Goal: Task Accomplishment & Management: Complete application form

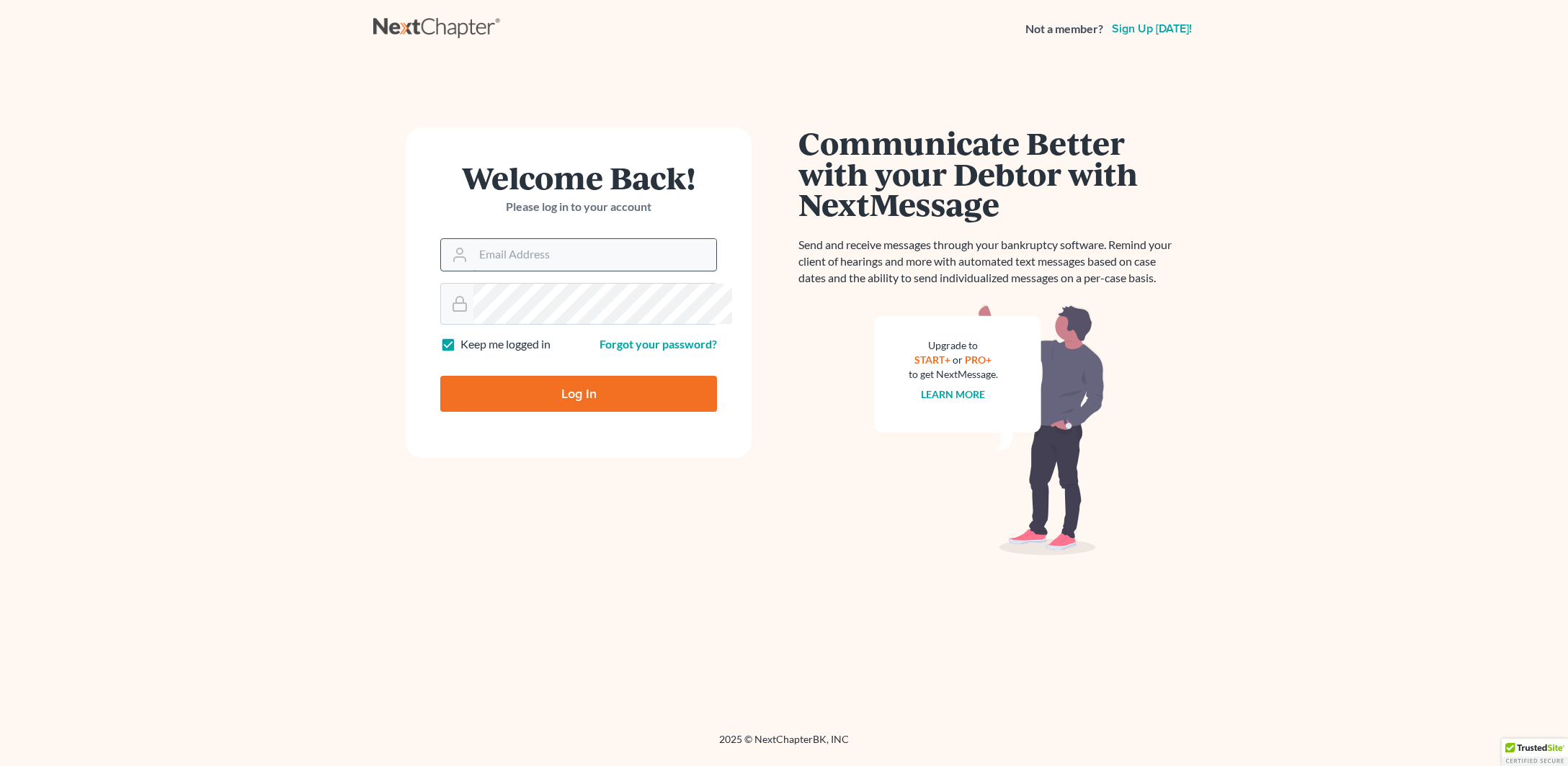
type input "[PERSON_NAME][EMAIL_ADDRESS][DOMAIN_NAME]"
click at [560, 412] on input "Log In" at bounding box center [578, 394] width 276 height 36
type input "Thinking..."
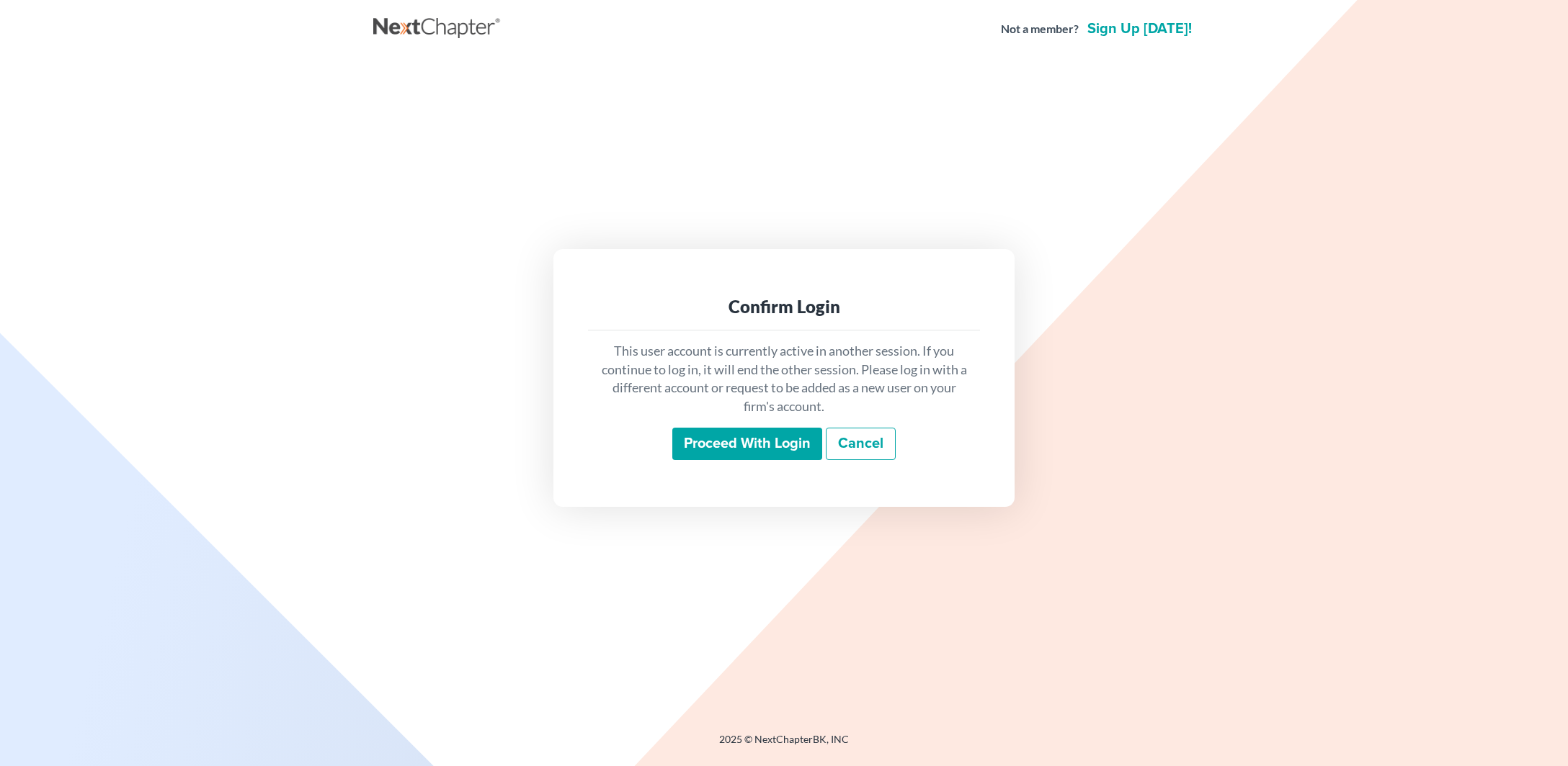
click at [746, 460] on input "Proceed with login" at bounding box center [747, 444] width 150 height 33
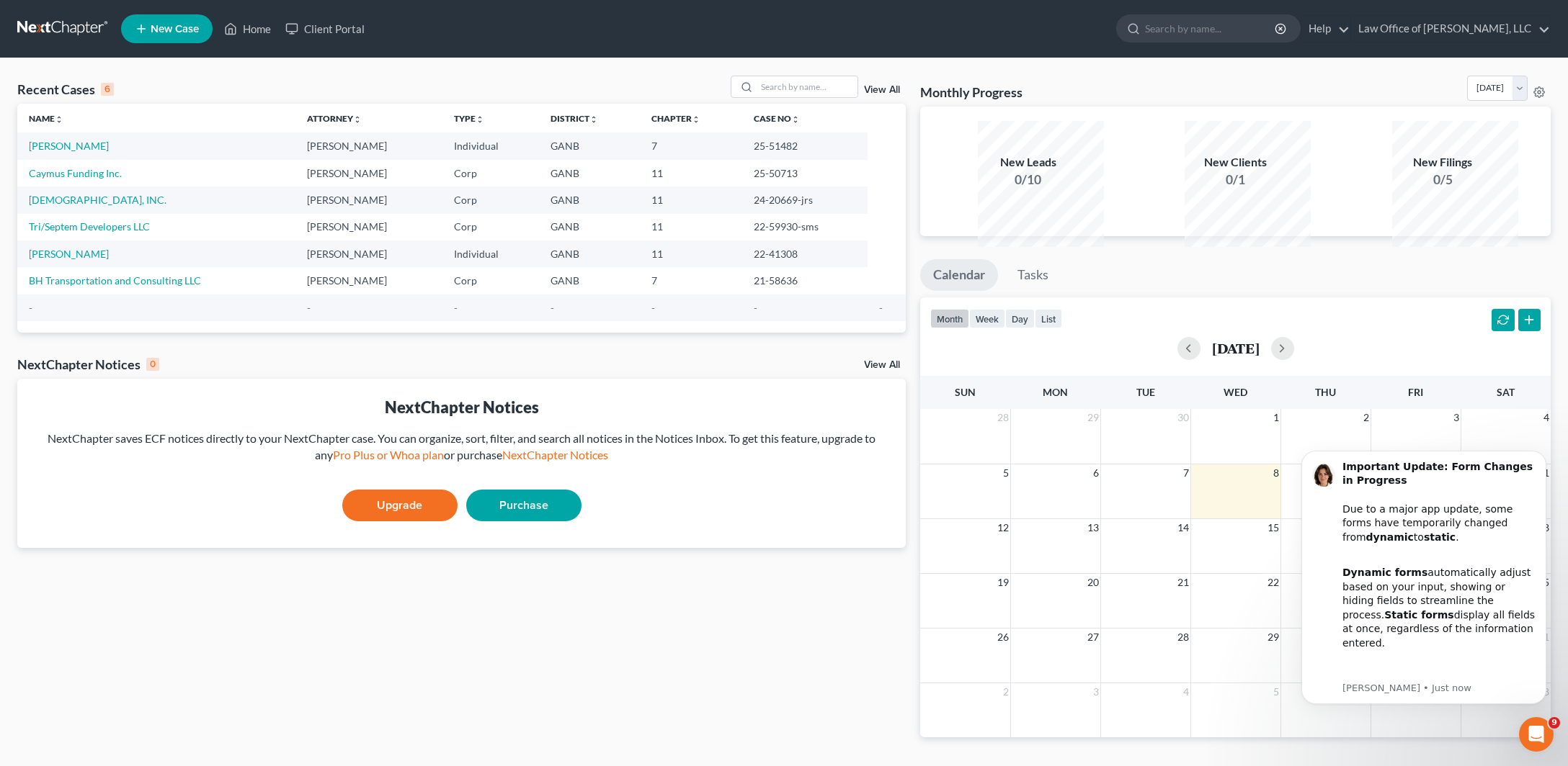
click at [188, 43] on link "New Case" at bounding box center [166, 29] width 91 height 29
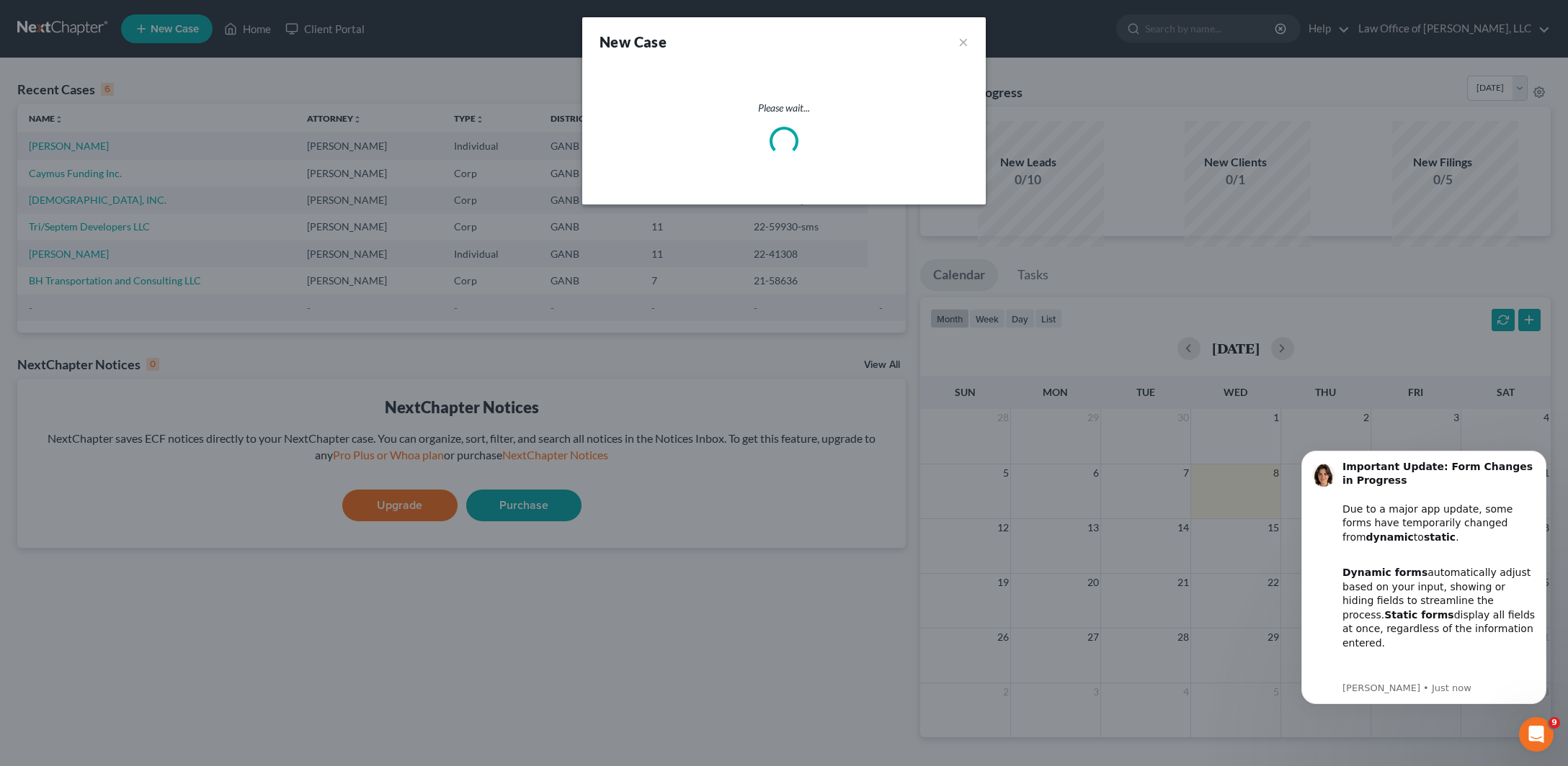
select select "19"
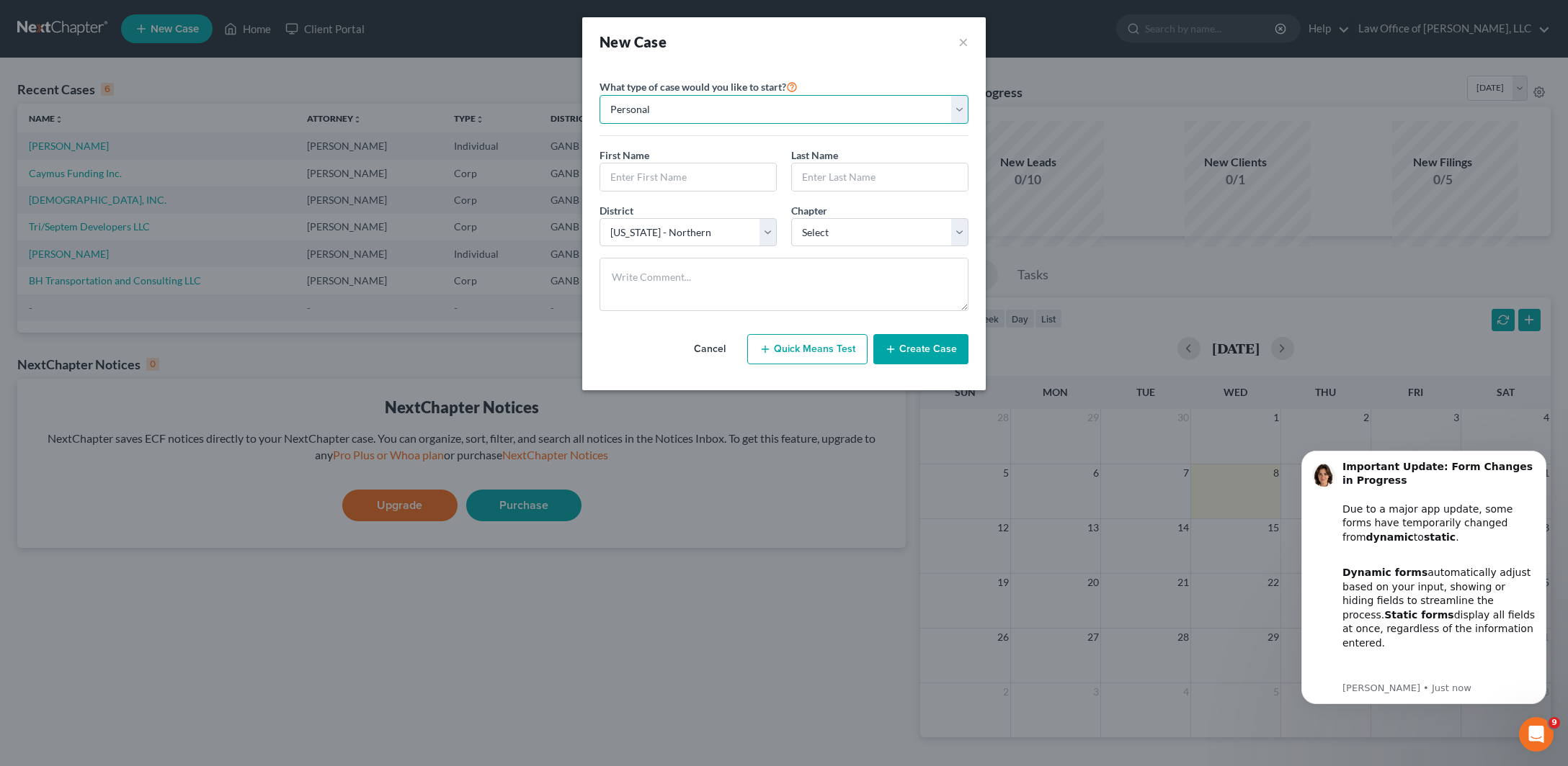
click at [599, 95] on select "Personal Business" at bounding box center [784, 109] width 369 height 29
select select "1"
click option "Business" at bounding box center [0, 0] width 0 height 0
click at [600, 191] on input "text" at bounding box center [784, 178] width 368 height 28
paste input "CREATIVE LIVING PROPERTIES LLC"
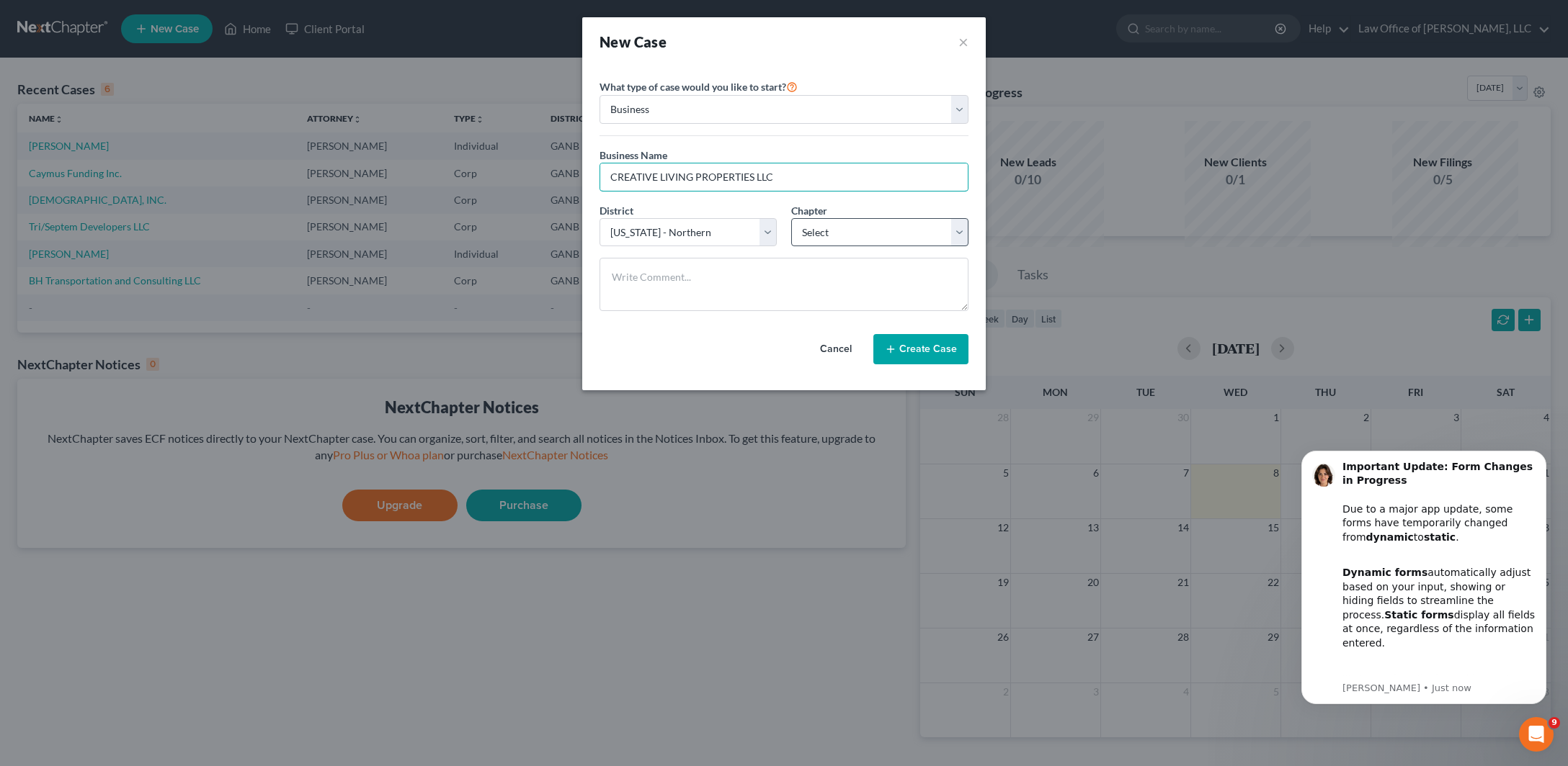
type input "CREATIVE LIVING PROPERTIES LLC"
click at [791, 218] on select "Select 7 11 12" at bounding box center [879, 232] width 177 height 29
select select "1"
click option "11" at bounding box center [0, 0] width 0 height 0
click at [969, 364] on button "Create Case" at bounding box center [921, 349] width 95 height 30
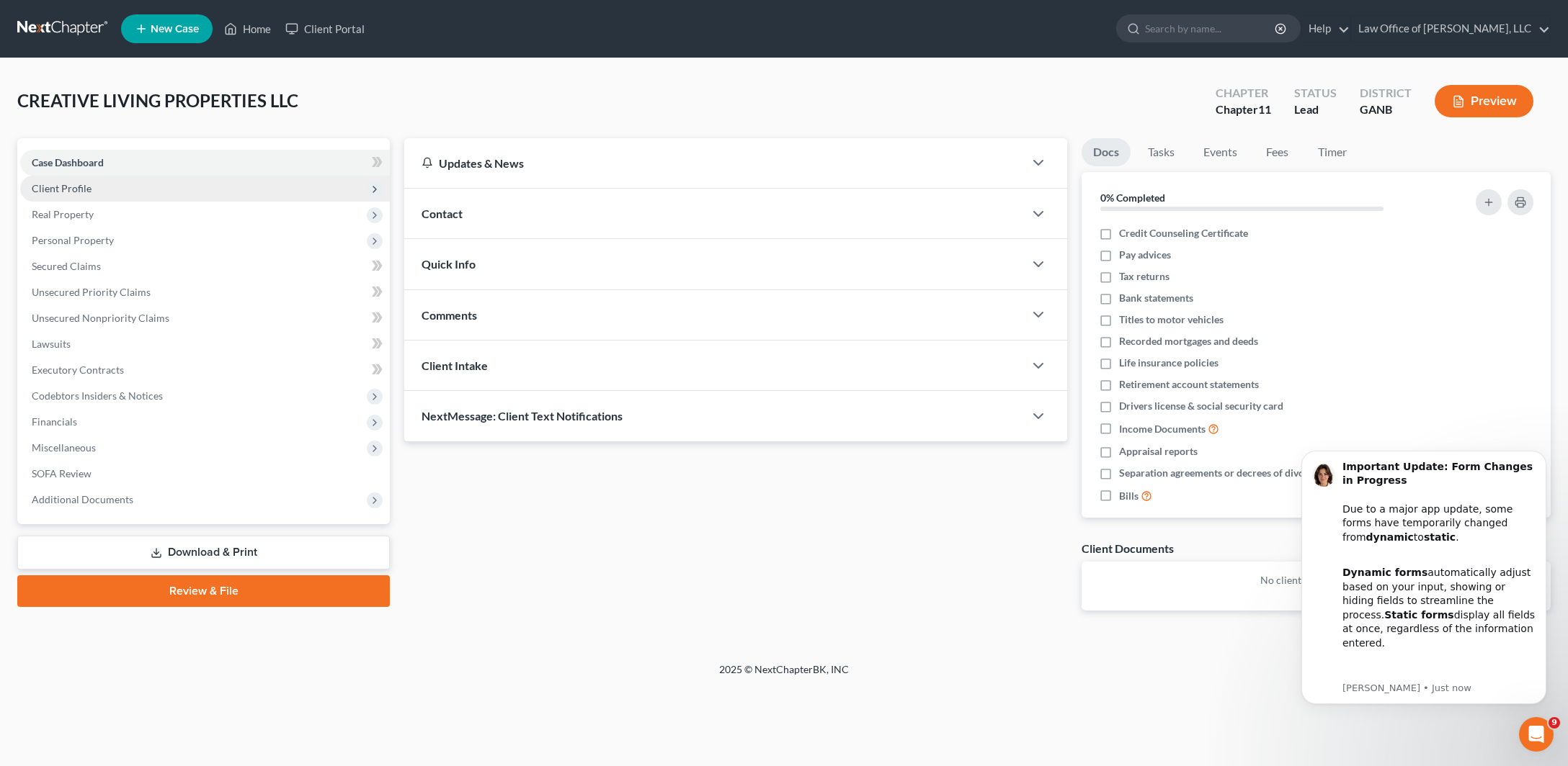
click at [170, 201] on span "Client Profile" at bounding box center [205, 189] width 369 height 26
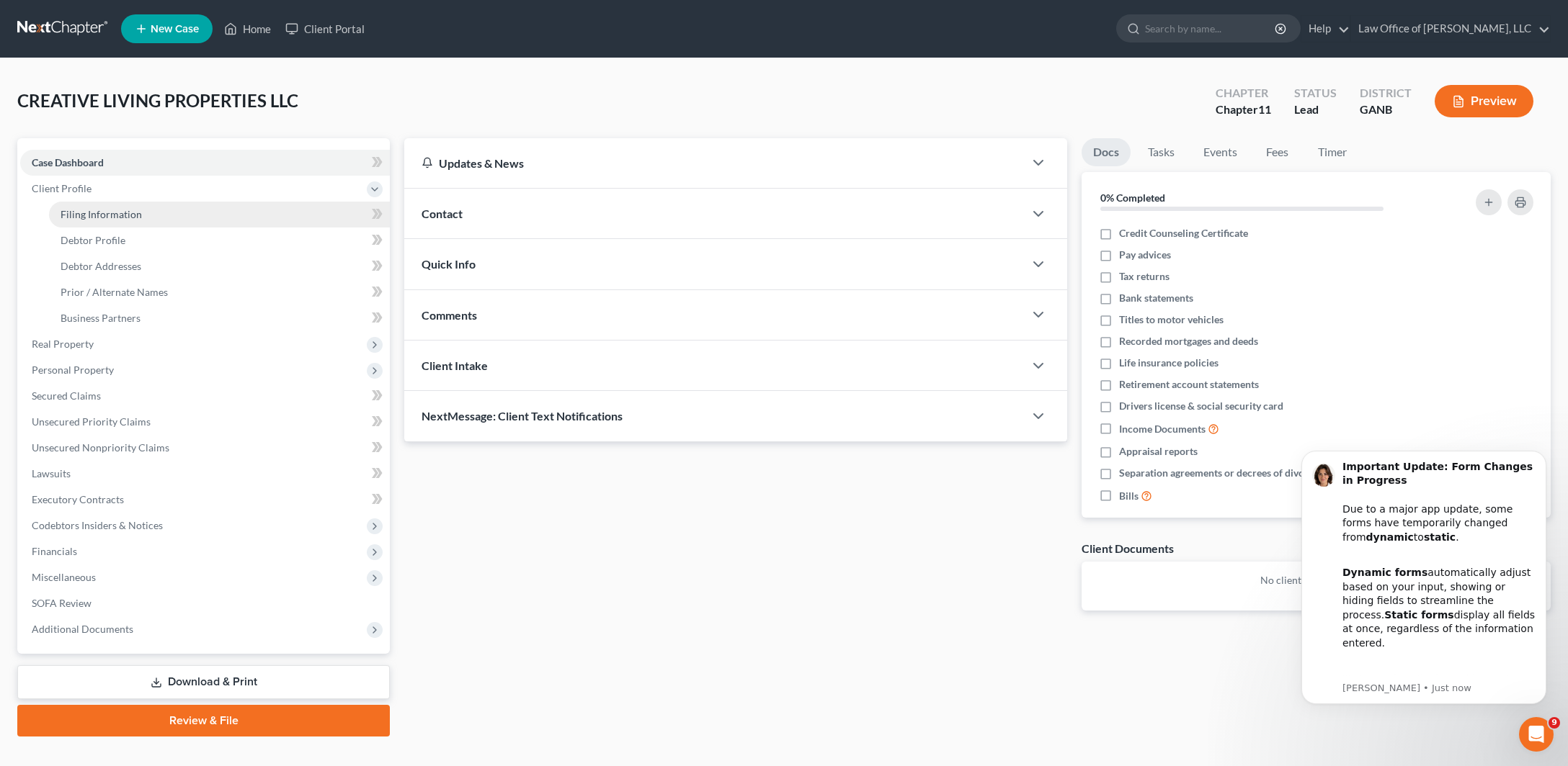
click at [142, 220] on span "Filing Information" at bounding box center [101, 214] width 82 height 12
select select "1"
select select "19"
select select "0"
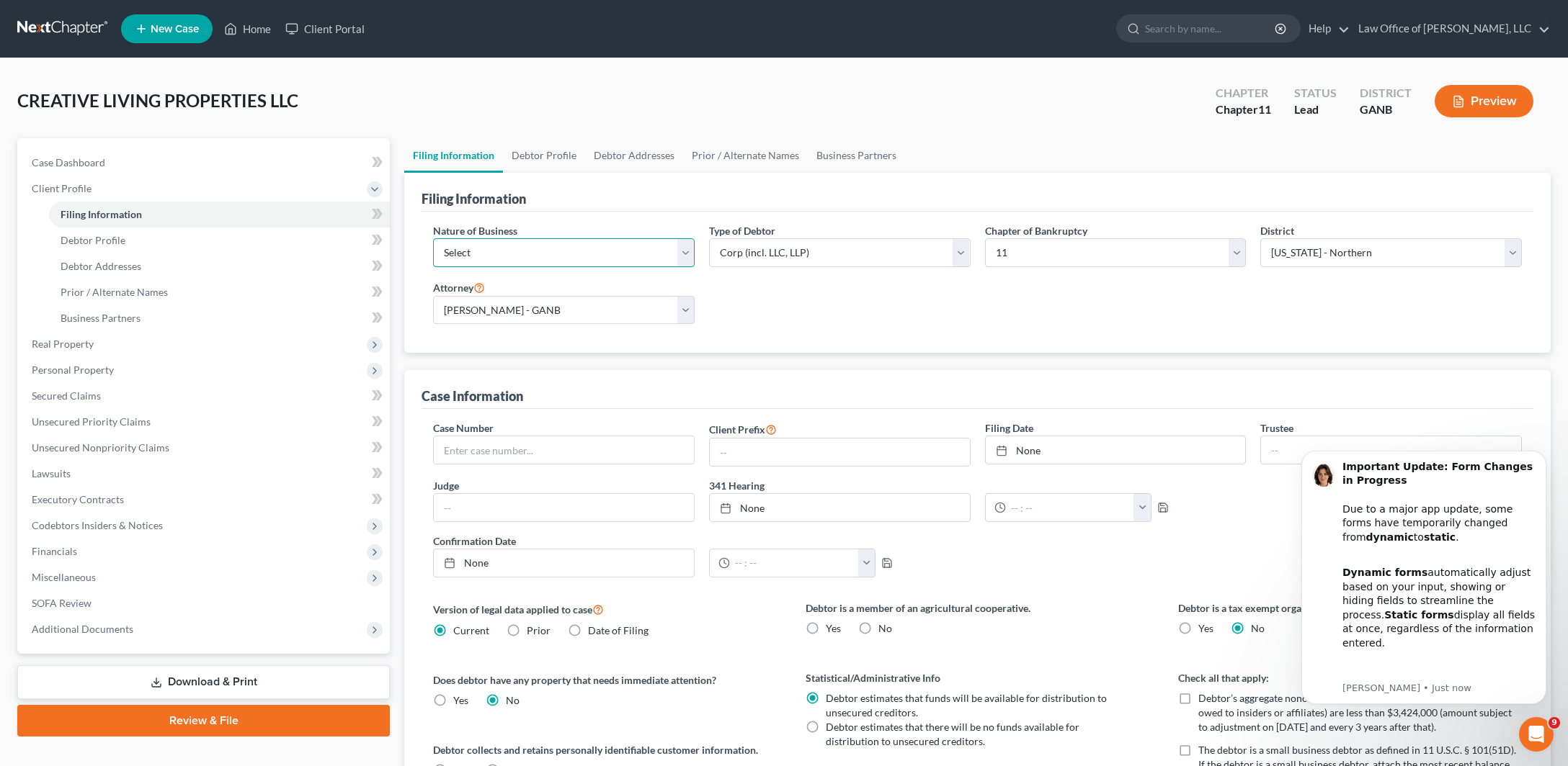
click at [433, 238] on select "Select Clearing Bank Commodity Broker Health Care Business Other Railroad Singl…" at bounding box center [563, 252] width 262 height 29
select select "5"
click option "Single Asset Real Estate As Defined In 11 USC § 101(51B)" at bounding box center [0, 0] width 0 height 0
click at [585, 173] on link "Debtor Profile" at bounding box center [544, 156] width 82 height 34
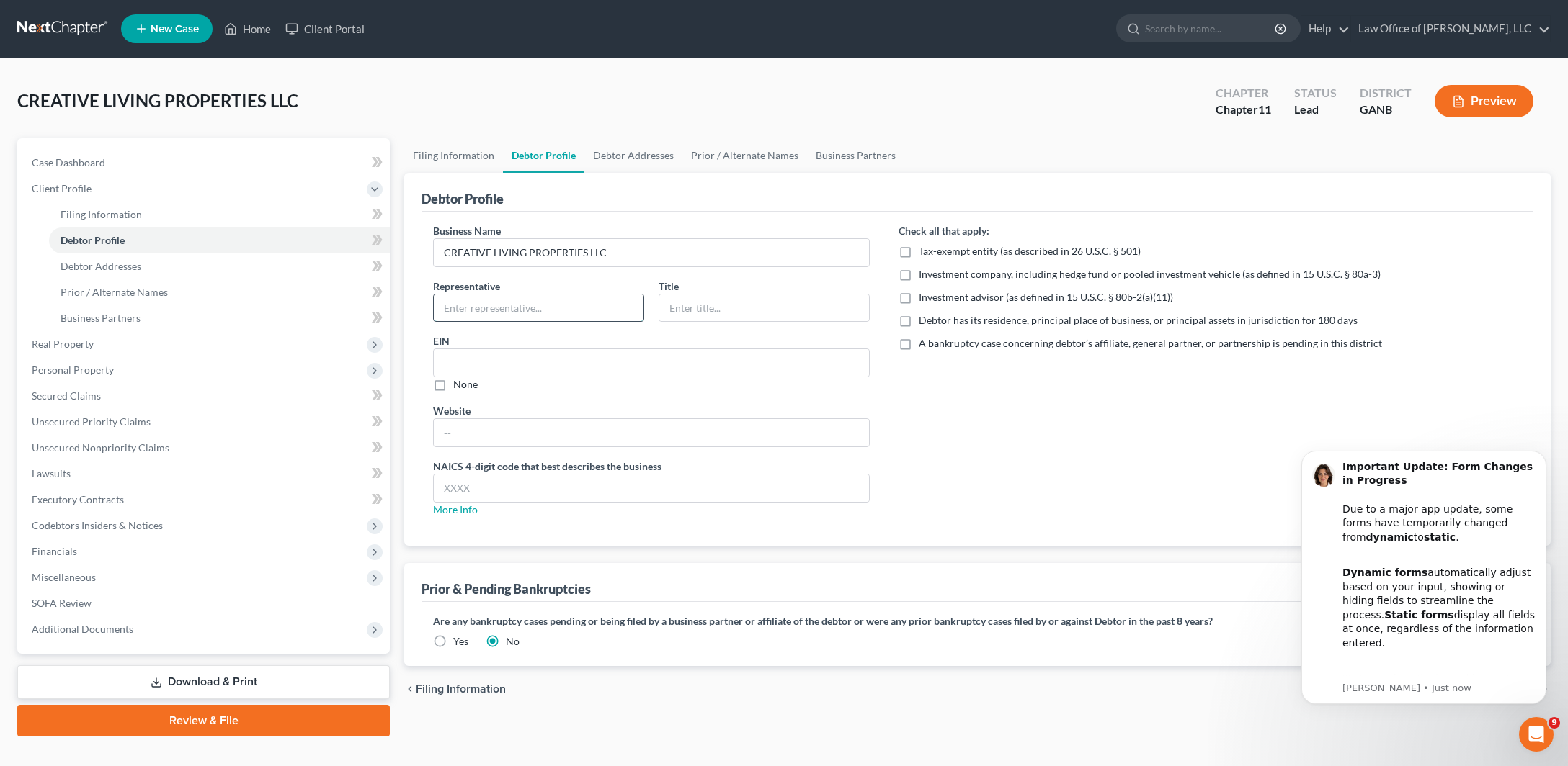
click at [590, 322] on input "text" at bounding box center [538, 308] width 210 height 28
click at [583, 322] on input "text" at bounding box center [538, 308] width 210 height 28
type input "[PERSON_NAME]"
type input "Managing Member"
click at [568, 376] on input "text" at bounding box center [651, 363] width 435 height 28
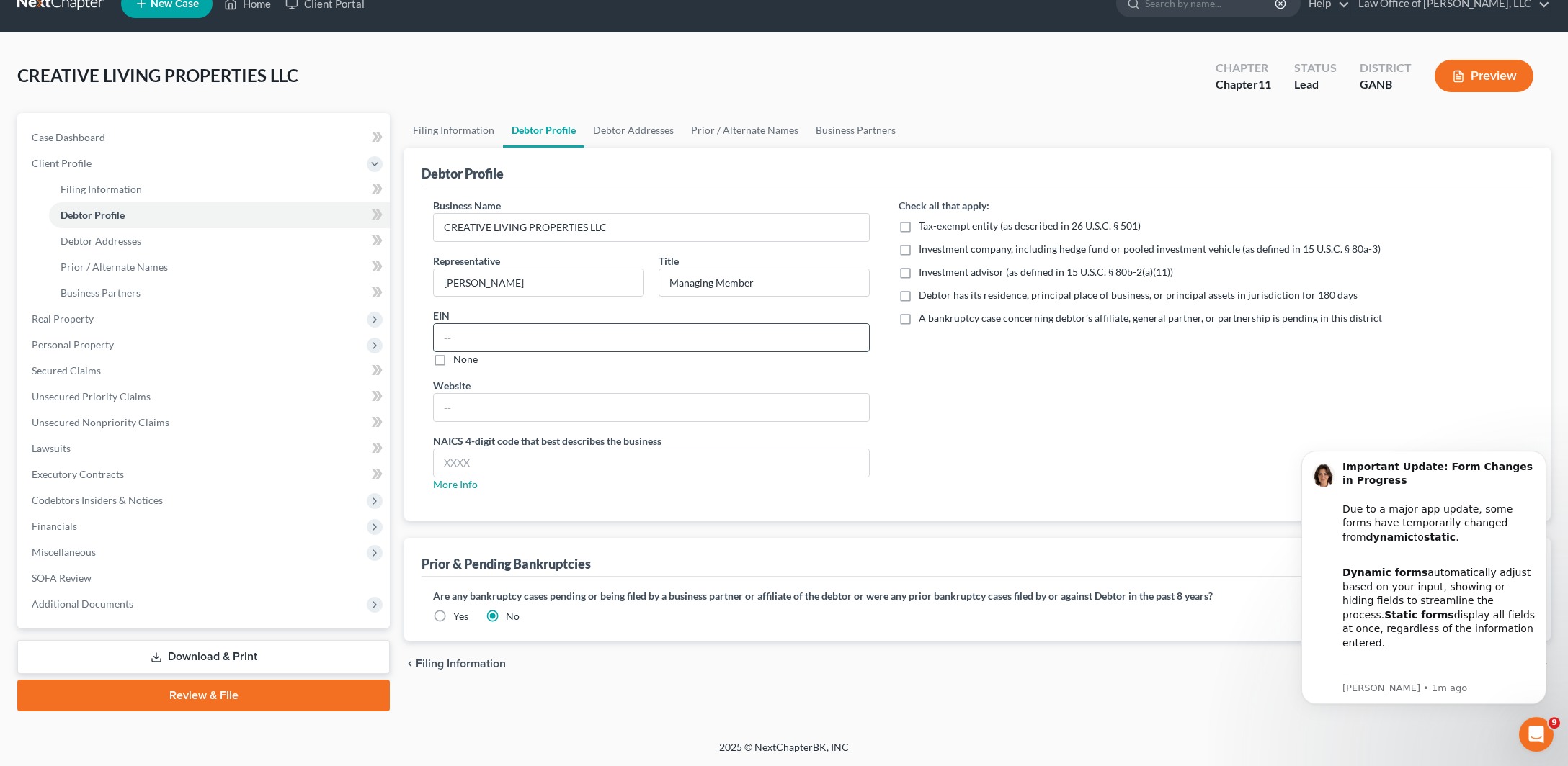
scroll to position [95, 0]
drag, startPoint x: 1541, startPoint y: 454, endPoint x: 2413, endPoint y: 885, distance: 972.7
click at [1541, 454] on icon "Dismiss notification" at bounding box center [1541, 455] width 5 height 5
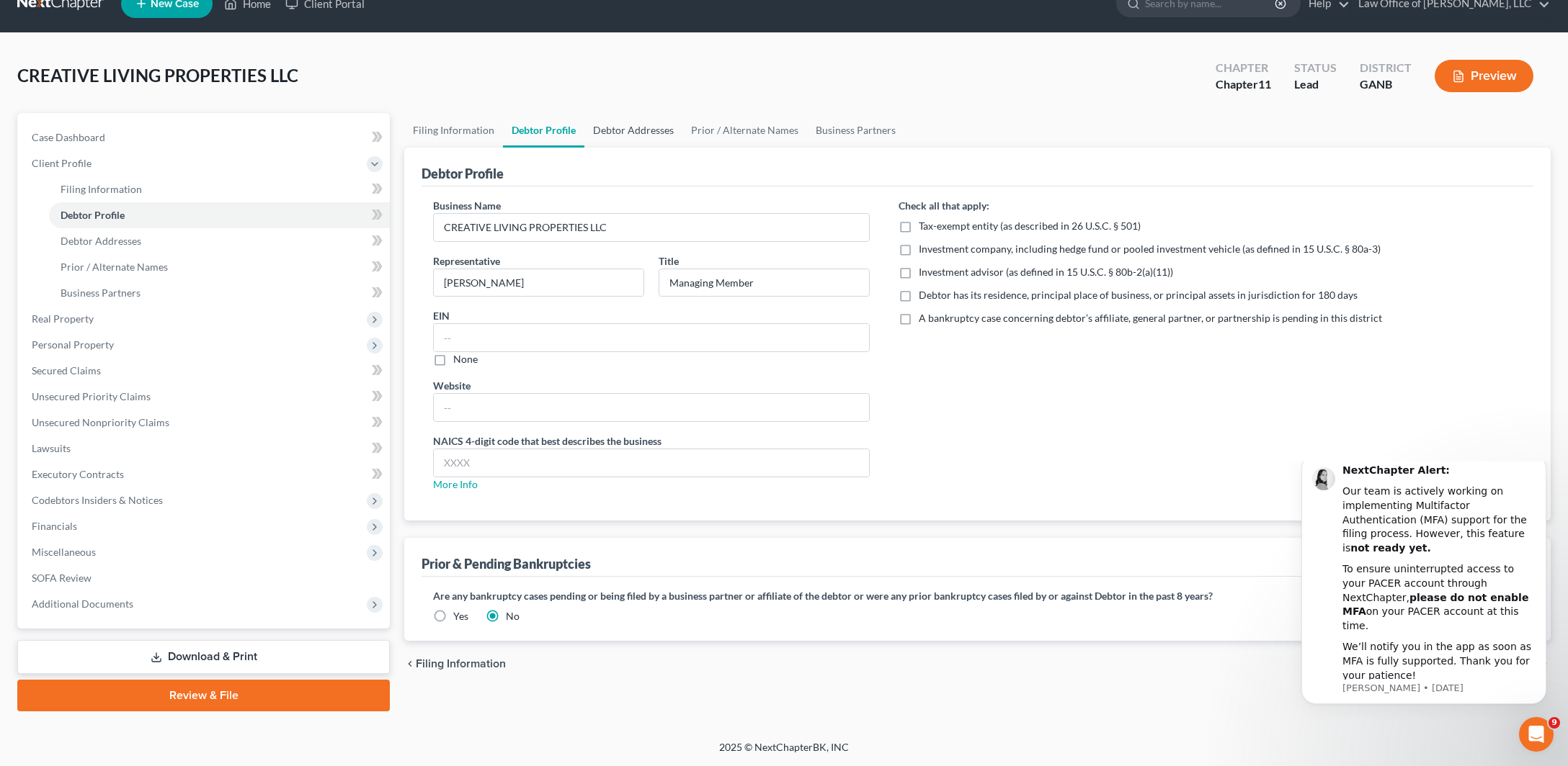
click at [660, 113] on link "Debtor Addresses" at bounding box center [634, 130] width 98 height 34
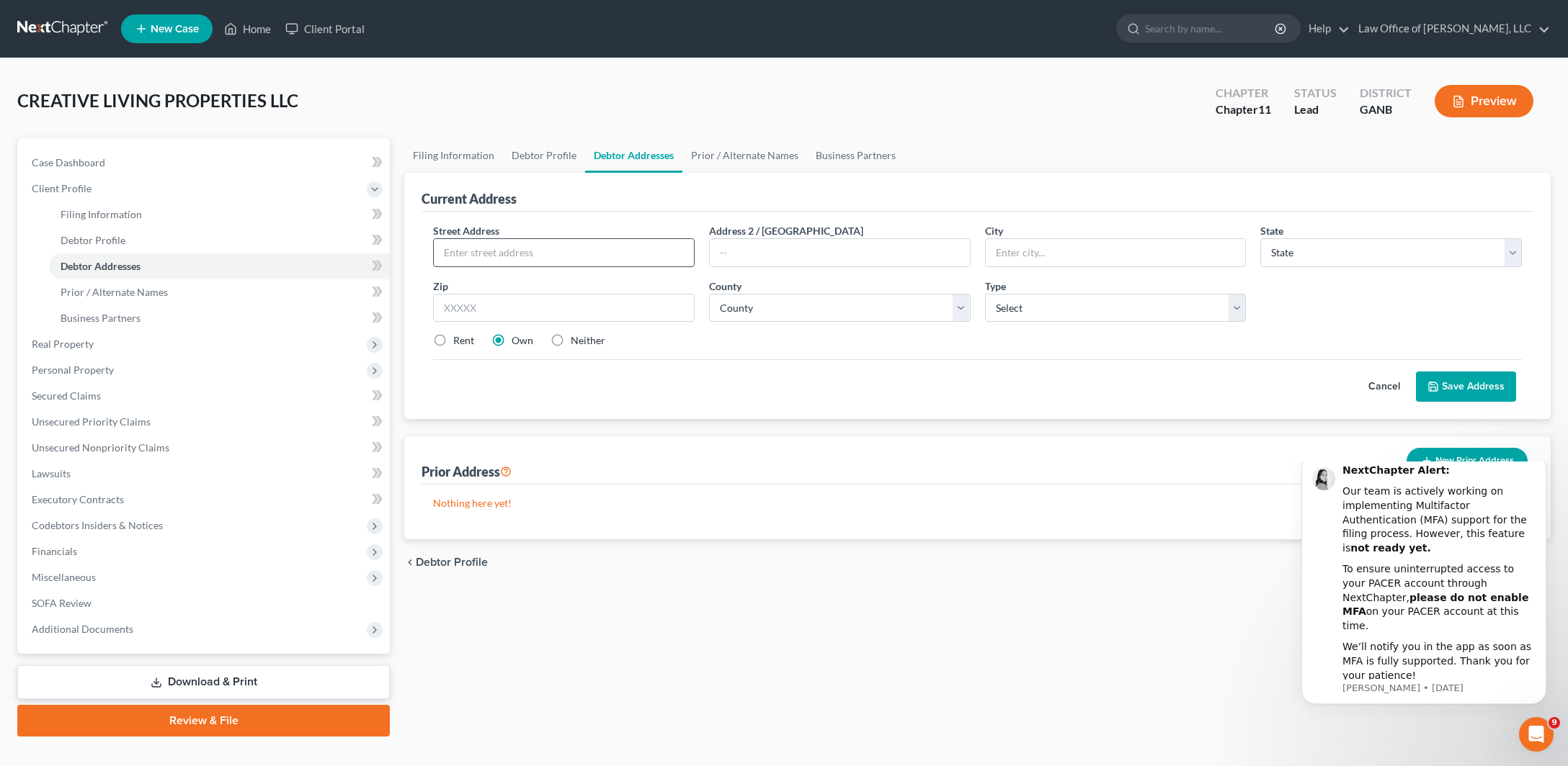
click at [483, 266] on input "text" at bounding box center [563, 253] width 260 height 28
type input "[STREET_ADDRESS]"
type input "Rydal"
select select "10"
click at [474, 323] on input "text" at bounding box center [563, 308] width 262 height 29
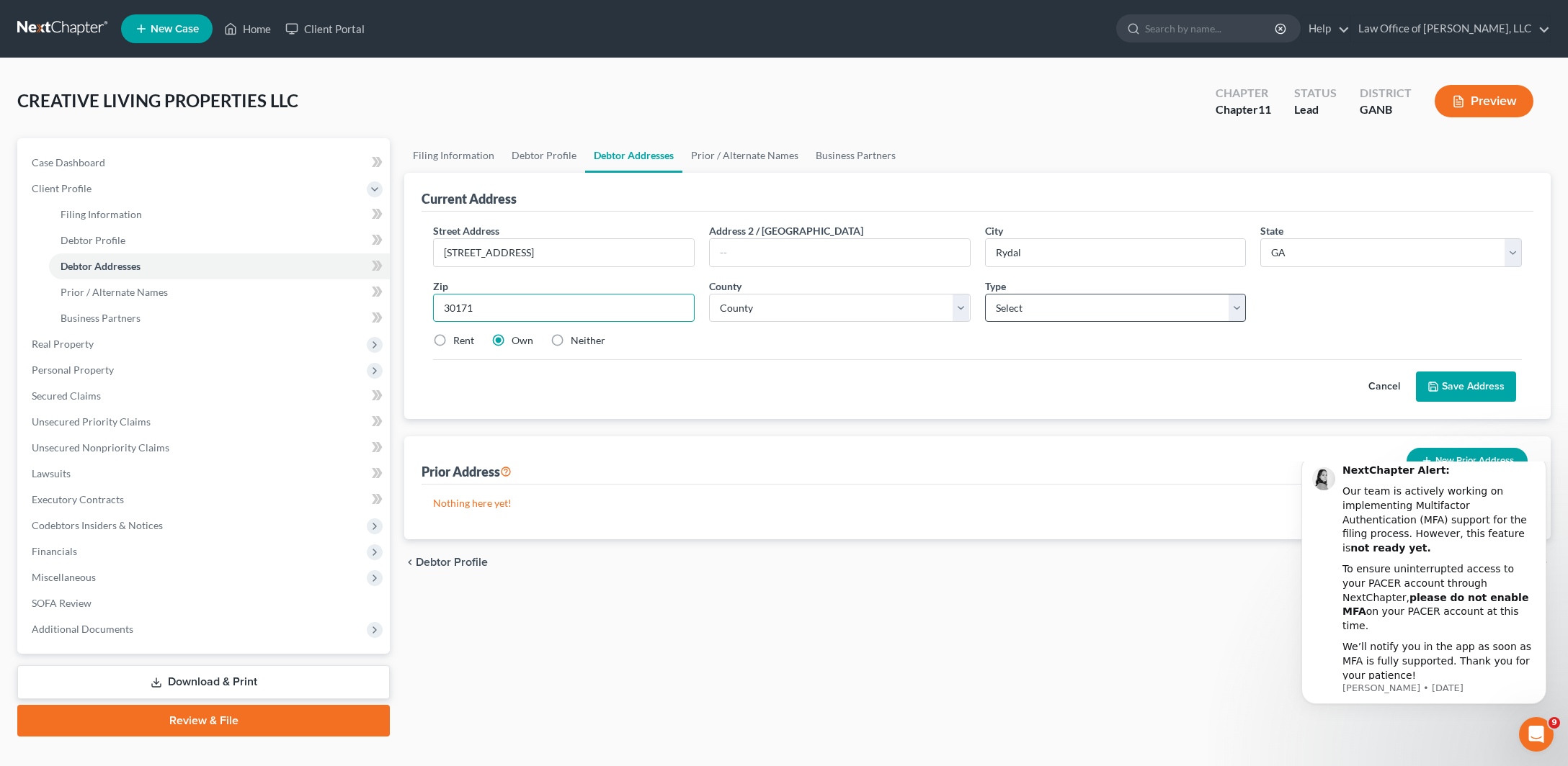
type input "30171"
click at [985, 294] on select "Select Business Mailing Location of Assets" at bounding box center [1115, 308] width 262 height 29
select select "0"
click option "Business" at bounding box center [0, 0] width 0 height 0
click at [709, 294] on select "County [GEOGRAPHIC_DATA] [GEOGRAPHIC_DATA] [GEOGRAPHIC_DATA] [GEOGRAPHIC_DATA] …" at bounding box center [839, 308] width 262 height 29
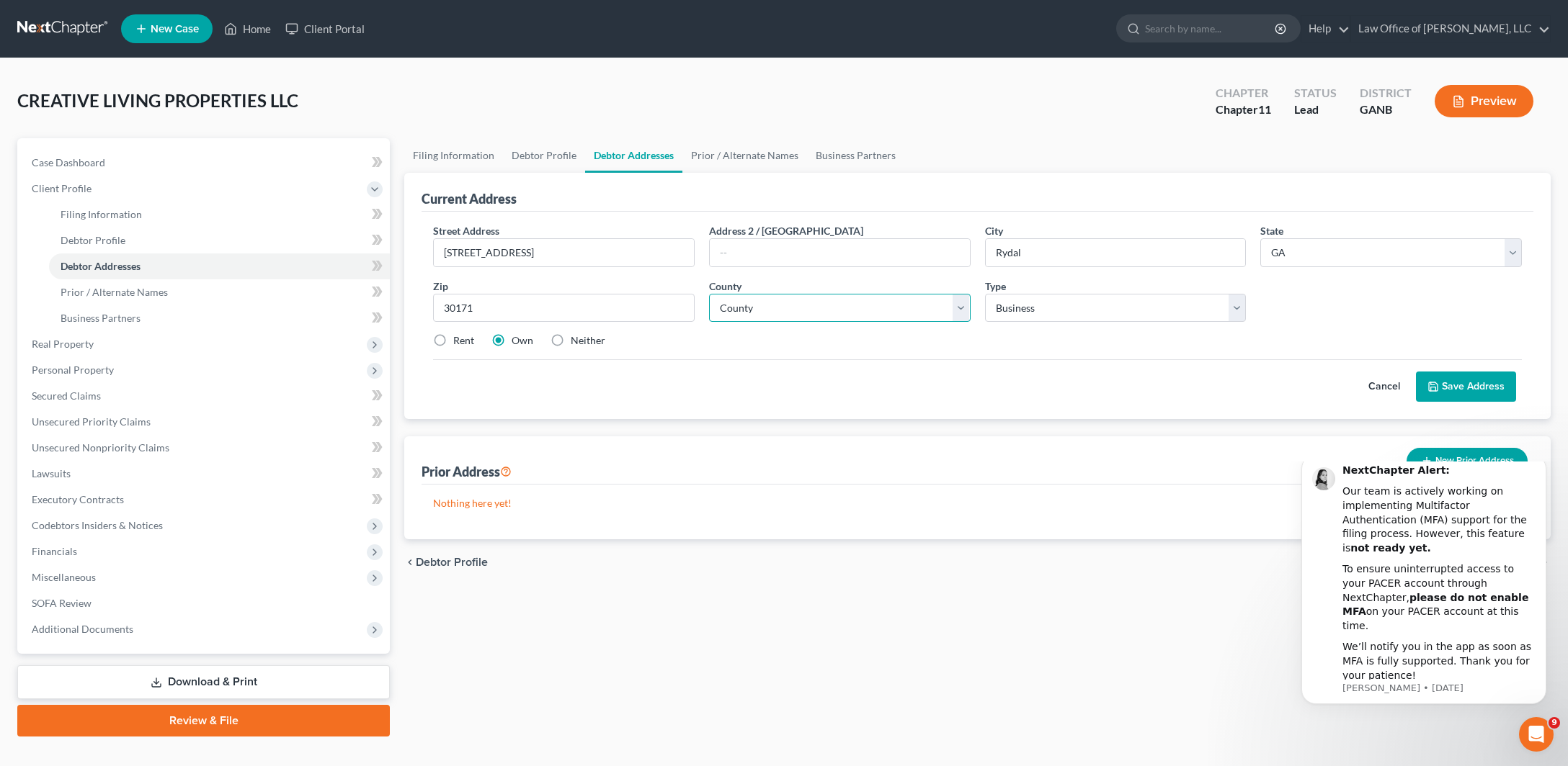
click at [709, 294] on select "County [GEOGRAPHIC_DATA] [GEOGRAPHIC_DATA] [GEOGRAPHIC_DATA] [GEOGRAPHIC_DATA] …" at bounding box center [839, 308] width 262 height 29
select select "7"
click option "[GEOGRAPHIC_DATA]" at bounding box center [0, 0] width 0 height 0
click at [921, 402] on div "Cancel Save Address" at bounding box center [977, 381] width 1089 height 42
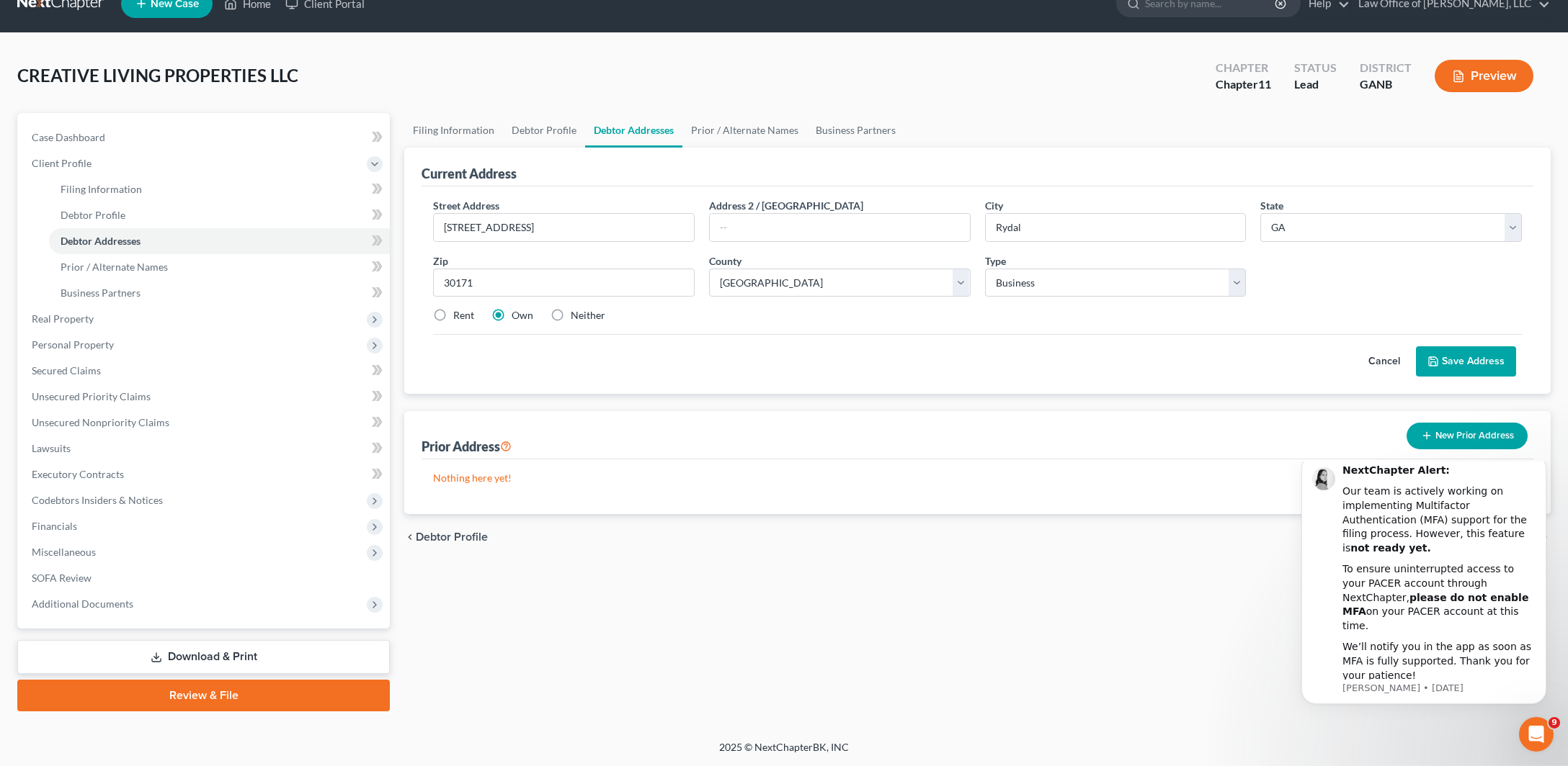
scroll to position [95, 0]
click at [602, 323] on label "Neither" at bounding box center [588, 315] width 34 height 15
click at [585, 318] on input "Neither" at bounding box center [581, 312] width 9 height 9
radio input "true"
click at [694, 352] on div "Cancel Save Address" at bounding box center [977, 355] width 1089 height 42
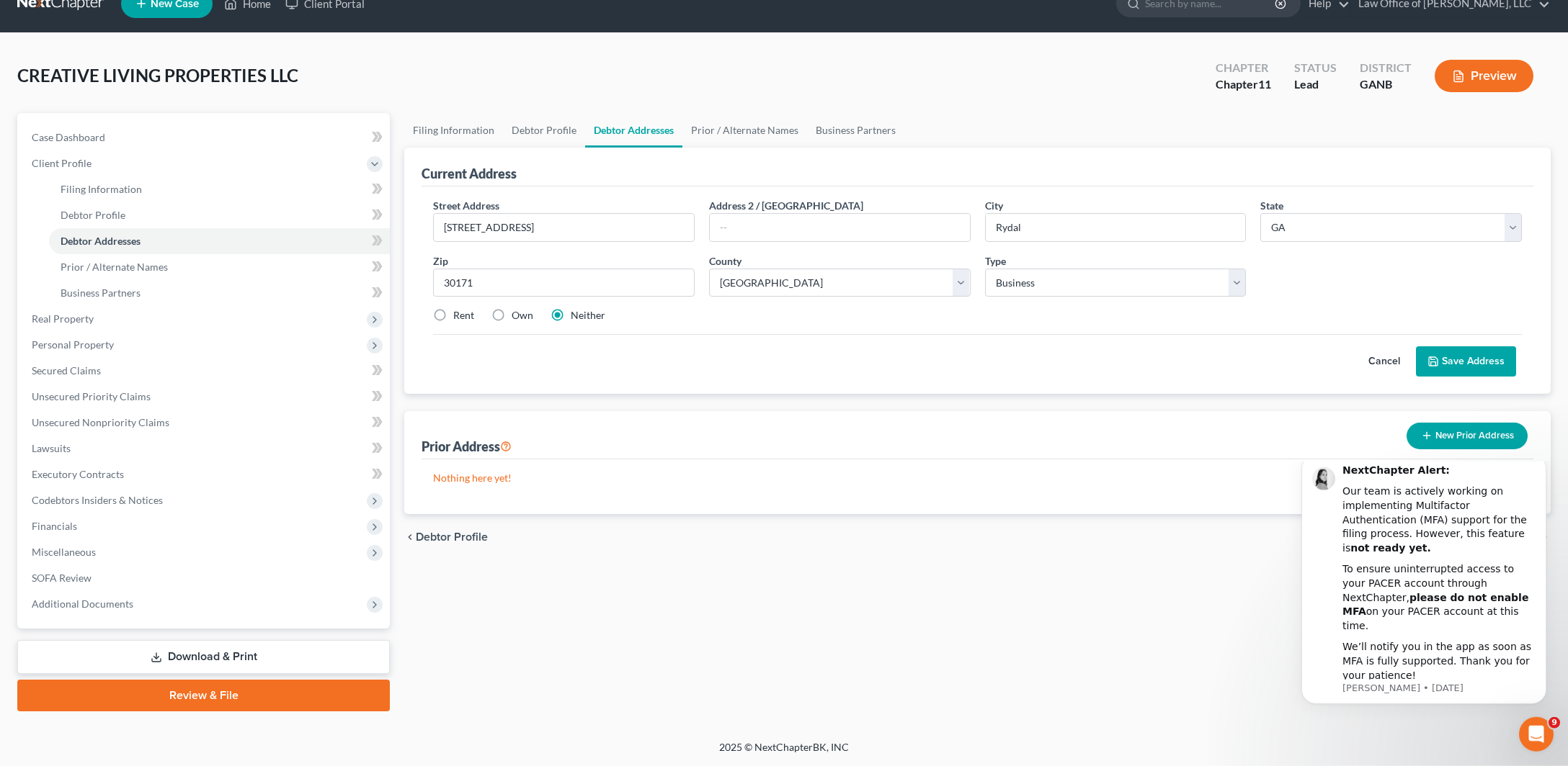
scroll to position [27, 0]
click at [1434, 376] on button "Save Address" at bounding box center [1465, 361] width 100 height 30
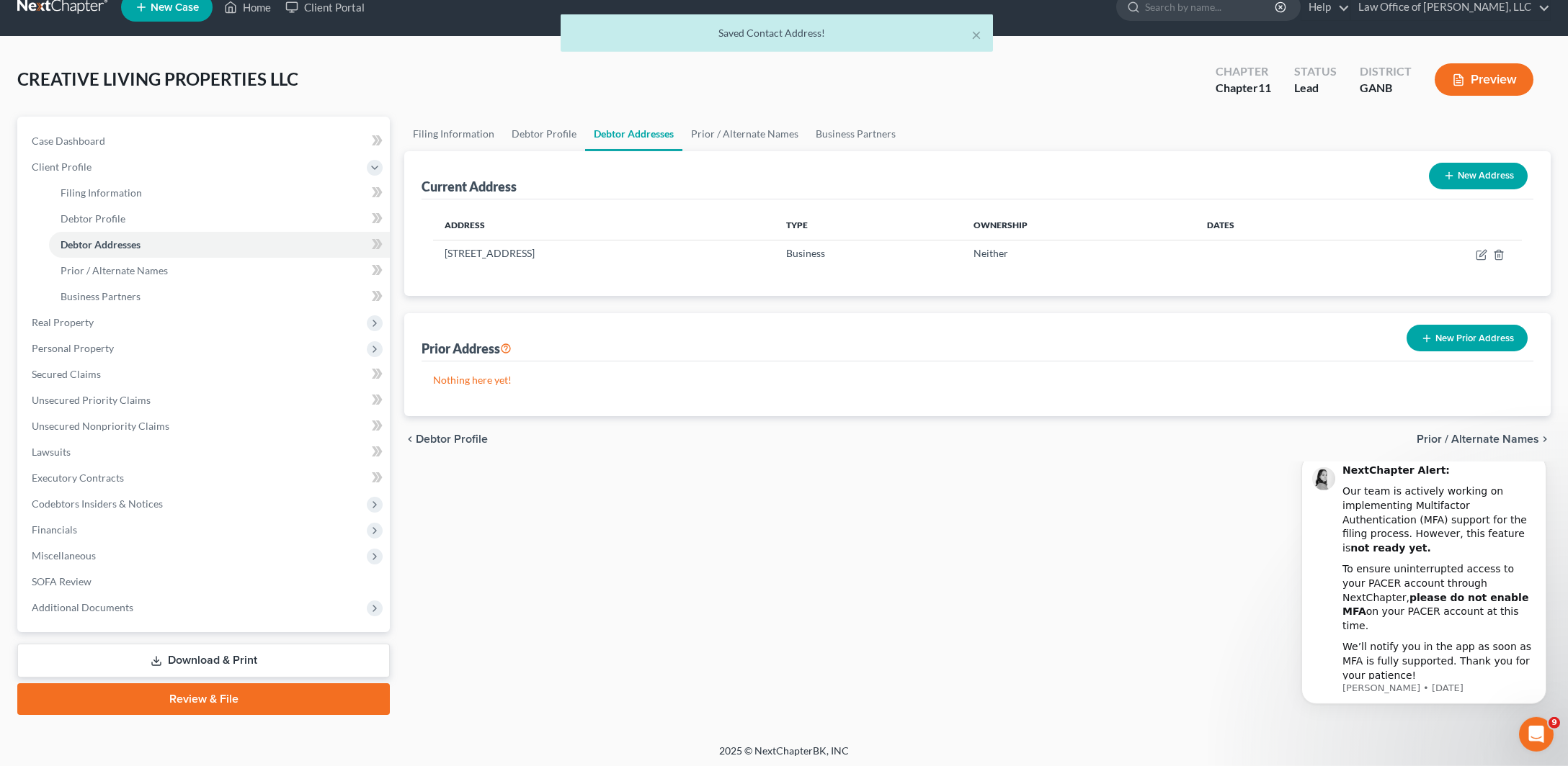
scroll to position [0, 0]
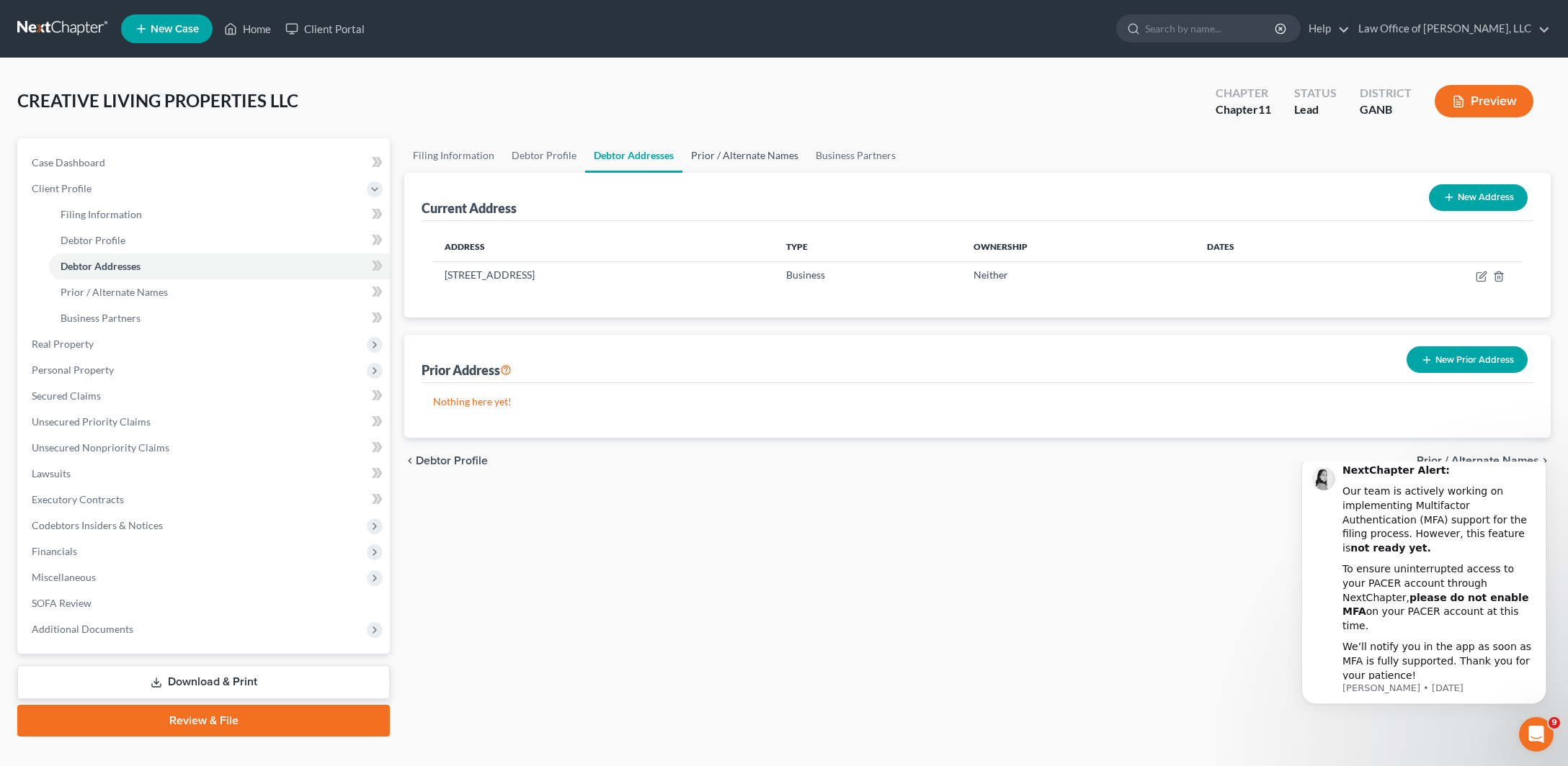
click at [807, 173] on link "Prior / Alternate Names" at bounding box center [744, 156] width 125 height 34
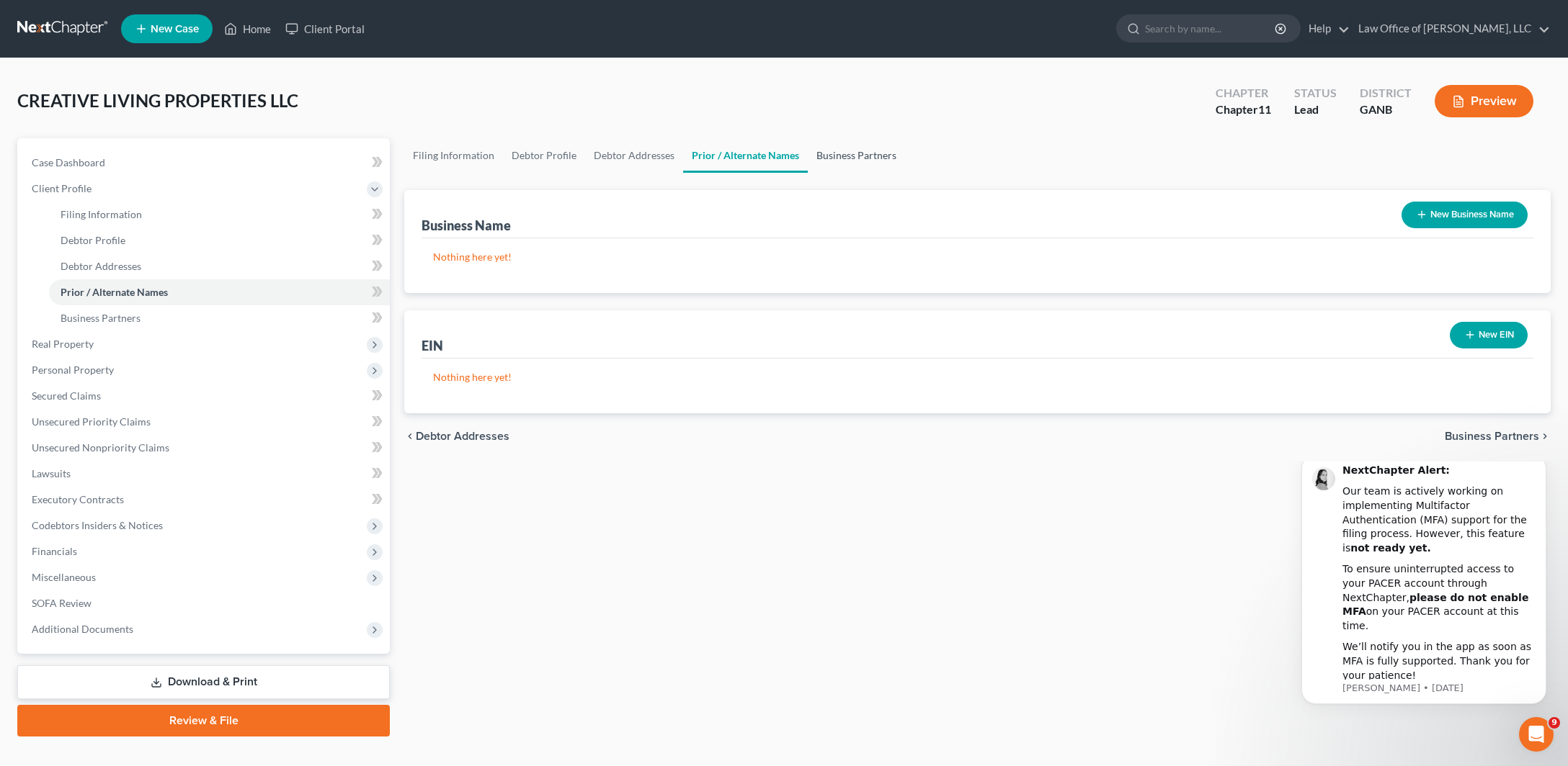
click at [905, 173] on link "Business Partners" at bounding box center [855, 156] width 97 height 34
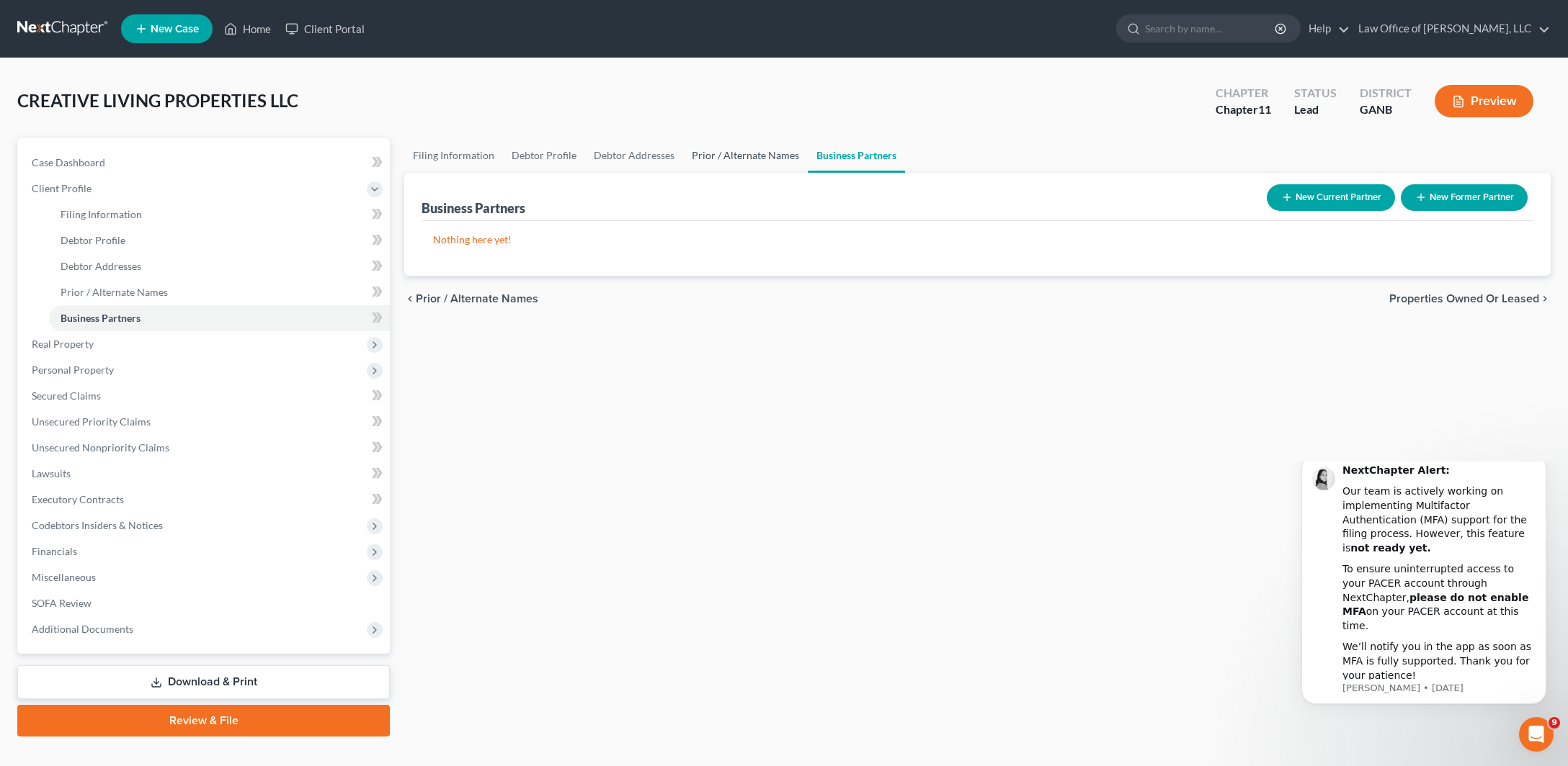
click at [807, 173] on link "Prior / Alternate Names" at bounding box center [745, 156] width 125 height 34
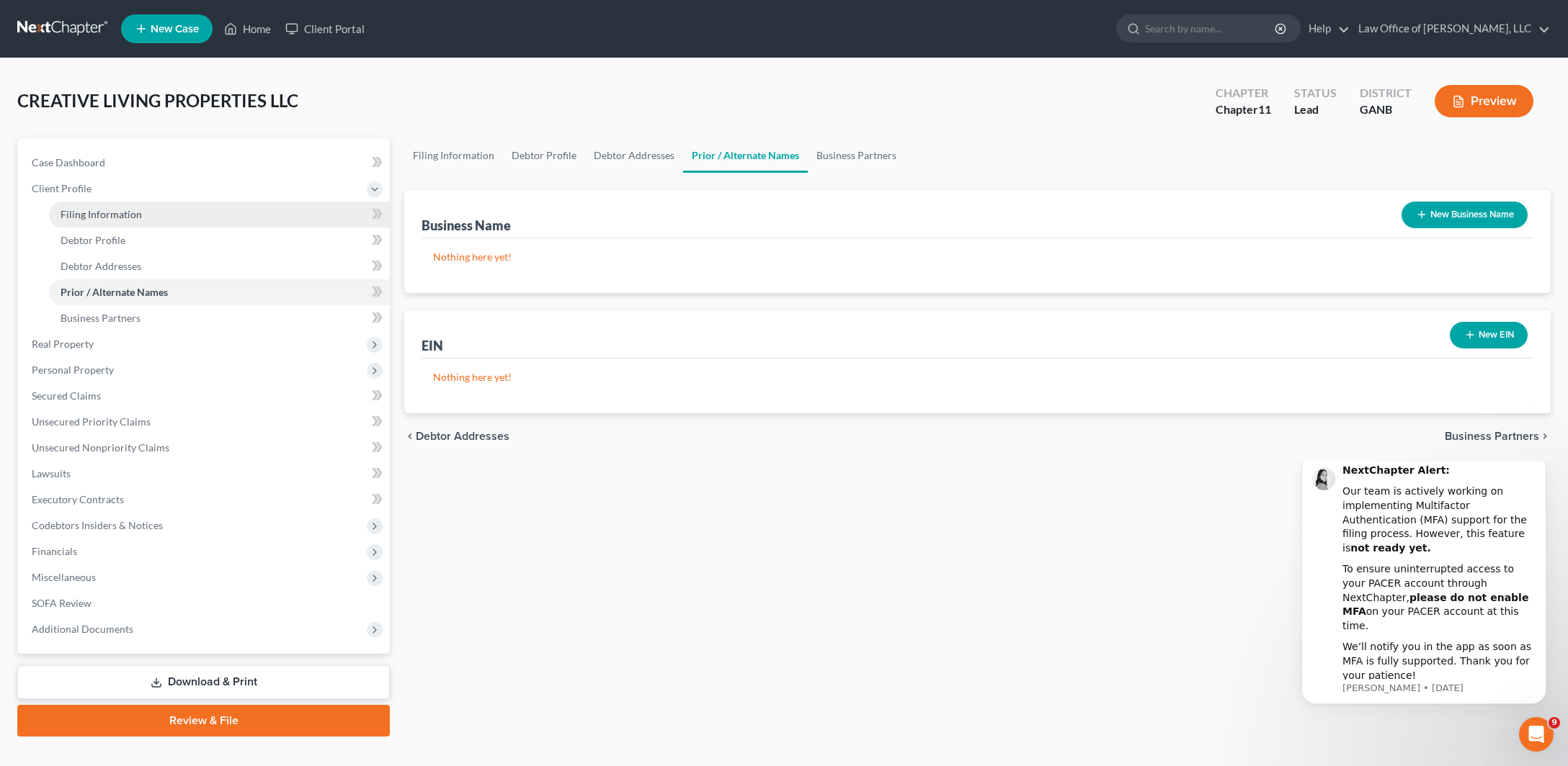
click at [169, 227] on link "Filing Information" at bounding box center [219, 214] width 341 height 26
select select "5"
select select "1"
select select "19"
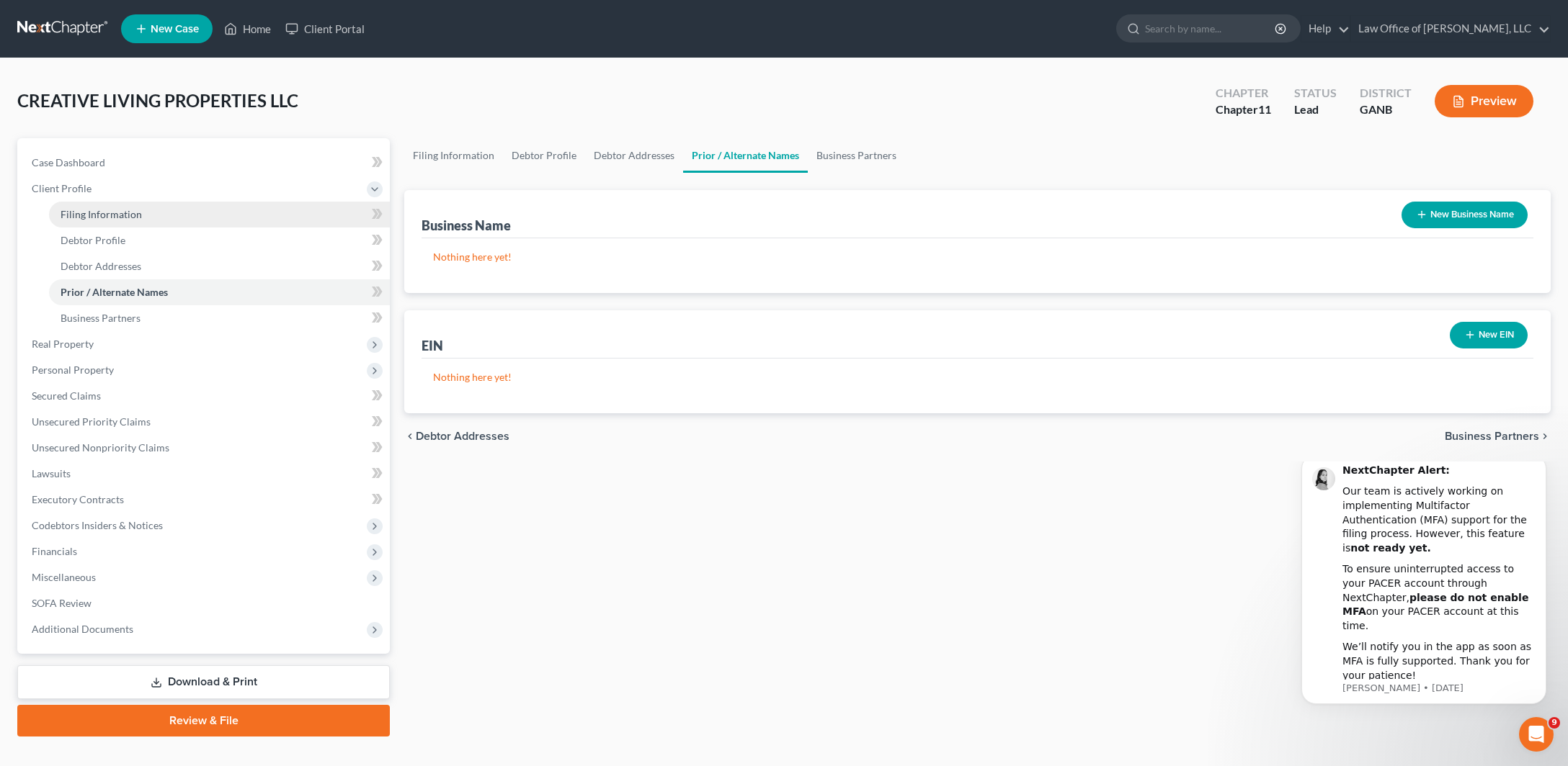
select select "0"
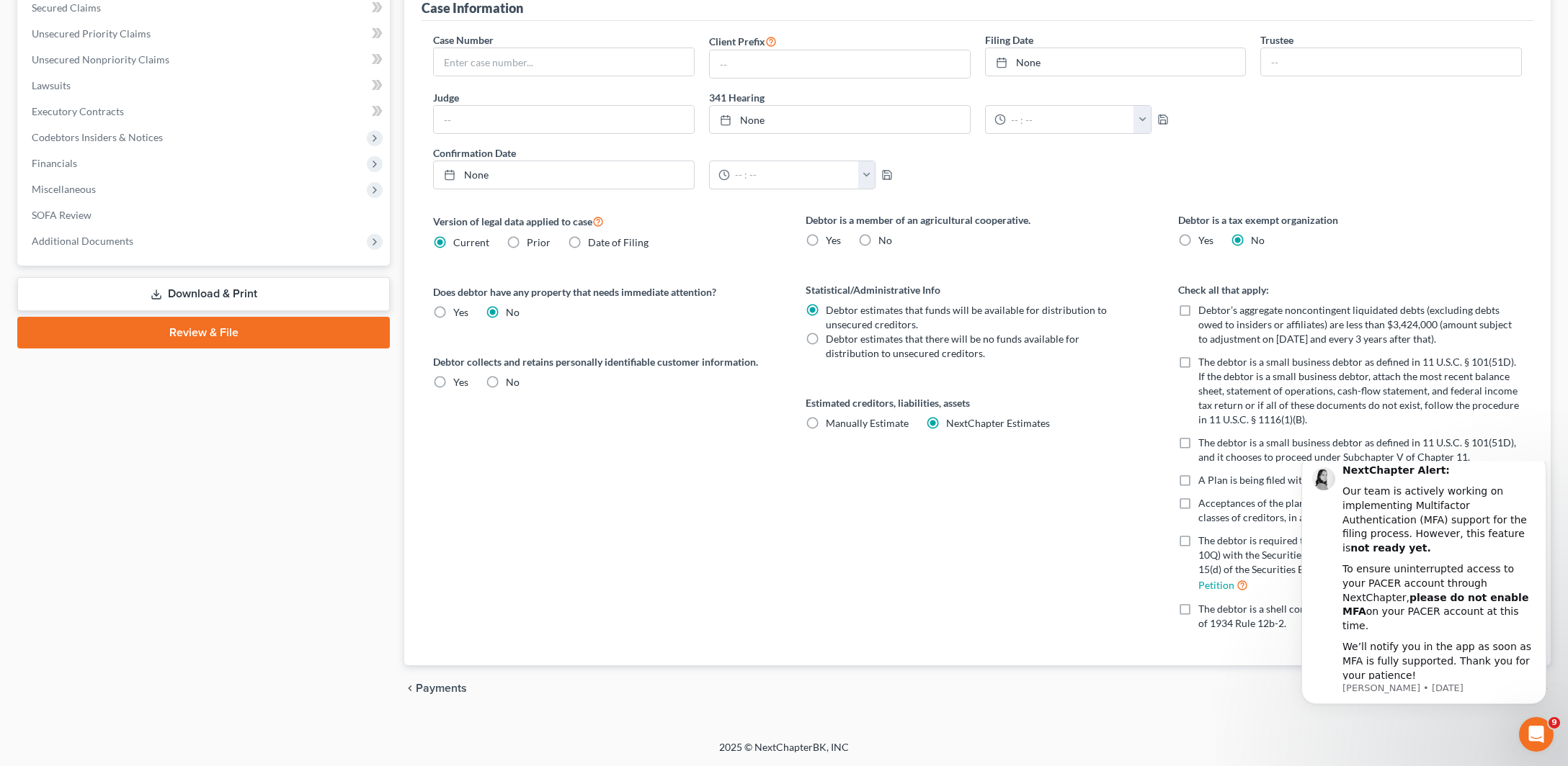
scroll to position [478, 0]
click at [886, 248] on label "No" at bounding box center [885, 240] width 14 height 15
click at [886, 243] on input "No" at bounding box center [888, 237] width 9 height 9
radio input "true"
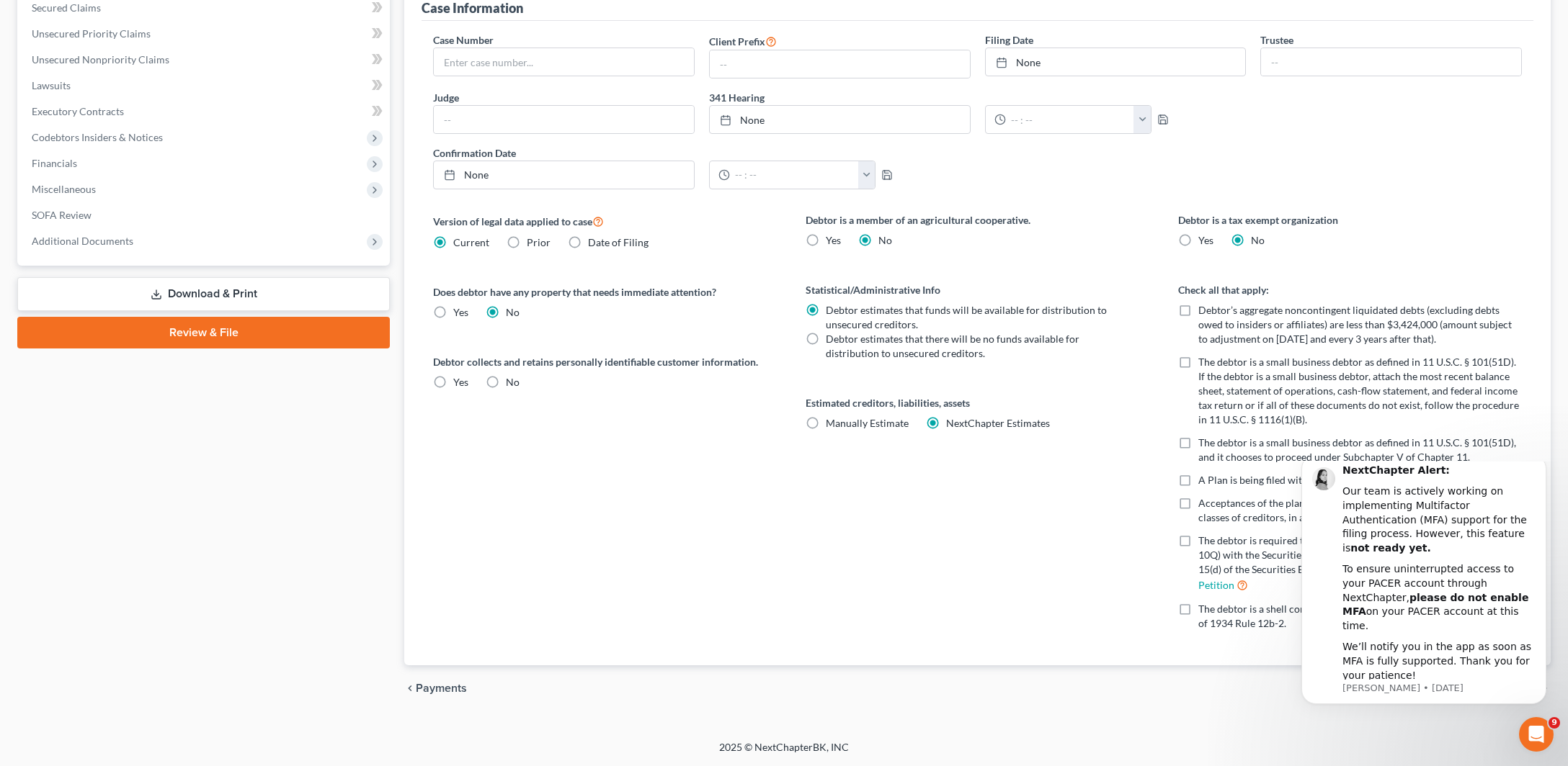
click at [1198, 303] on label "Debtor’s aggregate noncontingent liquidated debts (excluding debts owed to insi…" at bounding box center [1359, 324] width 324 height 43
click at [1204, 303] on input "Debtor’s aggregate noncontingent liquidated debts (excluding debts owed to insi…" at bounding box center [1208, 307] width 9 height 9
checkbox input "true"
click at [1543, 462] on icon "Dismiss notification" at bounding box center [1542, 459] width 8 height 8
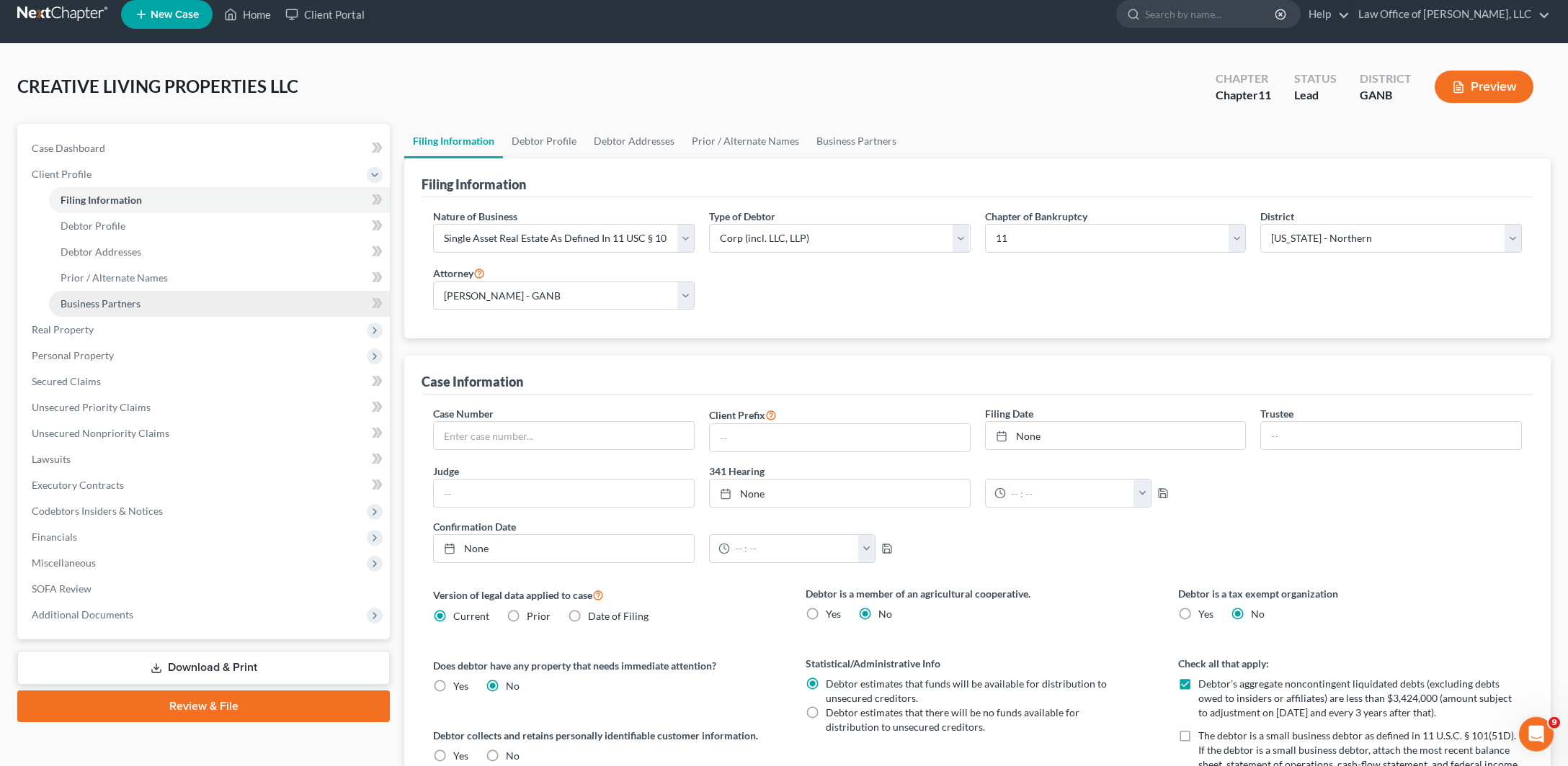
scroll to position [0, 0]
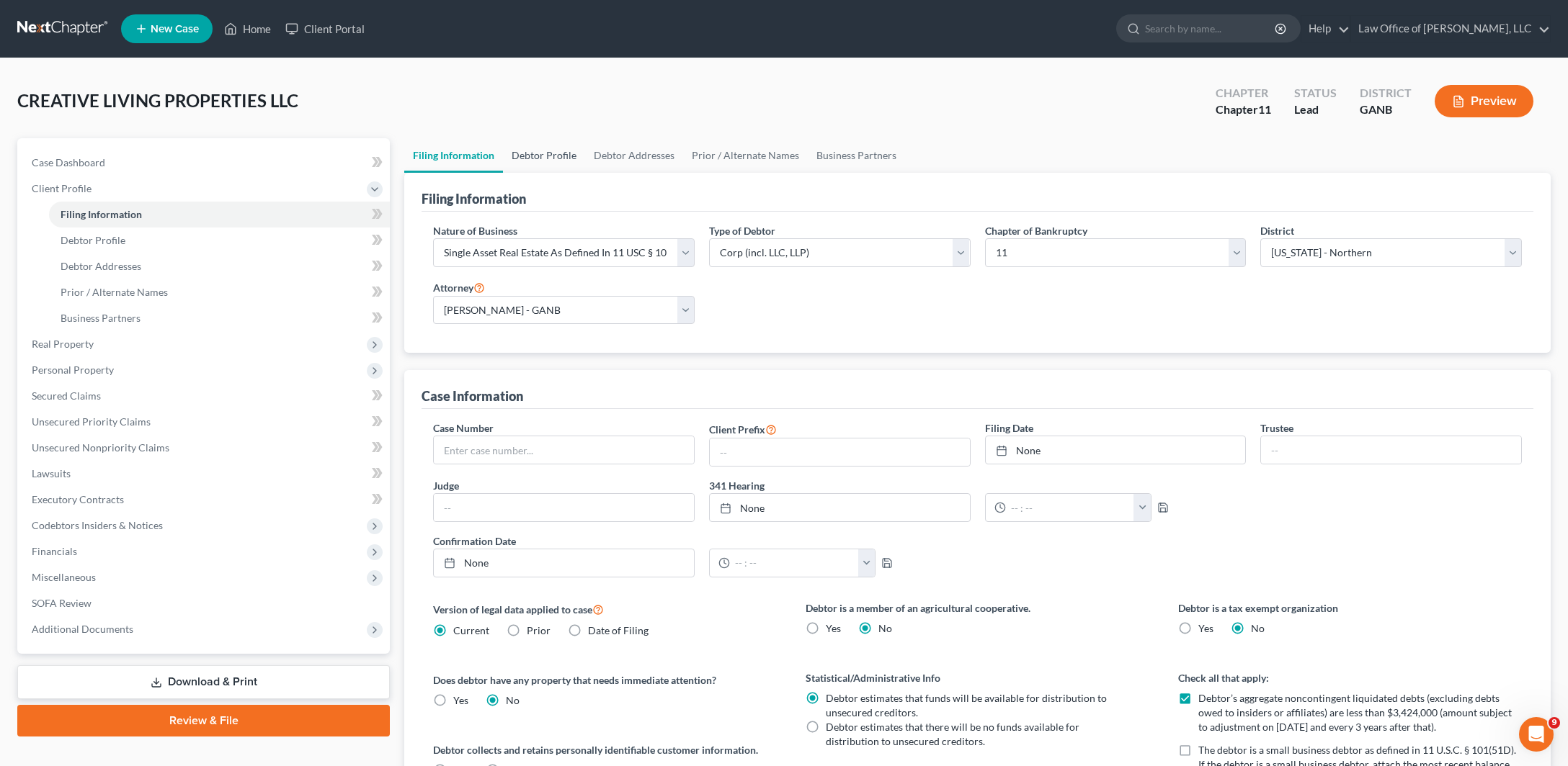
click at [585, 173] on link "Debtor Profile" at bounding box center [544, 156] width 82 height 34
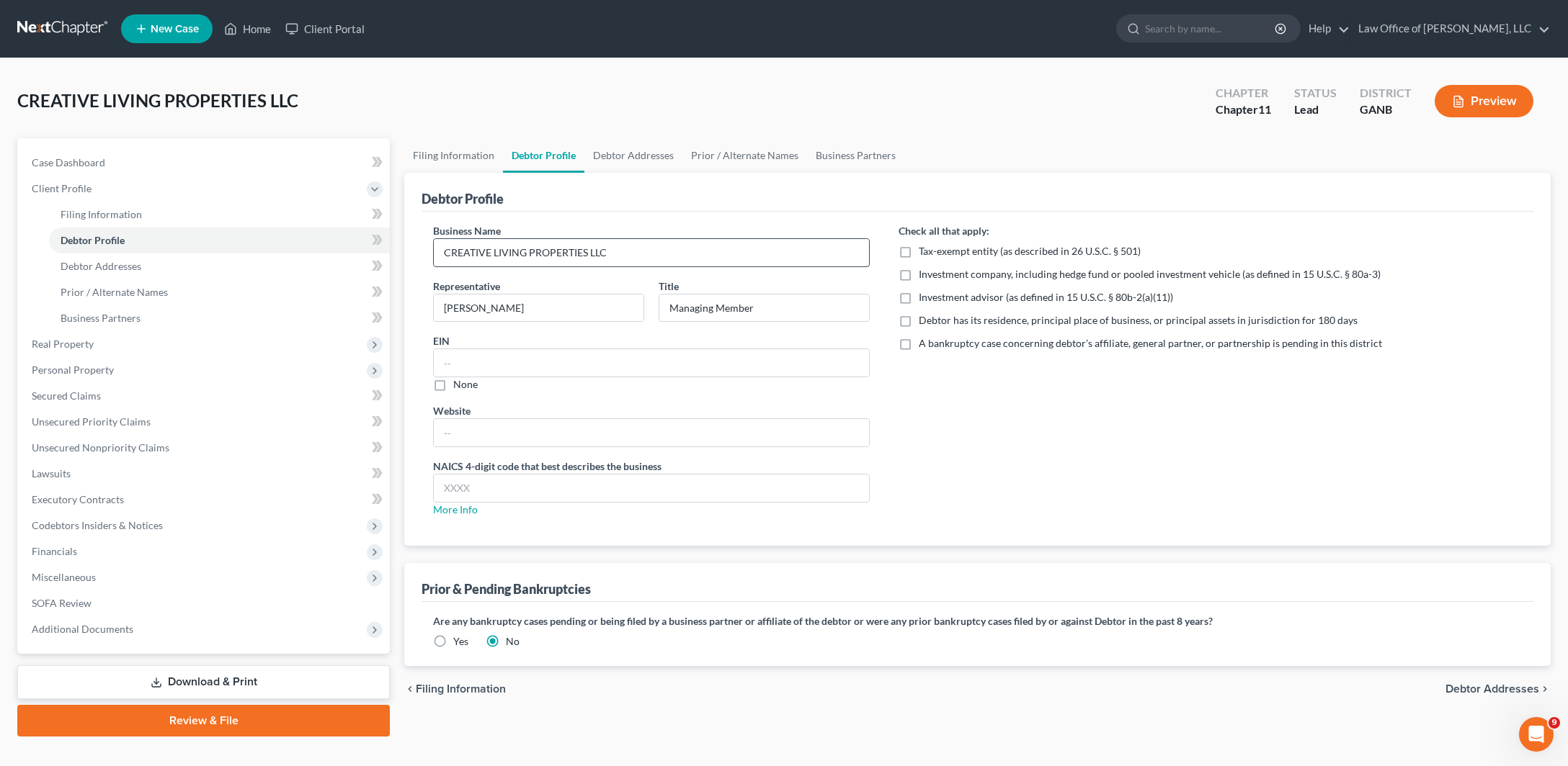
scroll to position [95, 0]
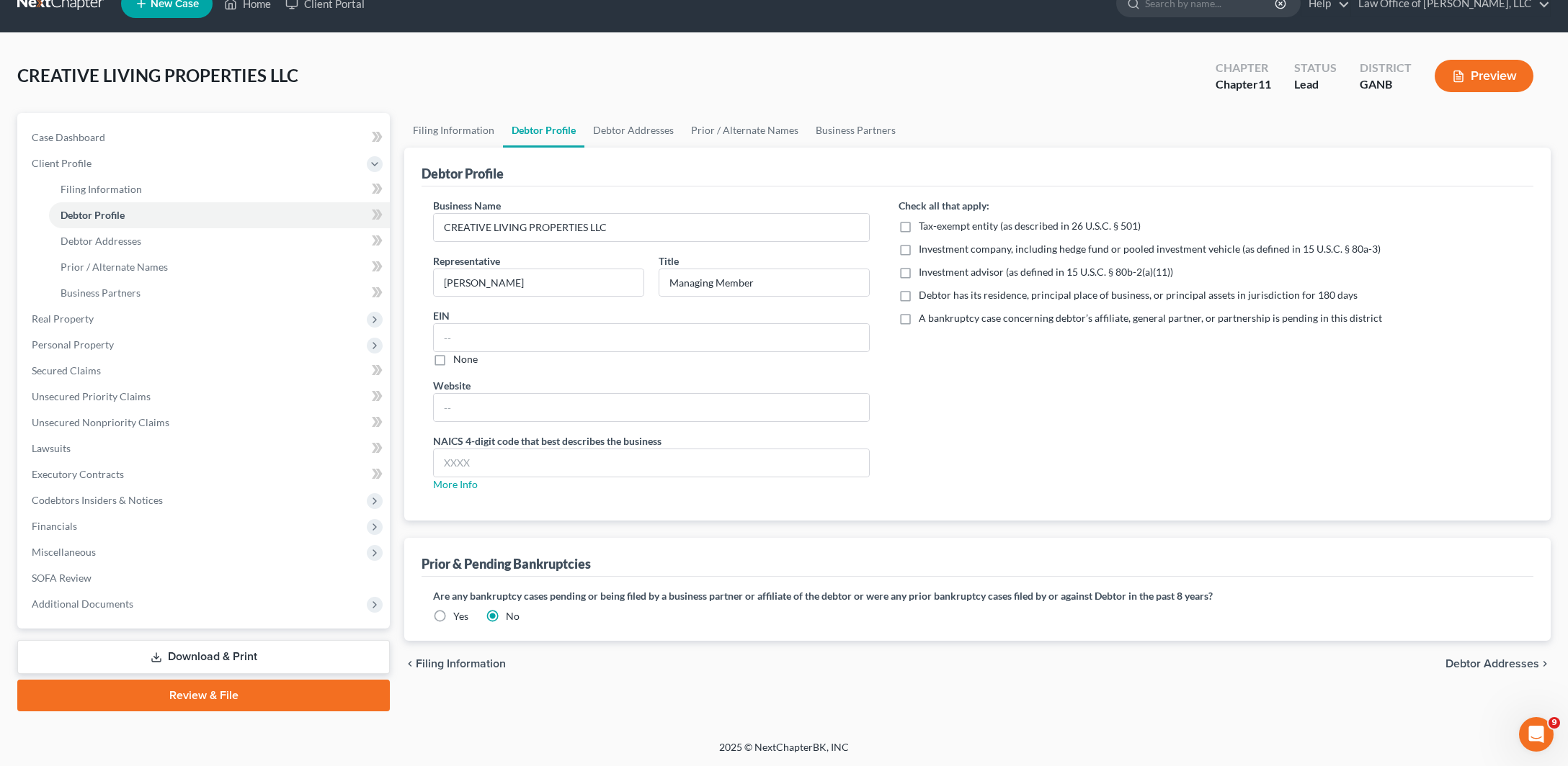
click at [919, 302] on label "Debtor has its residence, principal place of business, or principal assets in j…" at bounding box center [1138, 295] width 439 height 15
click at [925, 297] on input "Debtor has its residence, principal place of business, or principal assets in j…" at bounding box center [929, 292] width 9 height 9
checkbox input "true"
click at [919, 325] on label "A bankruptcy case concerning debtor’s affiliate, general partner, or partnershi…" at bounding box center [1151, 319] width 463 height 15
click at [925, 320] on input "A bankruptcy case concerning debtor’s affiliate, general partner, or partnershi…" at bounding box center [929, 315] width 9 height 9
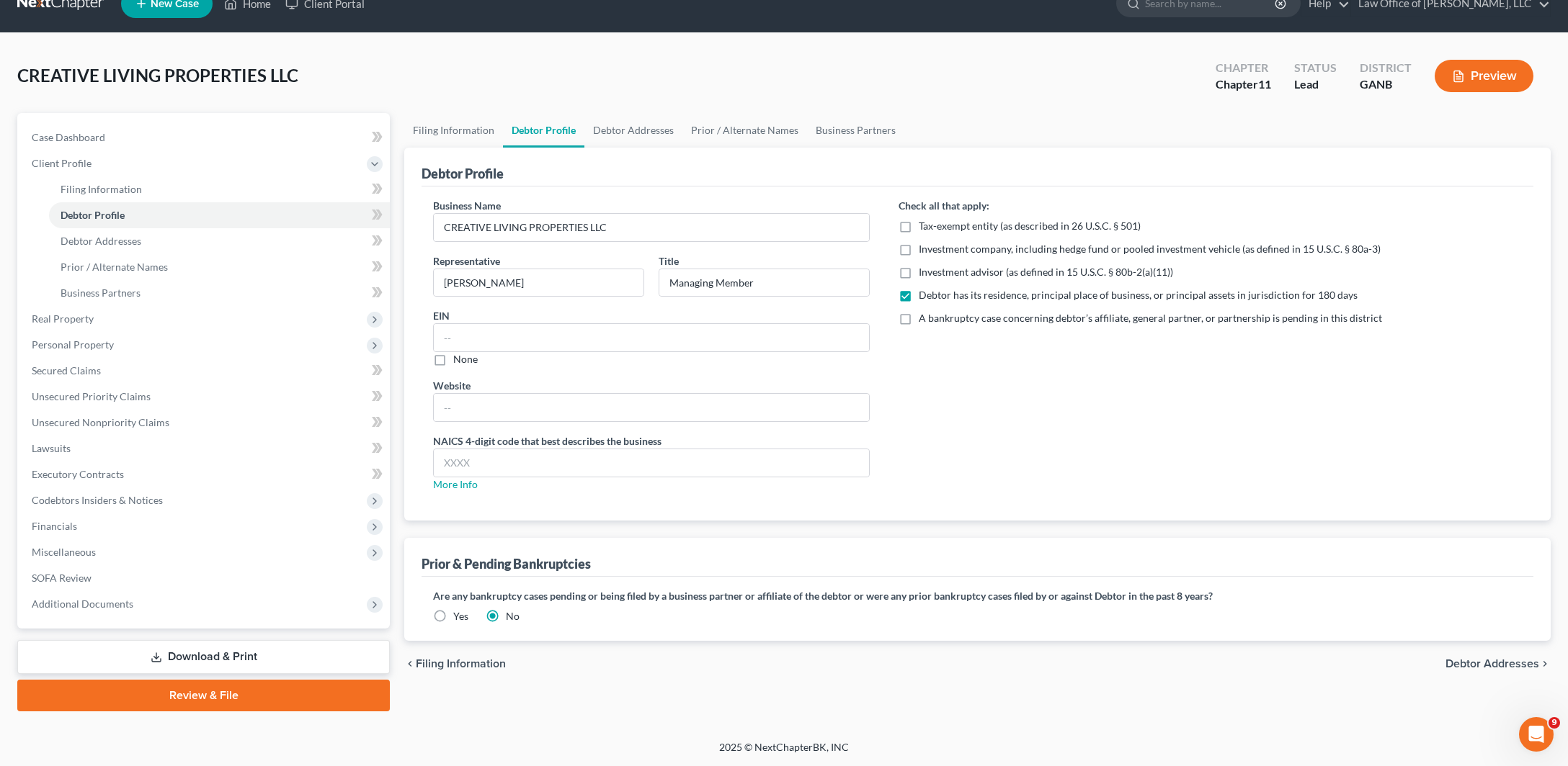
checkbox input "true"
click at [453, 610] on label "Yes" at bounding box center [461, 617] width 15 height 15
click at [459, 610] on input "Yes" at bounding box center [463, 614] width 9 height 9
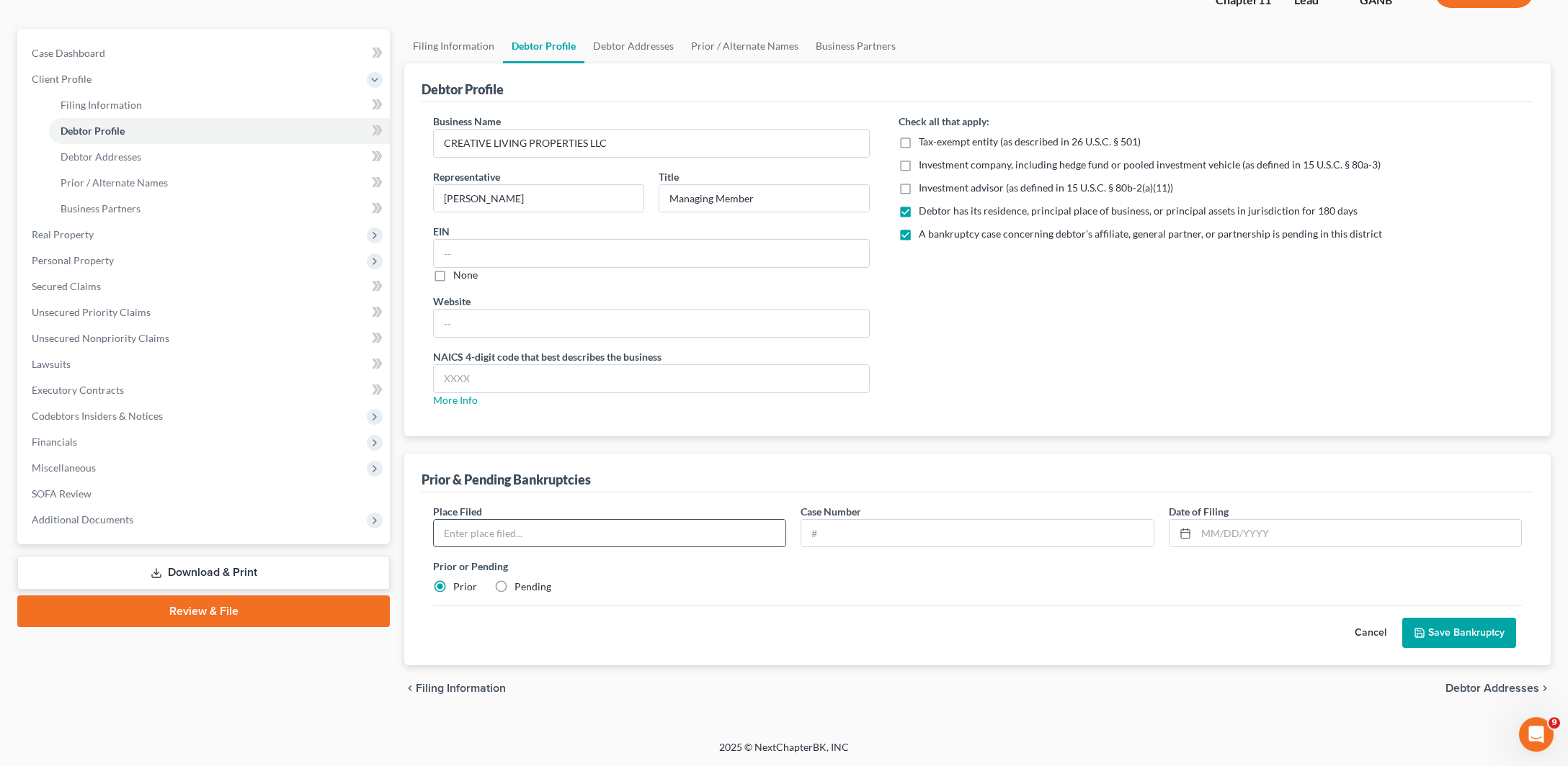
scroll to position [314, 0]
click at [603, 520] on input "text" at bounding box center [609, 534] width 351 height 28
click at [595, 520] on input "text" at bounding box center [609, 534] width 351 height 28
type input "NDGA"
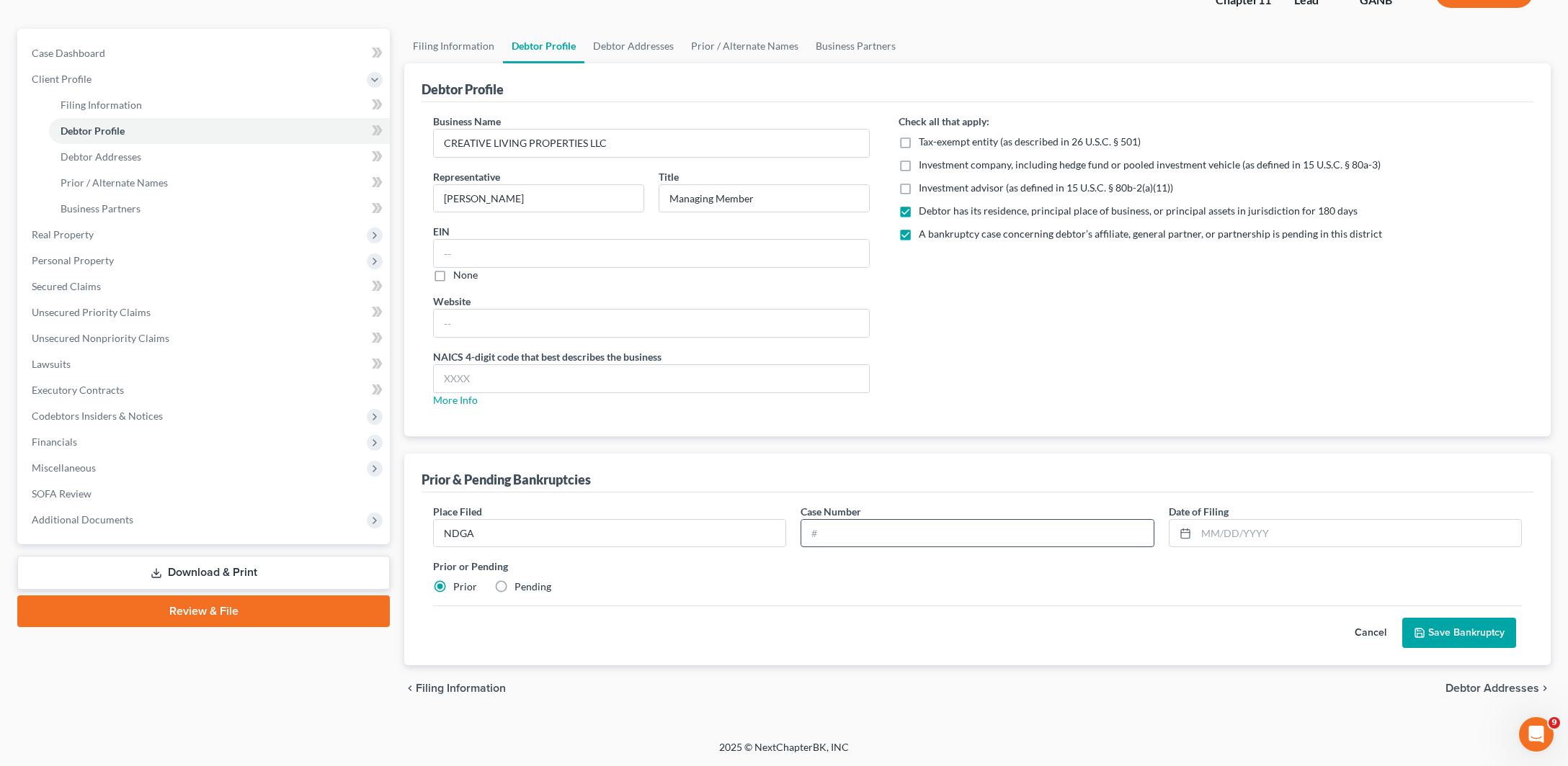
click at [878, 520] on input "text" at bounding box center [977, 534] width 351 height 28
click at [1329, 520] on input "text" at bounding box center [1358, 534] width 325 height 28
type input "[DATE]"
click at [889, 520] on input "text" at bounding box center [977, 534] width 351 height 28
type input "25-40808"
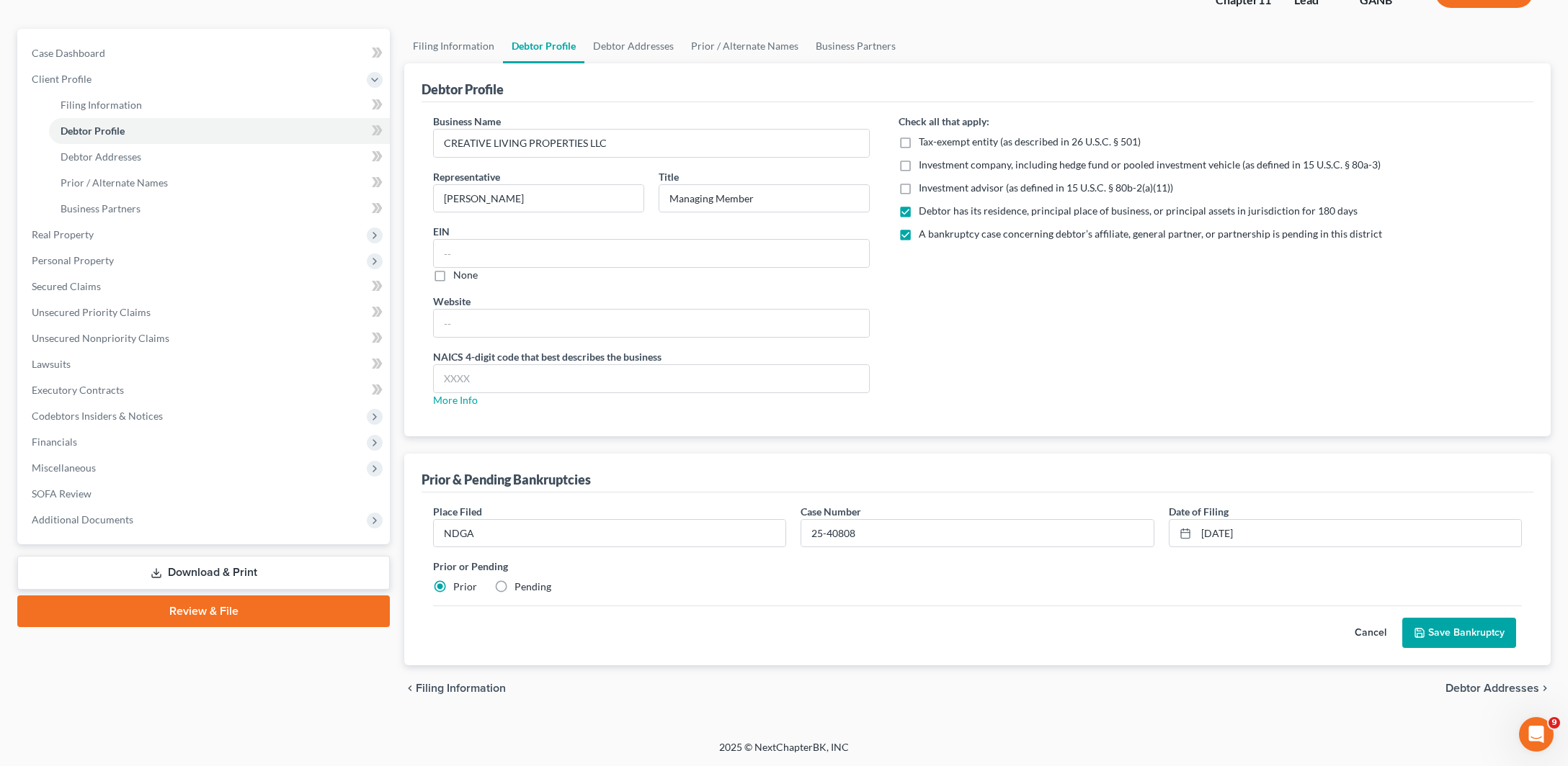
click at [881, 559] on label "Prior or Pending" at bounding box center [977, 566] width 1089 height 15
click at [529, 579] on label "Pending" at bounding box center [532, 587] width 37 height 15
click at [529, 579] on input "Pending" at bounding box center [524, 583] width 9 height 9
radio input "true"
radio input "false"
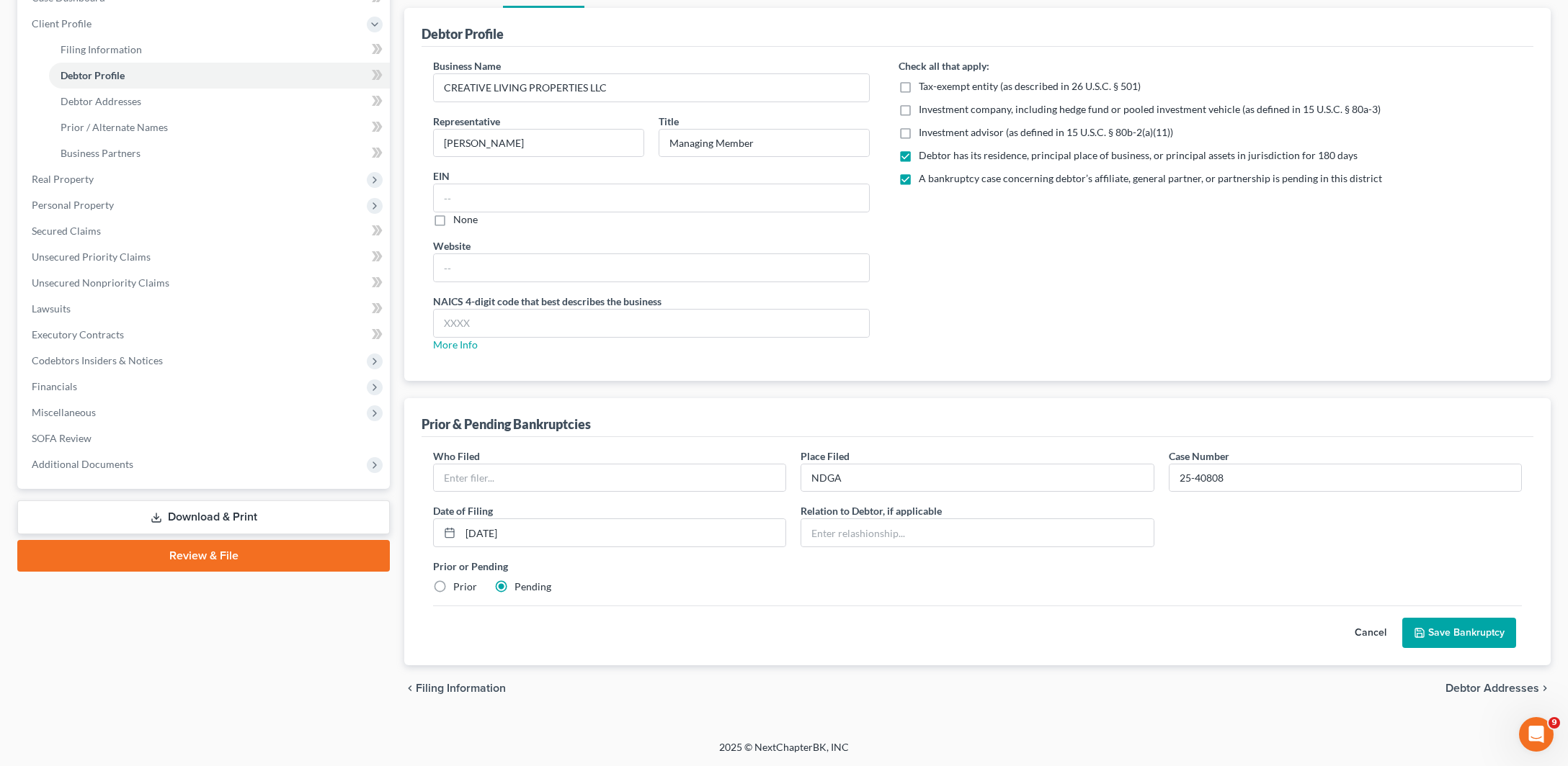
scroll to position [382, 0]
click at [898, 519] on input "text" at bounding box center [977, 533] width 351 height 28
type input "Member/Manager"
click at [565, 464] on input "text" at bounding box center [609, 478] width 351 height 28
click at [524, 464] on input "text" at bounding box center [609, 478] width 351 height 28
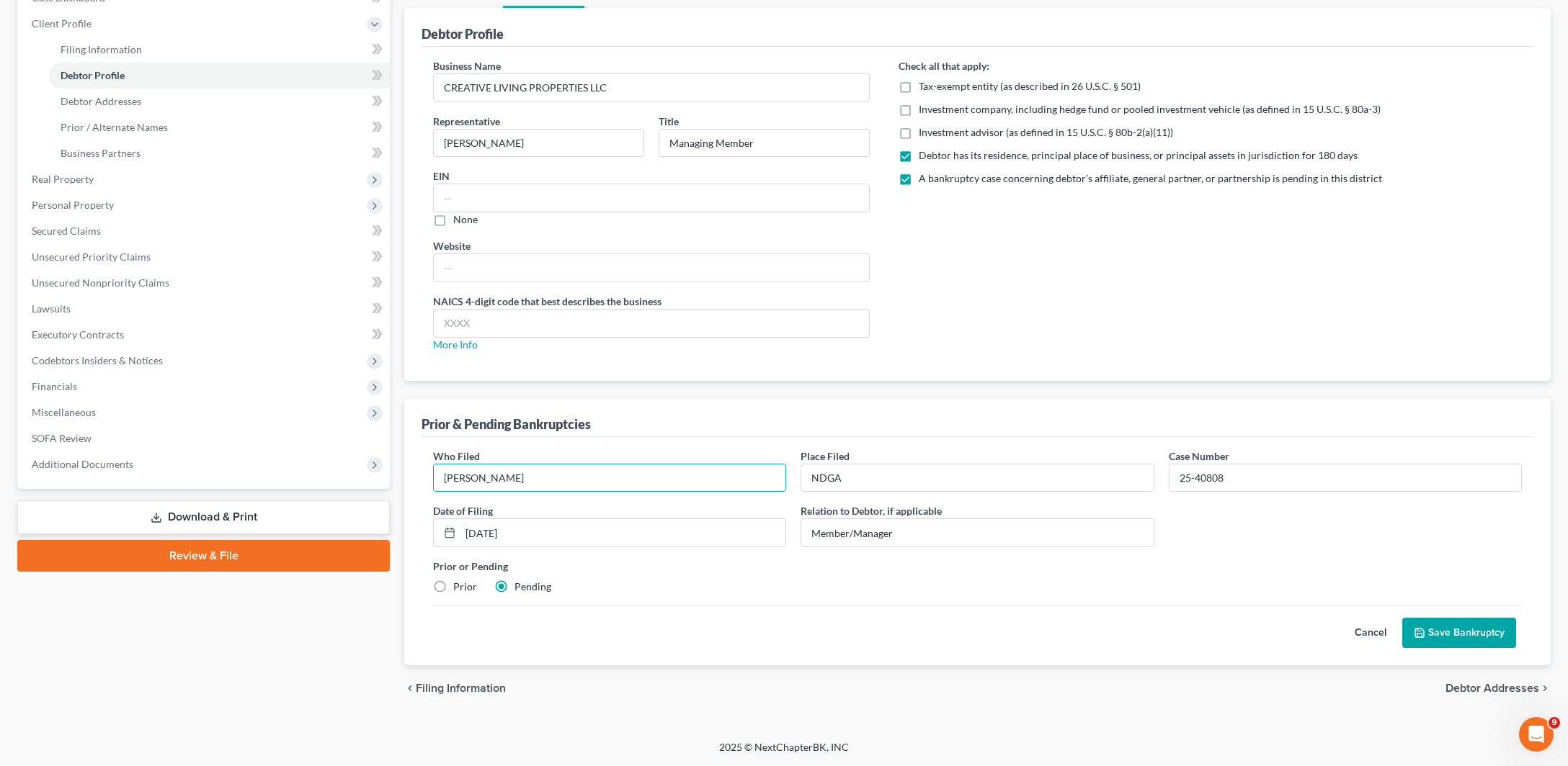
type input "[PERSON_NAME]"
click at [656, 504] on div "Date of Filing * [DATE]" at bounding box center [609, 526] width 368 height 44
click at [1416, 618] on button "Save Bankruptcy" at bounding box center [1459, 632] width 114 height 30
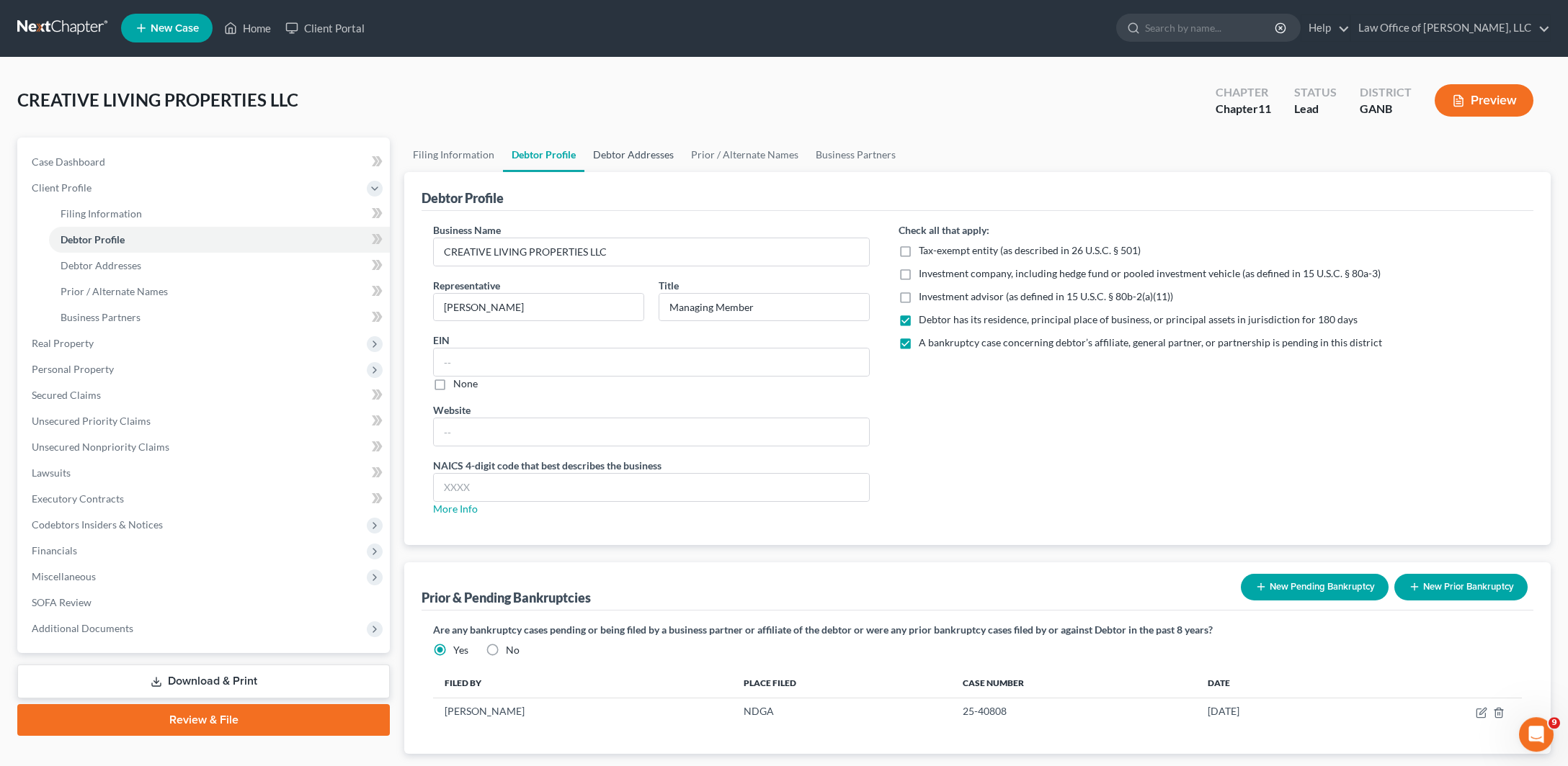
scroll to position [0, 0]
click at [461, 173] on link "Filing Information" at bounding box center [453, 156] width 99 height 34
select select "5"
select select "1"
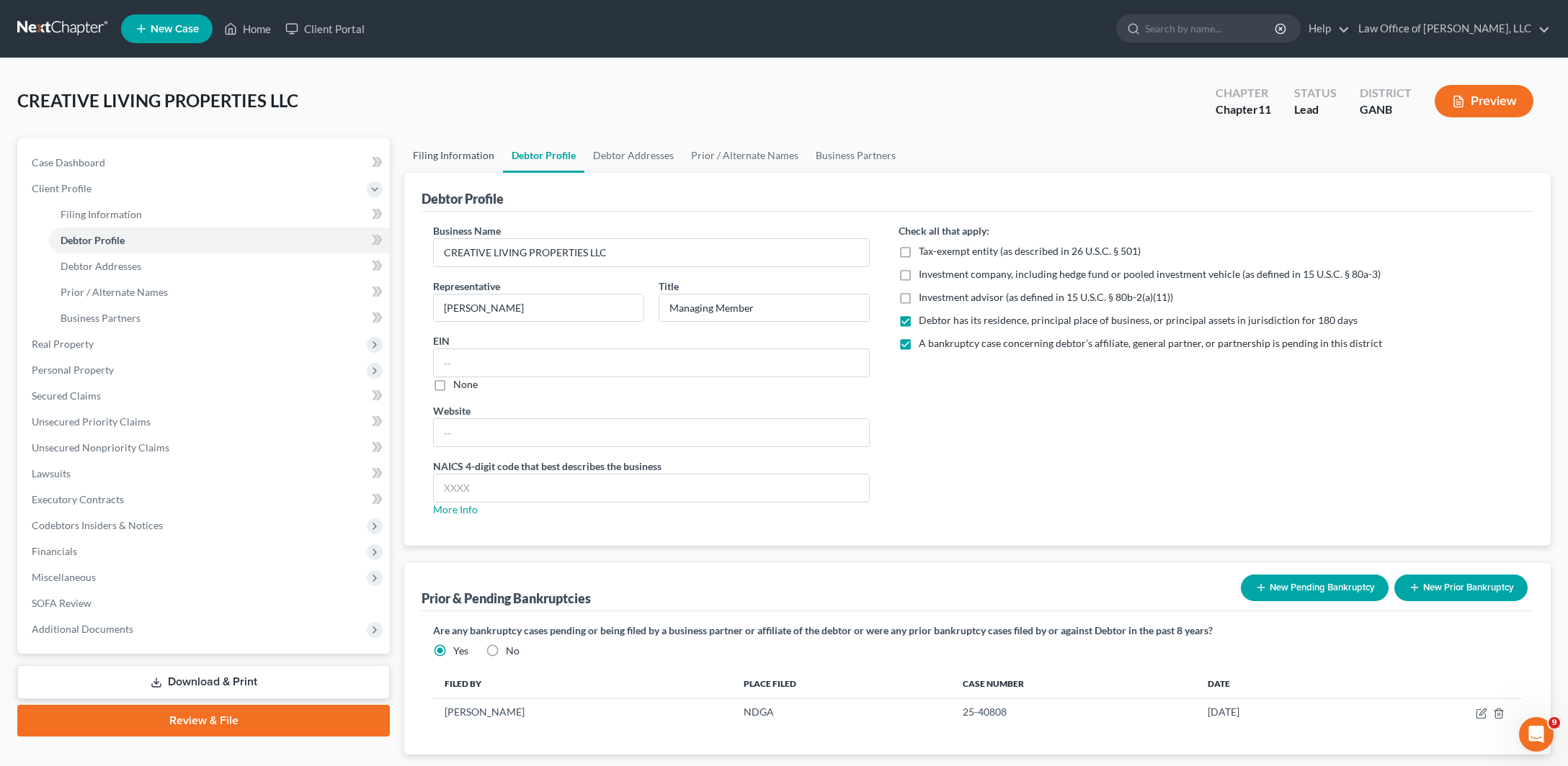
select select "19"
select select "0"
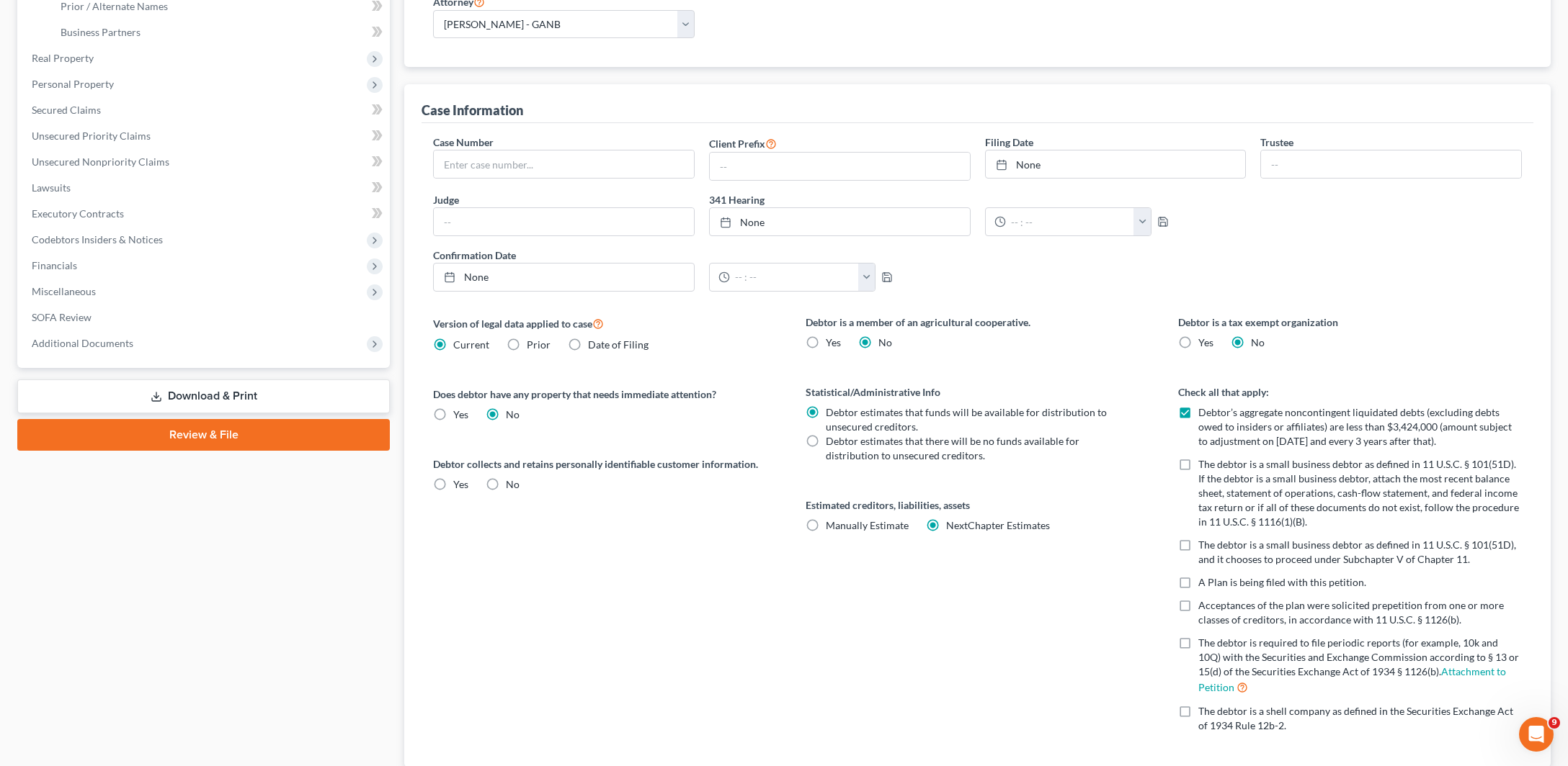
scroll to position [381, 0]
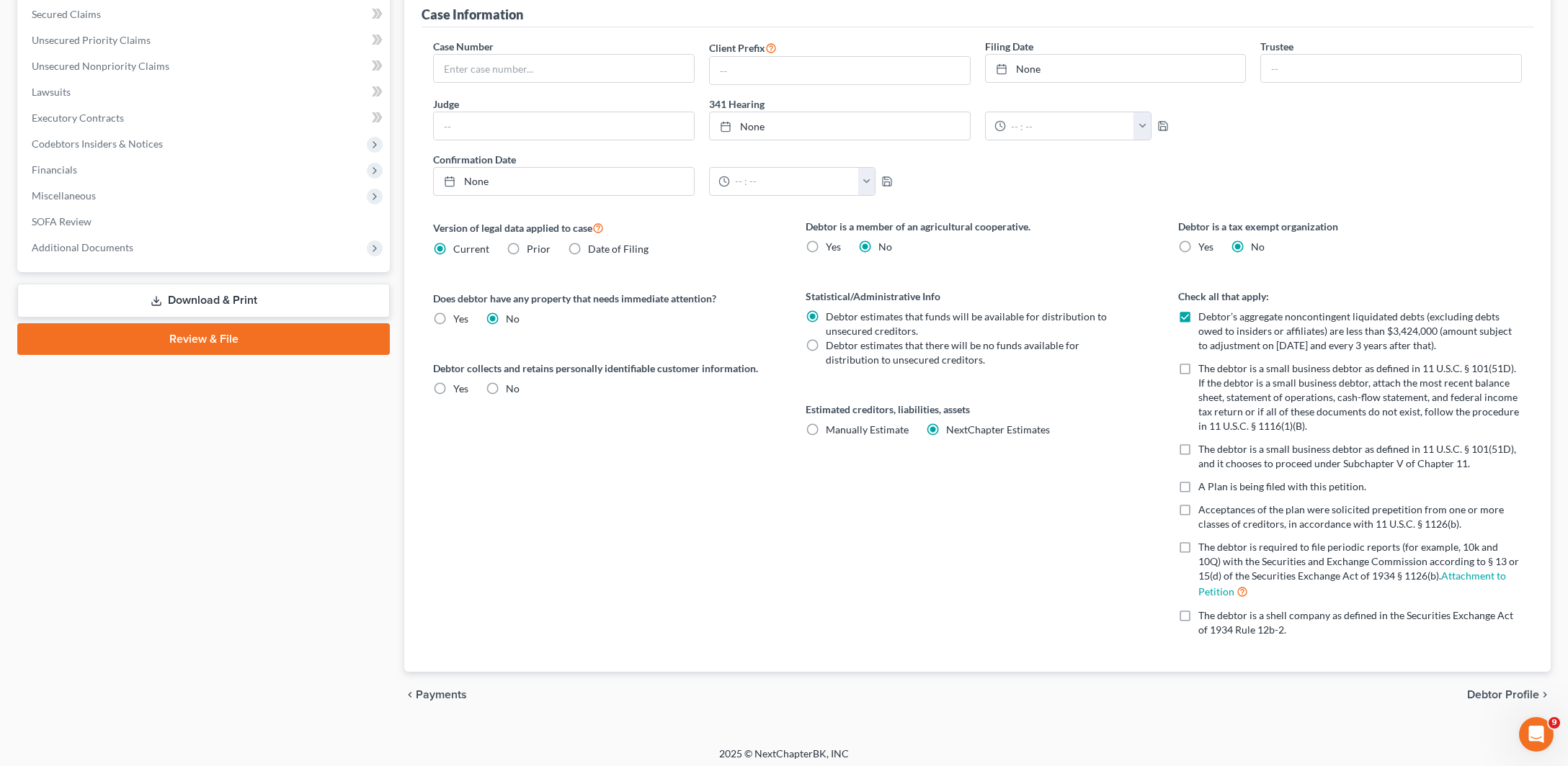
click at [519, 396] on label "No" at bounding box center [512, 389] width 14 height 15
click at [519, 391] on input "No" at bounding box center [515, 385] width 9 height 9
radio input "true"
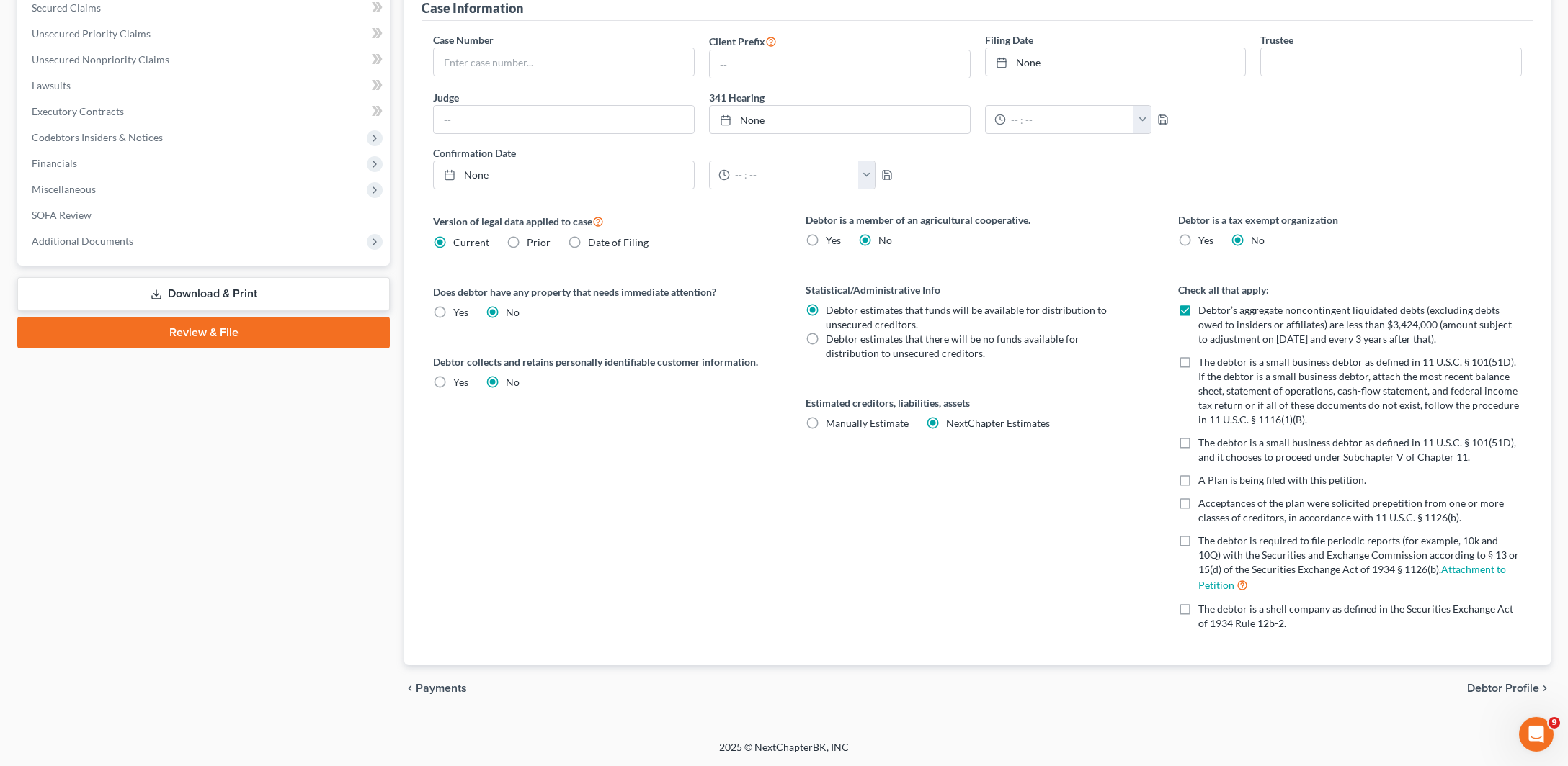
scroll to position [755, 0]
drag, startPoint x: 1473, startPoint y: 310, endPoint x: 1471, endPoint y: 324, distance: 14.1
click at [1471, 436] on span "The debtor is a small business debtor as defined in 11 U.S.C. § 101(51D), and i…" at bounding box center [1357, 449] width 318 height 27
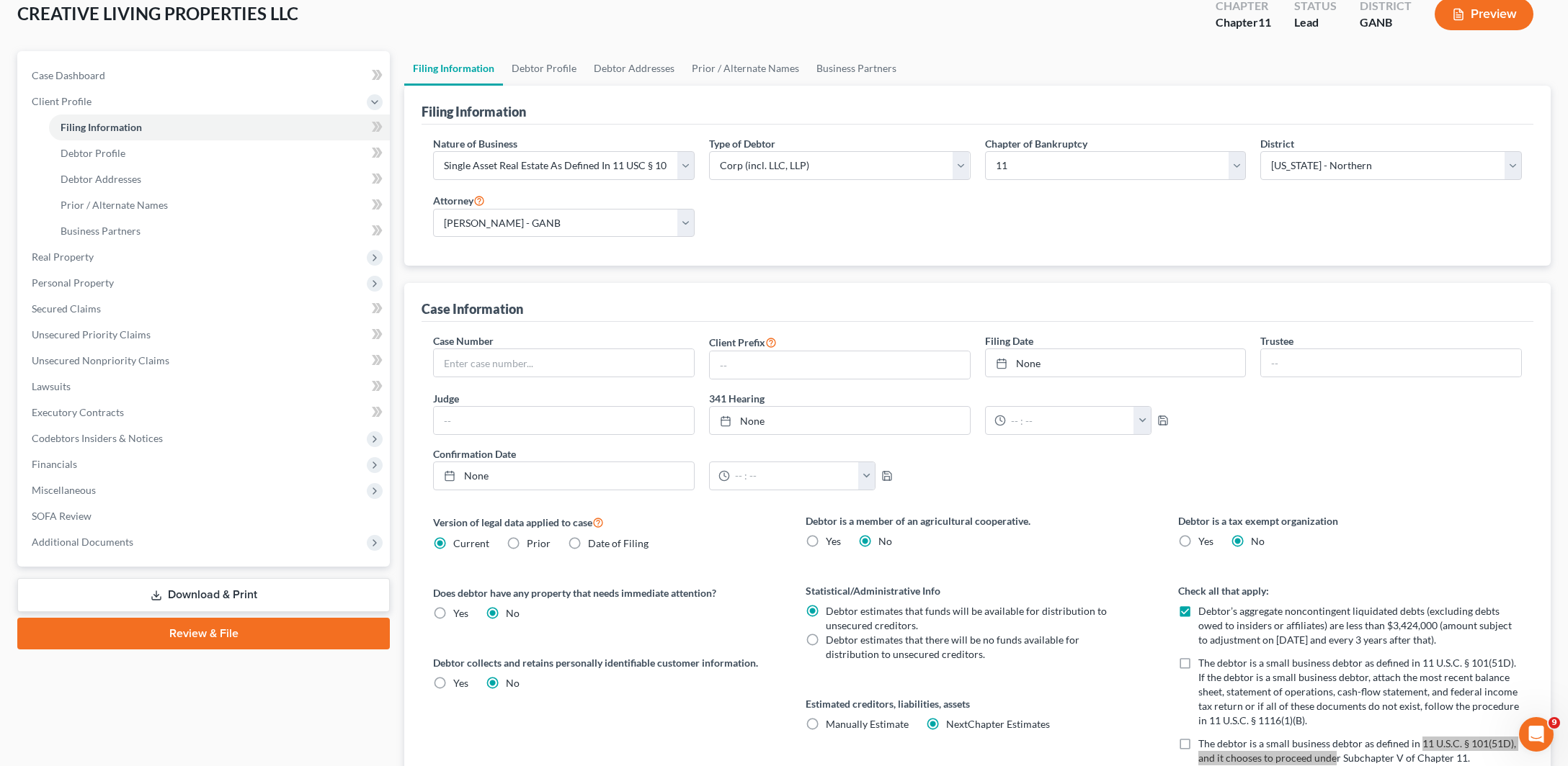
scroll to position [0, 0]
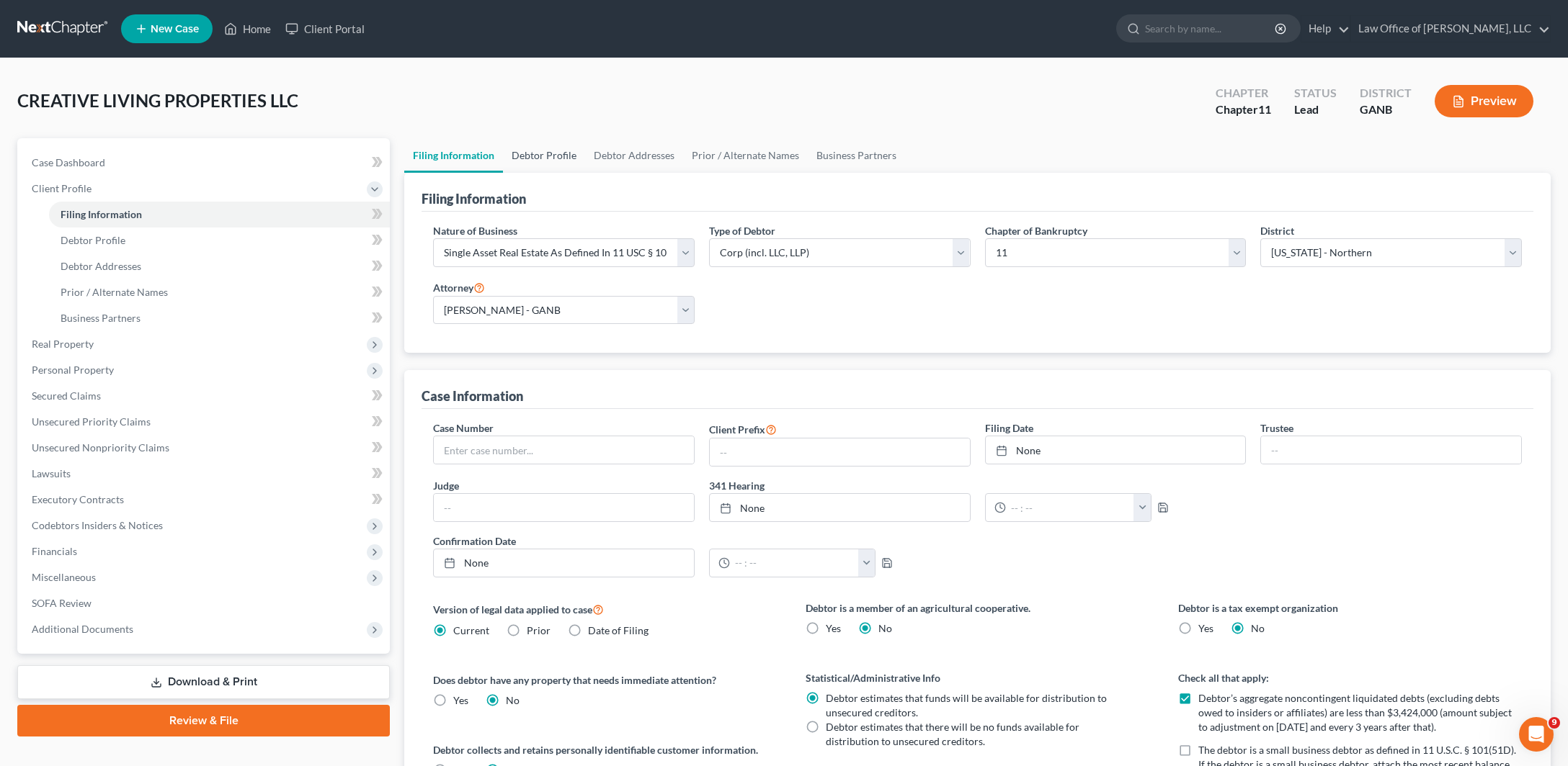
click at [585, 173] on link "Debtor Profile" at bounding box center [544, 156] width 82 height 34
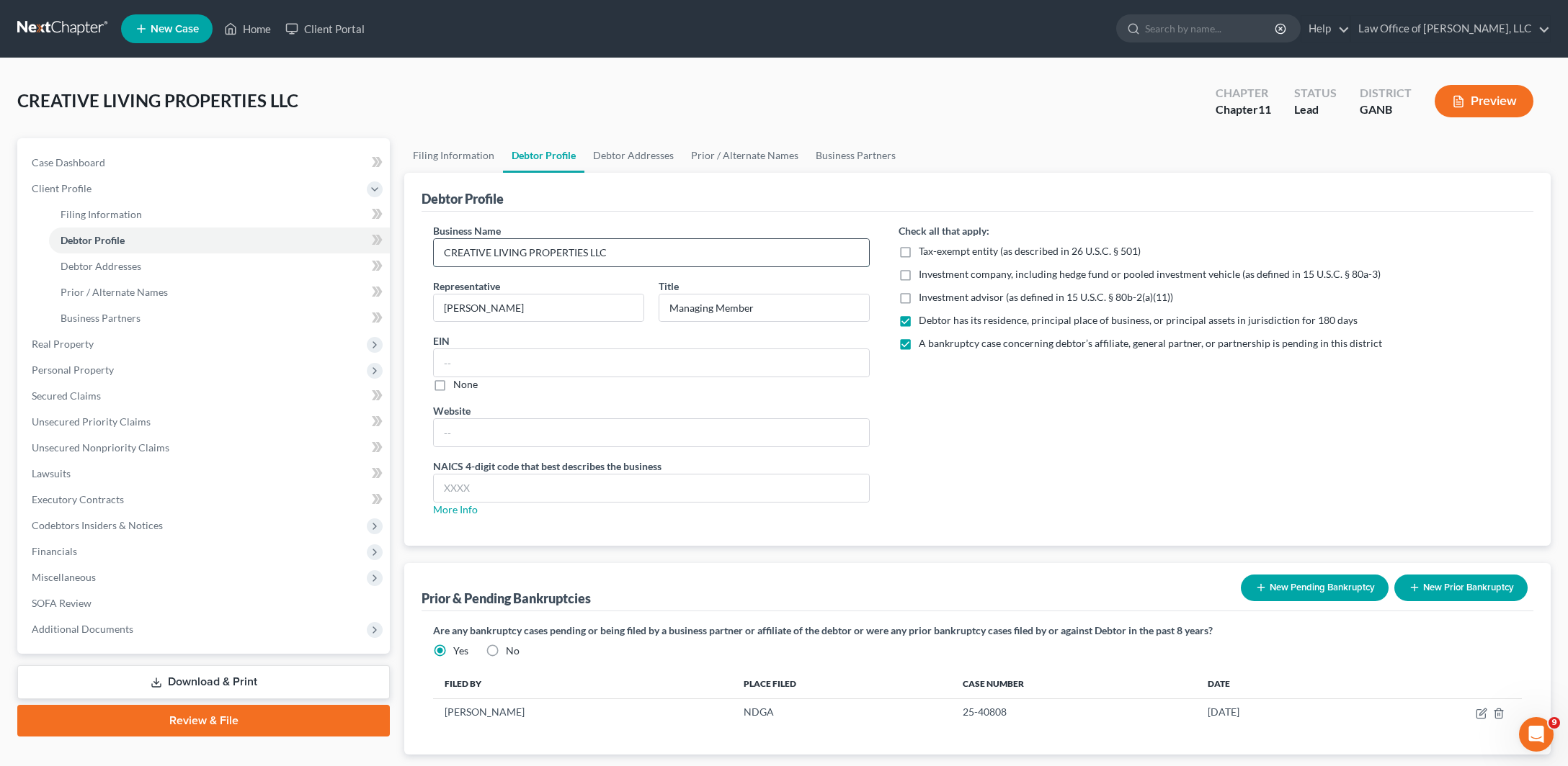
click at [554, 266] on input "CREATIVE LIVING PROPERTIES LLC" at bounding box center [651, 253] width 435 height 28
drag, startPoint x: 455, startPoint y: 310, endPoint x: 622, endPoint y: 316, distance: 167.1
click at [622, 266] on input "CREATIVE LIVING PROPERTIES LLC" at bounding box center [651, 253] width 435 height 28
click at [706, 266] on input "CREATIVE LIVING PROPERTIES LLC" at bounding box center [651, 253] width 435 height 28
click at [677, 173] on link "Debtor Addresses" at bounding box center [634, 156] width 98 height 34
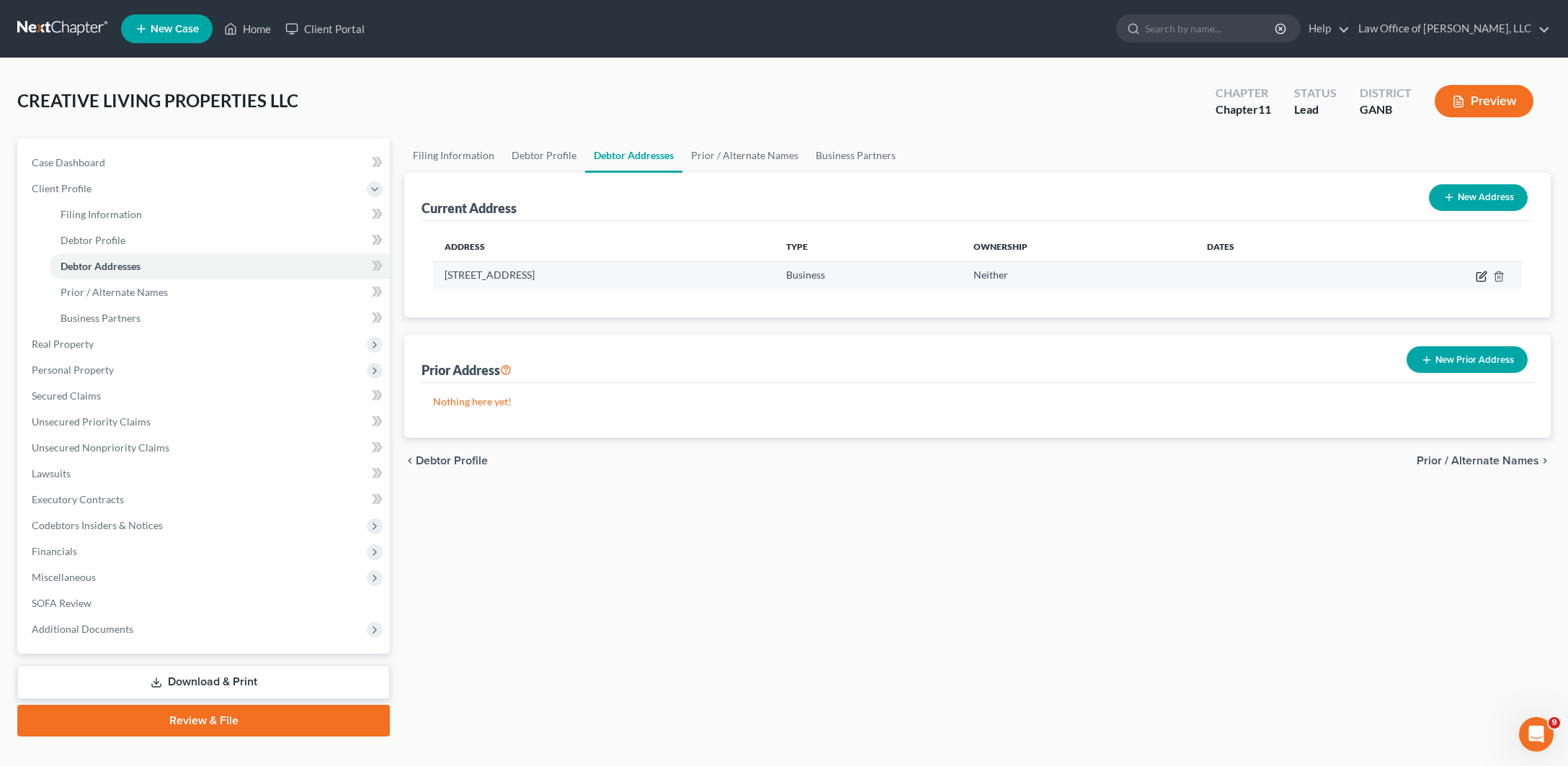
click at [1479, 278] on icon "button" at bounding box center [1482, 275] width 7 height 7
select select "10"
select select "7"
select select "0"
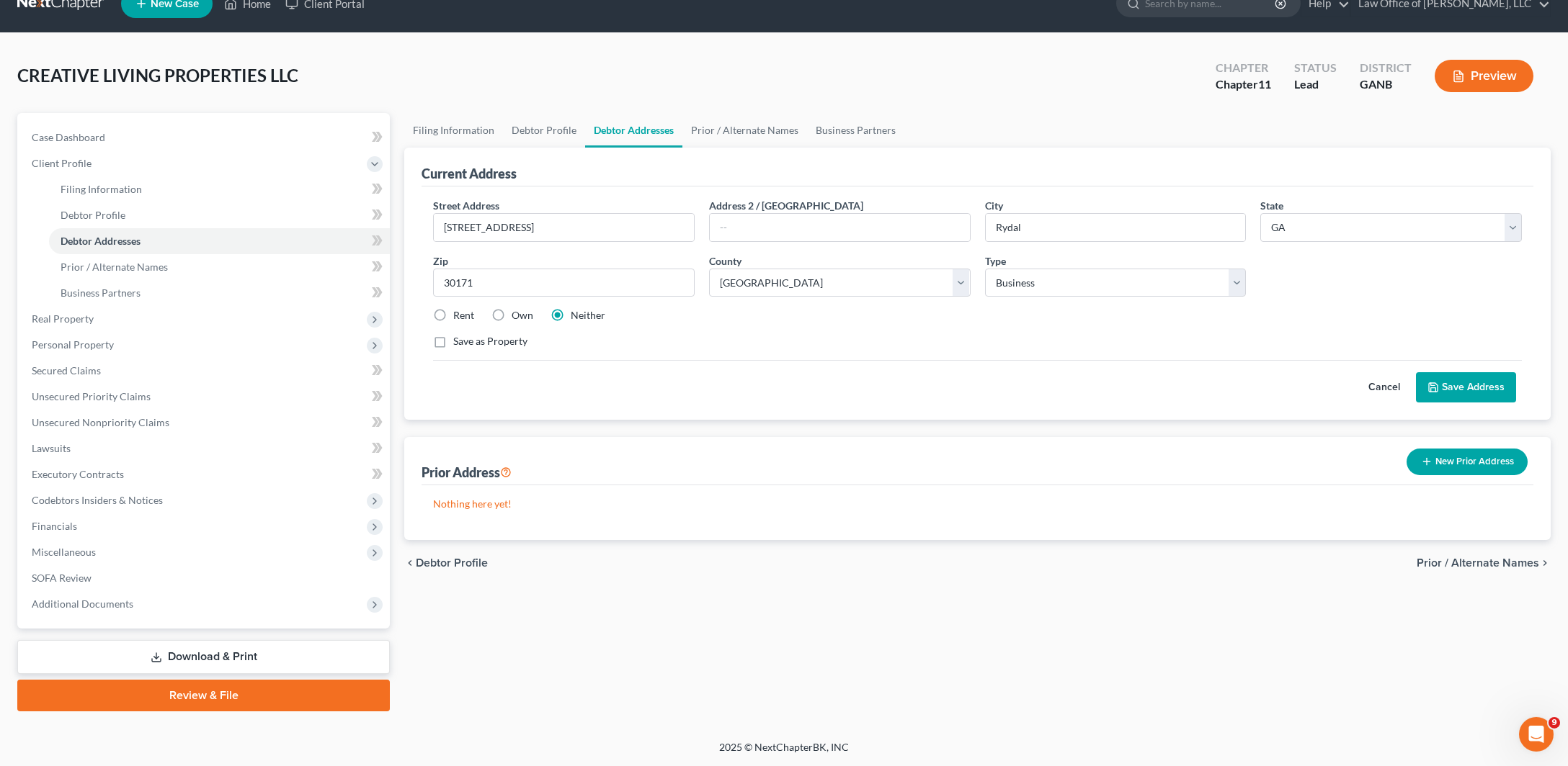
scroll to position [191, 0]
click at [524, 308] on label "Own" at bounding box center [522, 315] width 22 height 15
click at [524, 308] on input "Own" at bounding box center [521, 312] width 9 height 9
radio input "true"
click at [1446, 448] on button "New Prior Address" at bounding box center [1467, 461] width 121 height 27
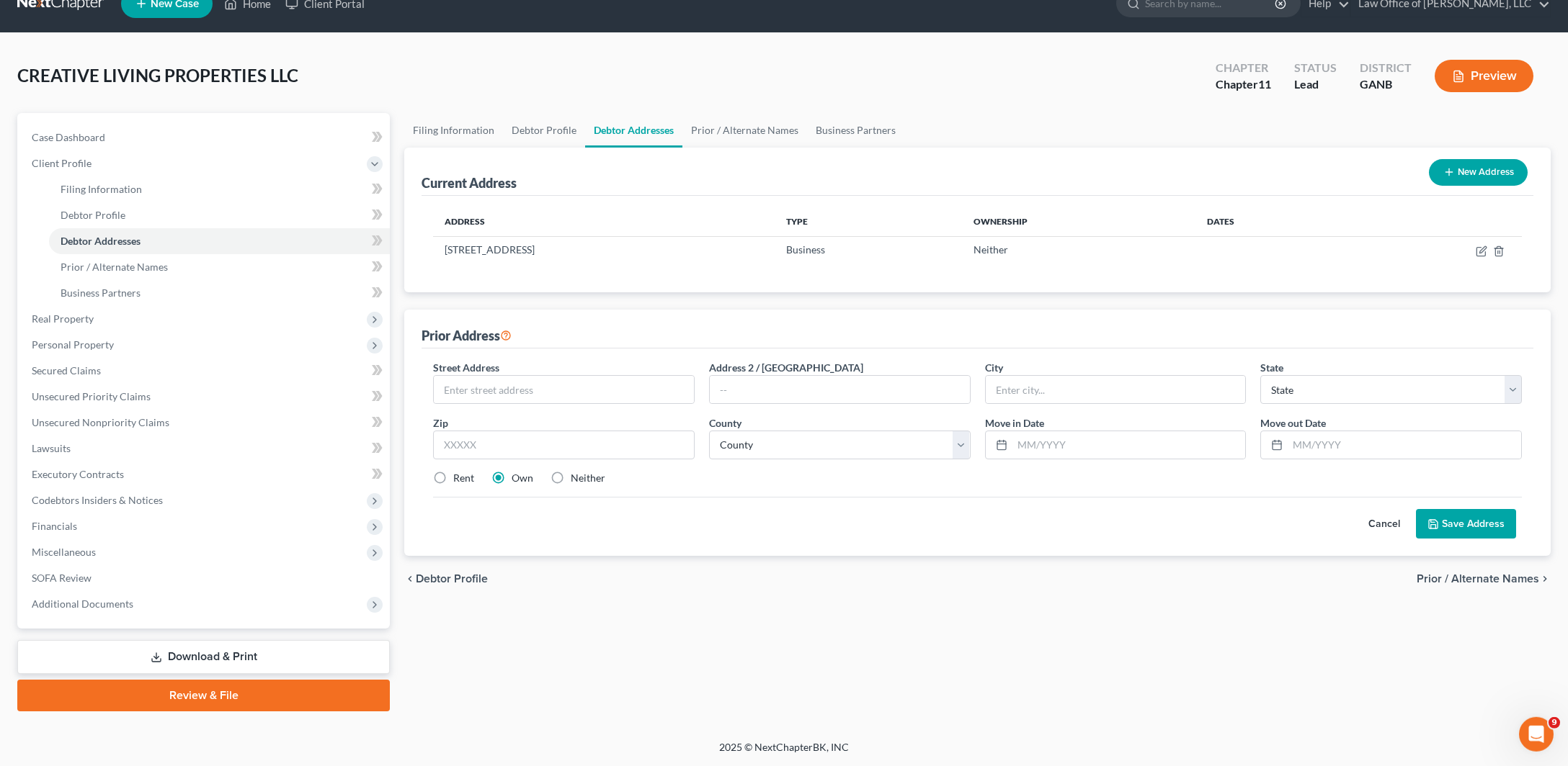
scroll to position [0, 0]
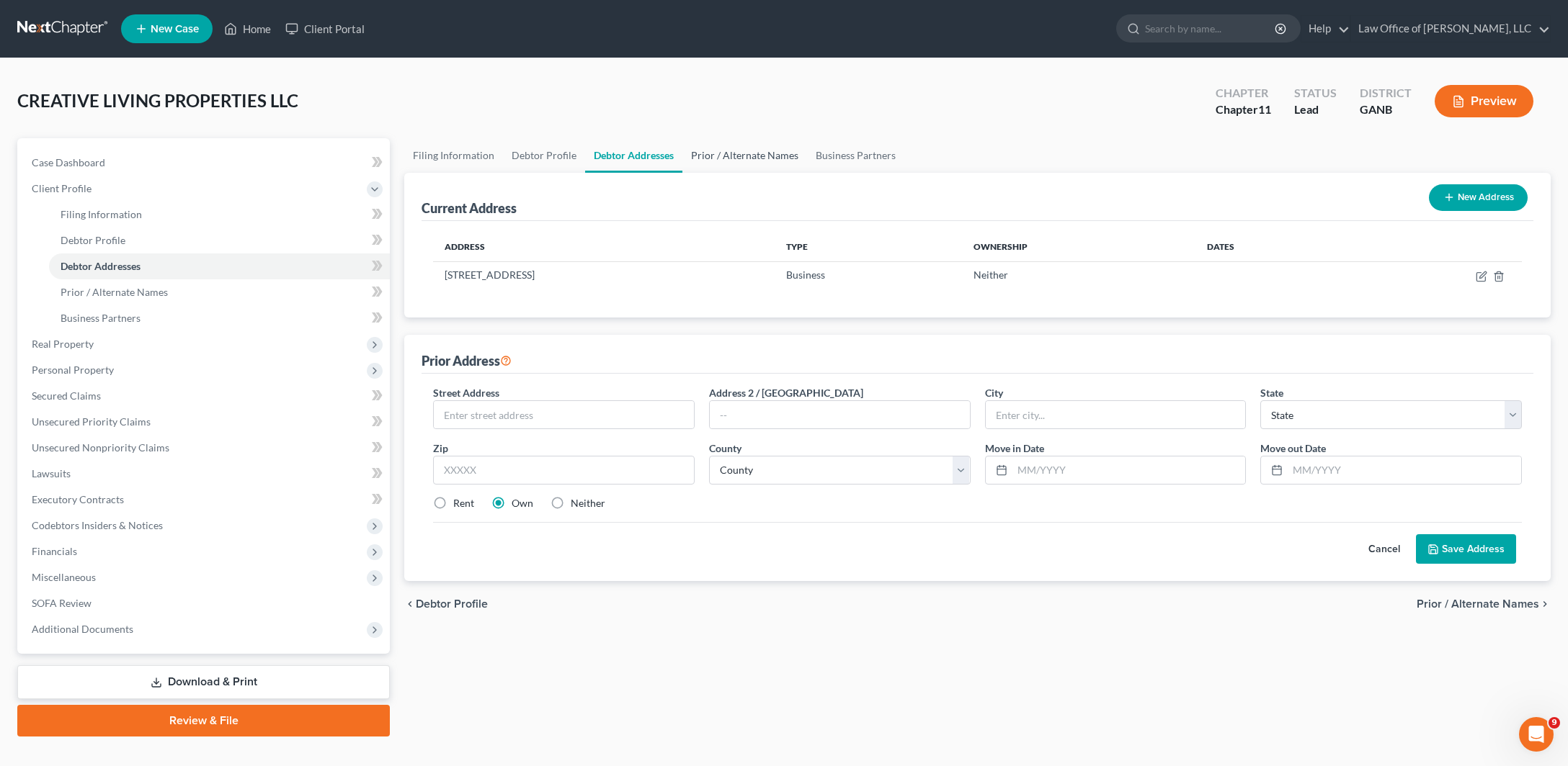
click at [807, 173] on link "Prior / Alternate Names" at bounding box center [744, 156] width 125 height 34
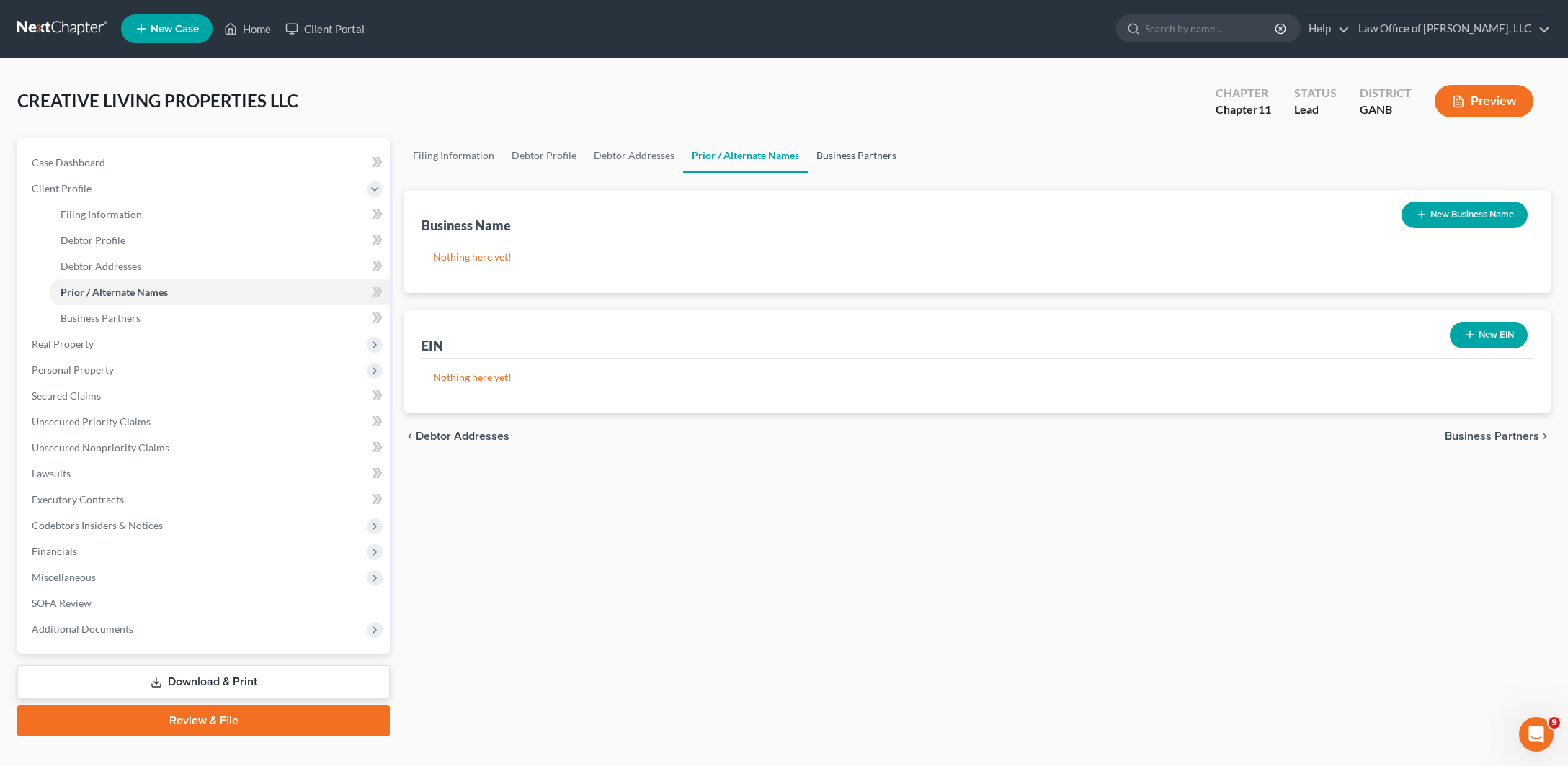
click at [905, 173] on link "Business Partners" at bounding box center [855, 156] width 97 height 34
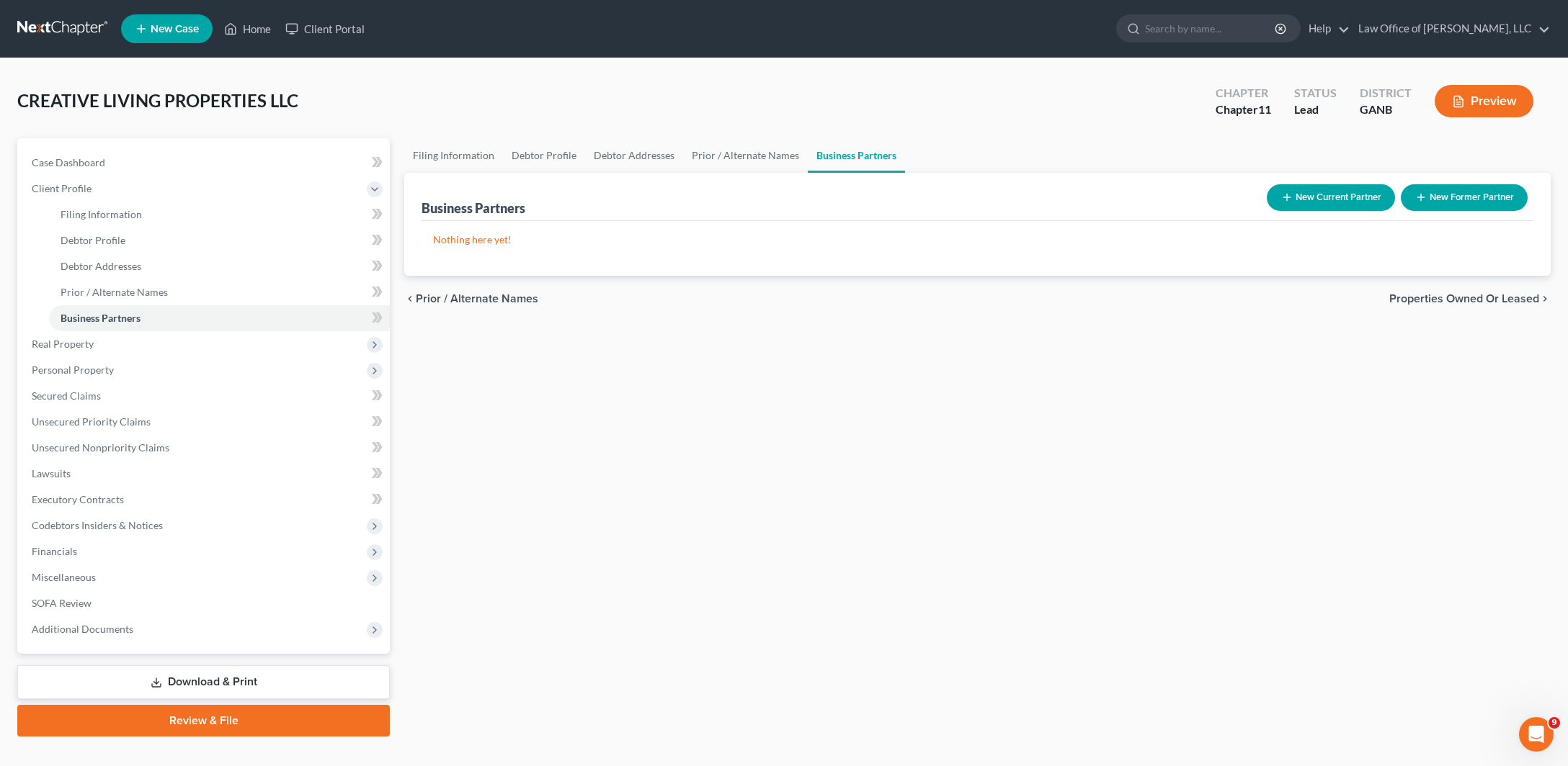
click at [1470, 305] on span "Properties Owned or Leased" at bounding box center [1464, 299] width 150 height 11
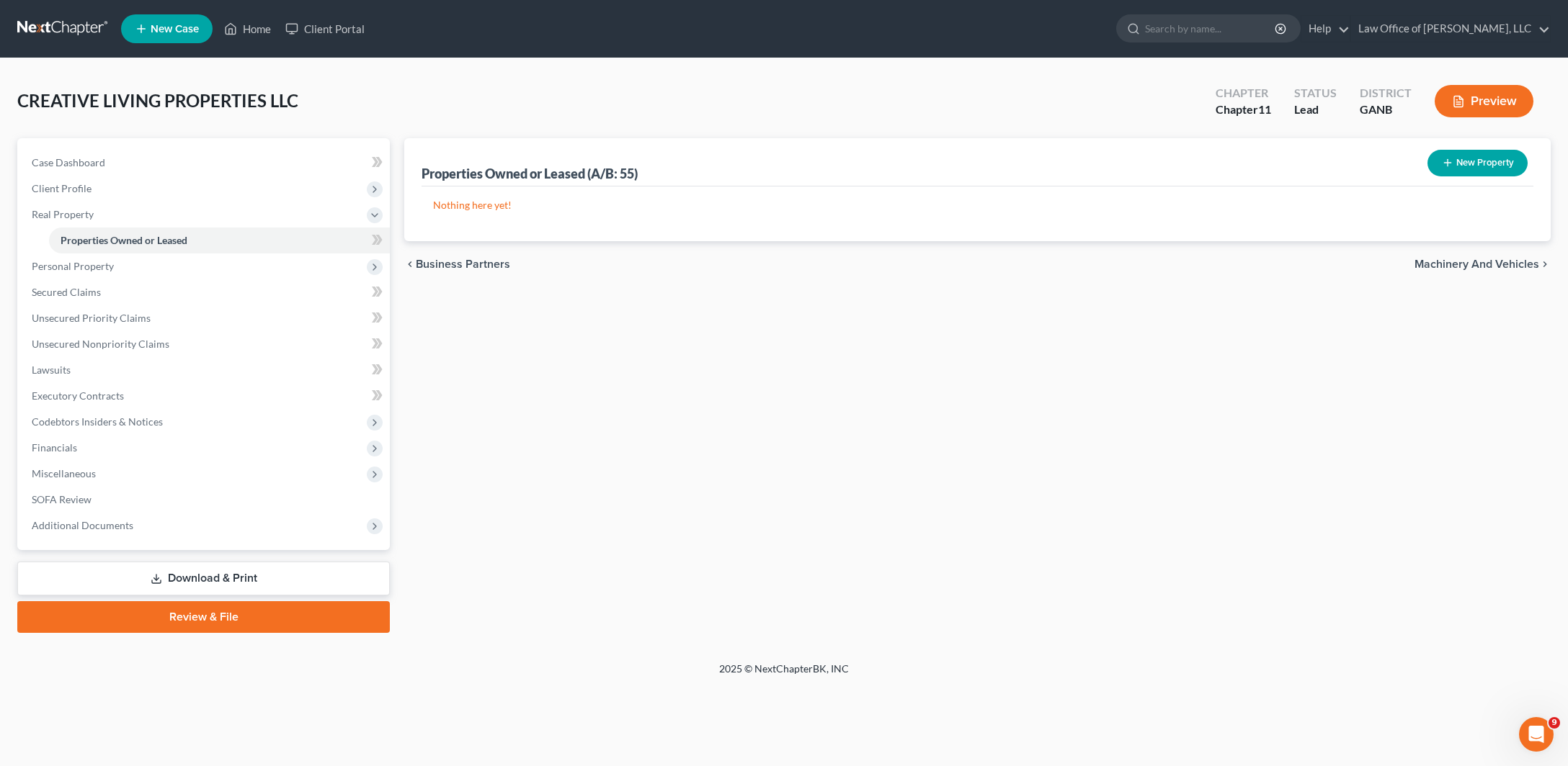
click at [1427, 176] on button "New Property" at bounding box center [1477, 163] width 100 height 27
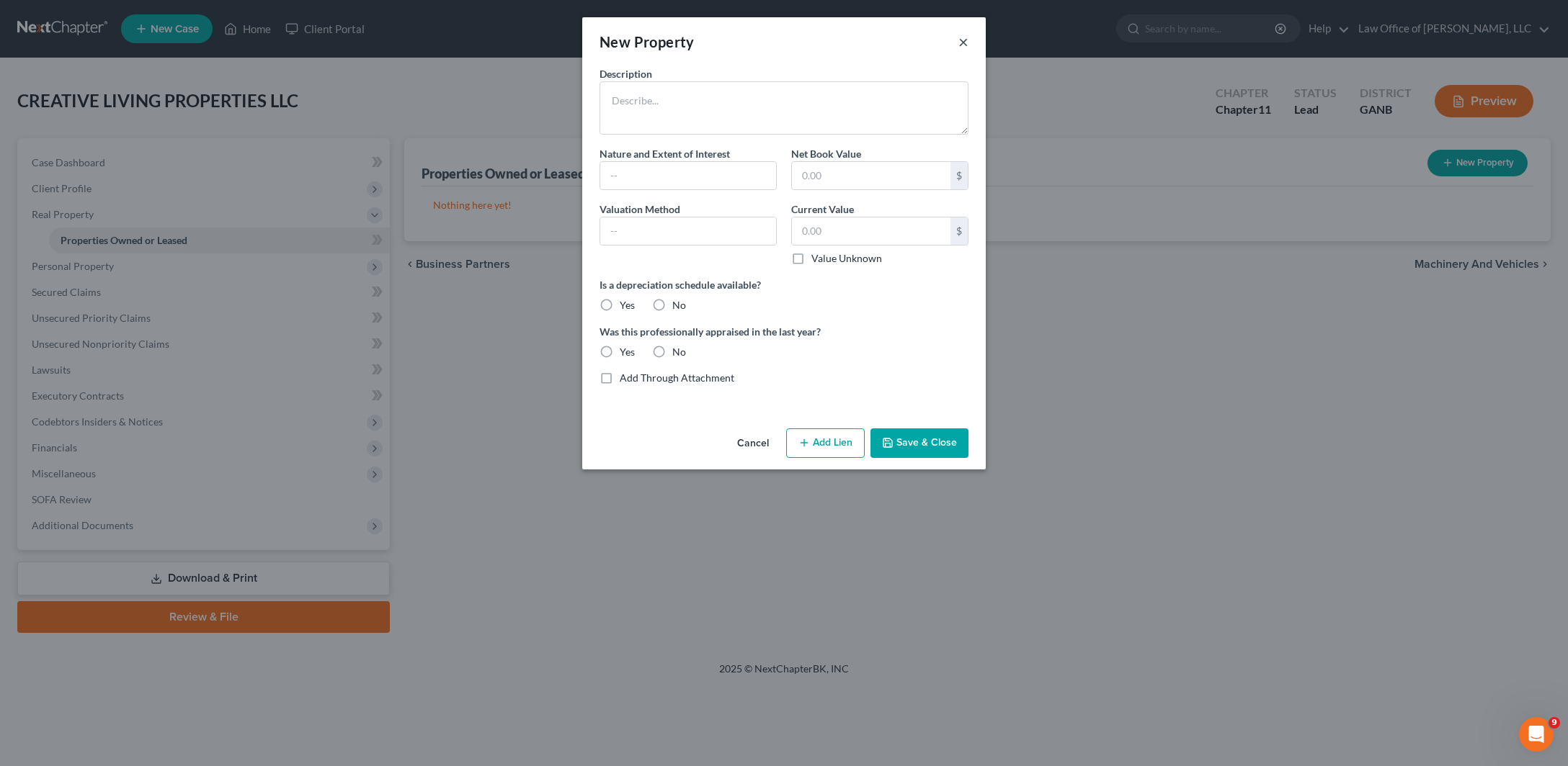
click at [969, 51] on button "×" at bounding box center [963, 42] width 10 height 17
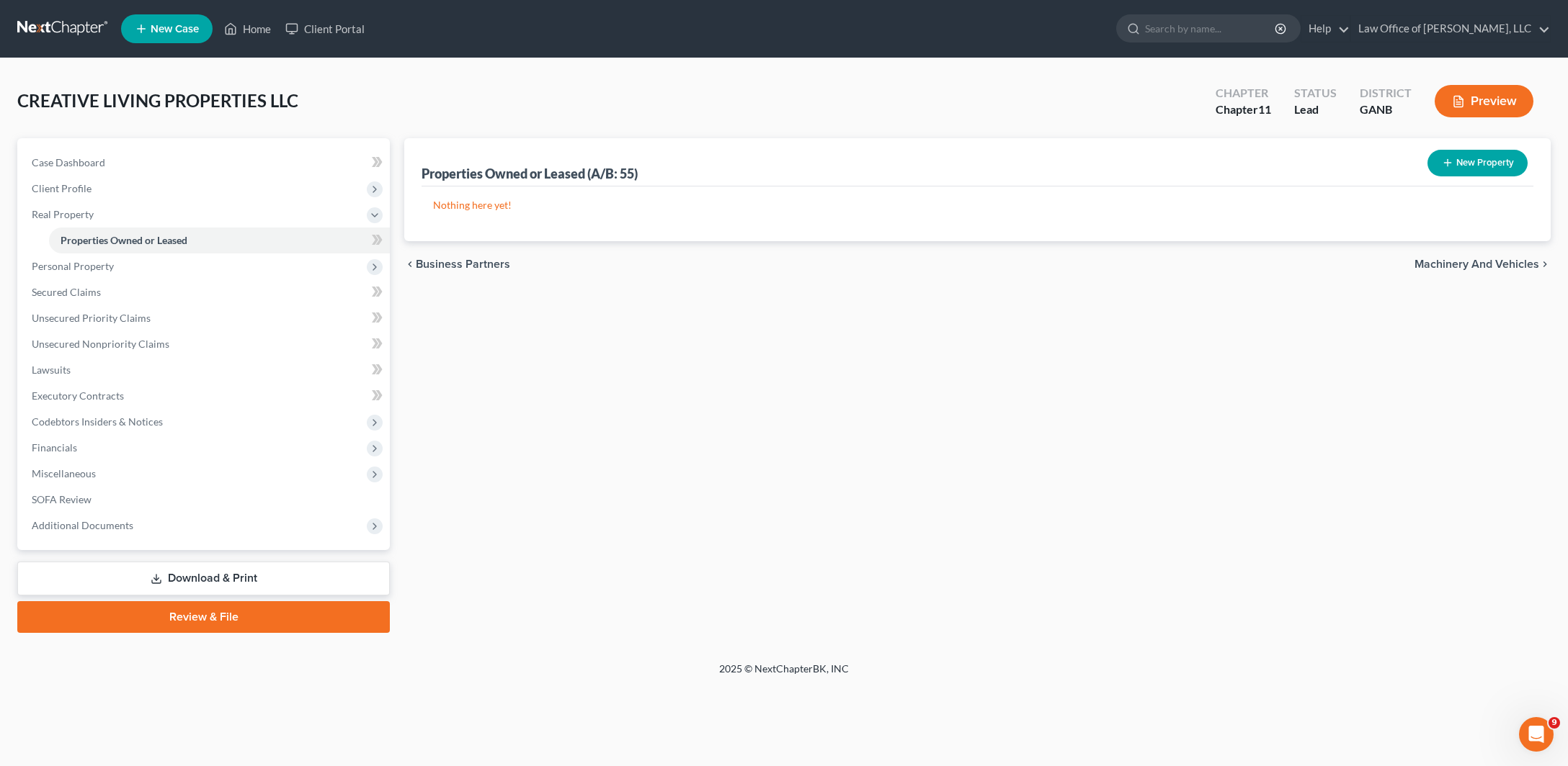
drag, startPoint x: 1458, startPoint y: 202, endPoint x: 1305, endPoint y: 187, distance: 153.7
click at [1457, 176] on button "New Property" at bounding box center [1477, 163] width 100 height 27
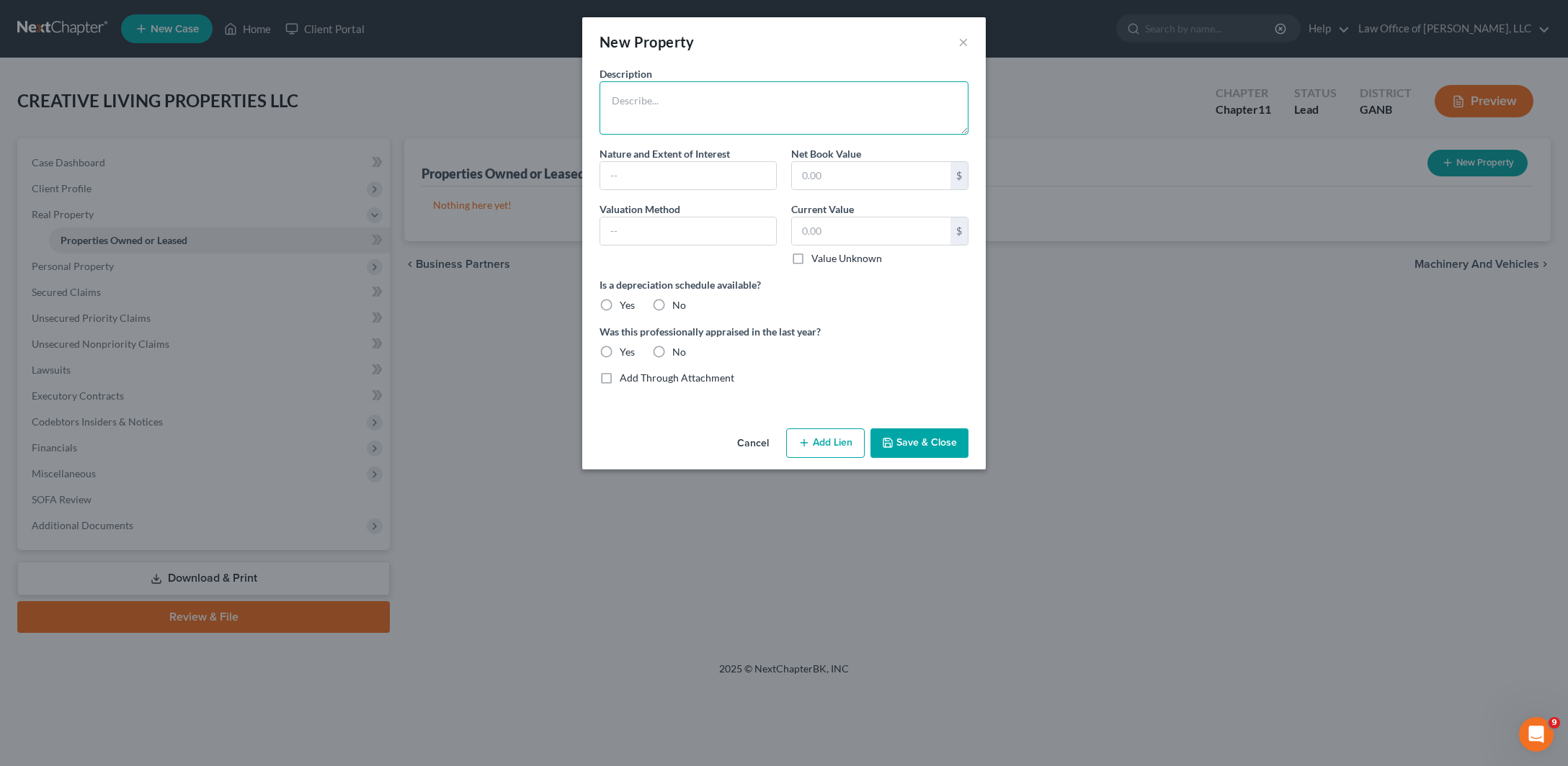
click at [768, 134] on textarea at bounding box center [784, 108] width 369 height 53
click at [715, 123] on textarea at bounding box center [784, 108] width 369 height 53
type textarea "Commercial Property located at [STREET_ADDRESS]"
click at [689, 189] on input "text" at bounding box center [688, 176] width 176 height 28
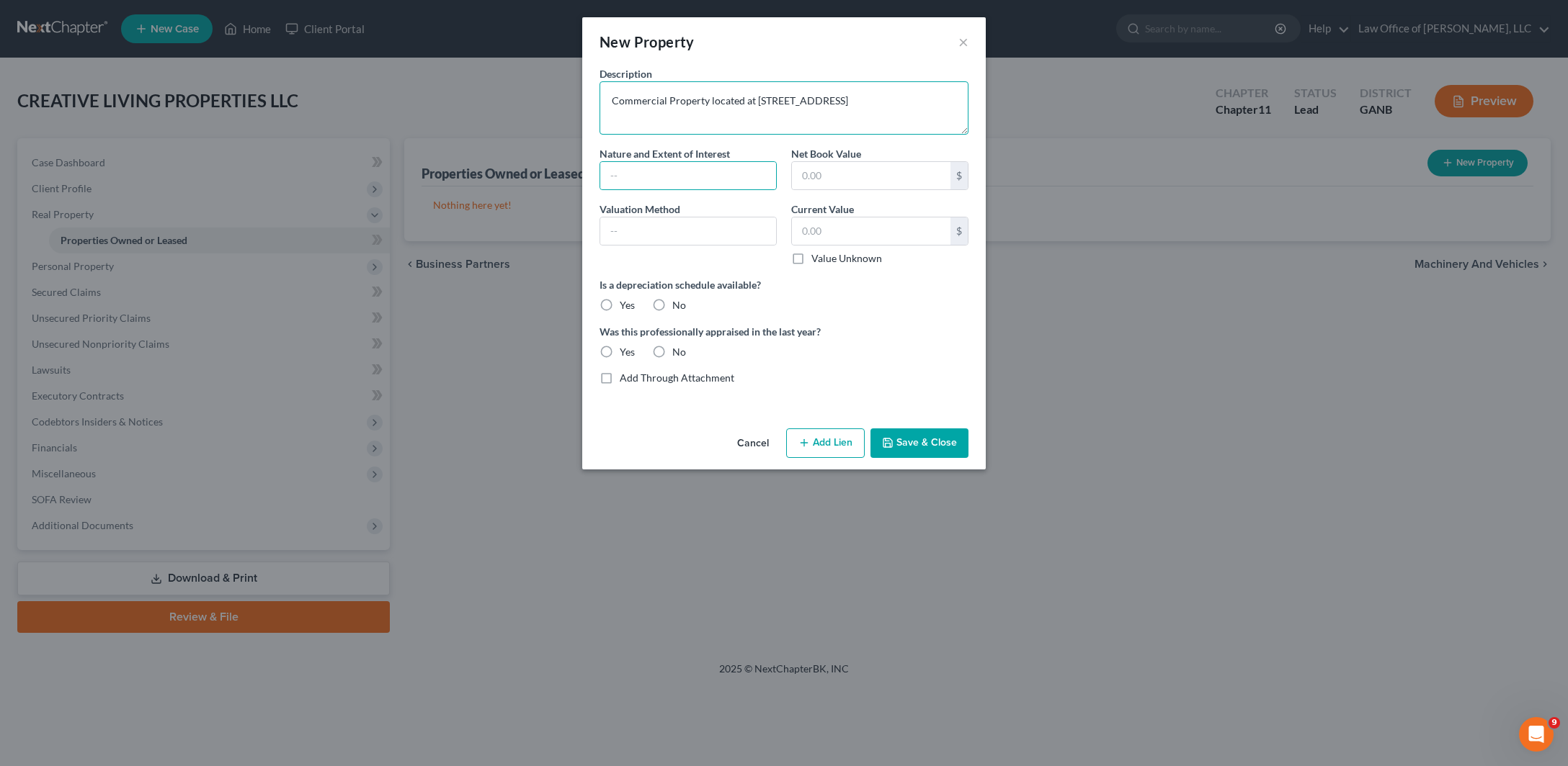
click at [749, 134] on textarea "Commercial Property located at [STREET_ADDRESS]" at bounding box center [784, 108] width 369 height 53
click at [704, 189] on input "text" at bounding box center [688, 176] width 176 height 28
type input "Fee Simple"
click at [672, 312] on label "No" at bounding box center [678, 306] width 14 height 15
click at [678, 307] on input "No" at bounding box center [682, 302] width 9 height 9
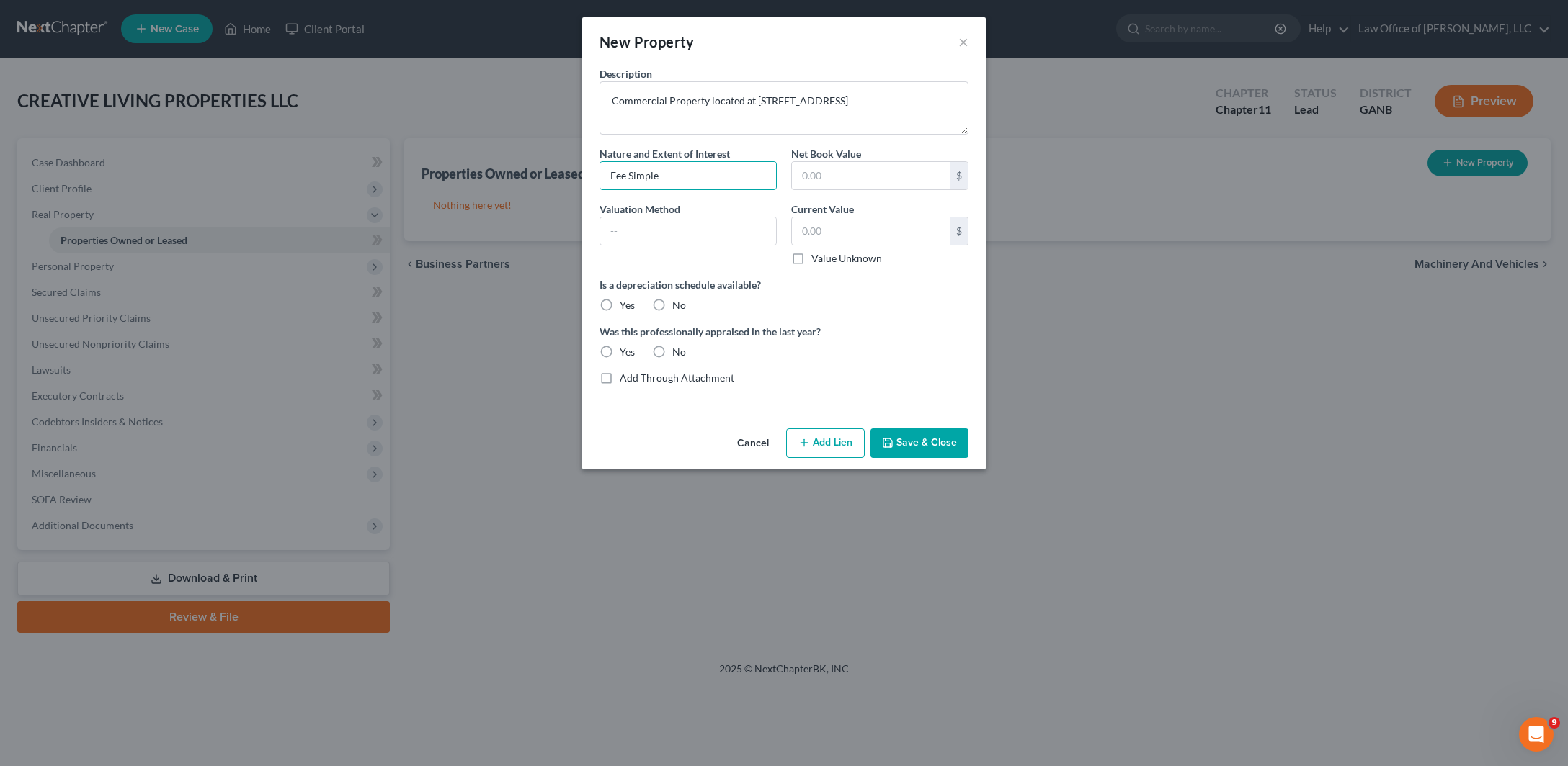
radio input "true"
click at [672, 359] on label "No" at bounding box center [678, 352] width 14 height 15
click at [678, 354] on input "No" at bounding box center [682, 349] width 9 height 9
radio input "true"
click at [849, 459] on button "Add Lien" at bounding box center [825, 443] width 78 height 30
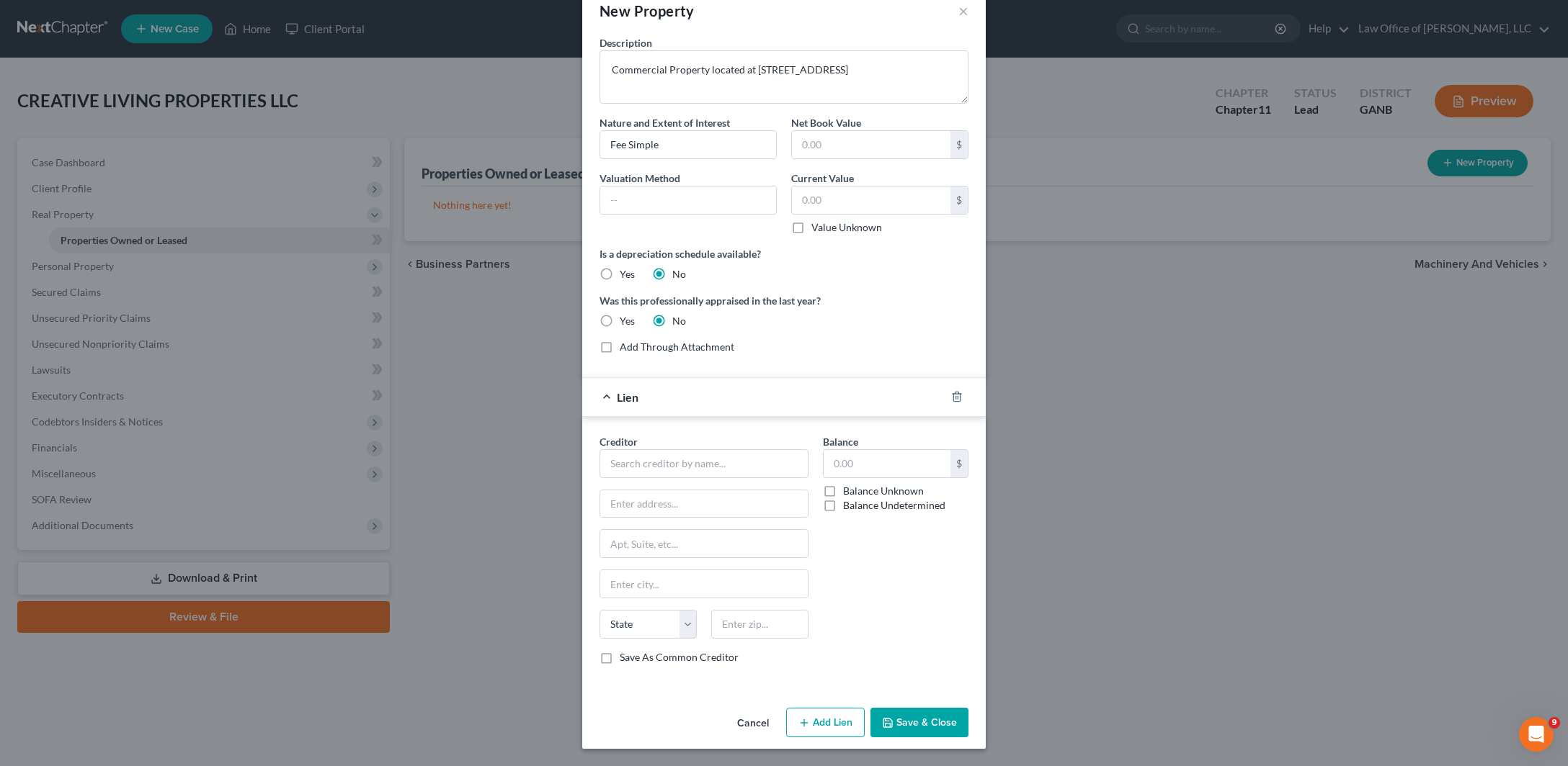
scroll to position [220, 0]
click at [631, 449] on input "text" at bounding box center [704, 463] width 209 height 29
type input "Enterprise Bank & Trust"
click at [710, 491] on input "text" at bounding box center [704, 504] width 207 height 28
type input "[STREET_ADDRESS][PERSON_NAME]"
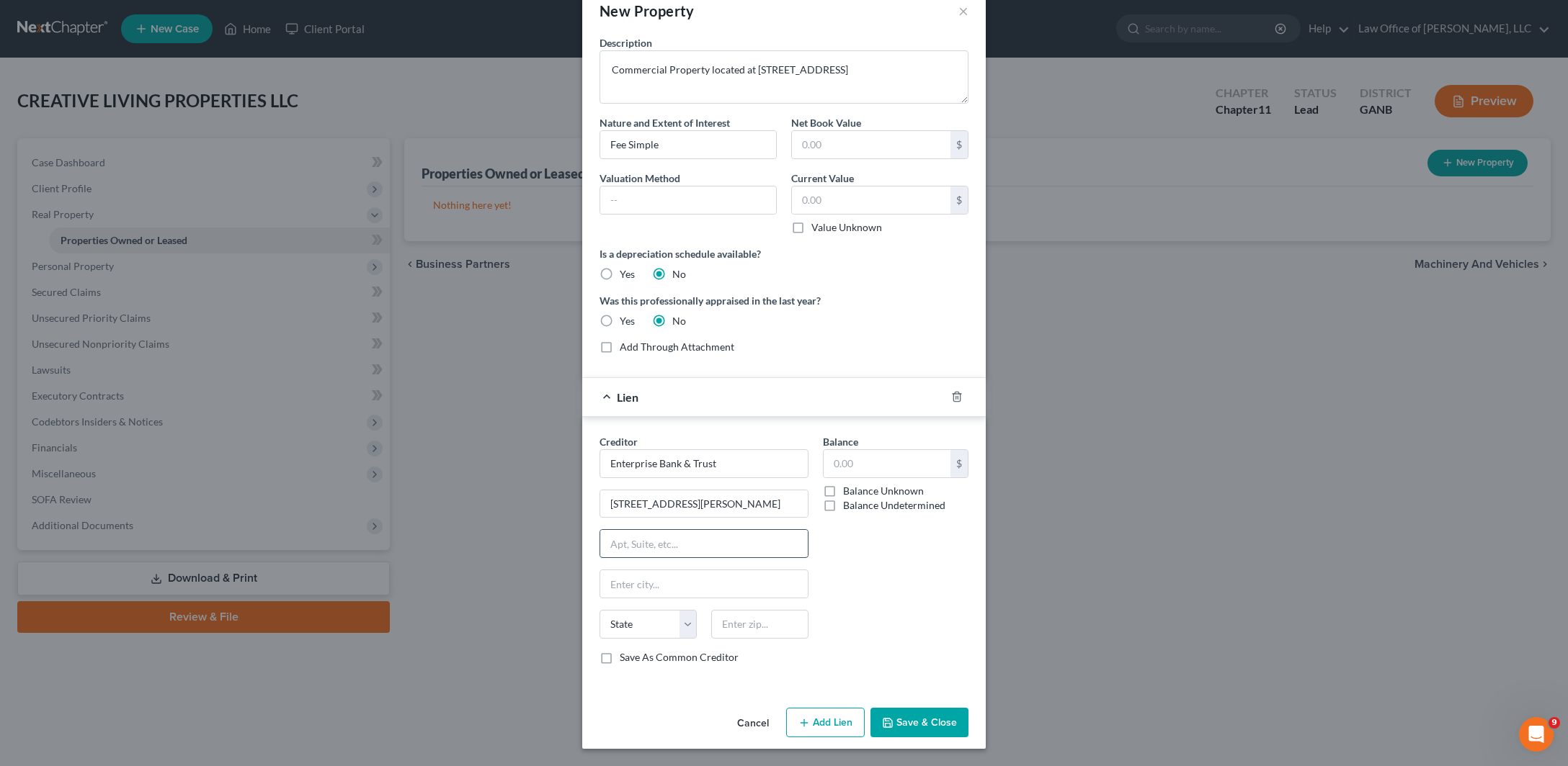
click at [600, 530] on input "text" at bounding box center [704, 544] width 207 height 28
type input "Ste 200"
type input "[GEOGRAPHIC_DATA]"
select select "4"
type input "92128"
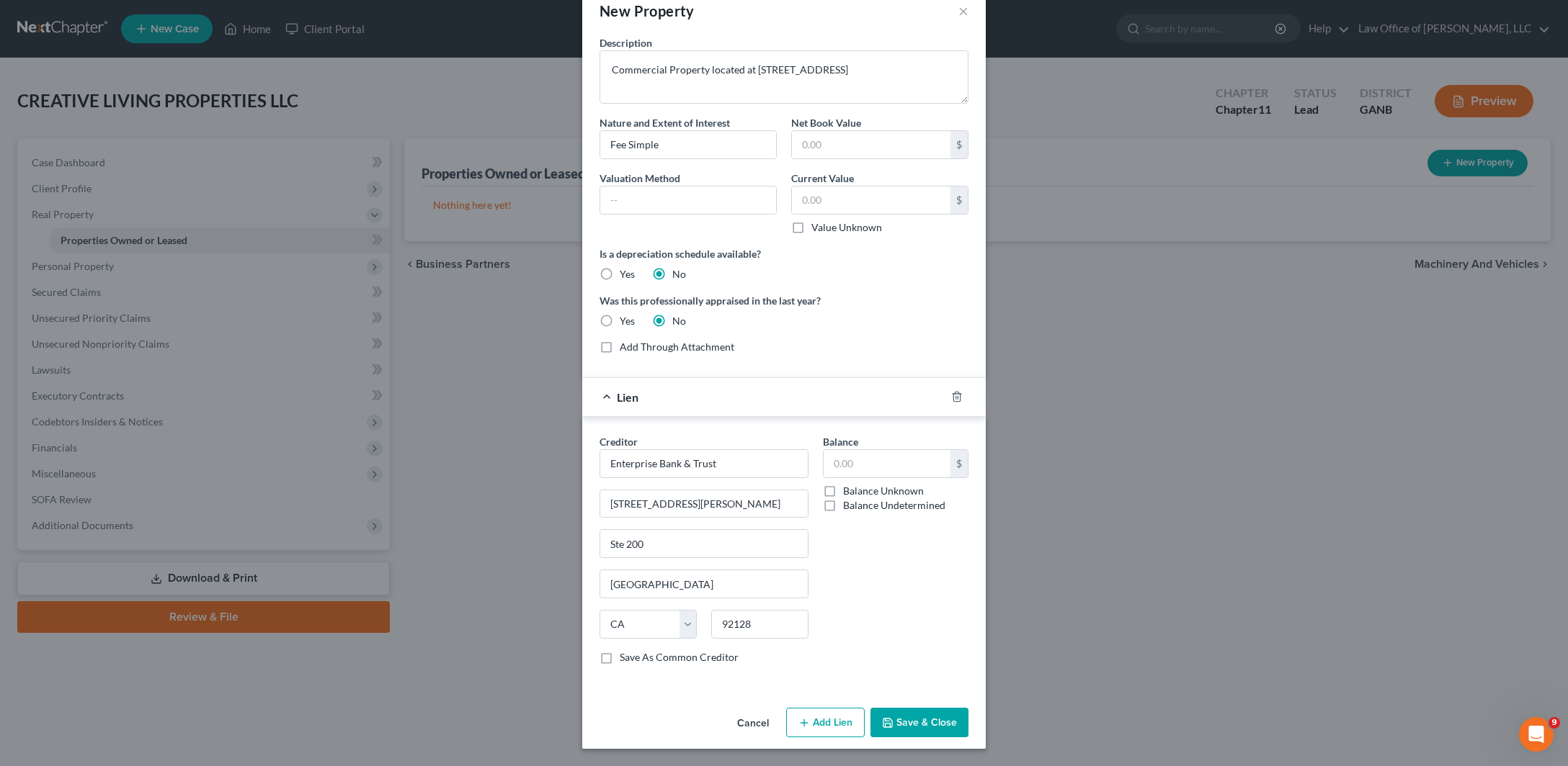
click at [620, 650] on label "Save As Common Creditor" at bounding box center [679, 658] width 119 height 15
click at [625, 650] on input "Save As Common Creditor" at bounding box center [629, 654] width 9 height 9
checkbox input "true"
click at [843, 484] on label "Balance Unknown" at bounding box center [883, 491] width 81 height 15
click at [849, 484] on input "Balance Unknown" at bounding box center [853, 488] width 9 height 9
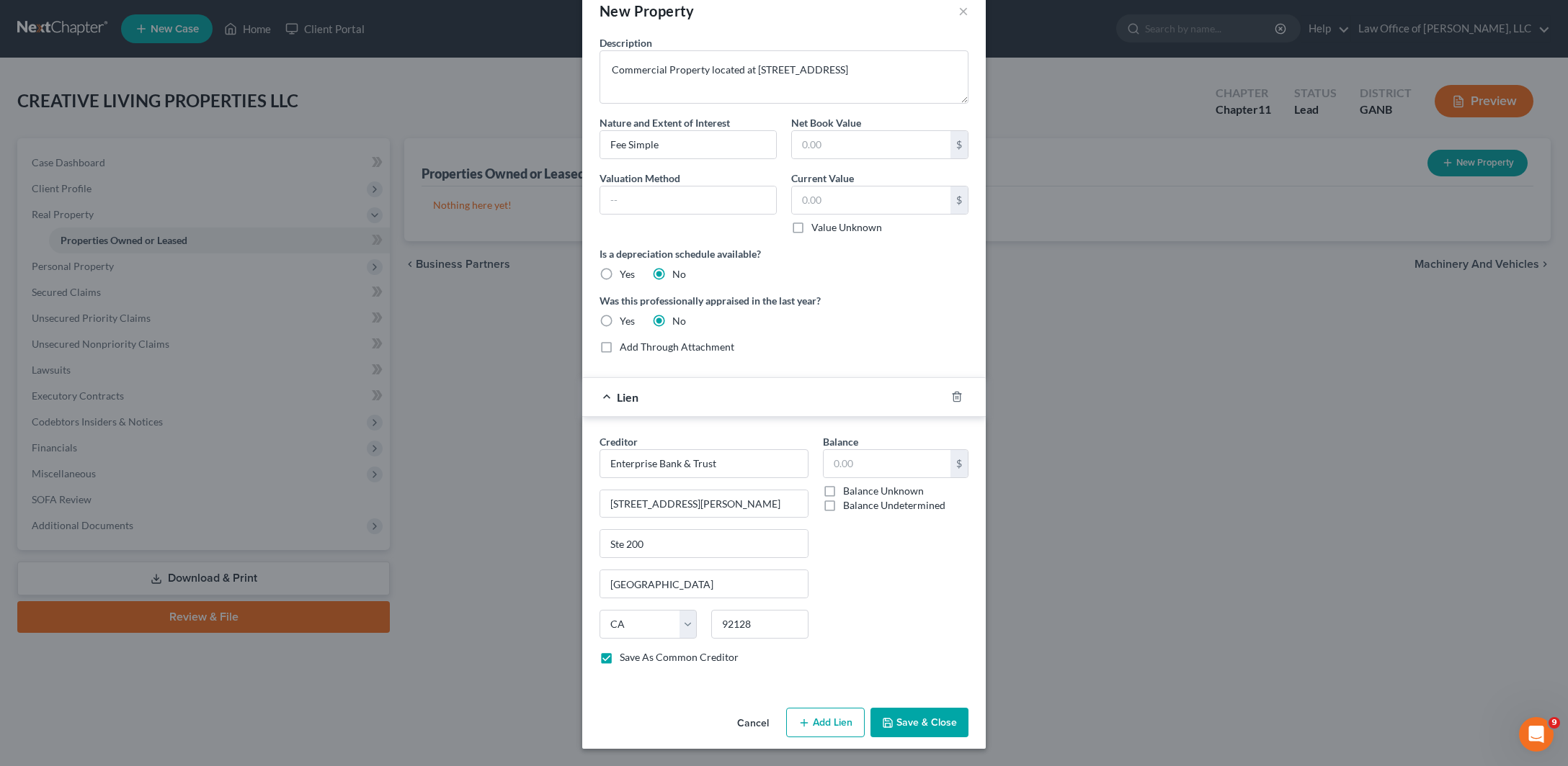
checkbox input "true"
type input "0.00"
click at [843, 498] on label "Balance Undetermined" at bounding box center [894, 505] width 102 height 15
click at [849, 498] on input "Balance Undetermined" at bounding box center [853, 502] width 9 height 9
checkbox input "true"
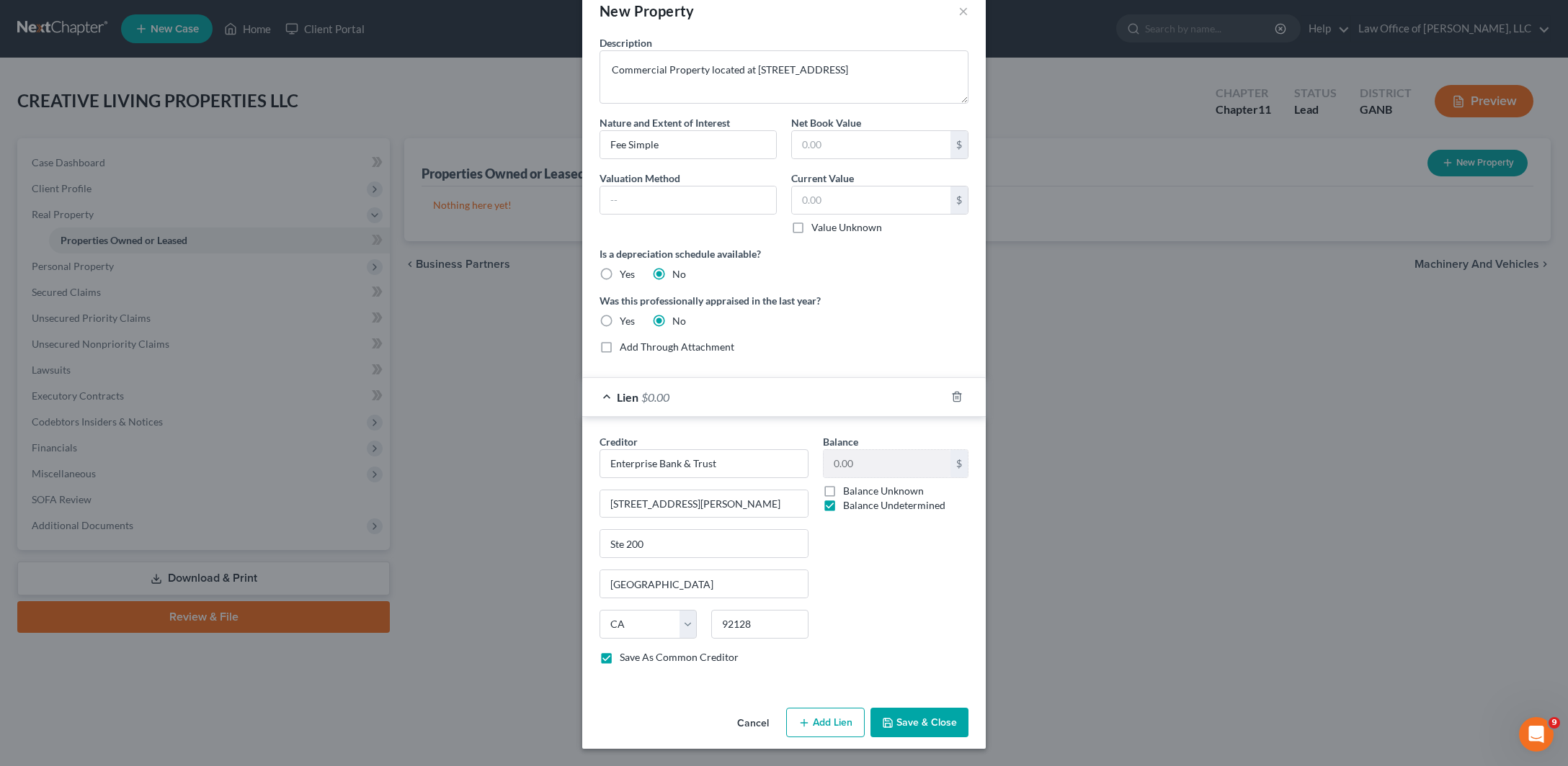
checkbox input "false"
click at [843, 498] on label "Balance Undetermined" at bounding box center [894, 505] width 102 height 15
click at [849, 498] on input "Balance Undetermined" at bounding box center [853, 502] width 9 height 9
checkbox input "false"
click at [843, 484] on label "Balance Unknown" at bounding box center [883, 491] width 81 height 15
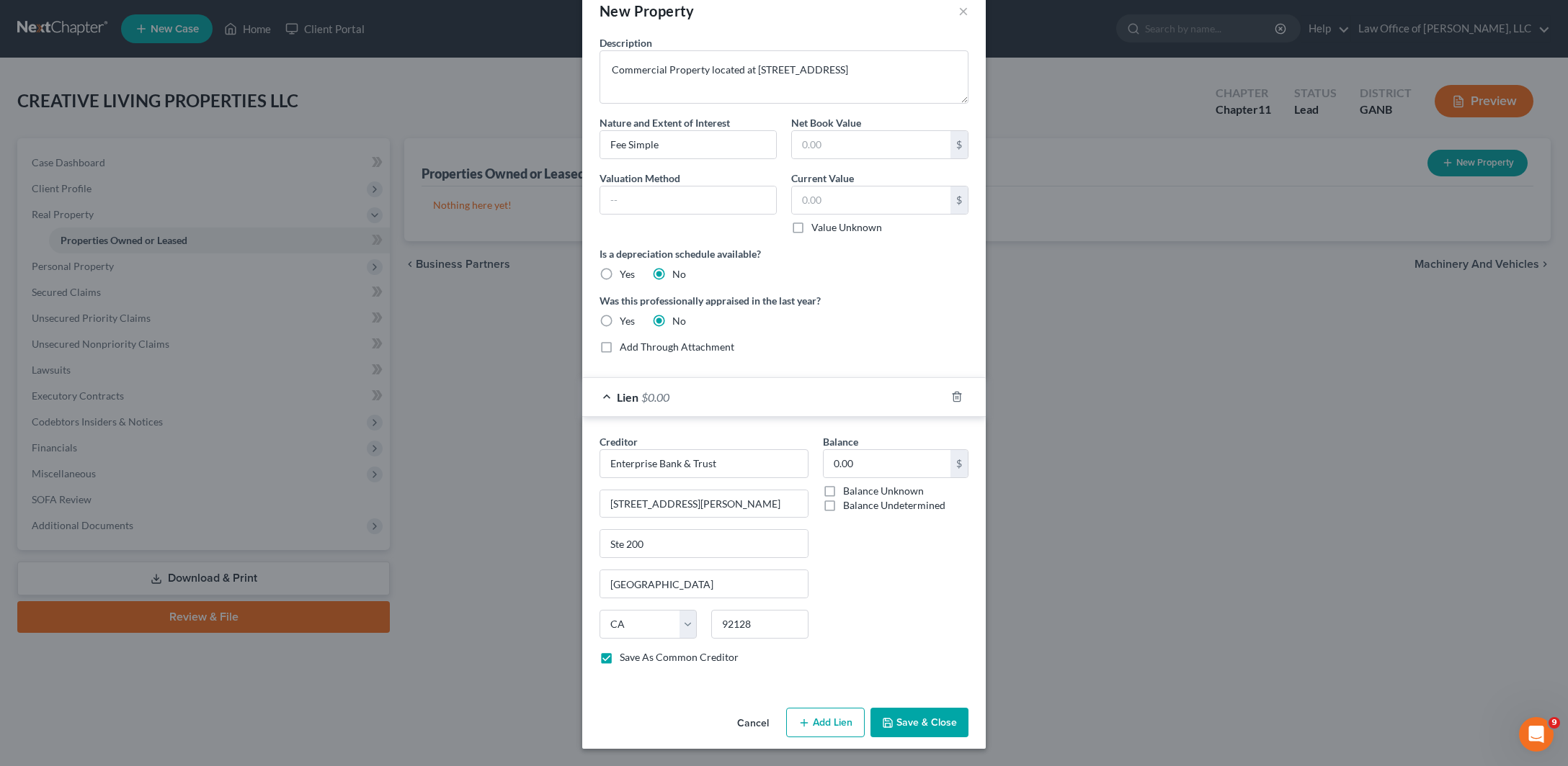
click at [849, 484] on input "Balance Unknown" at bounding box center [853, 488] width 9 height 9
checkbox input "true"
click at [956, 708] on button "Save & Close" at bounding box center [919, 723] width 98 height 30
checkbox input "false"
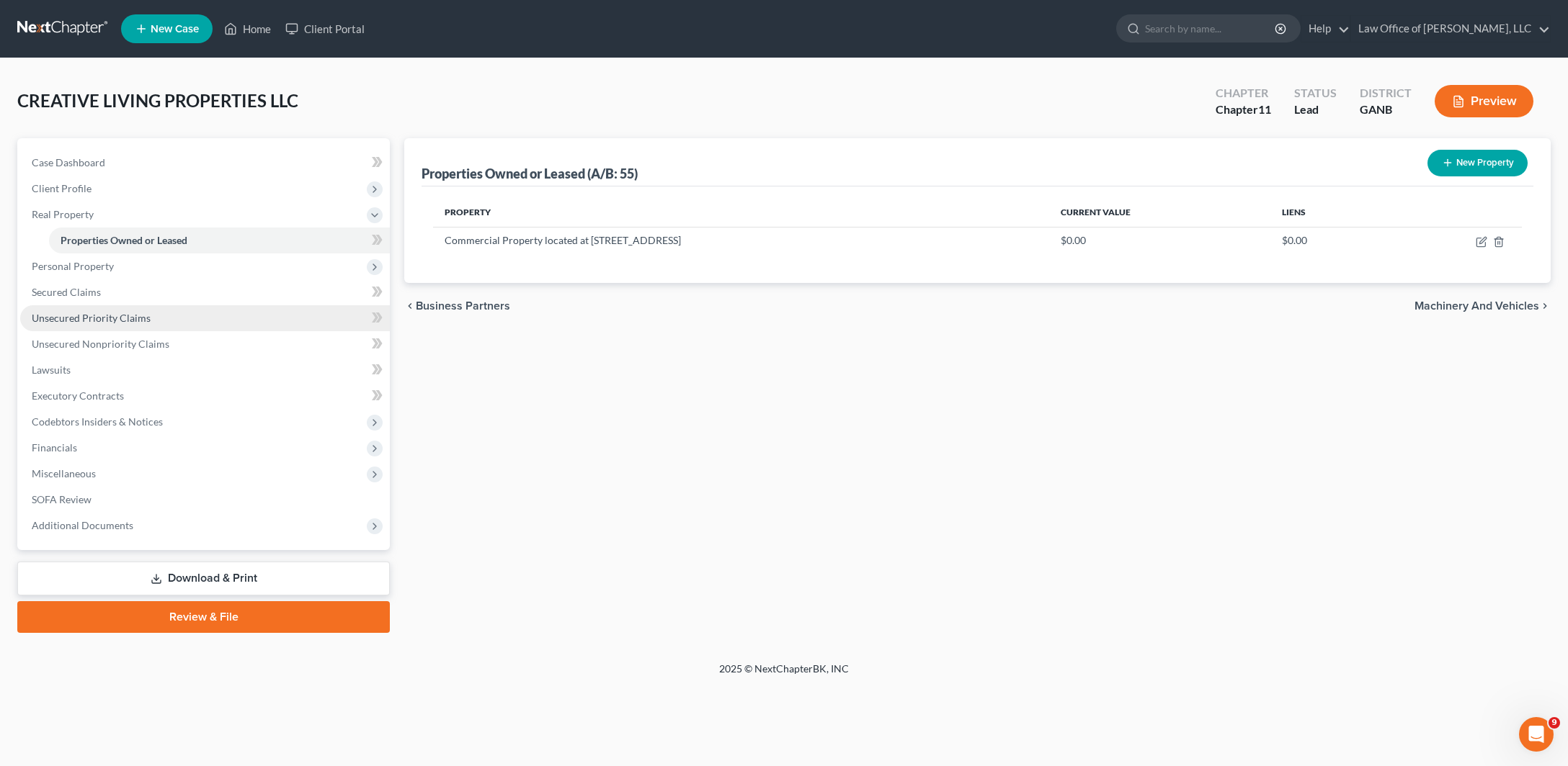
click at [151, 324] on span "Unsecured Priority Claims" at bounding box center [91, 318] width 119 height 12
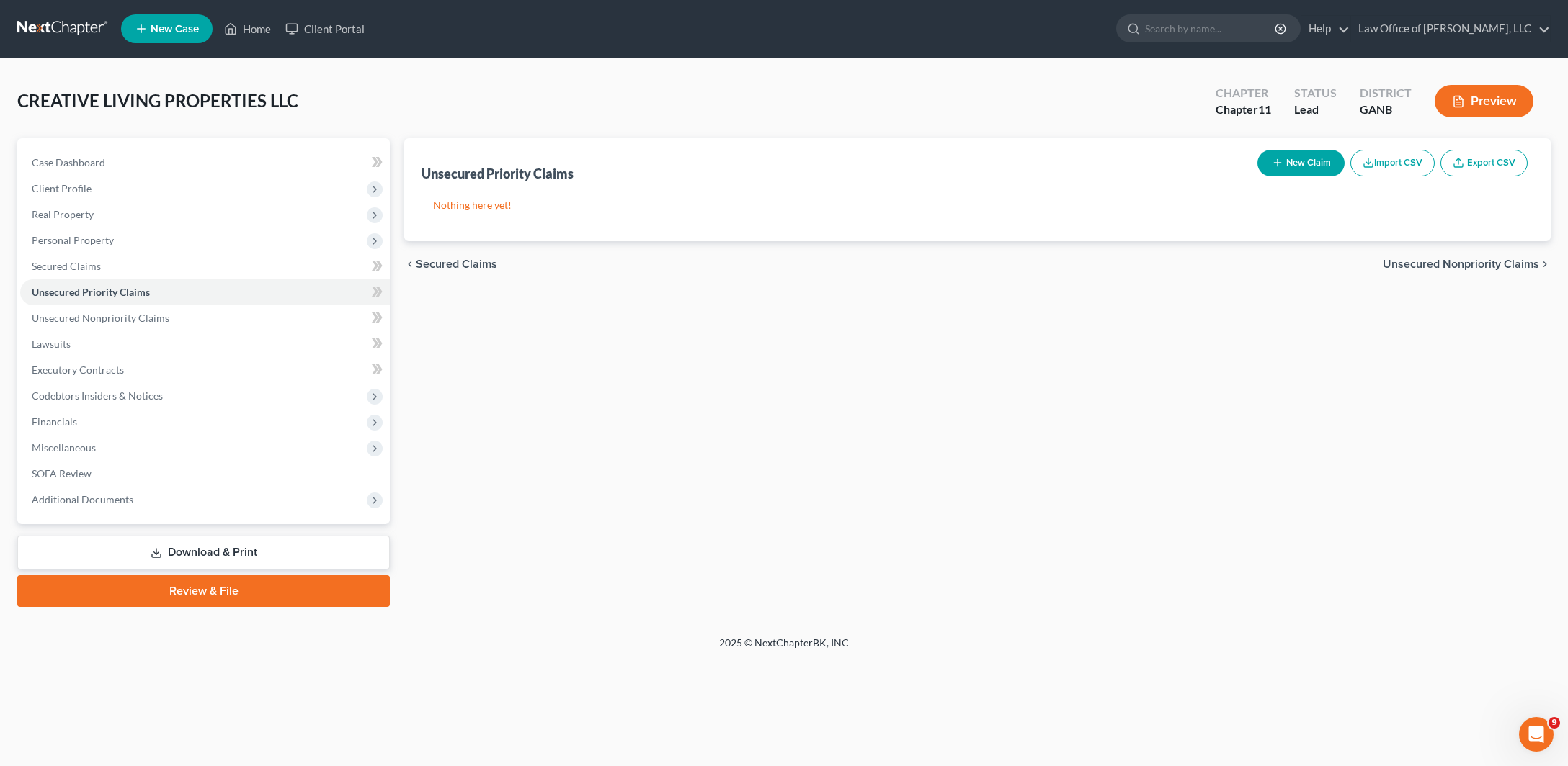
click at [1272, 169] on icon "button" at bounding box center [1278, 163] width 11 height 11
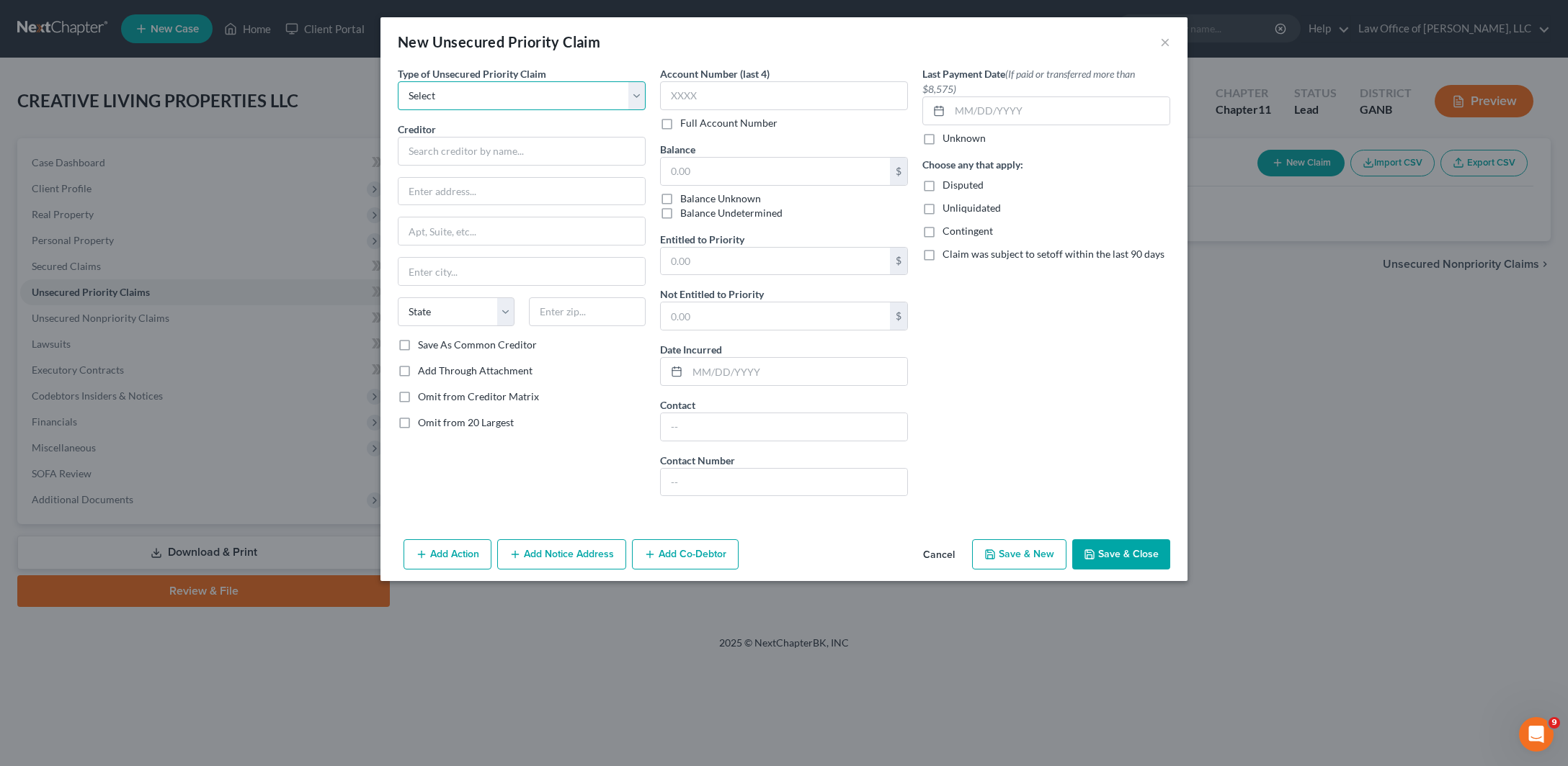
click at [398, 81] on select "Select Taxes & Other Government Units Domestic Support Obligations Extensions o…" at bounding box center [522, 95] width 248 height 29
select select "0"
click option "Taxes & Other Government Units" at bounding box center [0, 0] width 0 height 0
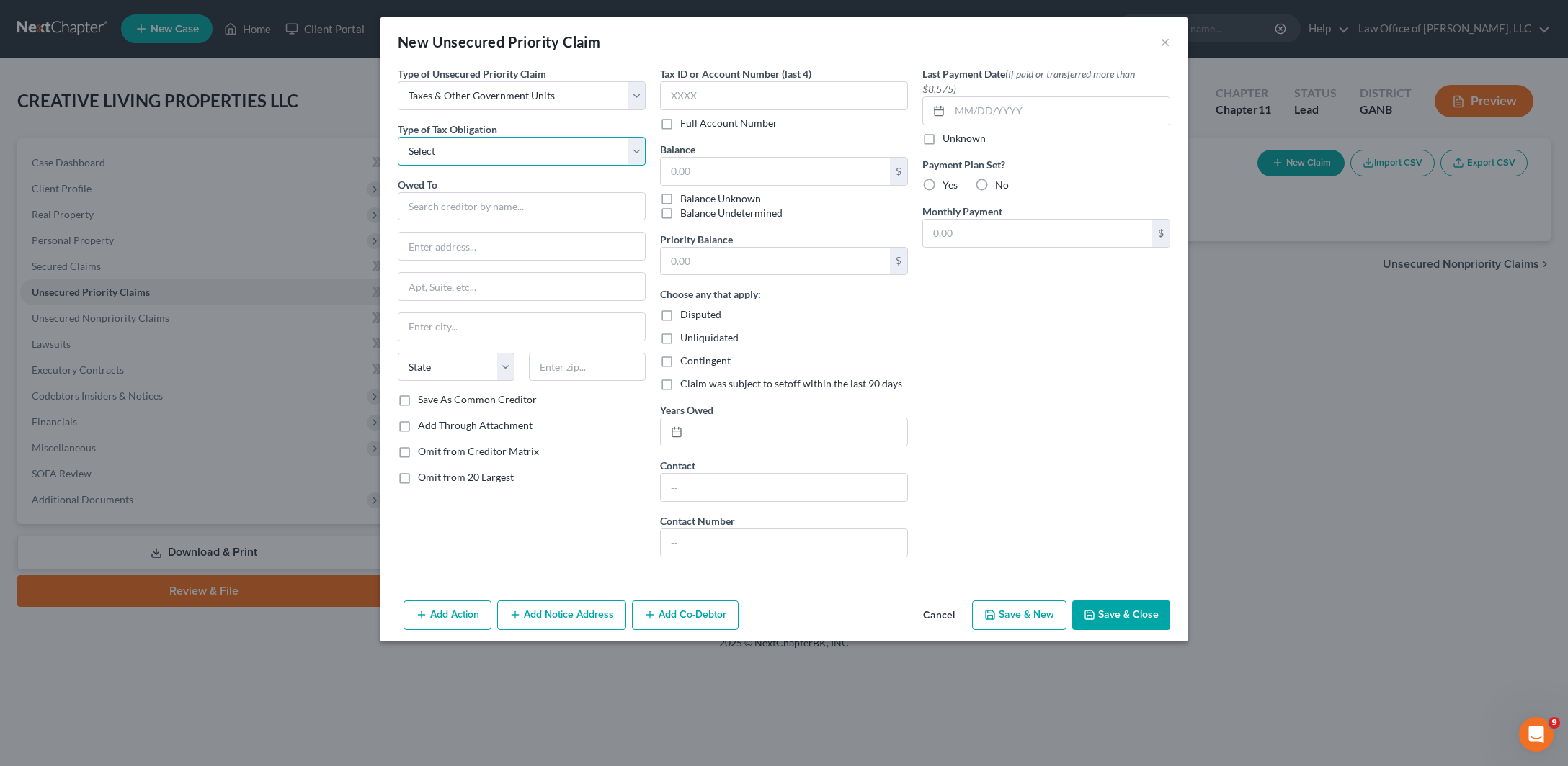
click at [398, 137] on select "Select Federal City State Franchise Tax Board Other" at bounding box center [522, 151] width 248 height 29
click at [431, 165] on select "Select Federal City State Franchise Tax Board Other" at bounding box center [522, 151] width 248 height 29
click at [398, 137] on select "Select Federal City State Franchise Tax Board Other" at bounding box center [522, 151] width 248 height 29
select select "0"
click option "Federal" at bounding box center [0, 0] width 0 height 0
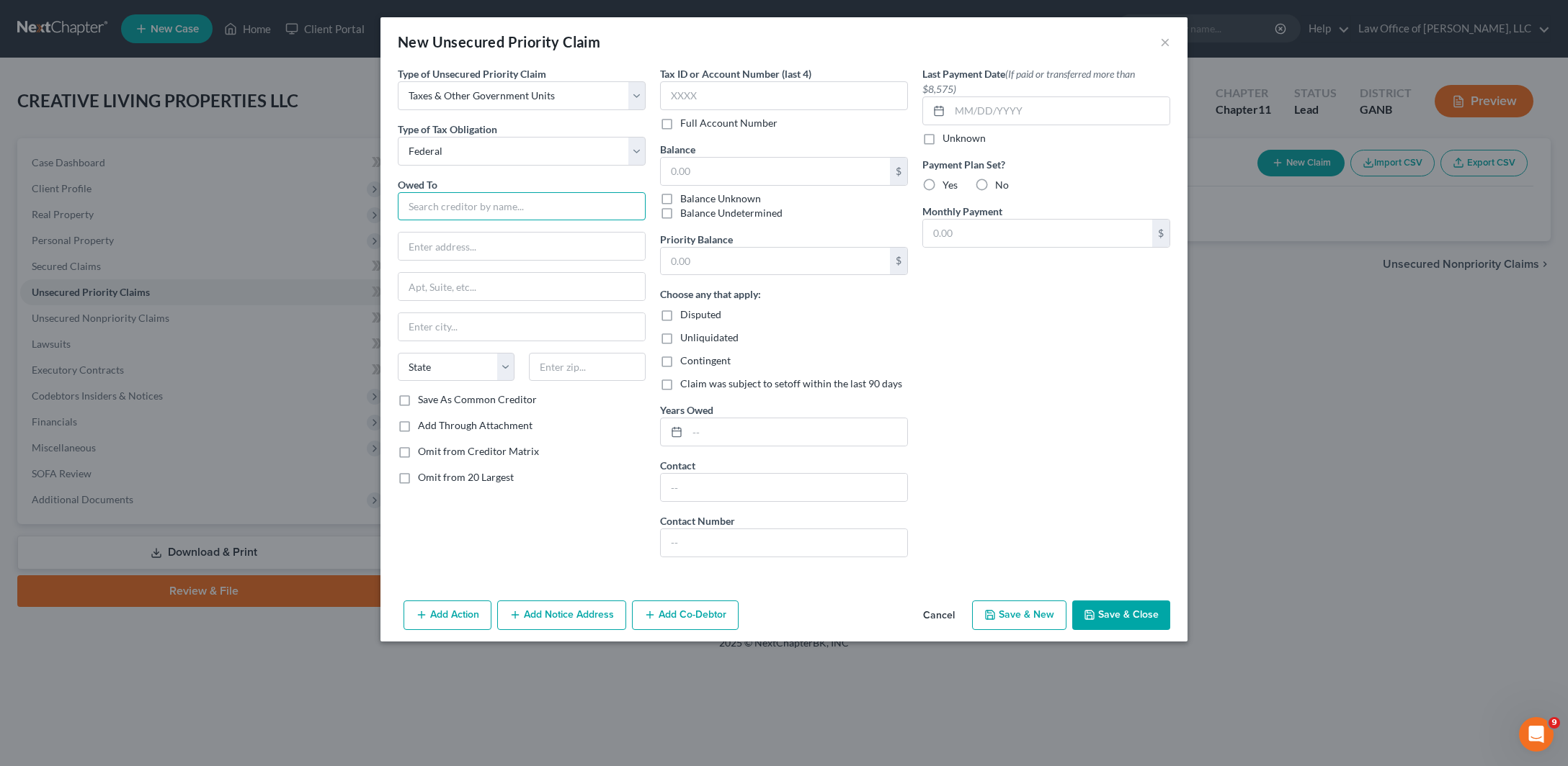
click at [403, 221] on input "text" at bounding box center [522, 206] width 248 height 29
click at [420, 238] on div "Internal Revenue Service" at bounding box center [484, 231] width 151 height 15
type input "Internal Revenue Service"
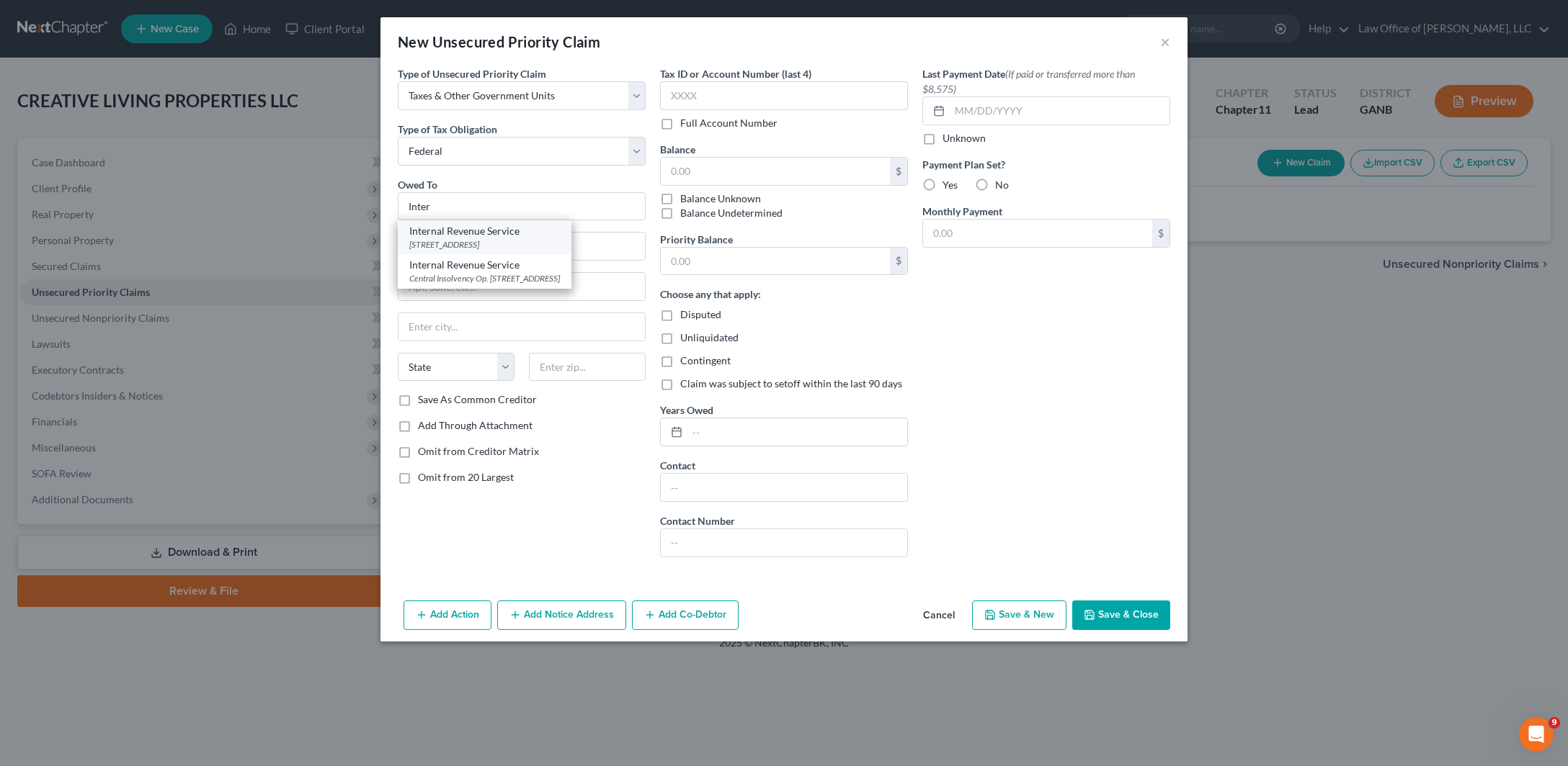
type input "PO Box 7346"
type input "[GEOGRAPHIC_DATA]"
select select "39"
type input "19101"
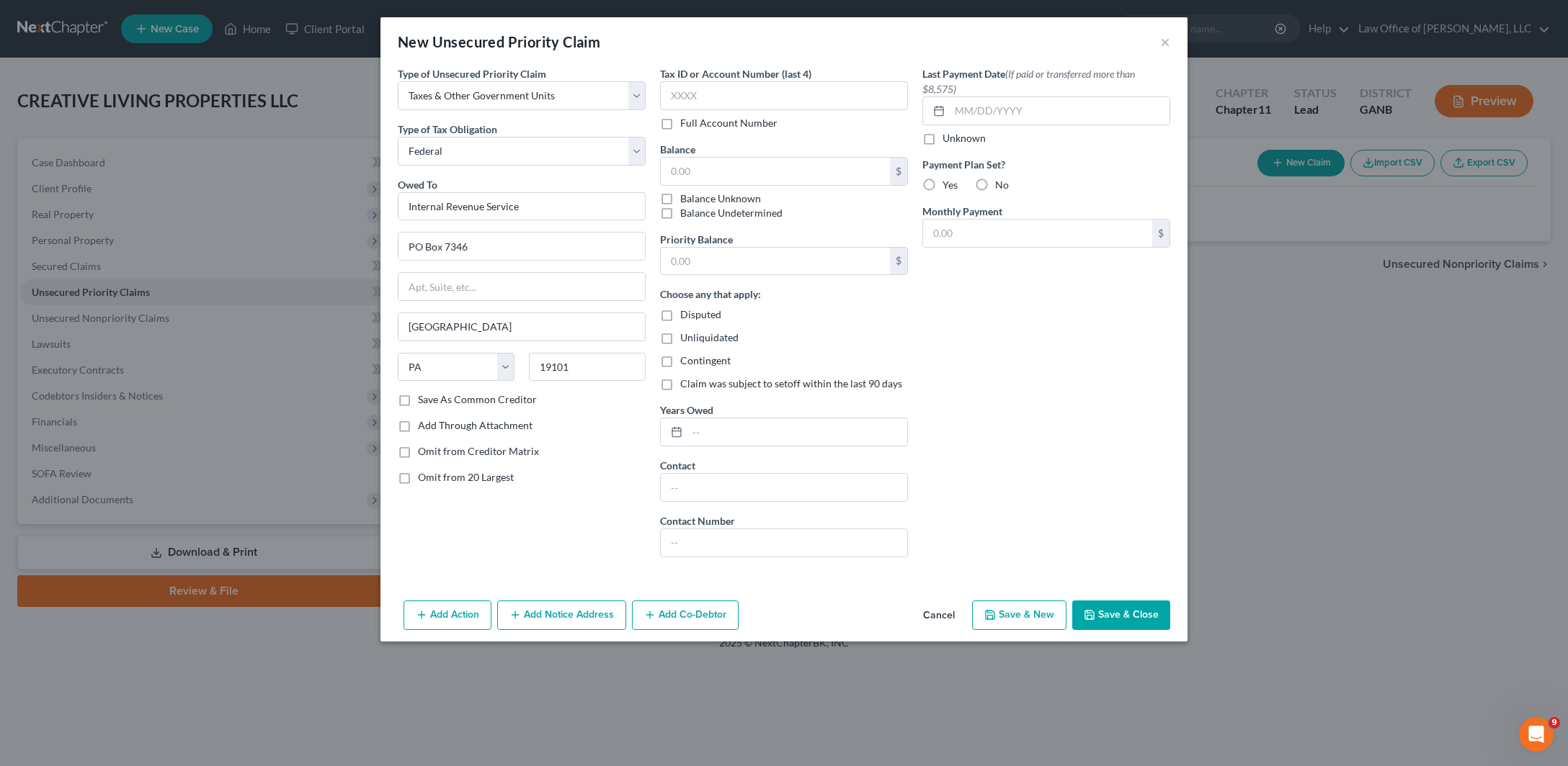
click at [417, 485] on label "Omit from 20 Largest" at bounding box center [466, 478] width 96 height 15
click at [424, 479] on input "Omit from 20 Largest" at bounding box center [428, 474] width 9 height 9
checkbox input "true"
click at [966, 145] on label "Unknown" at bounding box center [964, 139] width 43 height 15
click at [957, 140] on input "Unknown" at bounding box center [952, 135] width 9 height 9
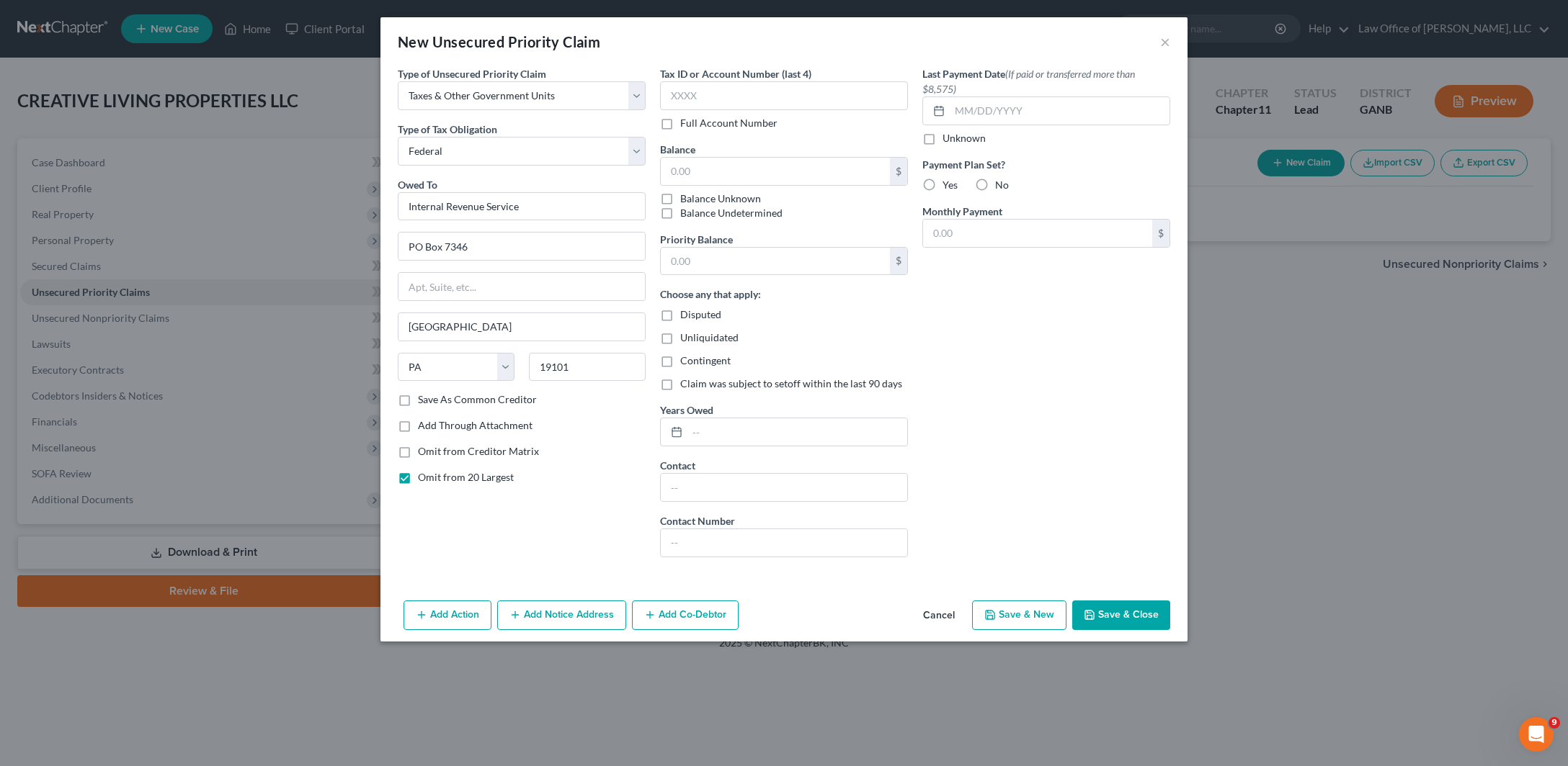
checkbox input "true"
click at [680, 220] on label "Balance Undetermined" at bounding box center [731, 214] width 102 height 15
click at [686, 215] on input "Balance Undetermined" at bounding box center [690, 210] width 9 height 9
checkbox input "true"
type input "0.00"
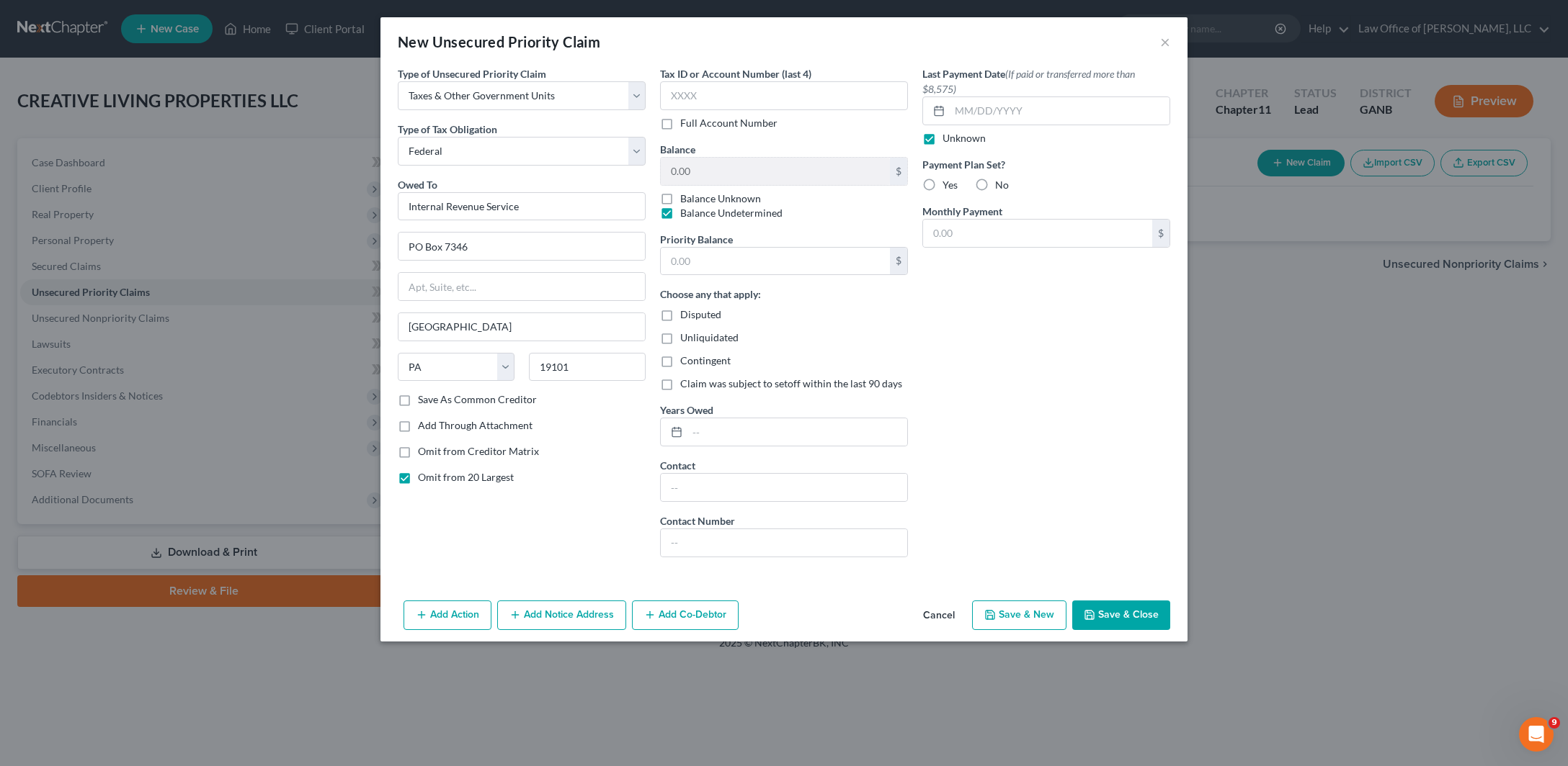
click at [680, 220] on label "Balance Undetermined" at bounding box center [731, 214] width 102 height 15
click at [686, 215] on input "Balance Undetermined" at bounding box center [690, 210] width 9 height 9
checkbox input "false"
click at [1067, 631] on button "Save & New" at bounding box center [1019, 615] width 95 height 30
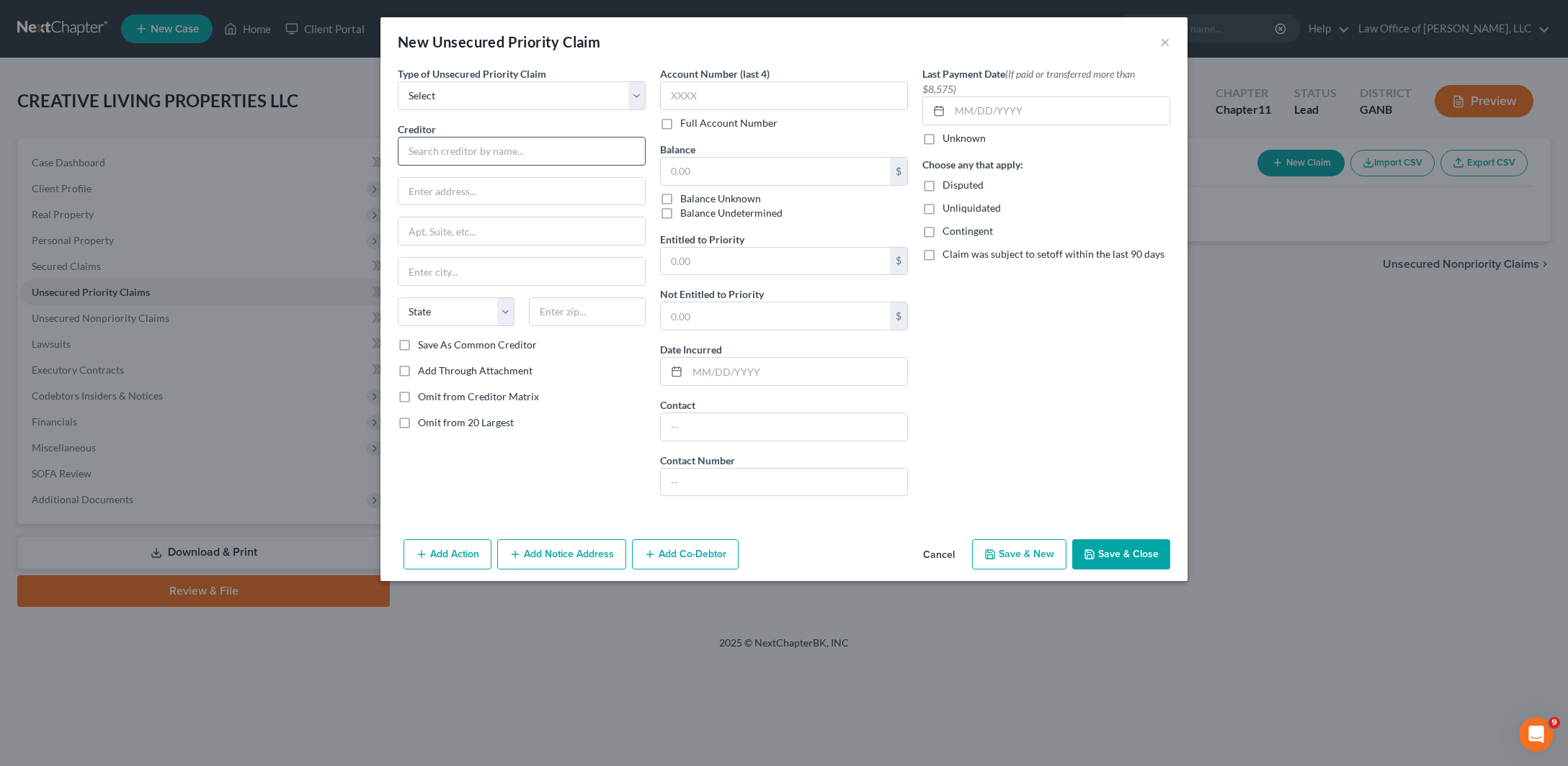
type input "0.00"
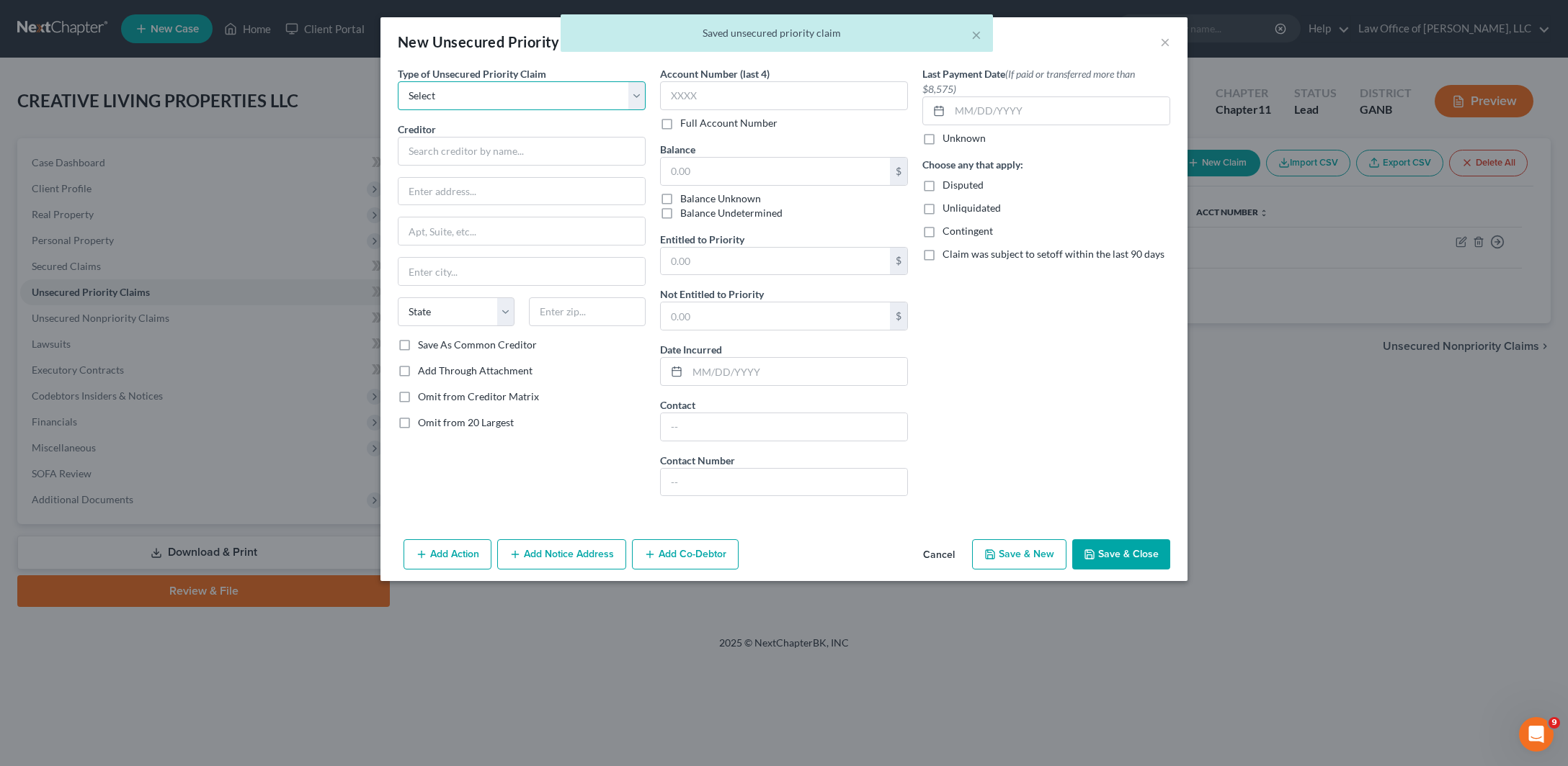
click at [398, 81] on select "Select Taxes & Other Government Units Domestic Support Obligations Extensions o…" at bounding box center [522, 95] width 248 height 29
select select "0"
click option "Taxes & Other Government Units" at bounding box center [0, 0] width 0 height 0
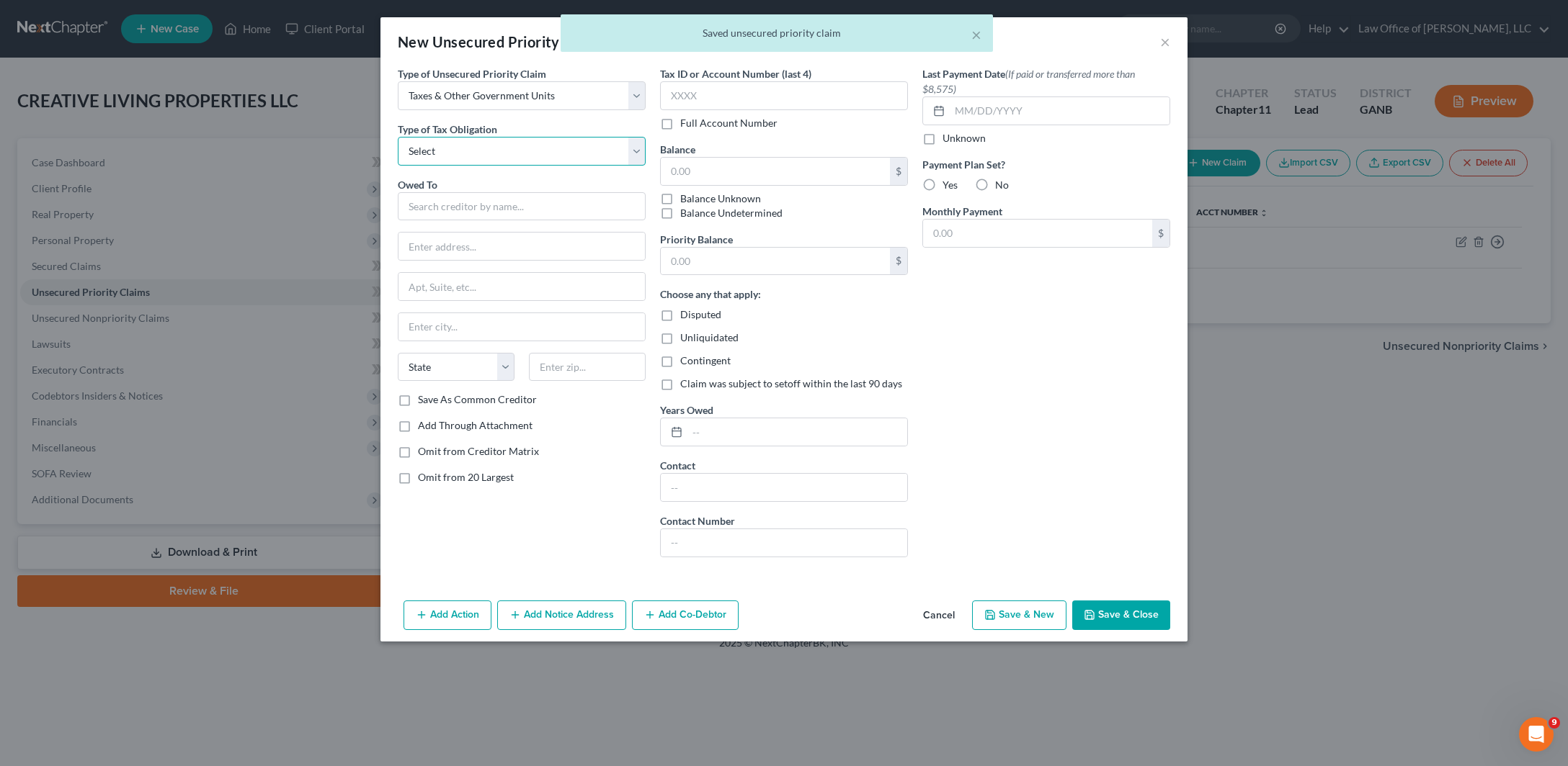
click at [398, 137] on select "Select Federal City State Franchise Tax Board Other" at bounding box center [522, 151] width 248 height 29
select select "2"
click option "State" at bounding box center [0, 0] width 0 height 0
click at [398, 221] on input "text" at bounding box center [522, 206] width 248 height 29
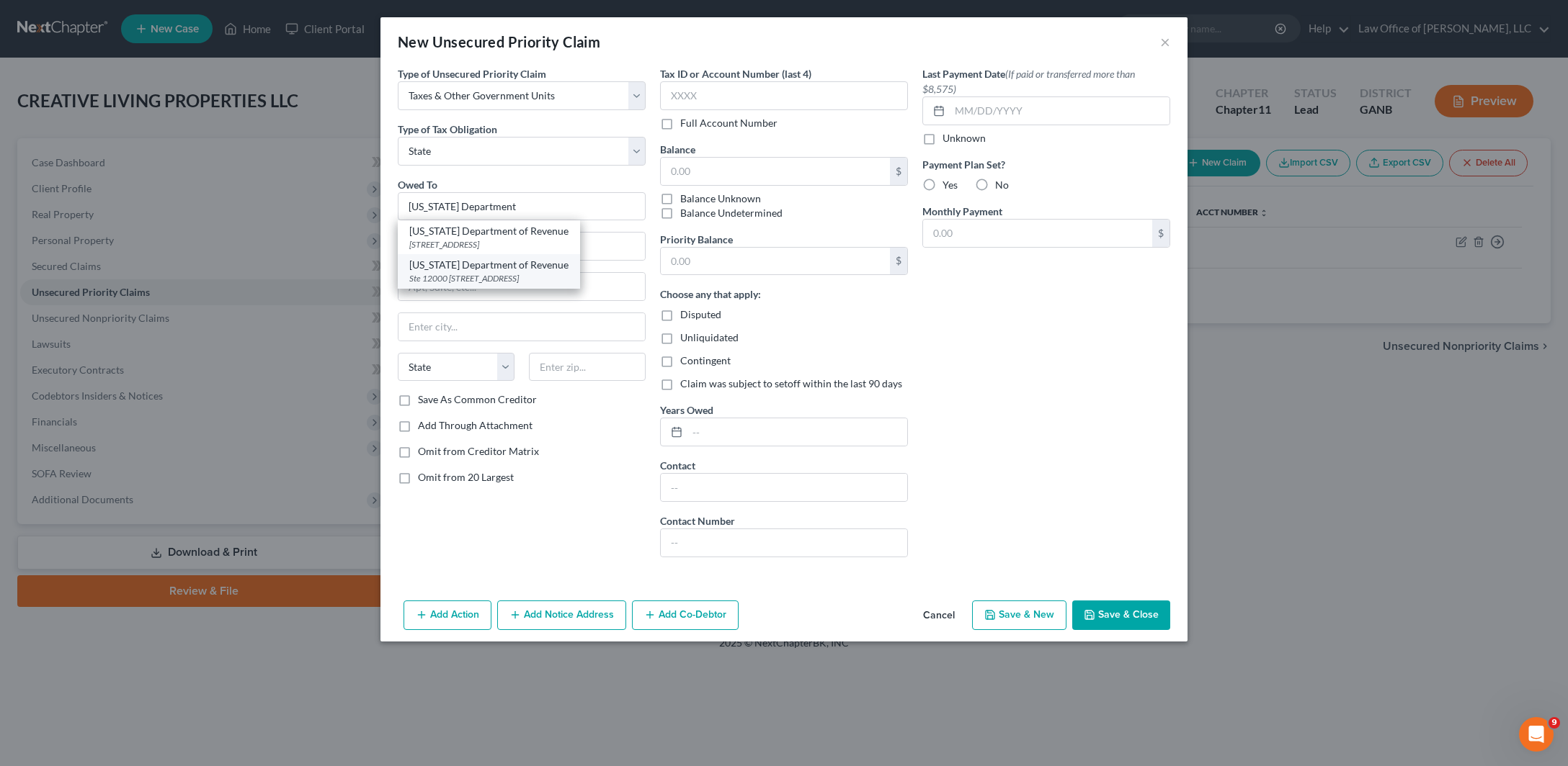
click at [422, 272] on div "[US_STATE] Department of Revenue" at bounding box center [488, 265] width 159 height 15
type input "[US_STATE] Department of Revenue"
type input "Ste 12000"
type input "[STREET_ADDRESS]"
type input "[GEOGRAPHIC_DATA]"
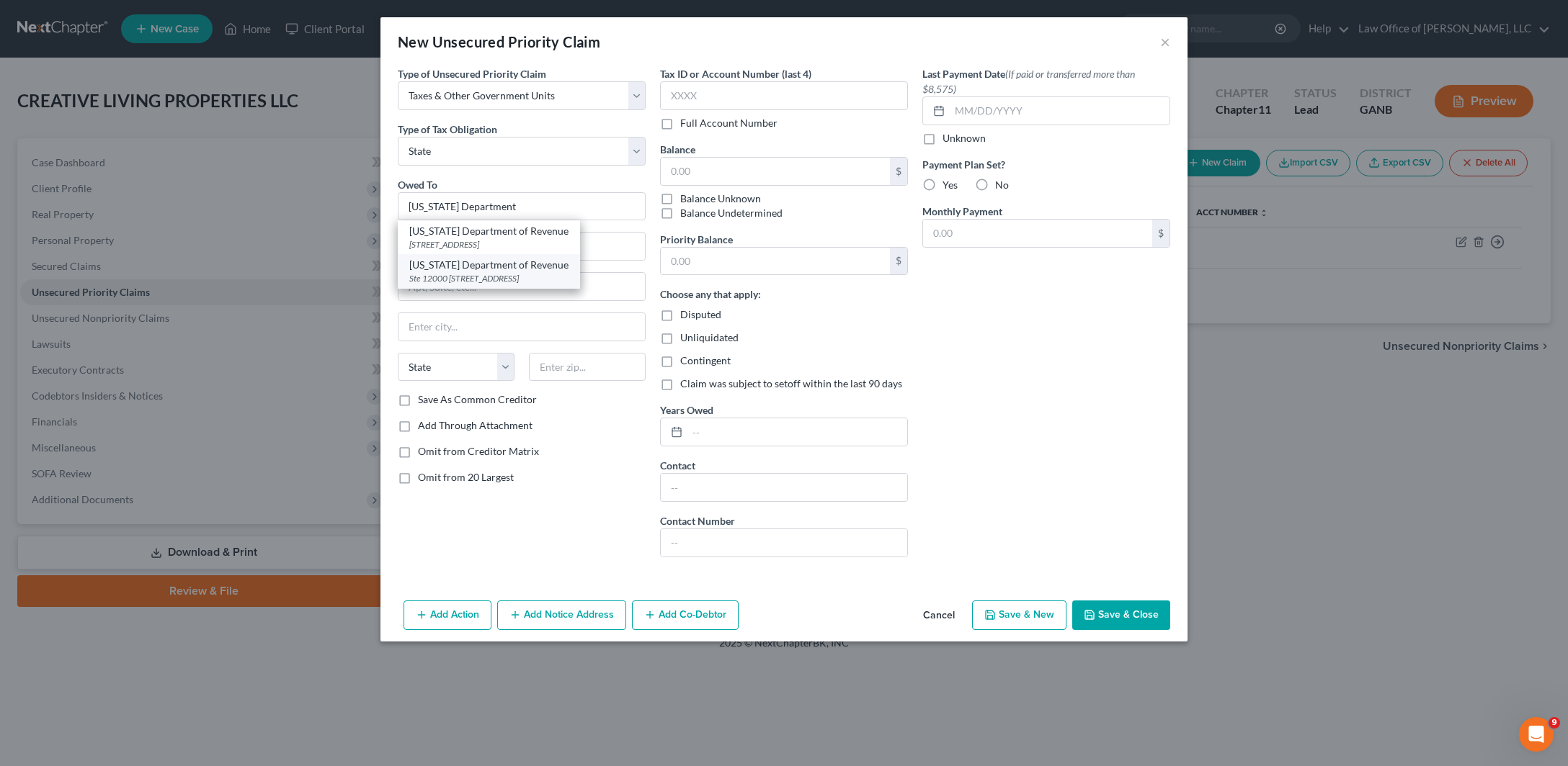
select select "10"
type input "30345"
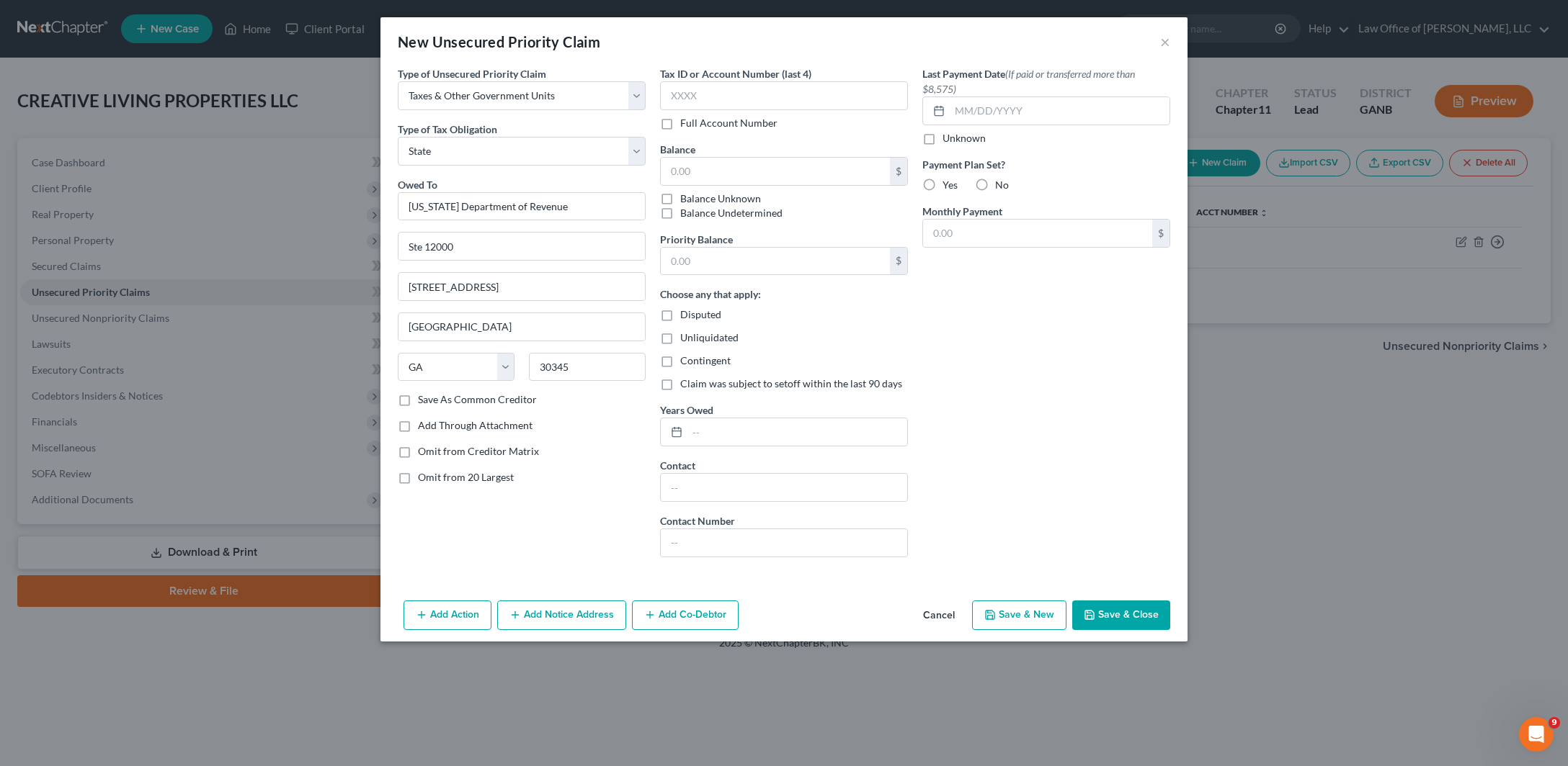
click at [680, 220] on label "Balance Undetermined" at bounding box center [731, 214] width 102 height 15
click at [686, 215] on input "Balance Undetermined" at bounding box center [690, 210] width 9 height 9
checkbox input "true"
type input "0.00"
click at [680, 206] on label "Balance Unknown" at bounding box center [720, 199] width 81 height 15
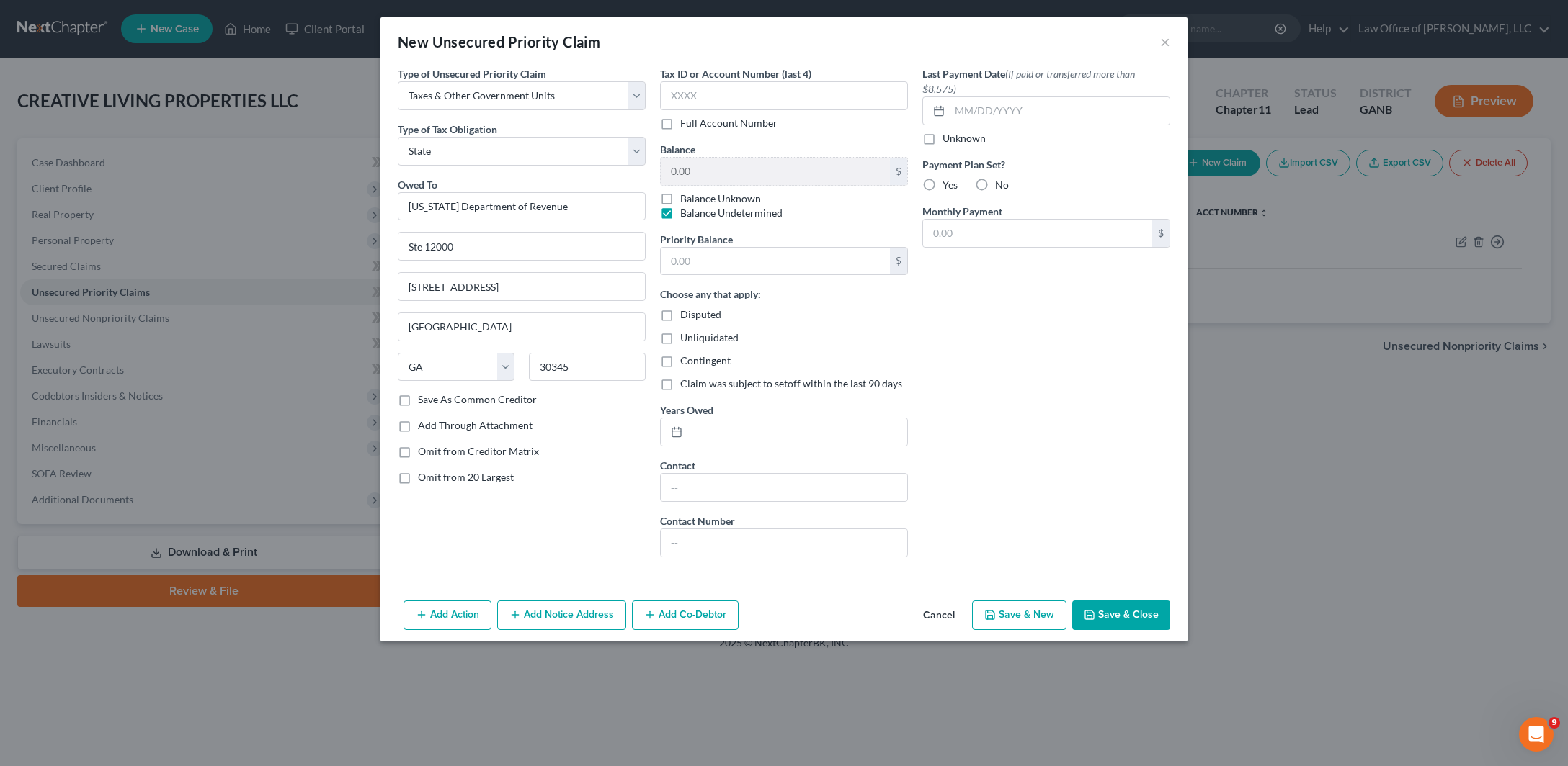
click at [686, 201] on input "Balance Unknown" at bounding box center [690, 196] width 9 height 9
checkbox input "true"
checkbox input "false"
click at [1170, 631] on button "Save & Close" at bounding box center [1121, 615] width 98 height 30
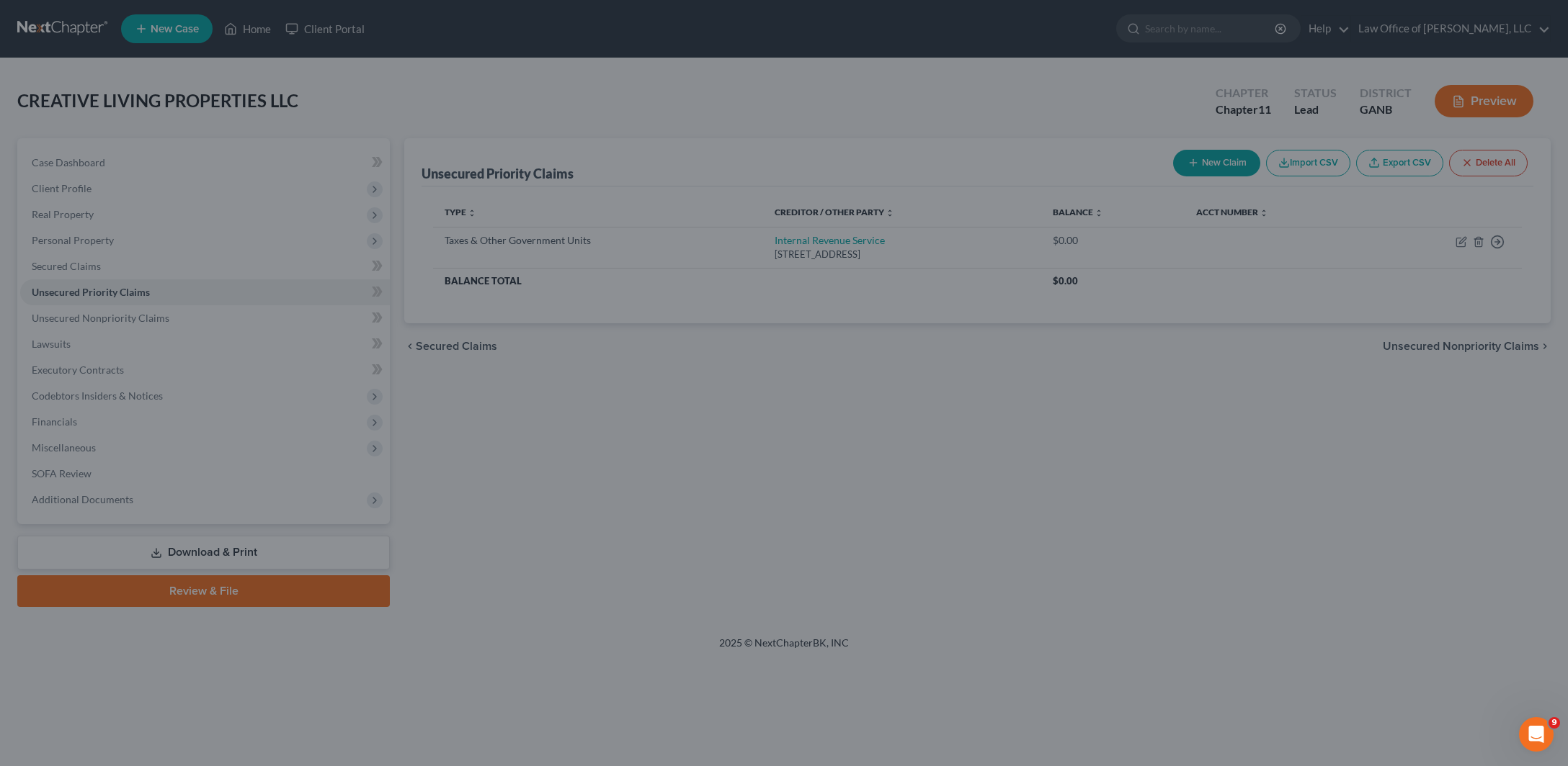
type input "0.00"
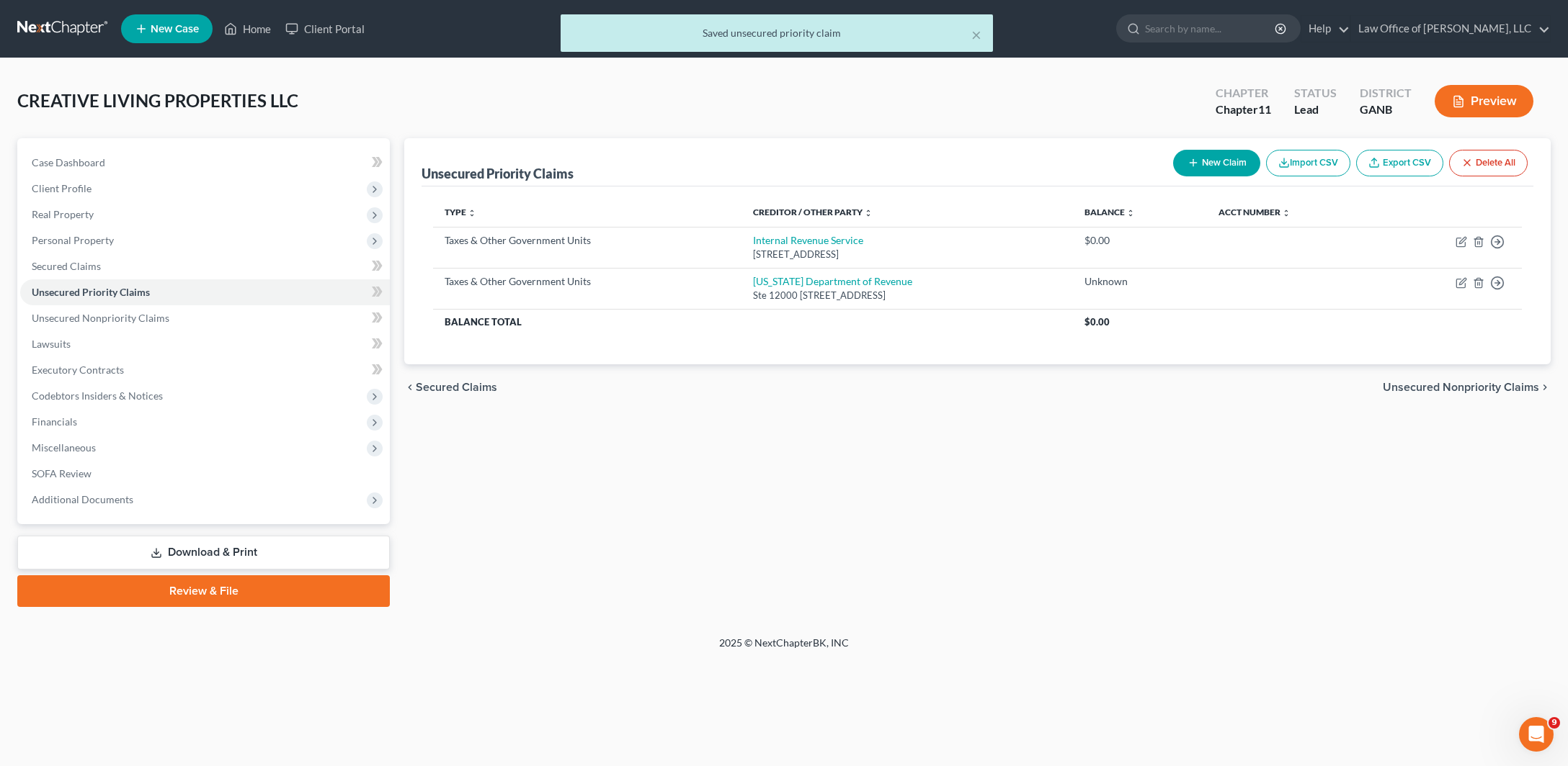
click at [1173, 176] on button "New Claim" at bounding box center [1216, 163] width 87 height 27
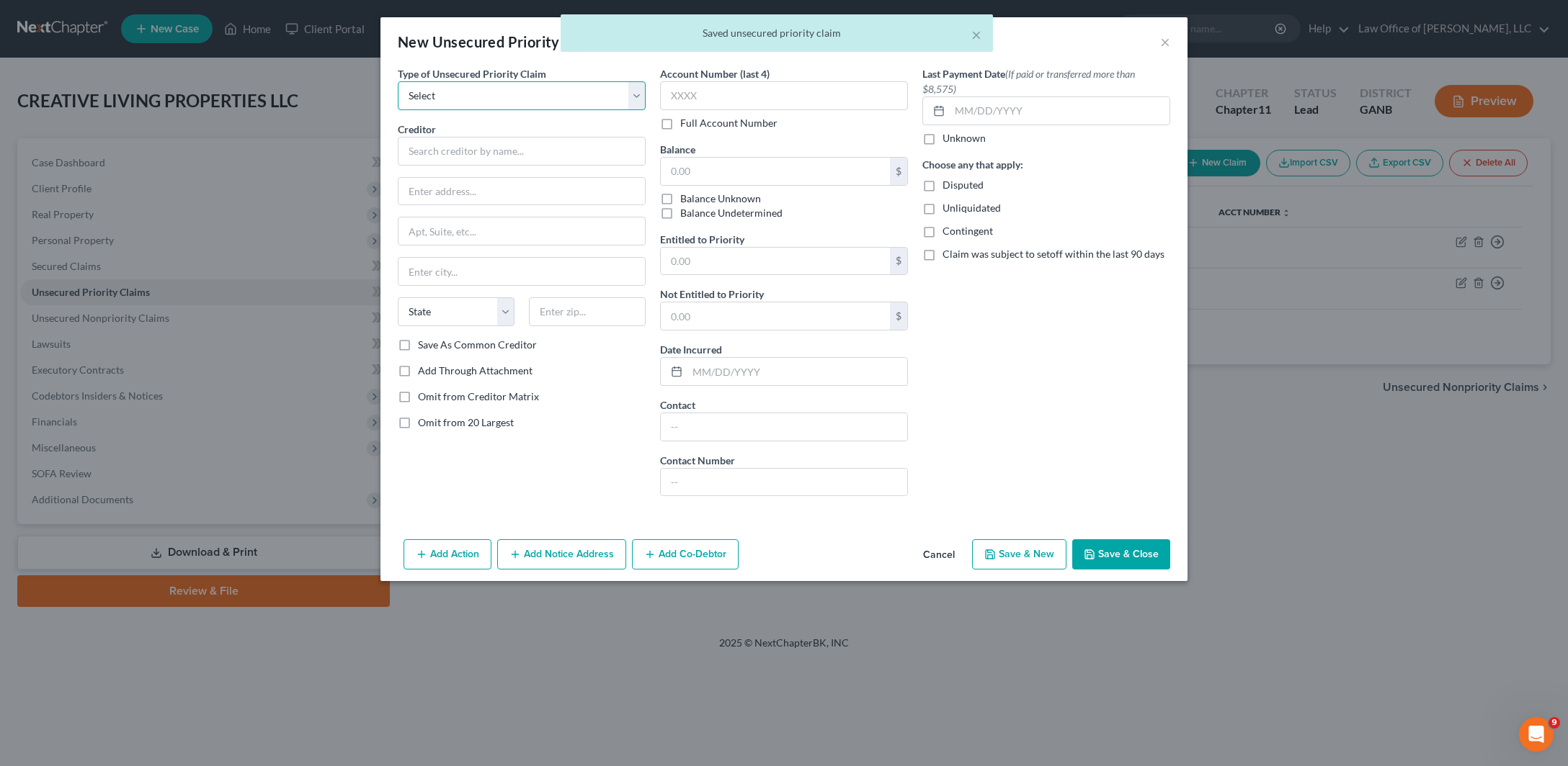
click at [398, 81] on select "Select Taxes & Other Government Units Domestic Support Obligations Extensions o…" at bounding box center [522, 95] width 248 height 29
select select "0"
click option "Taxes & Other Government Units" at bounding box center [0, 0] width 0 height 0
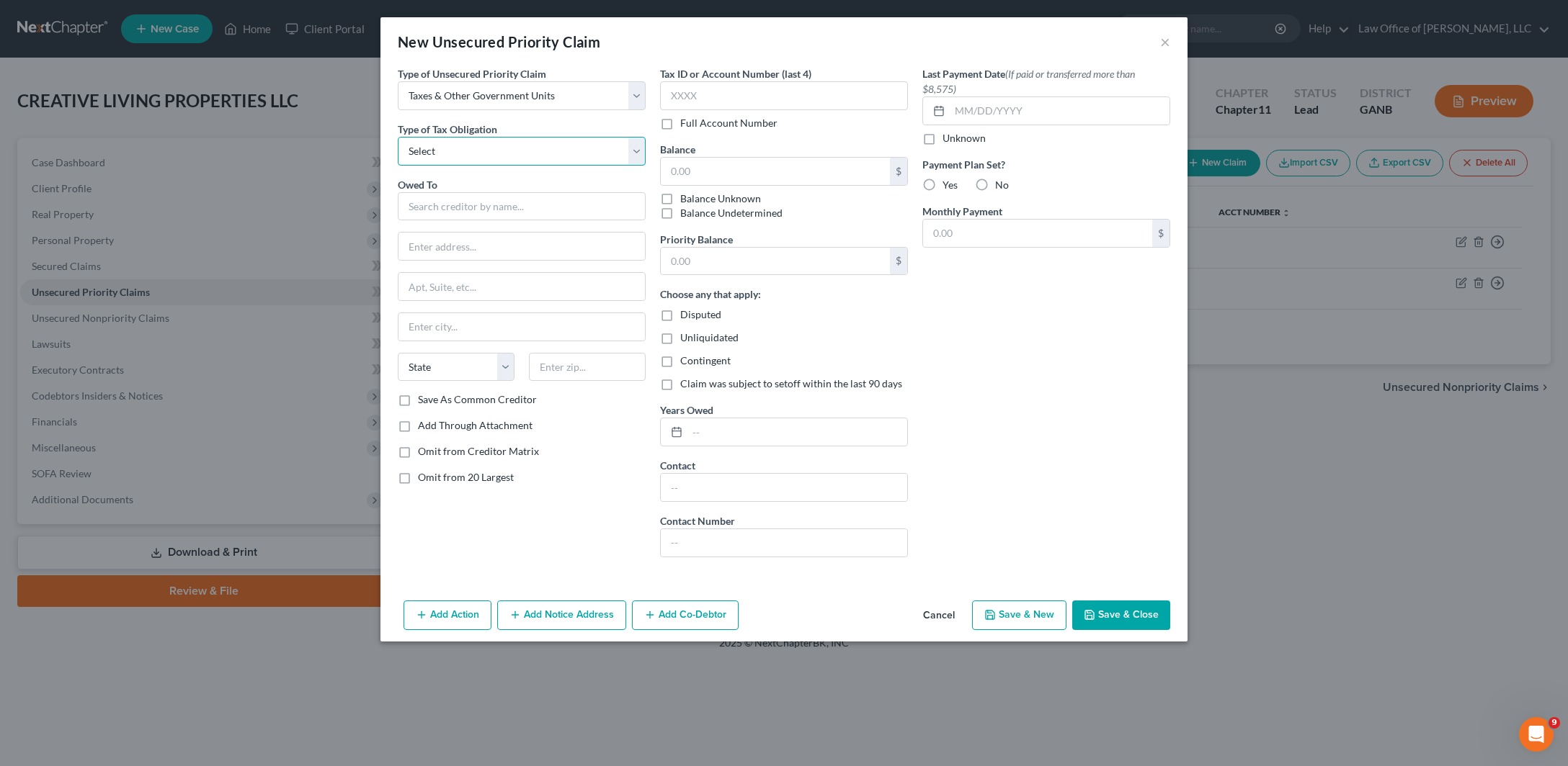
click at [398, 137] on select "Select Federal City State Franchise Tax Board Other" at bounding box center [522, 151] width 248 height 29
select select "4"
click option "Other" at bounding box center [0, 0] width 0 height 0
click at [398, 221] on input "text" at bounding box center [522, 206] width 248 height 29
type input "Bartow County Tax Commissioner"
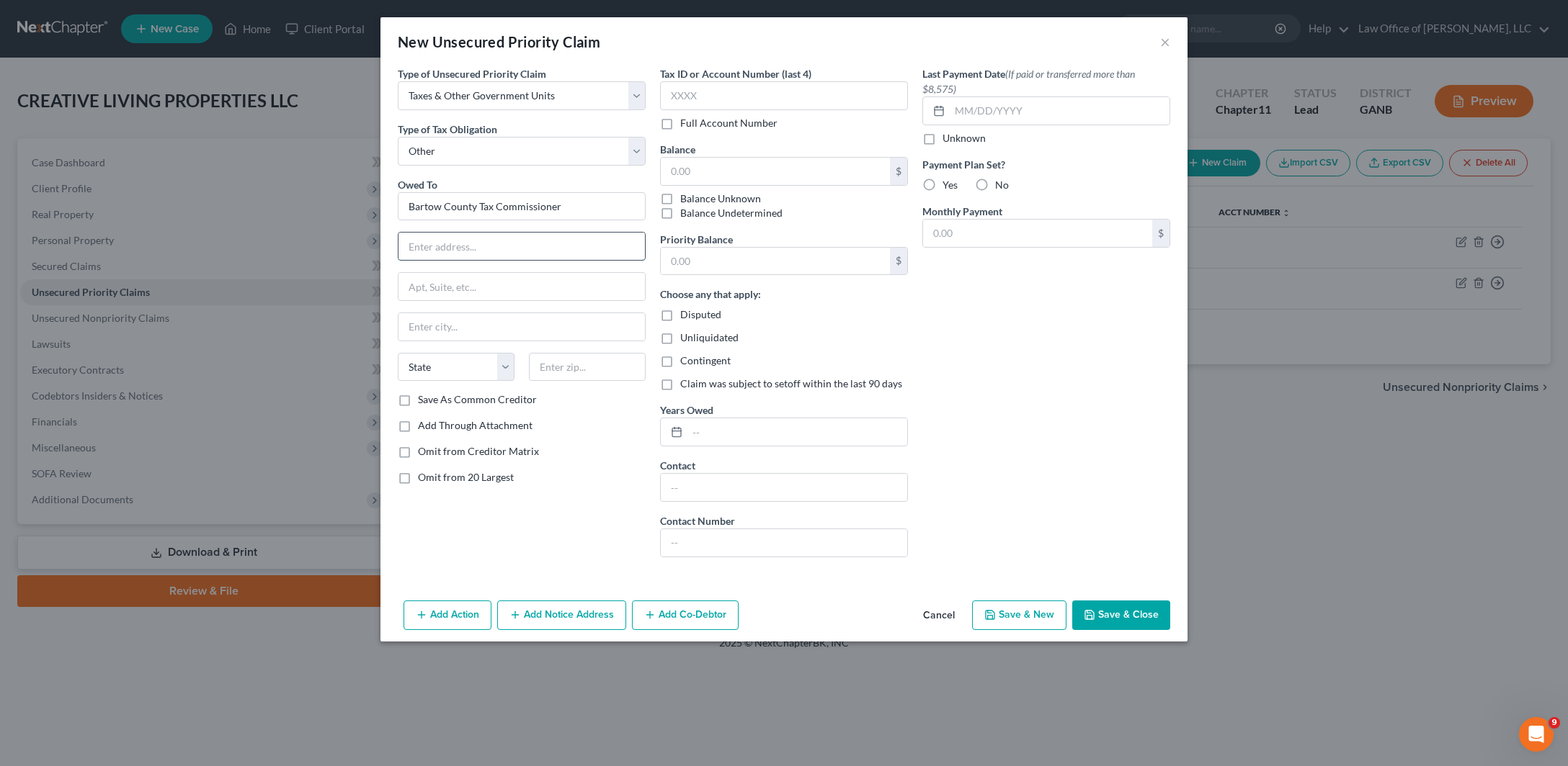
click at [412, 260] on input "text" at bounding box center [522, 246] width 246 height 28
paste input "[STREET_ADDRESS]"
drag, startPoint x: 433, startPoint y: 304, endPoint x: 514, endPoint y: 340, distance: 88.6
click at [532, 260] on input "[STREET_ADDRESS]" at bounding box center [522, 246] width 246 height 28
type input "[STREET_ADDRESS]"
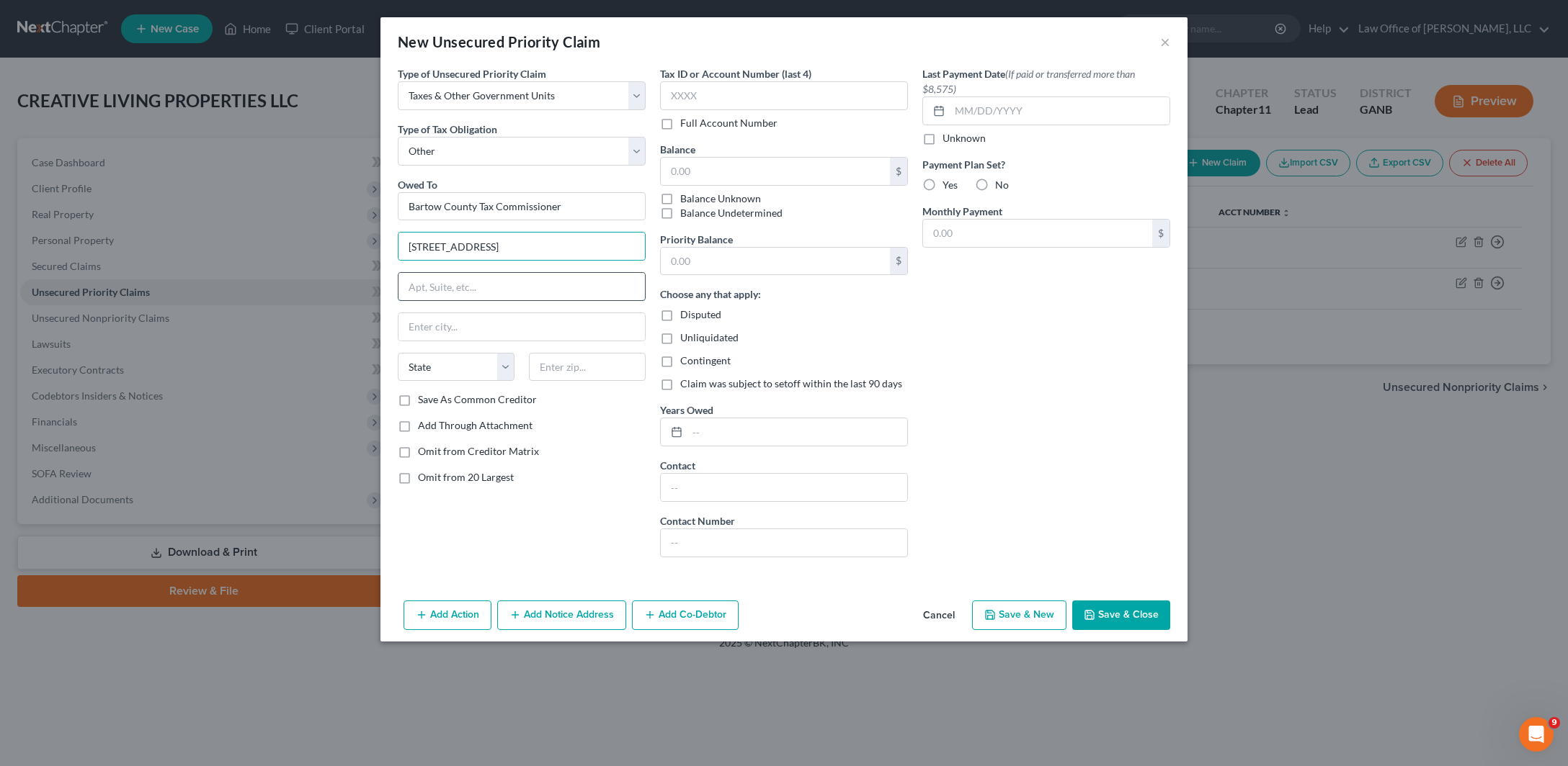
click at [435, 300] on input "text" at bounding box center [522, 287] width 246 height 28
paste input "[STREET_ADDRESS]"
drag, startPoint x: 321, startPoint y: 350, endPoint x: 161, endPoint y: 349, distance: 160.0
click at [399, 300] on input "[STREET_ADDRESS]" at bounding box center [522, 287] width 246 height 28
type input "# 217A"
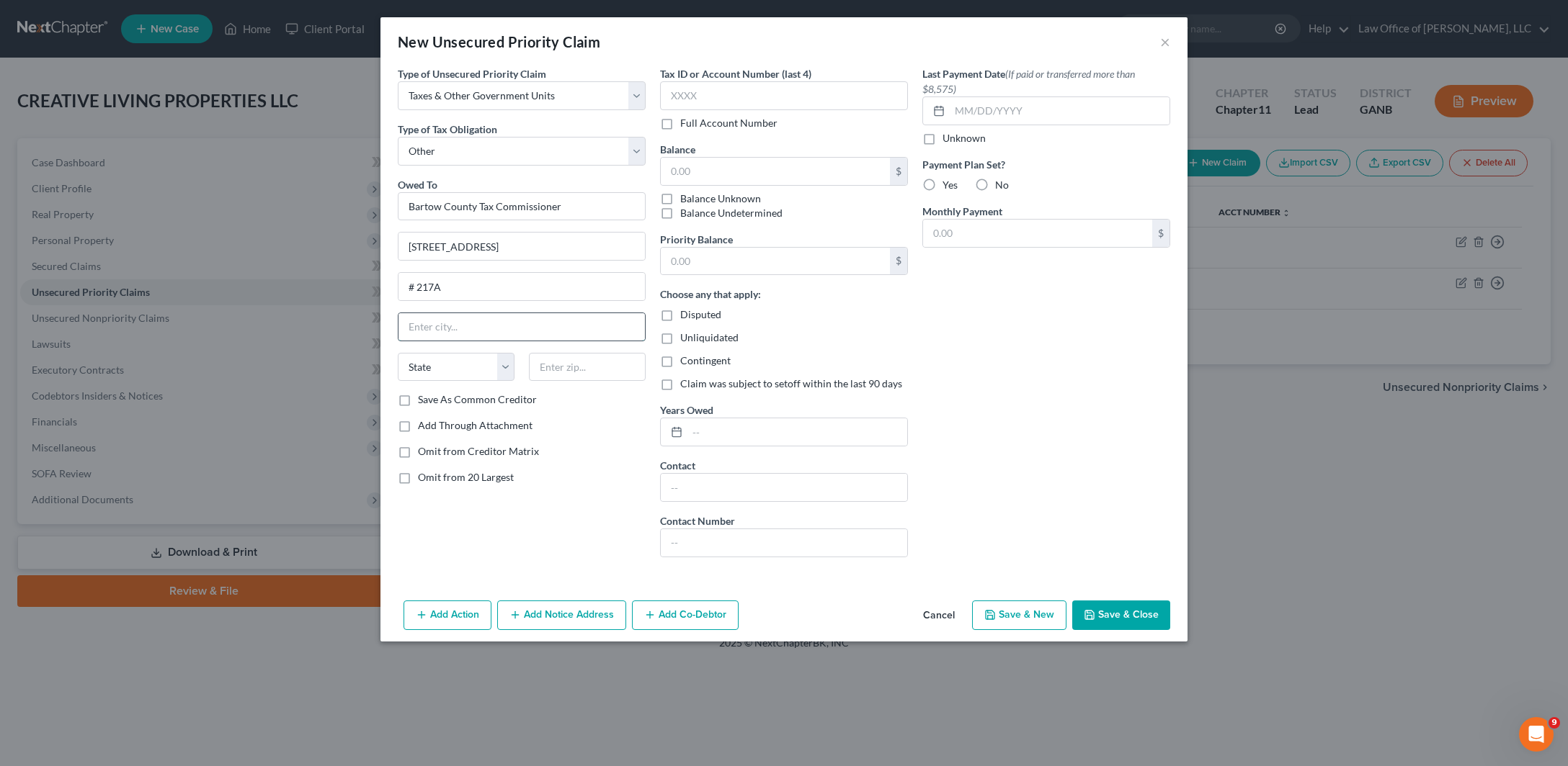
click at [399, 341] on input "text" at bounding box center [522, 327] width 246 height 28
paste input "[GEOGRAPHIC_DATA]"
type input "[GEOGRAPHIC_DATA]"
click at [398, 353] on select "State [US_STATE] AK AR AZ CA CO CT DE DC [GEOGRAPHIC_DATA] [GEOGRAPHIC_DATA] GU…" at bounding box center [456, 367] width 117 height 29
select select "10"
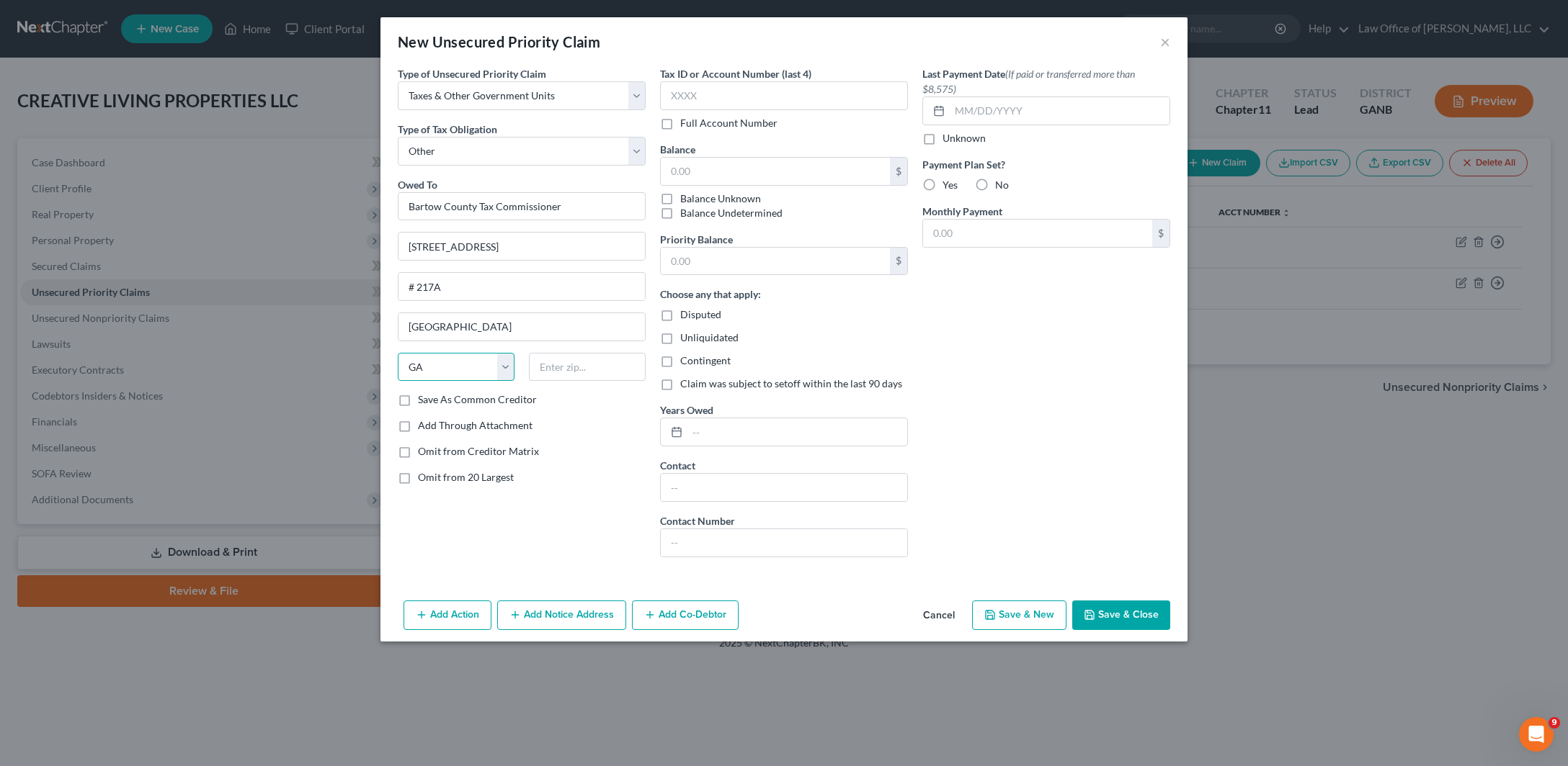
click option "GA" at bounding box center [0, 0] width 0 height 0
click at [529, 381] on input "text" at bounding box center [587, 367] width 117 height 29
type input "30120"
click at [680, 206] on label "Balance Unknown" at bounding box center [720, 199] width 81 height 15
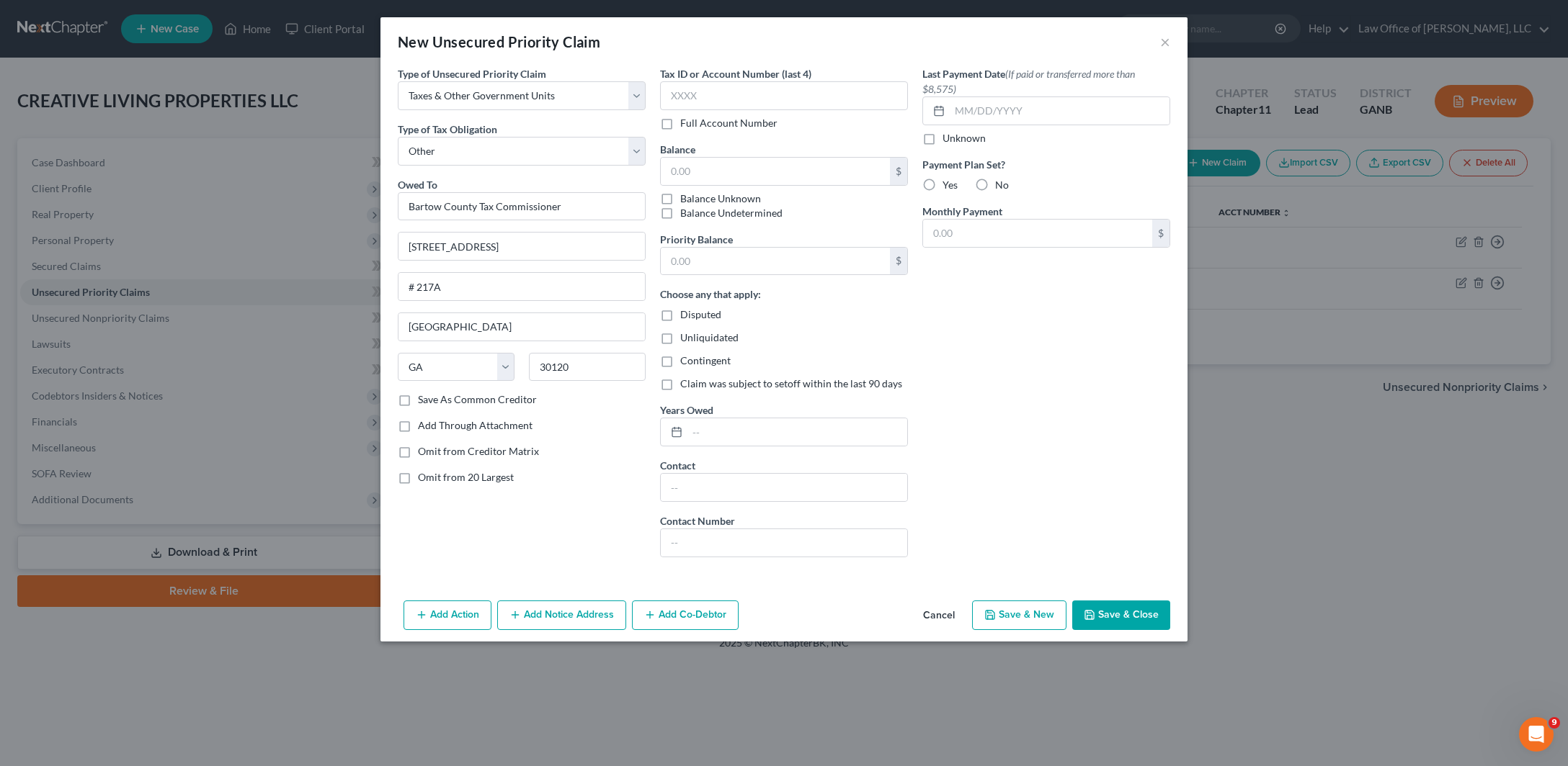
click at [686, 201] on input "Balance Unknown" at bounding box center [690, 196] width 9 height 9
checkbox input "true"
type input "0.00"
click at [1170, 631] on button "Save & Close" at bounding box center [1121, 615] width 98 height 30
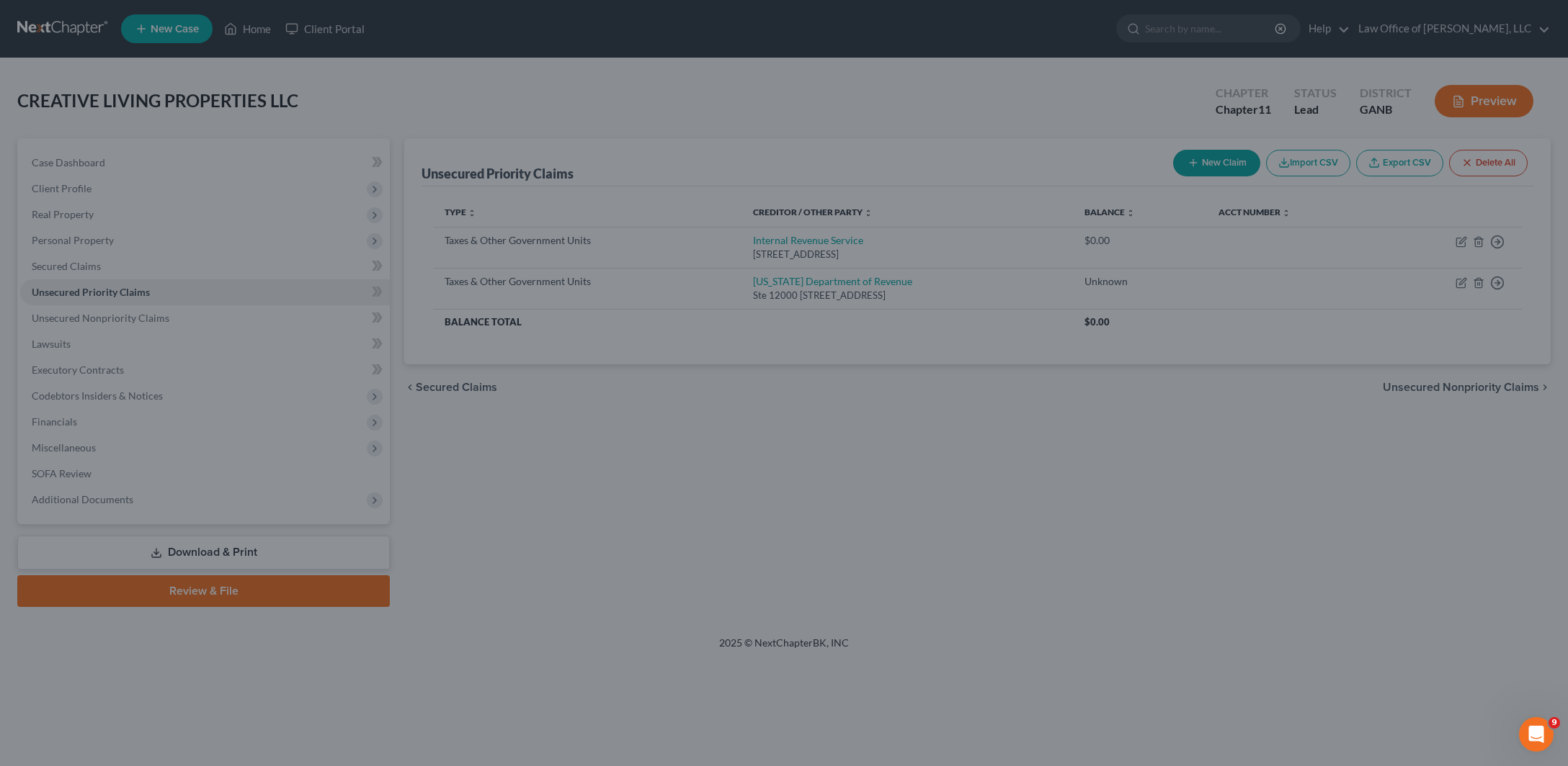
type input "0.00"
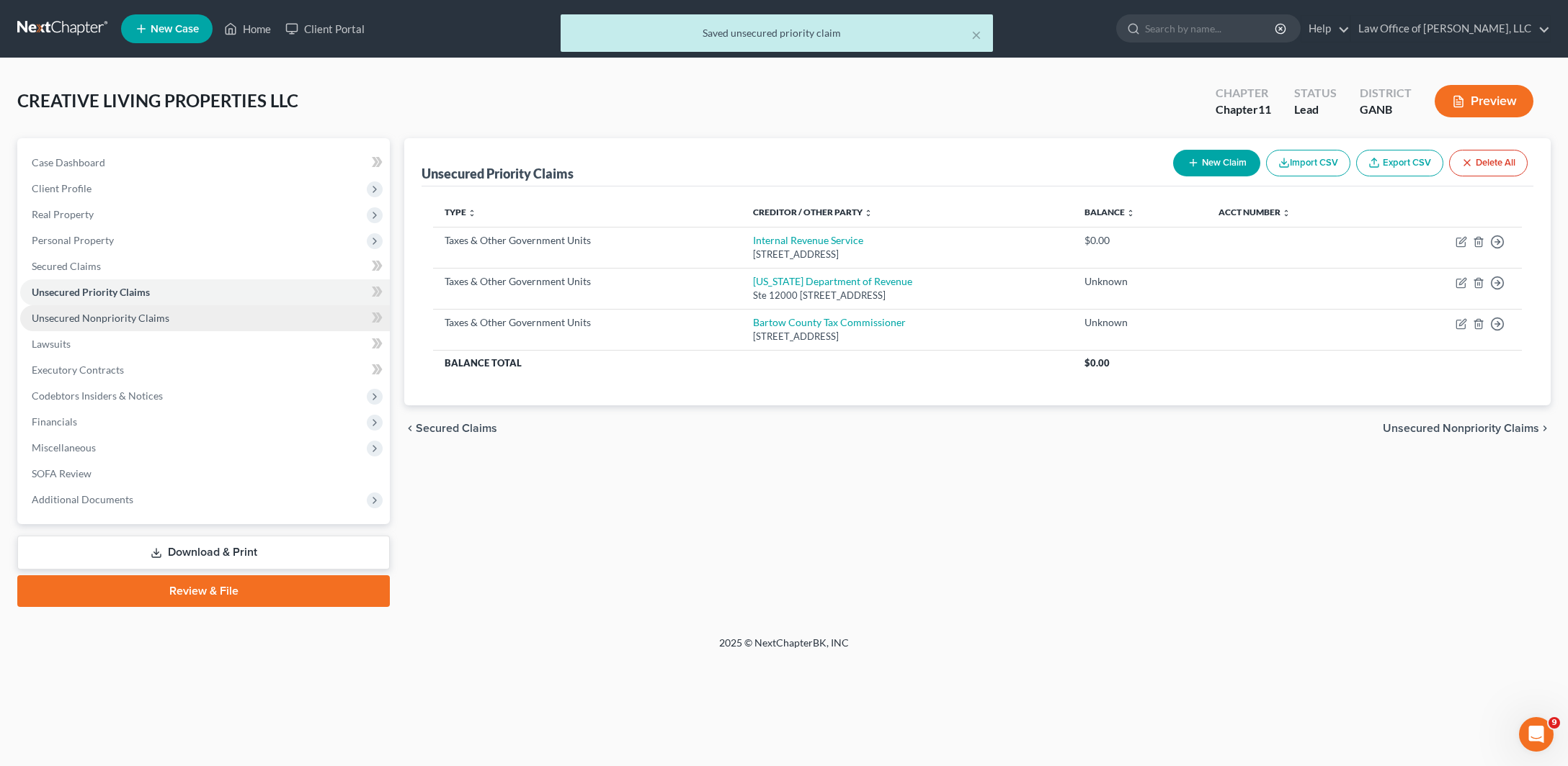
click at [170, 324] on span "Unsecured Nonpriority Claims" at bounding box center [100, 318] width 138 height 12
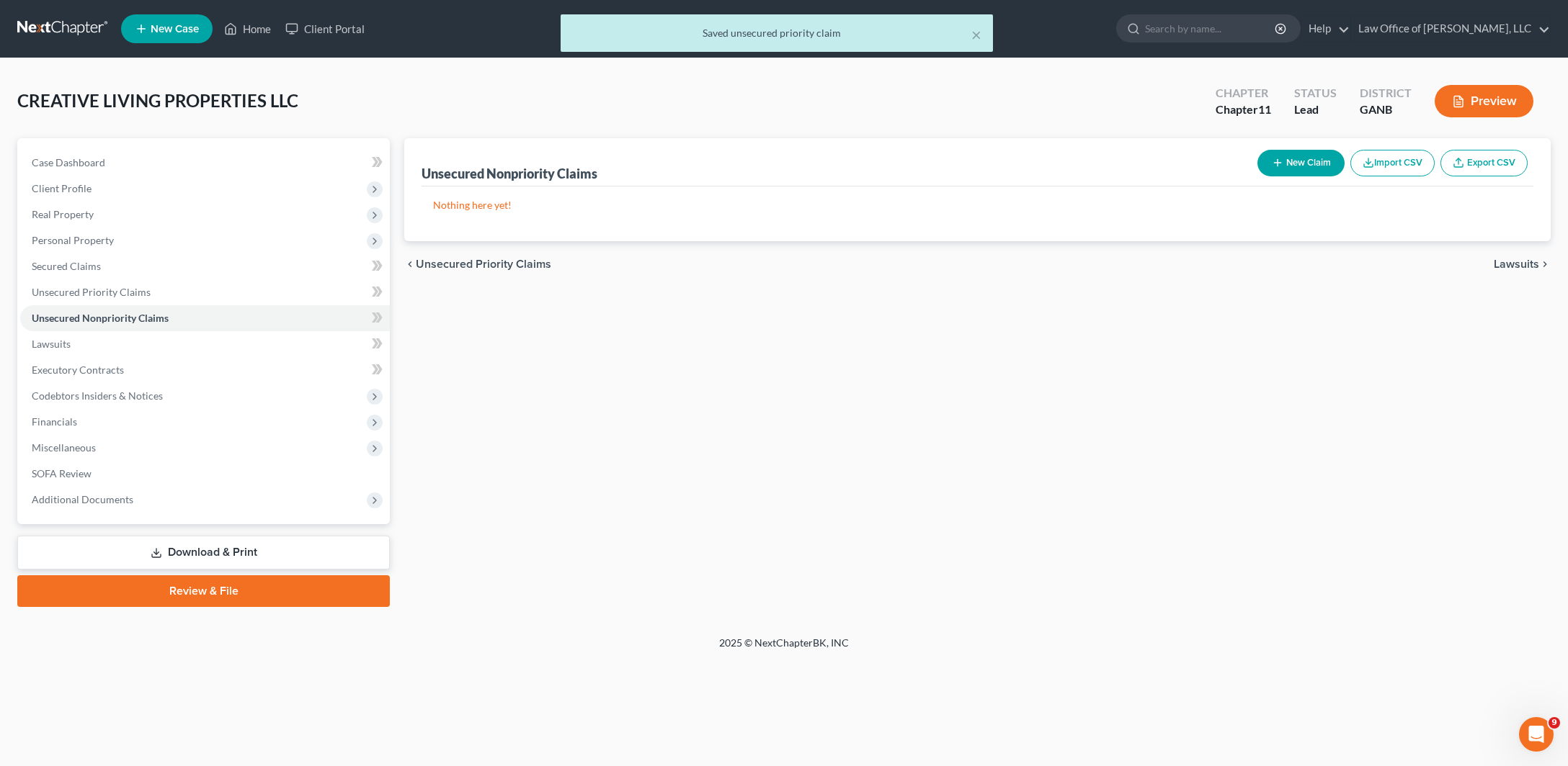
click at [1257, 176] on button "New Claim" at bounding box center [1301, 163] width 87 height 27
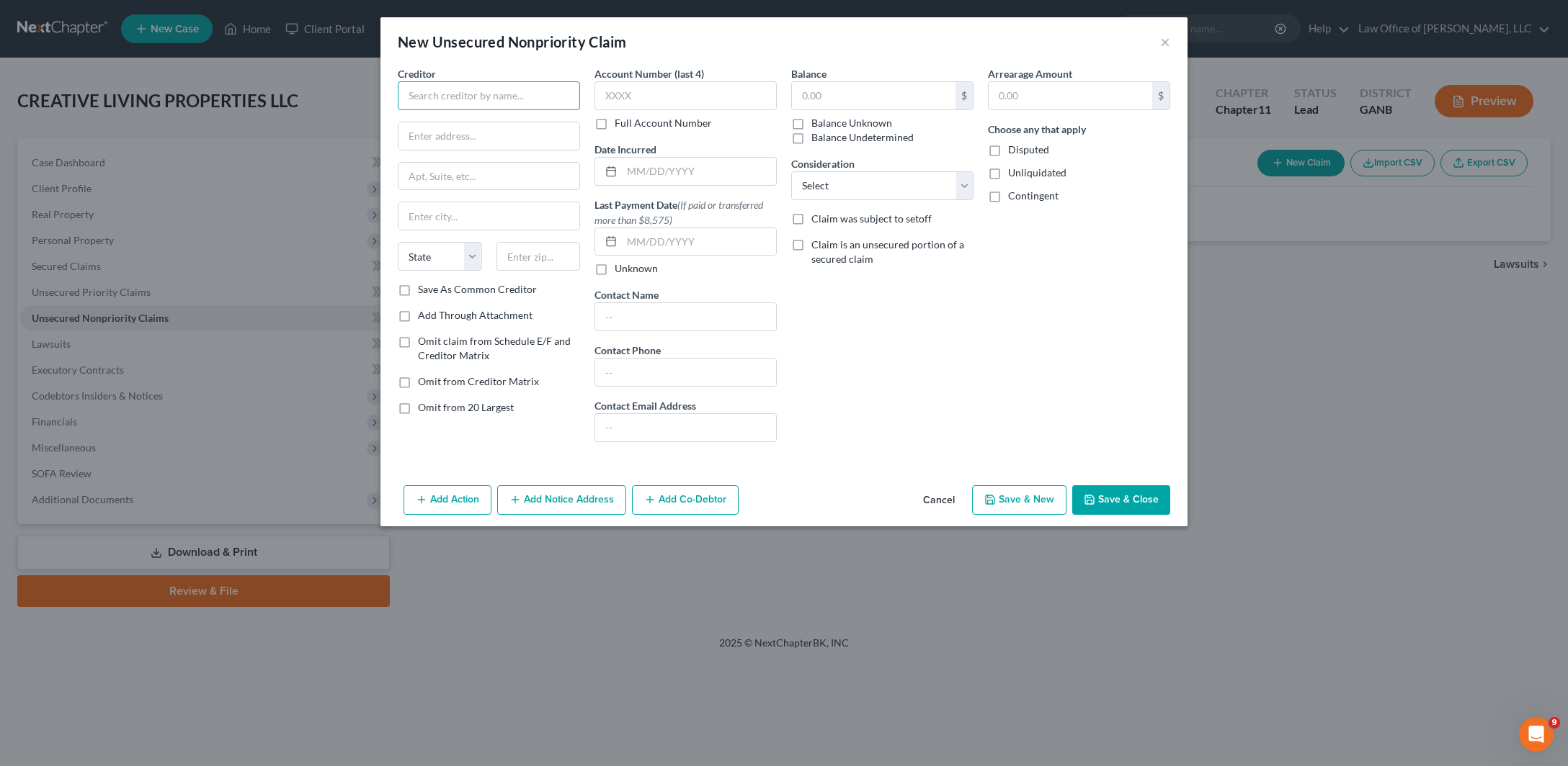
click at [429, 108] on input "text" at bounding box center [489, 95] width 183 height 29
type input "Atlantic States Ins. Co."
click at [399, 150] on input "text" at bounding box center [489, 136] width 181 height 28
paste input "P.O. Box 302"
click at [399, 150] on input "P.O. Box 302" at bounding box center [489, 136] width 181 height 28
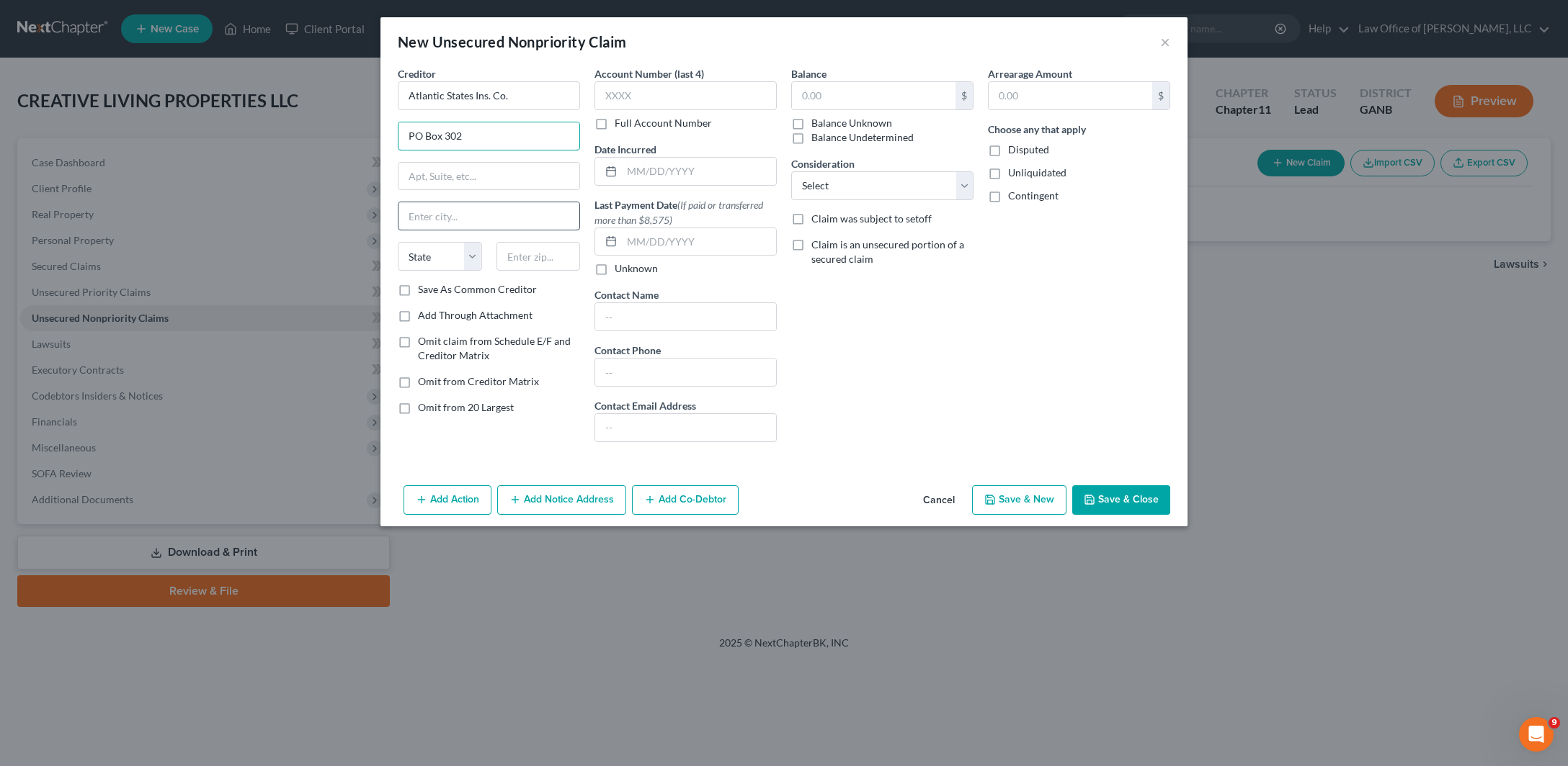
type input "PO Box 302"
click at [399, 230] on input "text" at bounding box center [489, 216] width 181 height 28
type input "Marietta"
select select "39"
click at [497, 271] on input "text" at bounding box center [538, 256] width 84 height 29
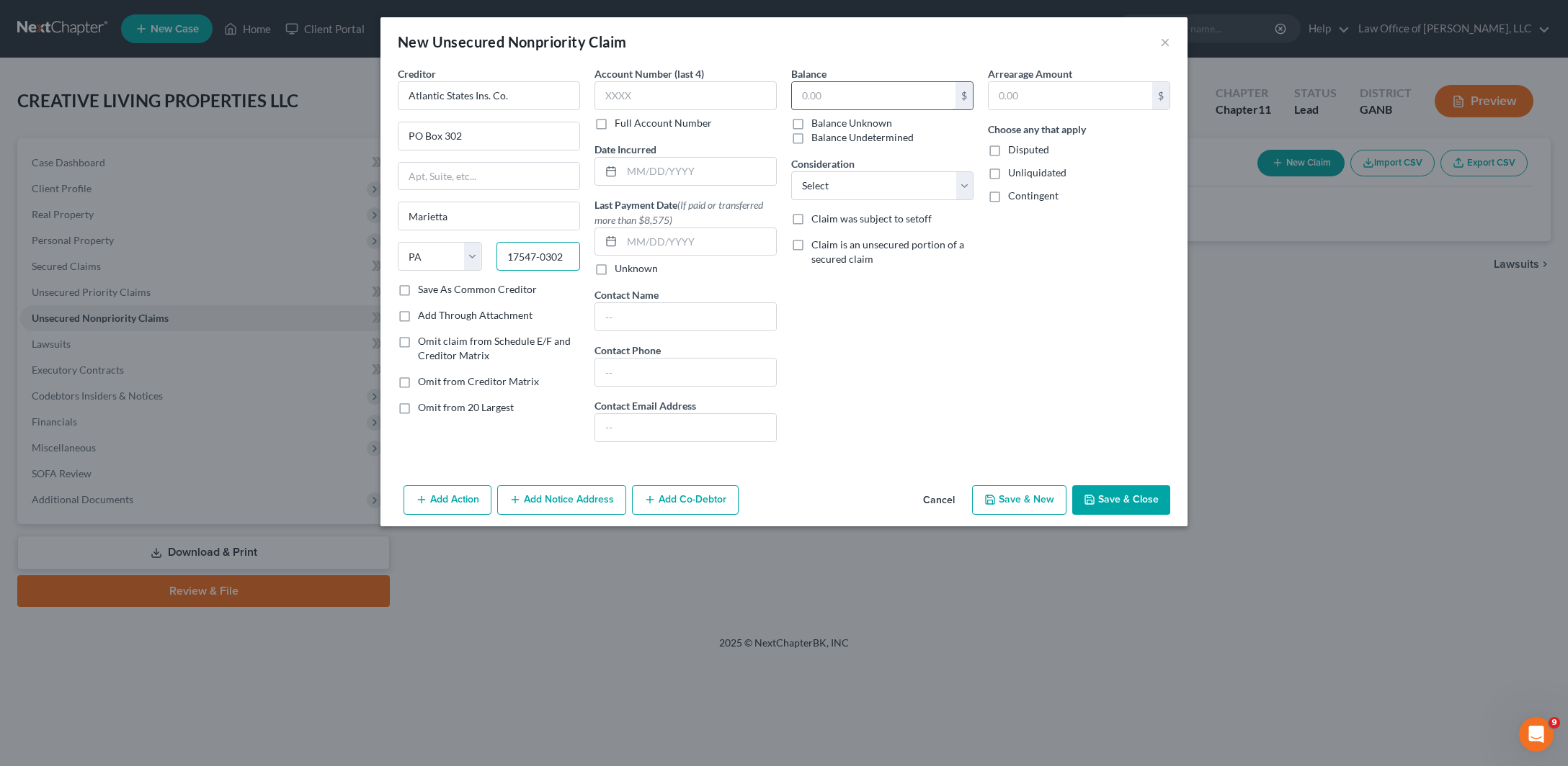
type input "17547-0302"
click at [841, 109] on input "text" at bounding box center [873, 96] width 164 height 28
type input "1,541"
click at [981, 350] on div "Balance 1,541 $ Balance Unknown Balance Undetermined 1,541.00 $ Balance Unknown…" at bounding box center [881, 259] width 197 height 387
click at [791, 171] on select "Select Cable / Satellite Services Collection Agency Credit Card Debt Debt Couns…" at bounding box center [882, 185] width 183 height 29
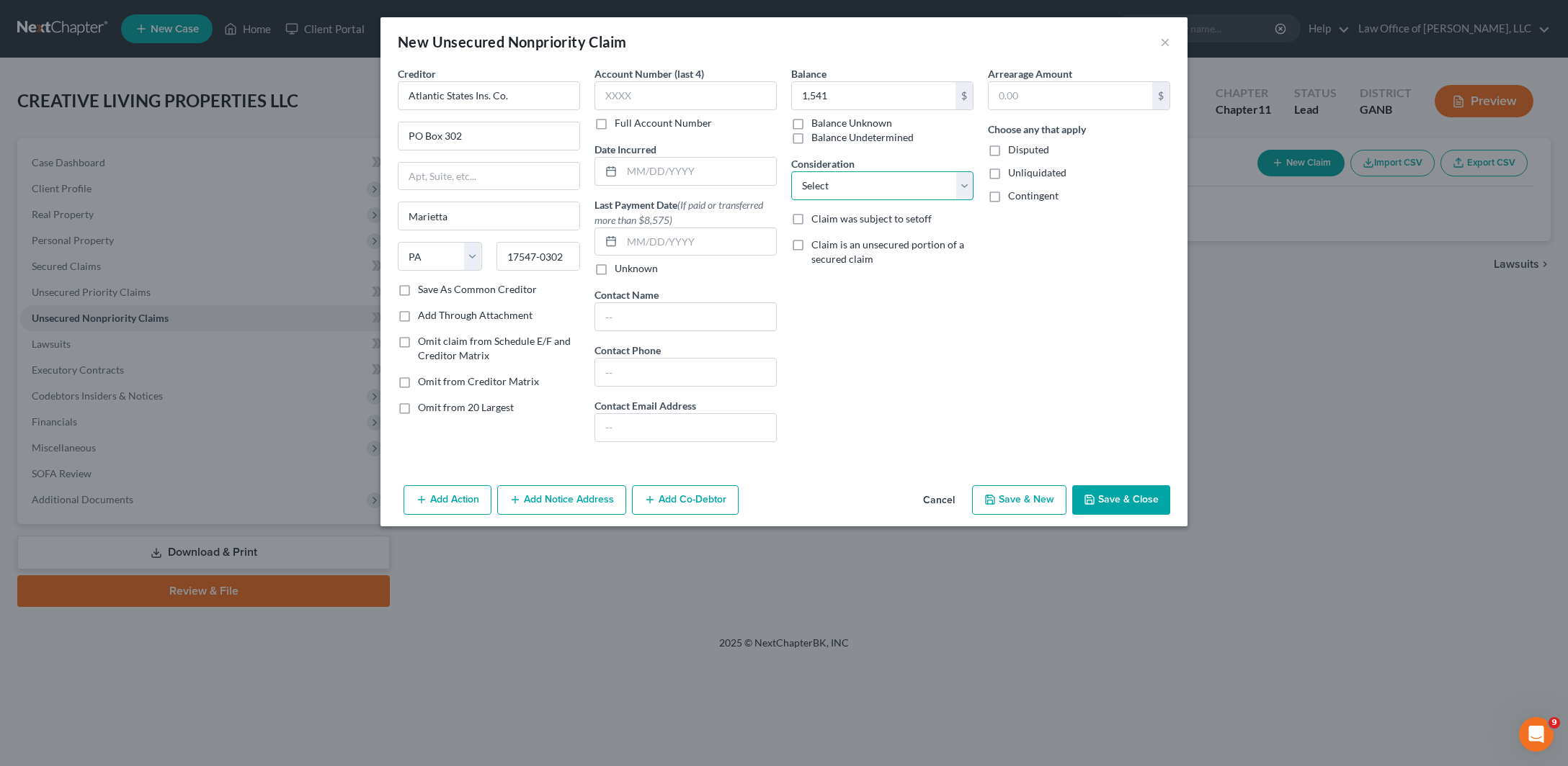
select select "11"
click option "Other" at bounding box center [0, 0] width 0 height 0
click at [815, 255] on input "text" at bounding box center [882, 241] width 181 height 28
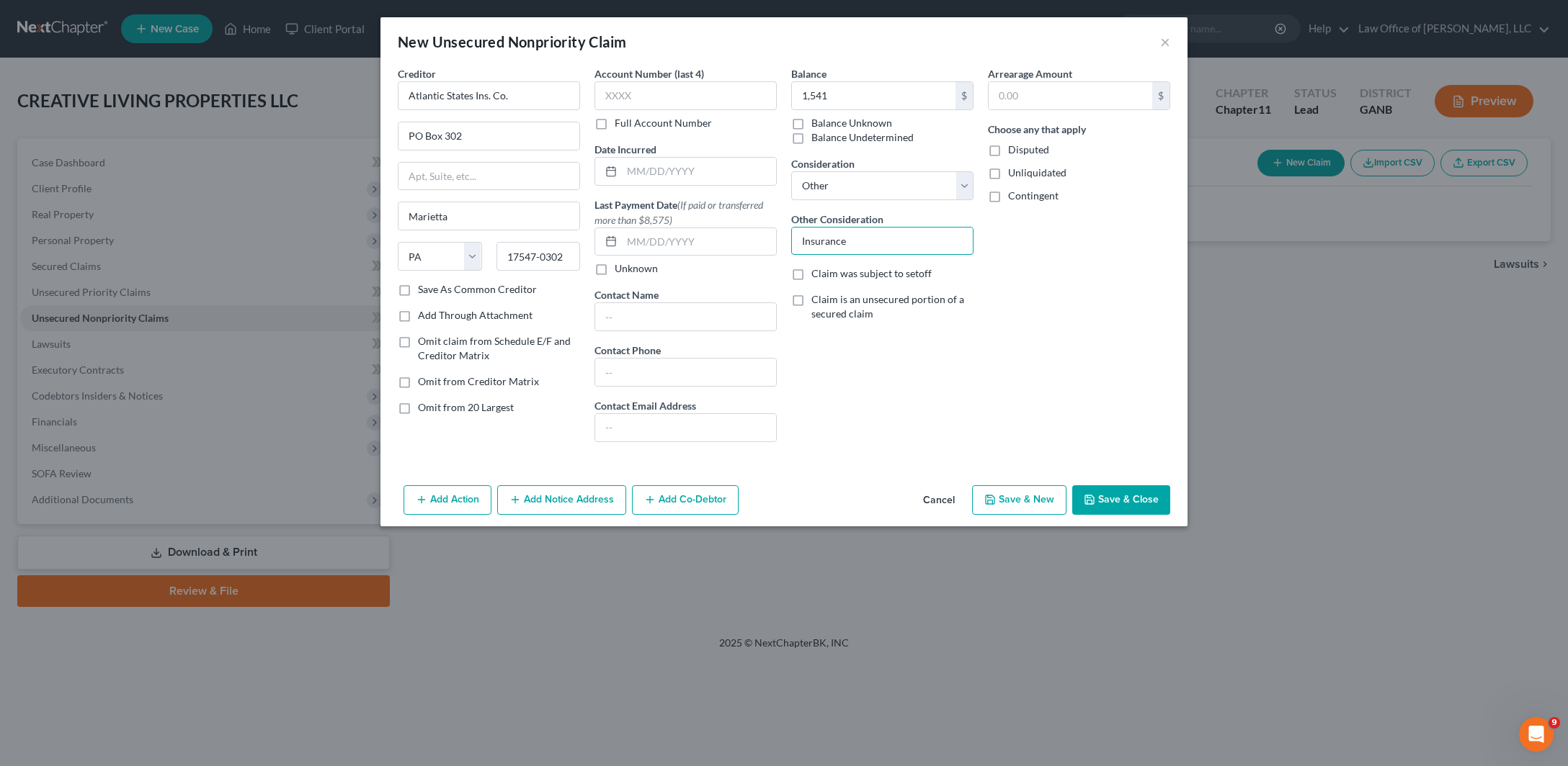
type input "Insurance"
click at [899, 401] on div "Balance 1,541 $ Balance Unknown Balance Undetermined 1,541.00 $ Balance Unknown…" at bounding box center [881, 259] width 197 height 387
click at [417, 297] on label "Save As Common Creditor" at bounding box center [477, 289] width 119 height 15
click at [424, 292] on input "Save As Common Creditor" at bounding box center [428, 286] width 9 height 9
click at [1067, 516] on button "Save & New" at bounding box center [1019, 500] width 95 height 30
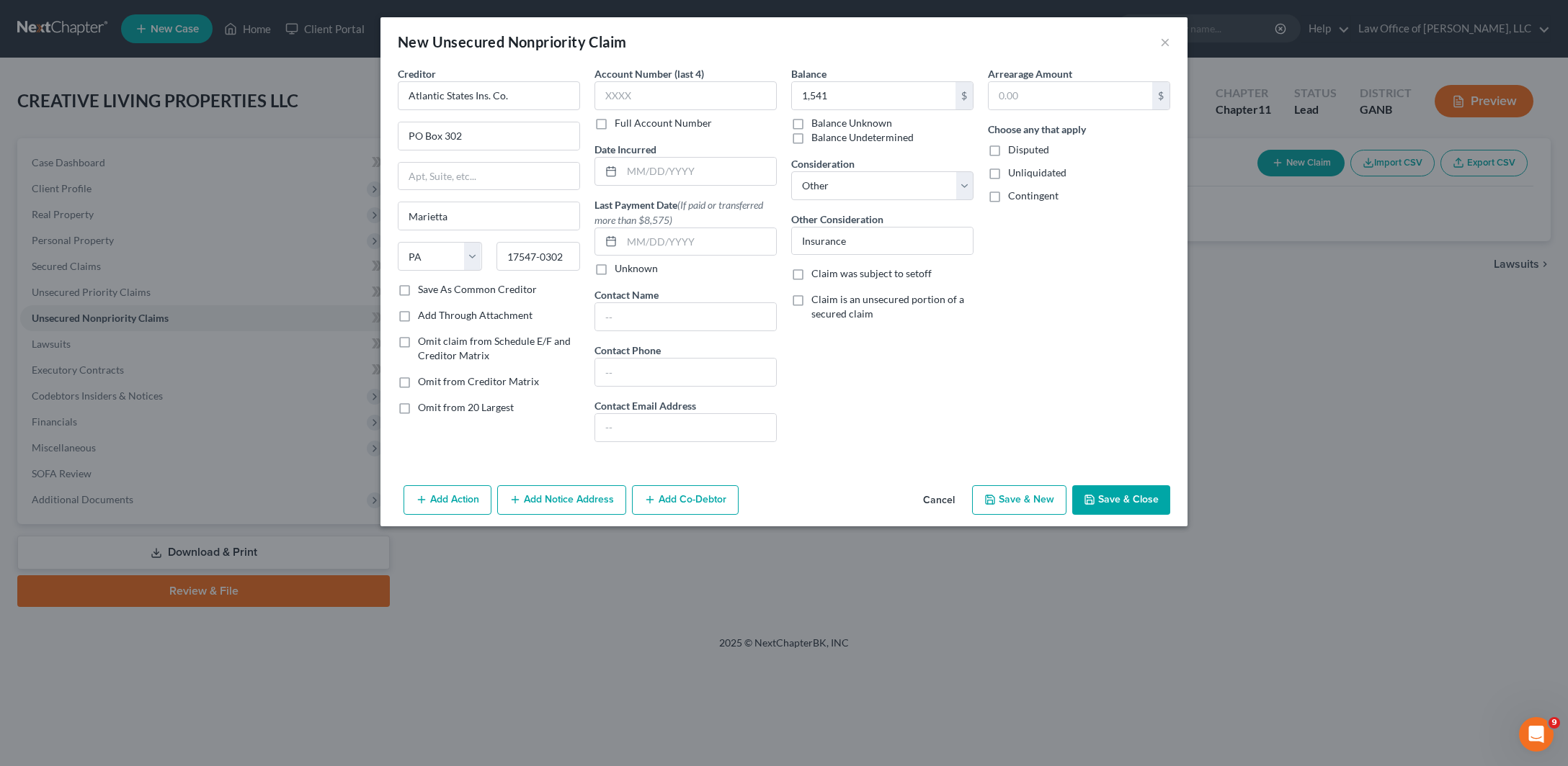
checkbox input "false"
type input "1,541.00"
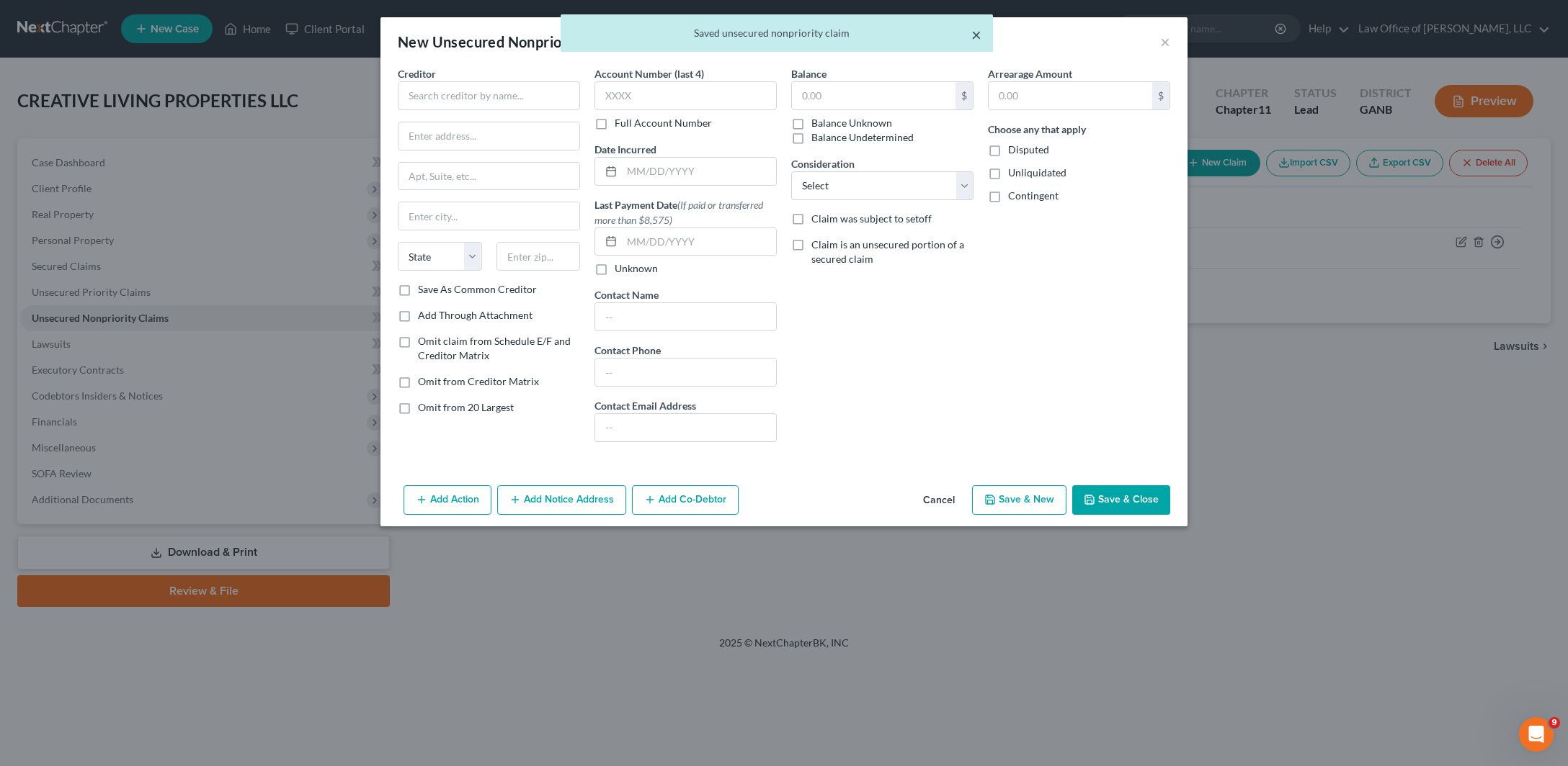
click at [978, 35] on button "×" at bounding box center [976, 34] width 10 height 17
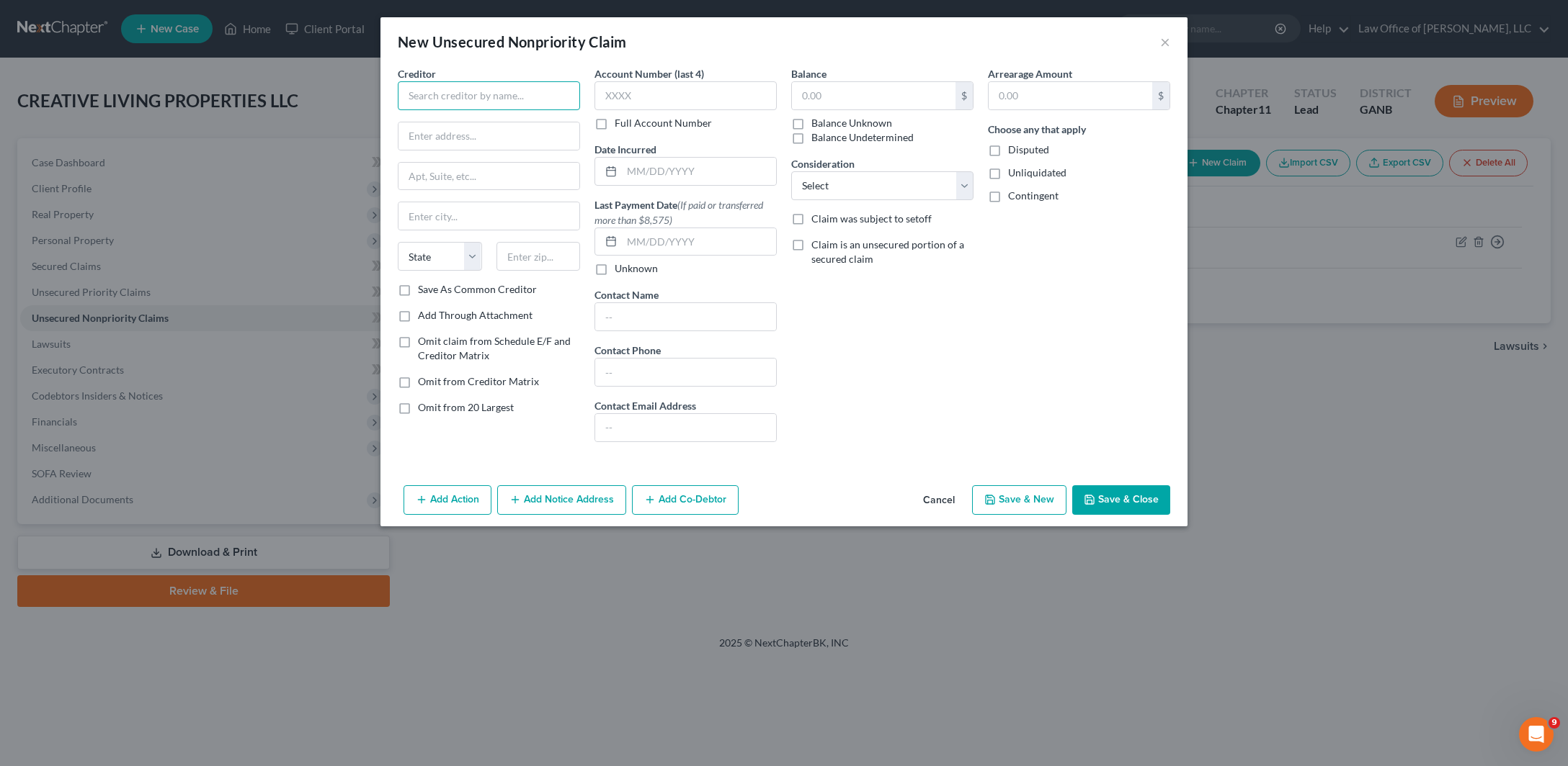
click at [398, 110] on input "text" at bounding box center [489, 95] width 183 height 29
type input "Dane Law LLC"
click at [399, 150] on input "text" at bounding box center [489, 136] width 181 height 28
paste input "[STREET_ADDRESS]"
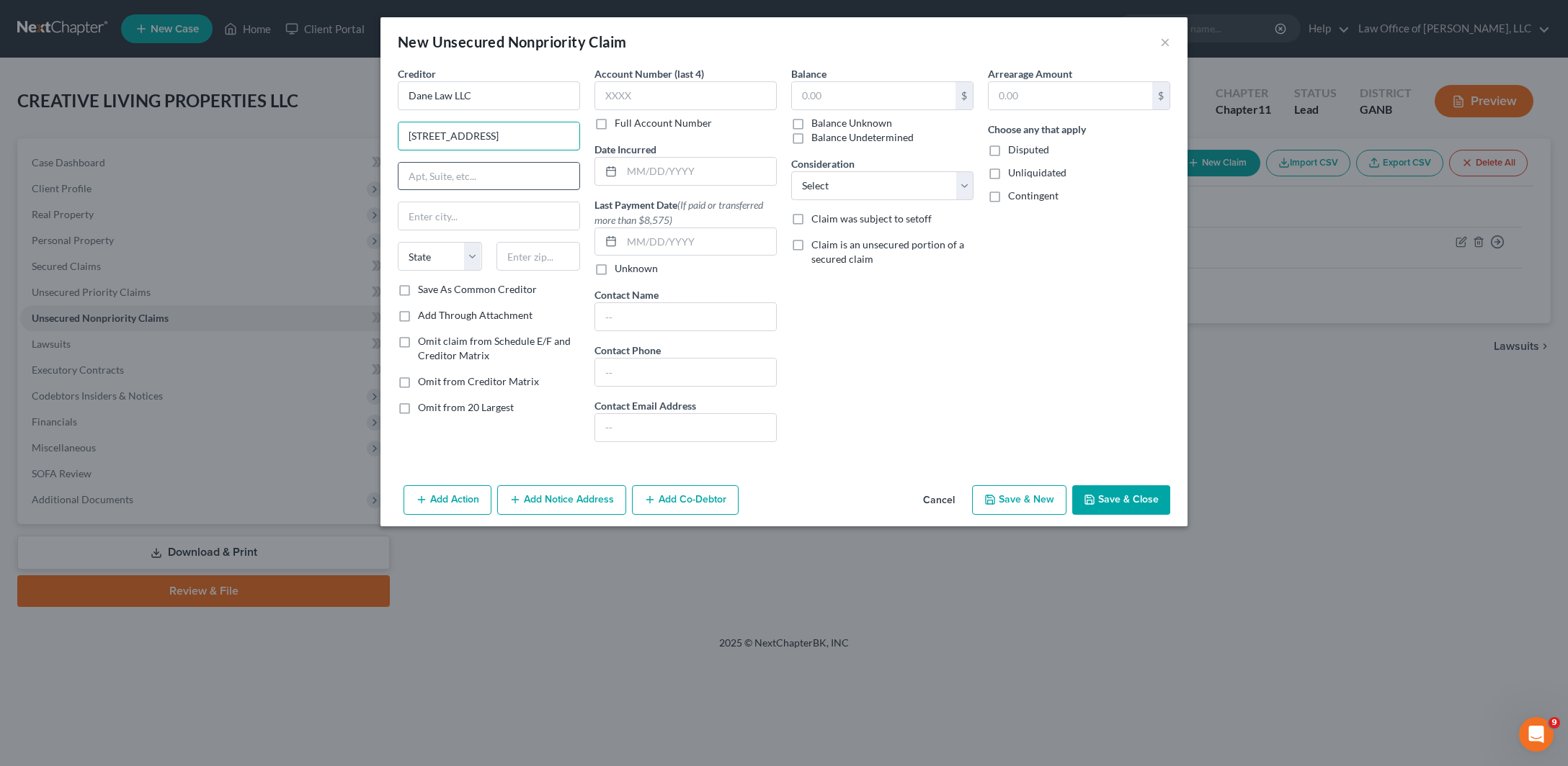
type input "[STREET_ADDRESS]"
click at [399, 190] on input "text" at bounding box center [489, 177] width 181 height 28
type input "Ste L120"
type input "[GEOGRAPHIC_DATA]"
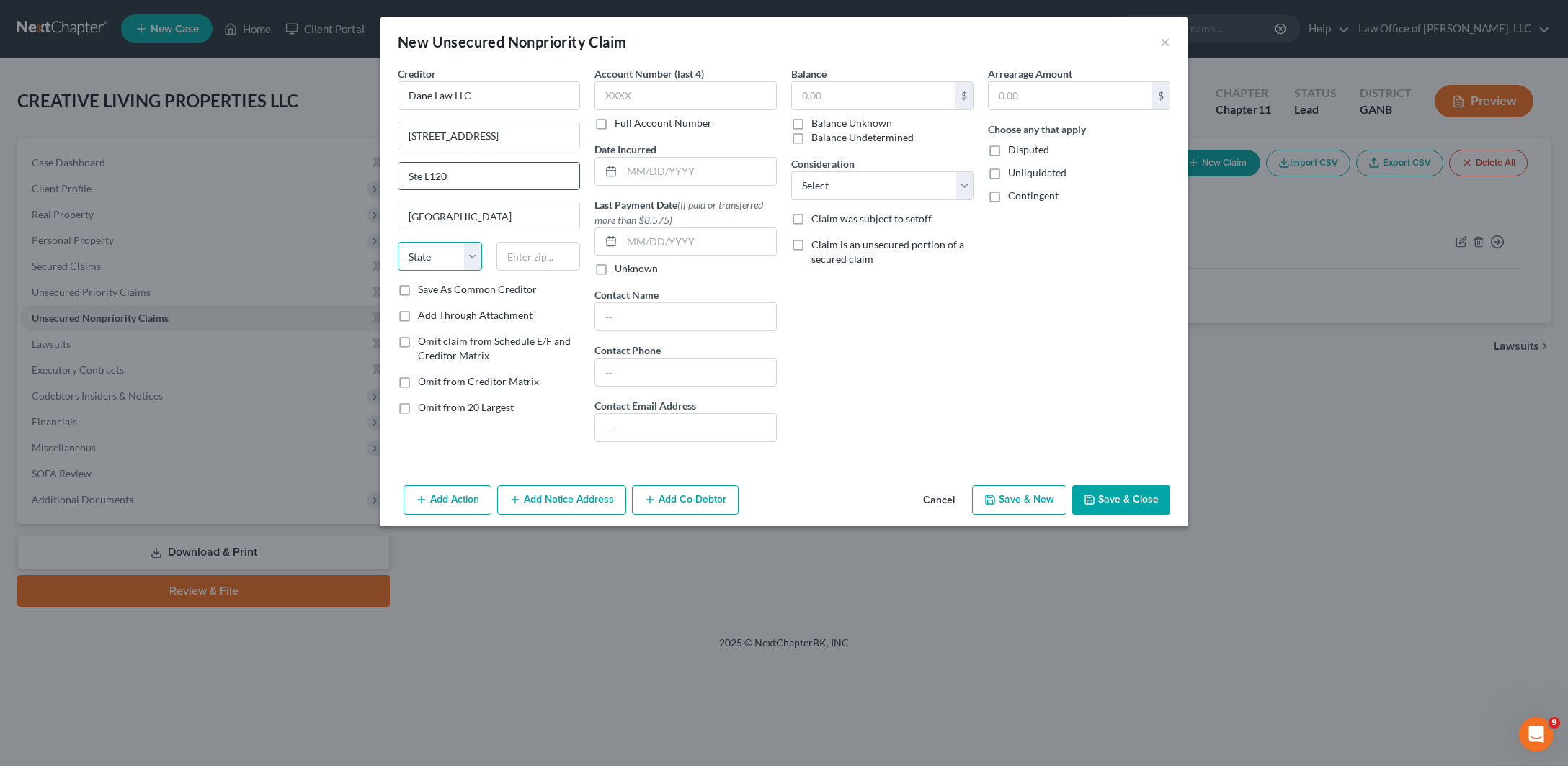
select select "10"
type input "30305"
click at [969, 427] on div "Balance $ Balance Unknown Balance Undetermined $ Balance Unknown Consideration …" at bounding box center [881, 259] width 197 height 387
click at [417, 297] on label "Save As Common Creditor" at bounding box center [477, 289] width 119 height 15
click at [424, 292] on input "Save As Common Creditor" at bounding box center [428, 286] width 9 height 9
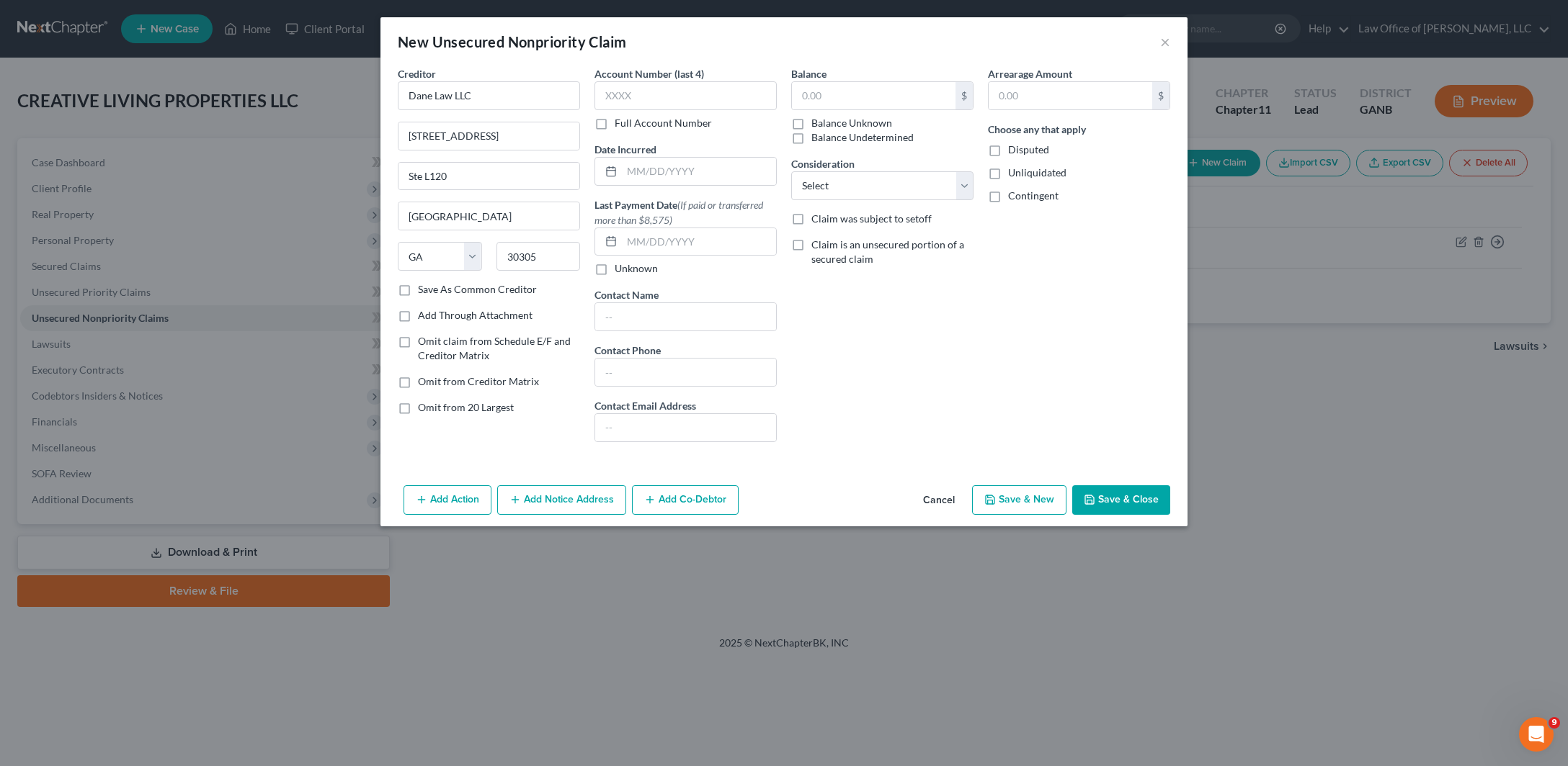
checkbox input "true"
click at [811, 130] on label "Balance Unknown" at bounding box center [851, 123] width 81 height 15
click at [817, 125] on input "Balance Unknown" at bounding box center [821, 120] width 9 height 9
checkbox input "true"
type input "0.00"
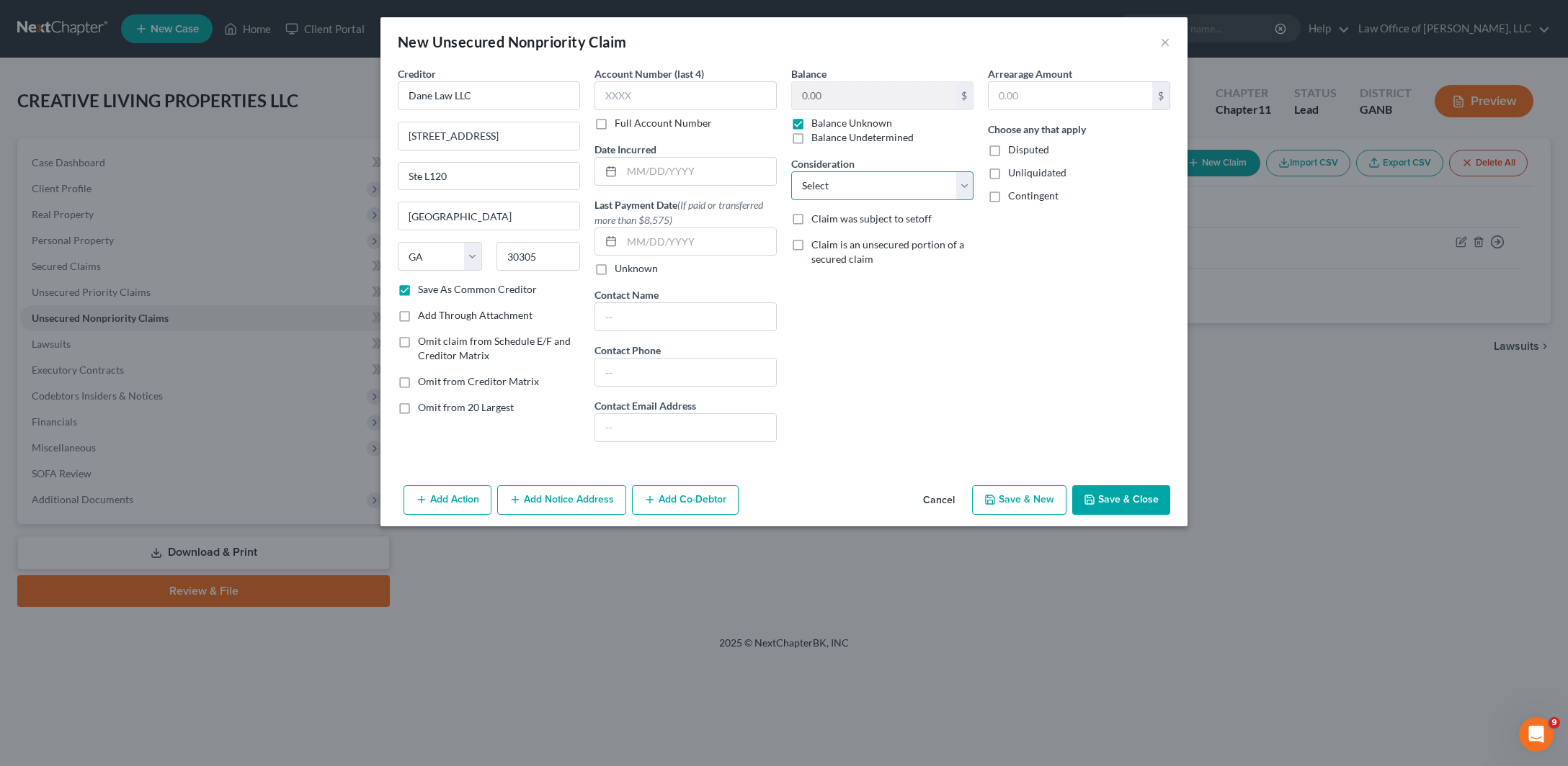
click at [791, 171] on select "Select Cable / Satellite Services Collection Agency Credit Card Debt Debt Couns…" at bounding box center [882, 185] width 183 height 29
select select "8"
click option "Monies Loaned / Advanced" at bounding box center [0, 0] width 0 height 0
click at [1170, 516] on button "Save & Close" at bounding box center [1121, 500] width 98 height 30
checkbox input "false"
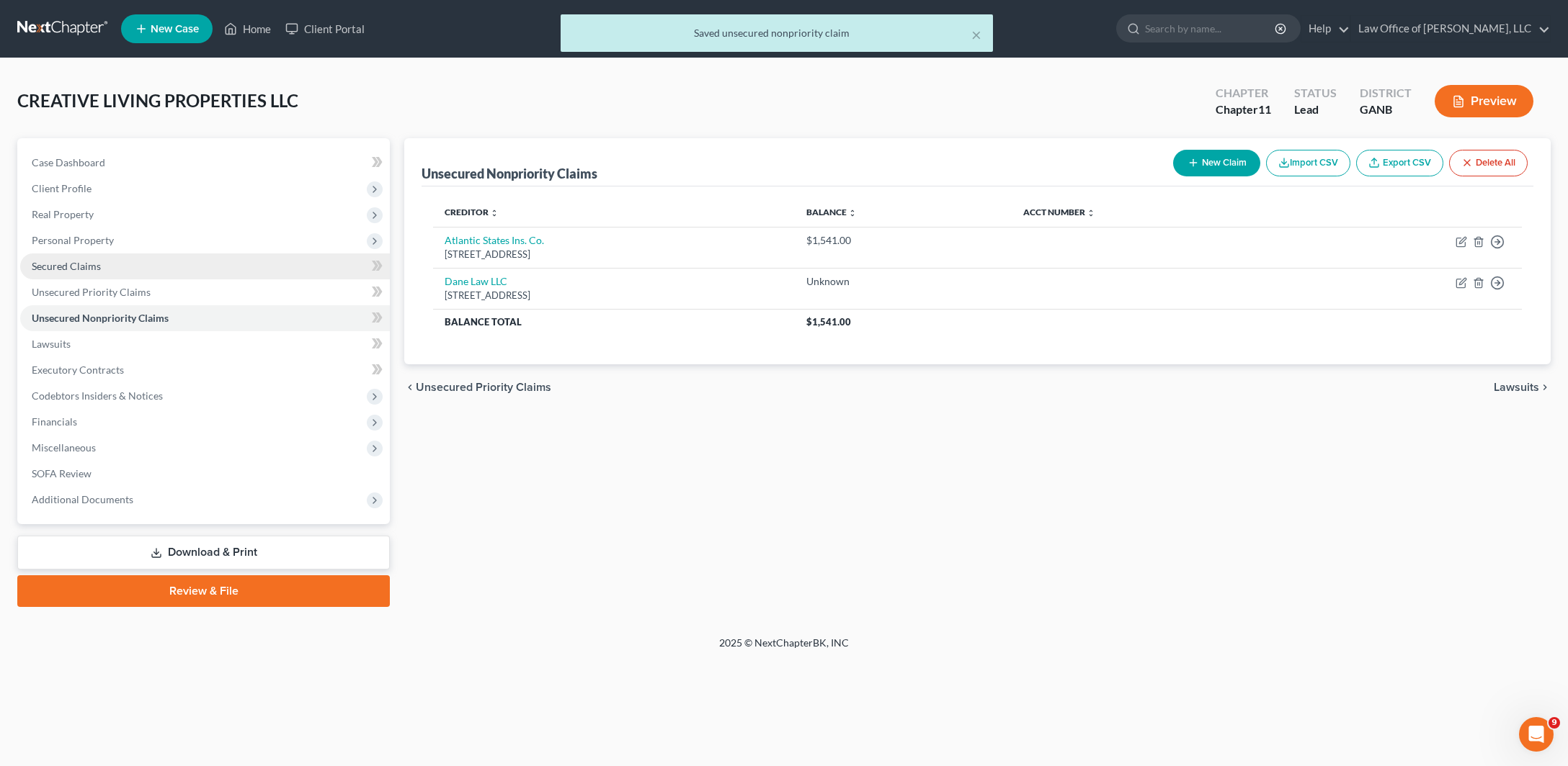
click at [133, 280] on link "Secured Claims" at bounding box center [205, 266] width 369 height 26
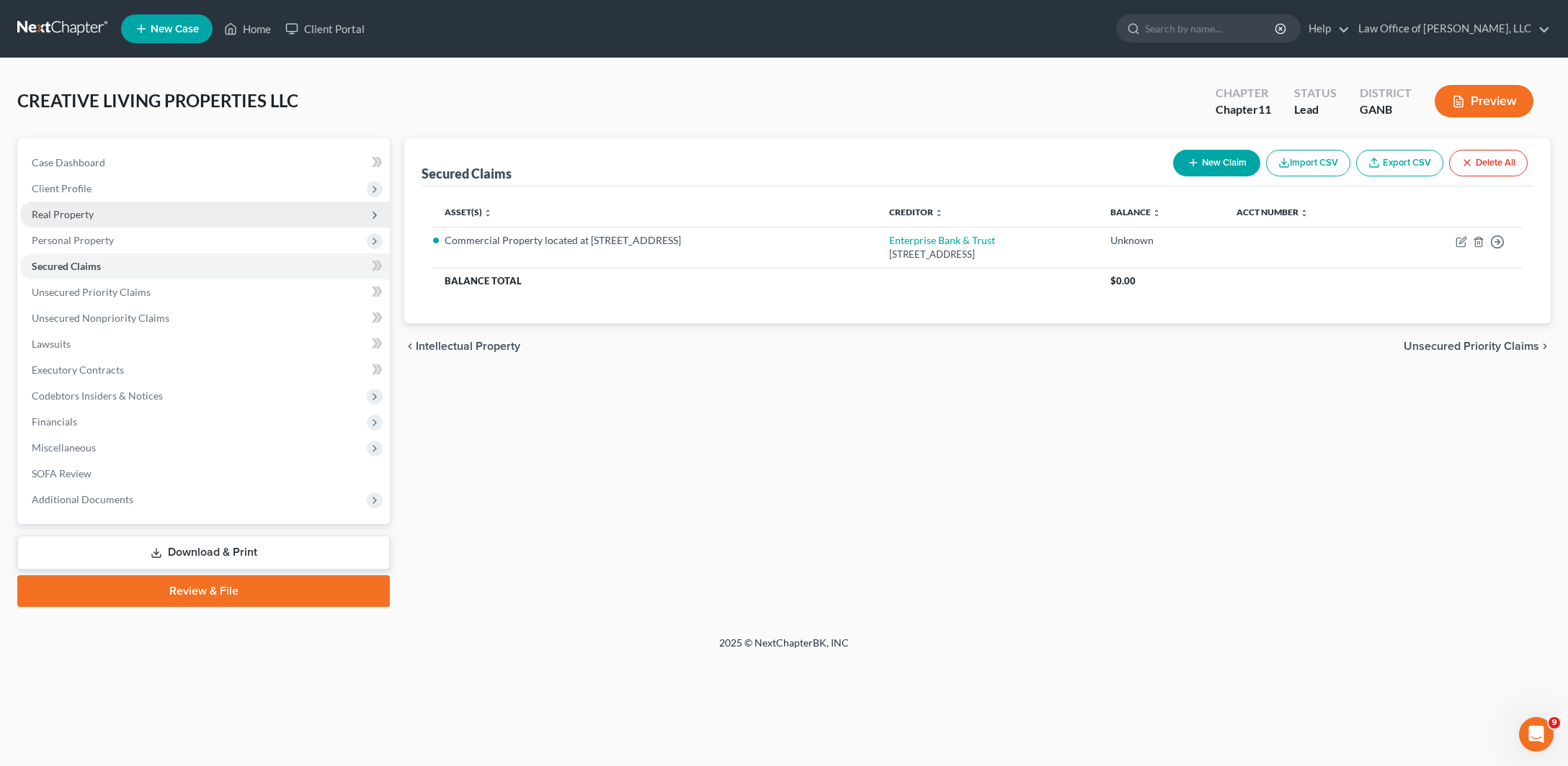
click at [94, 220] on span "Real Property" at bounding box center [63, 214] width 62 height 12
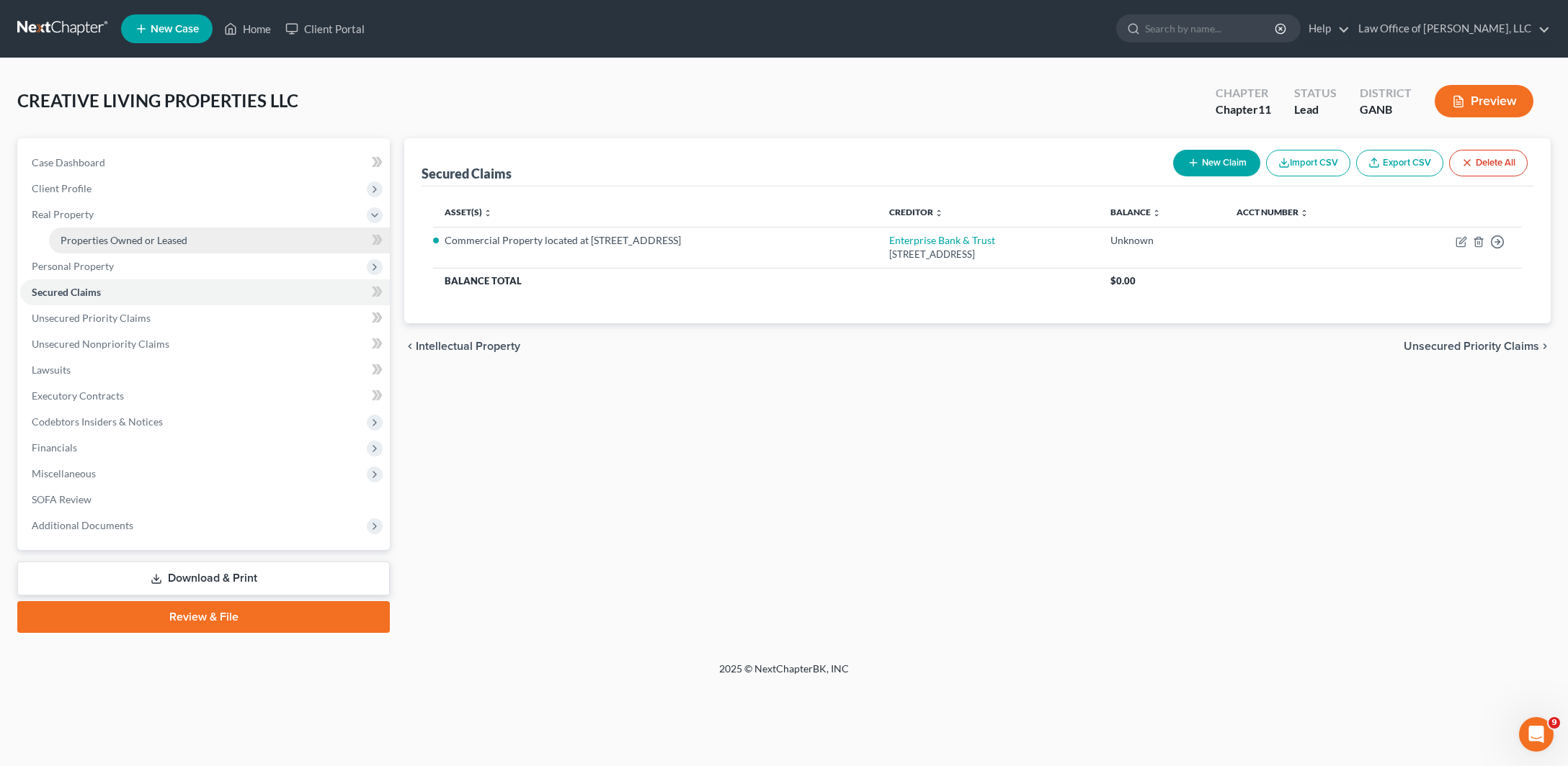
click at [188, 246] on span "Properties Owned or Leased" at bounding box center [124, 240] width 127 height 12
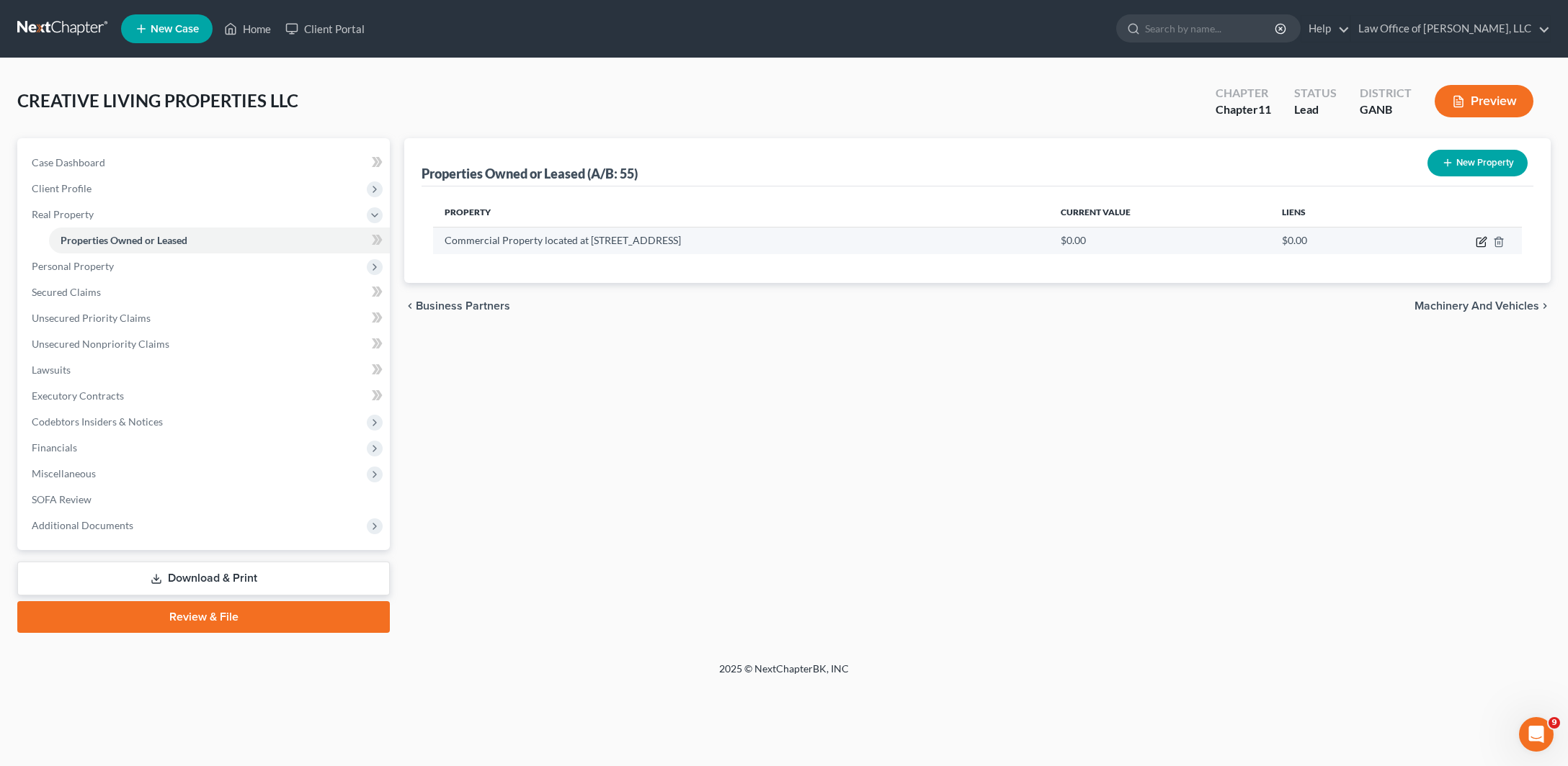
click at [1476, 248] on icon "button" at bounding box center [1482, 242] width 11 height 11
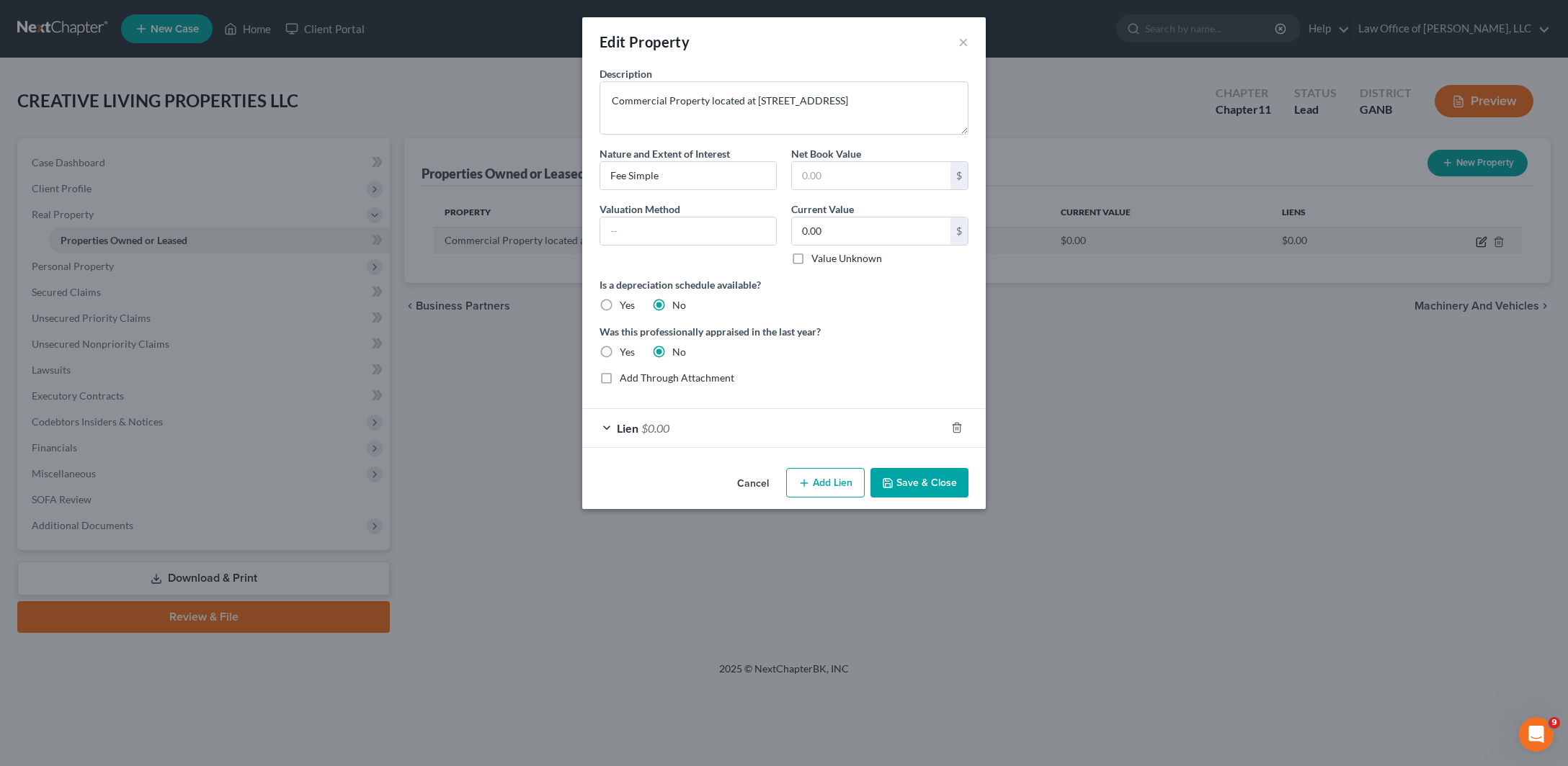
click at [1465, 294] on div "Edit Property × Description Commercial Property located at [STREET_ADDRESS] Nat…" at bounding box center [784, 383] width 1568 height 766
click at [969, 51] on button "×" at bounding box center [963, 42] width 10 height 17
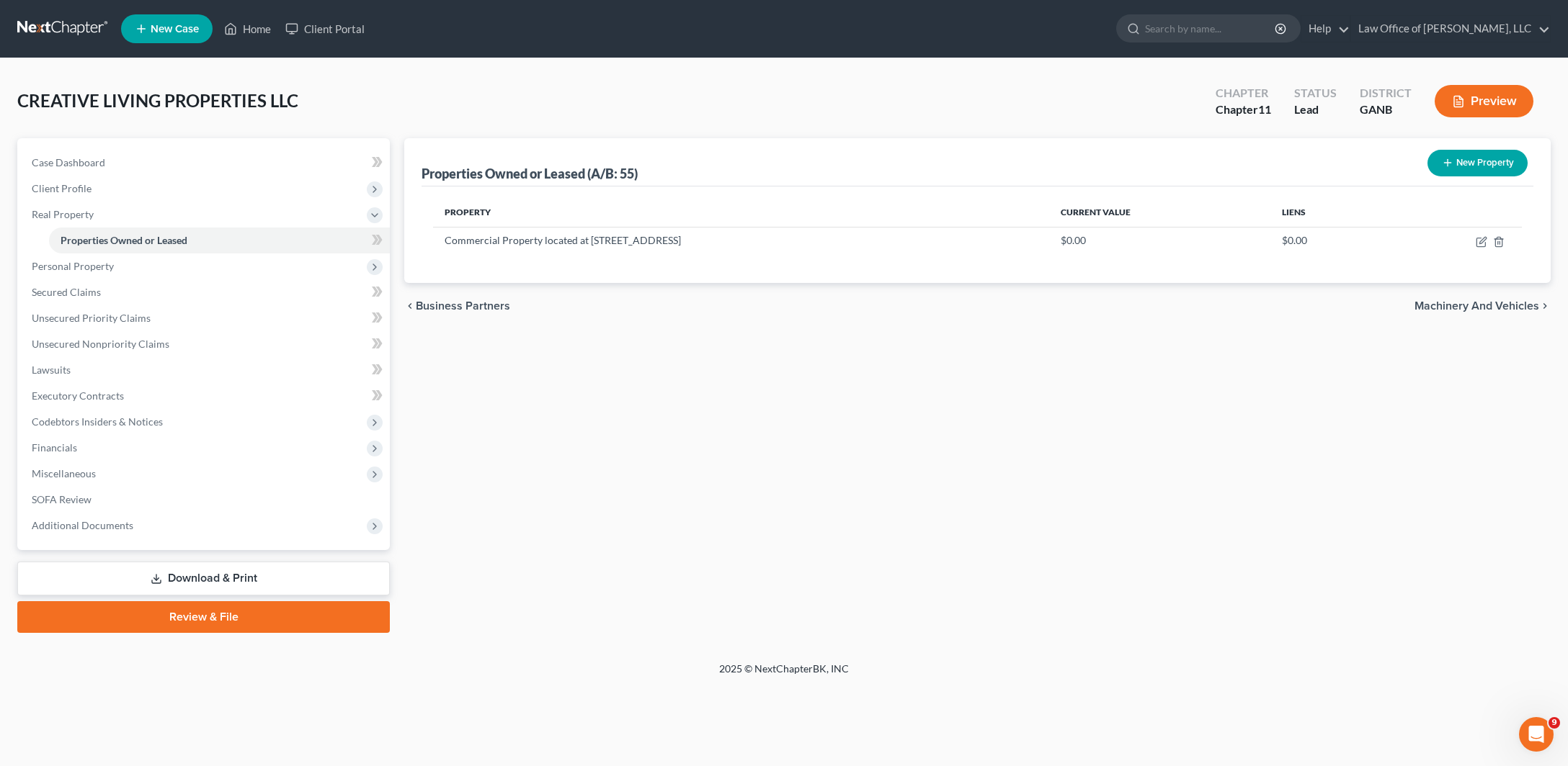
click at [751, 329] on div "chevron_left Business Partners Machinery and Vehicles chevron_right" at bounding box center [978, 306] width 1146 height 46
click at [95, 298] on span "Secured Claims" at bounding box center [66, 292] width 69 height 12
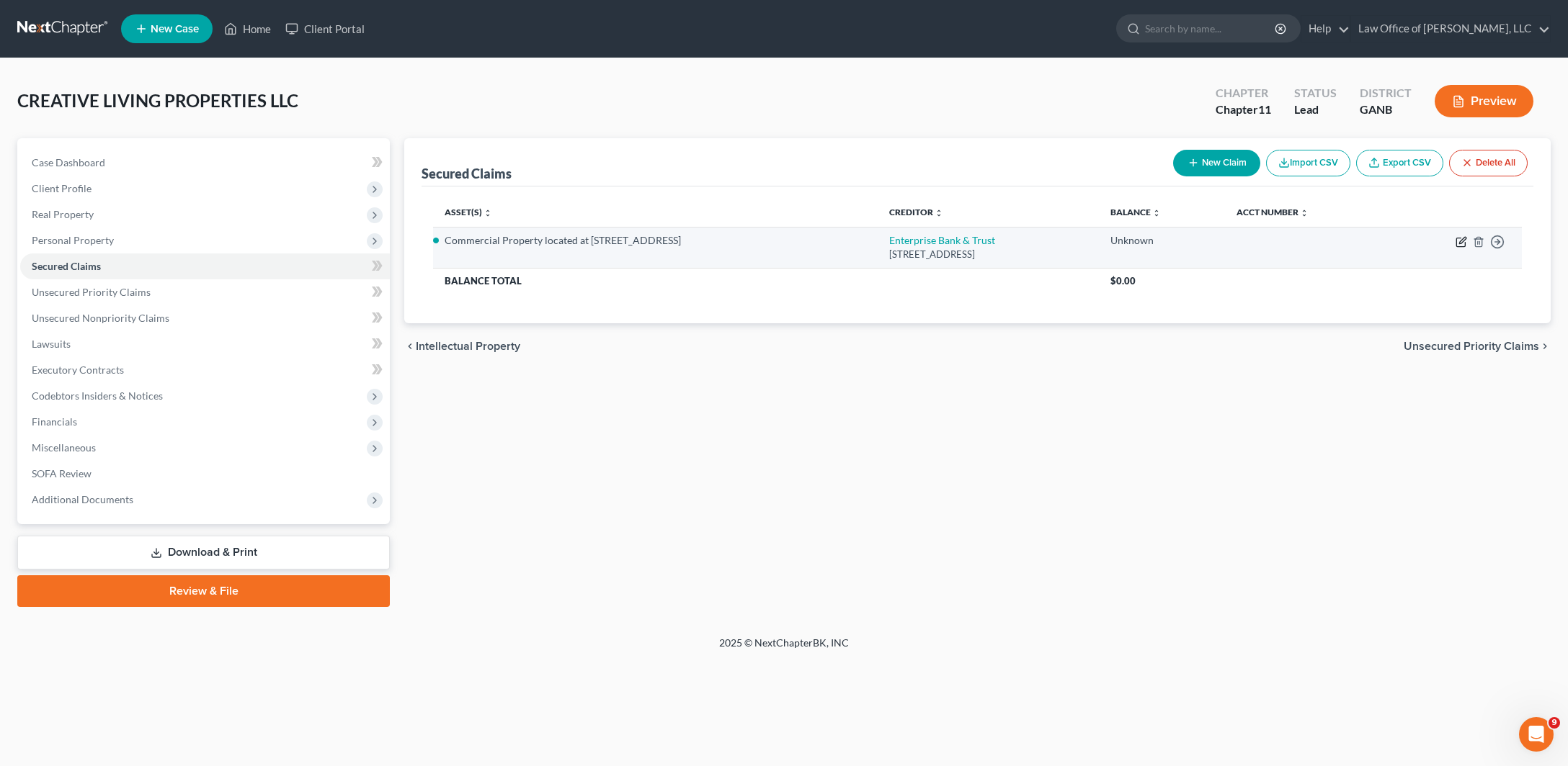
click at [1459, 244] on icon "button" at bounding box center [1462, 240] width 7 height 7
select select "4"
select select "2"
select select "0"
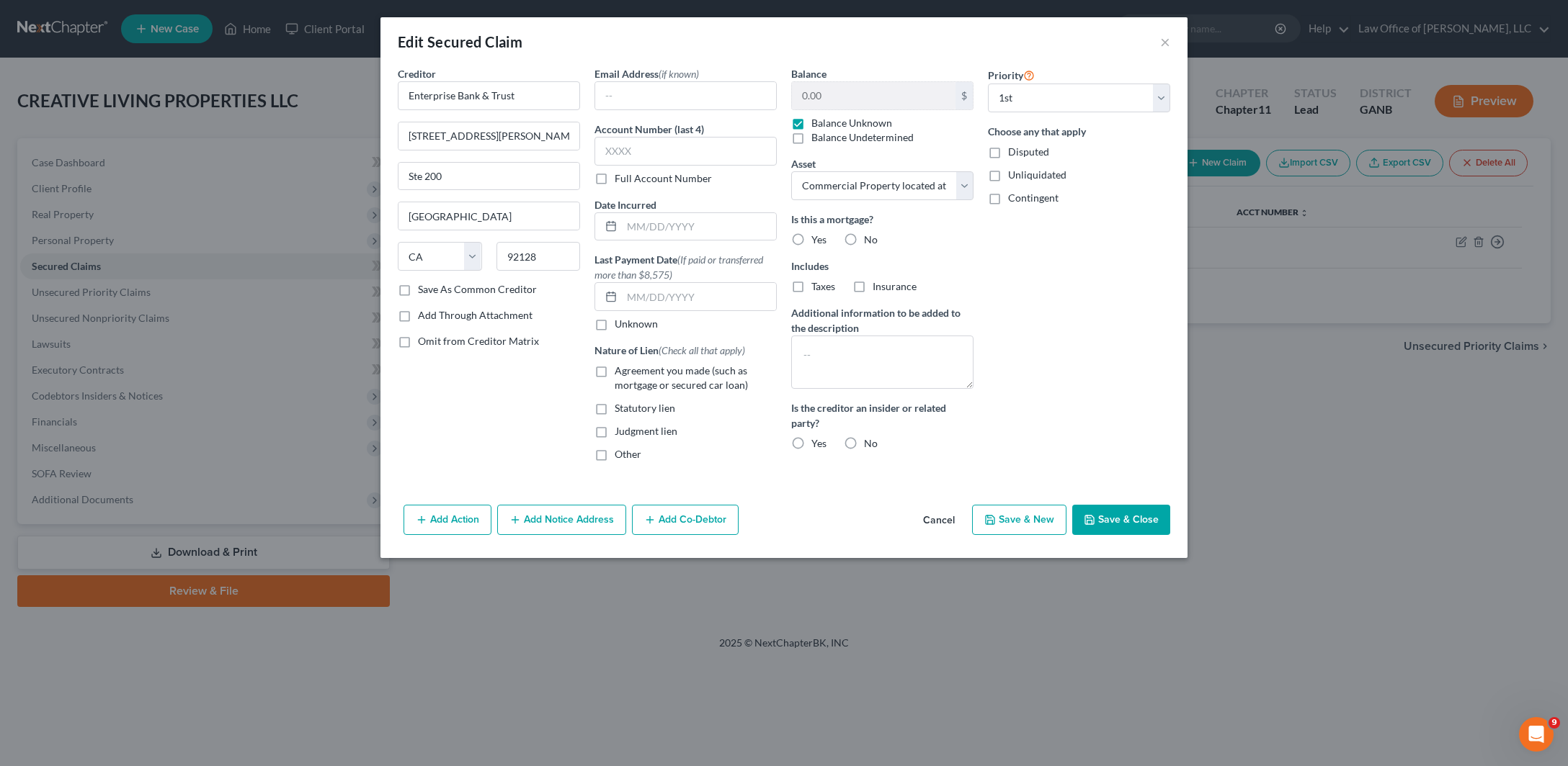
click at [515, 535] on button "Add Notice Address" at bounding box center [562, 519] width 129 height 30
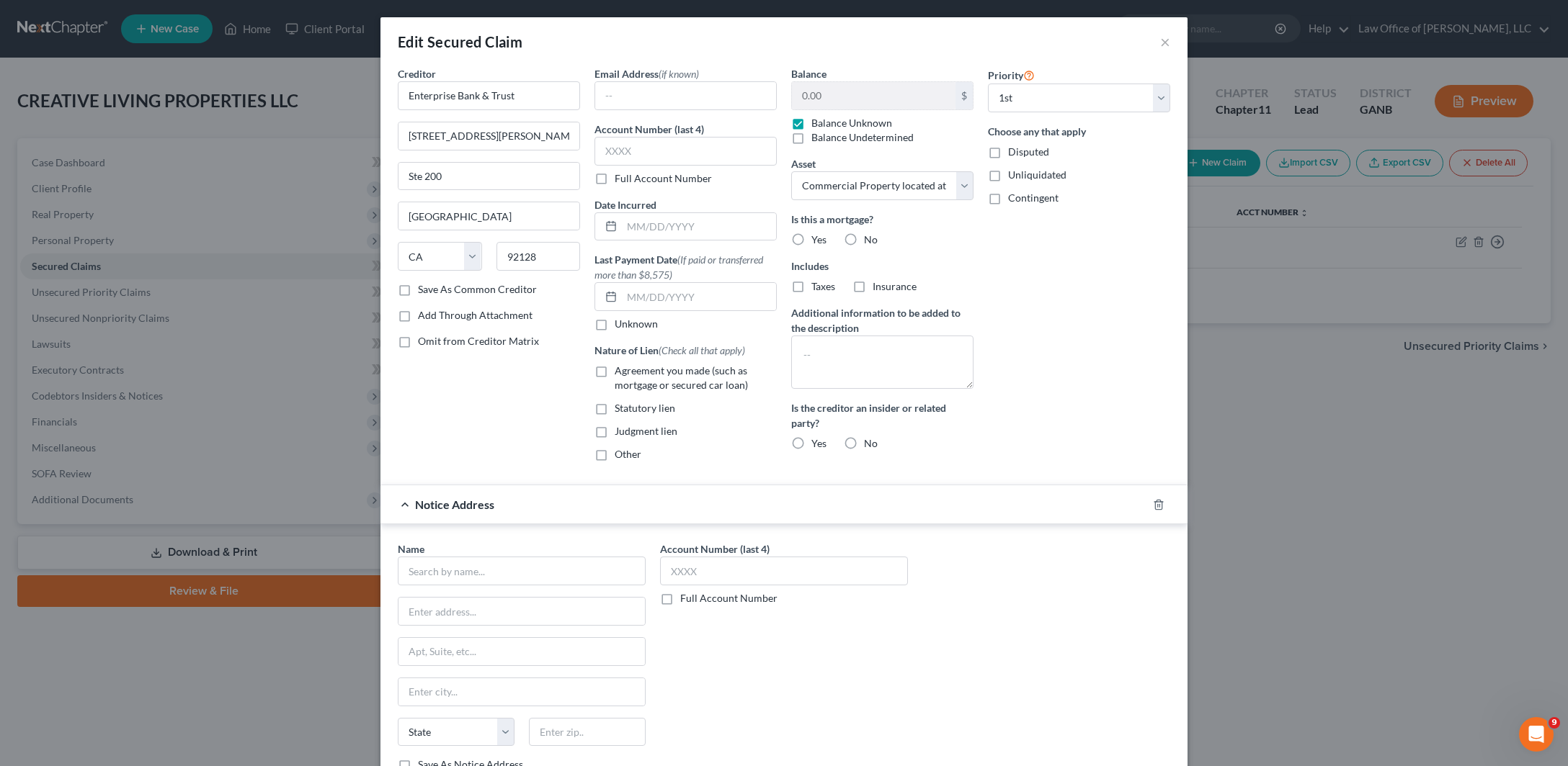
scroll to position [362, 0]
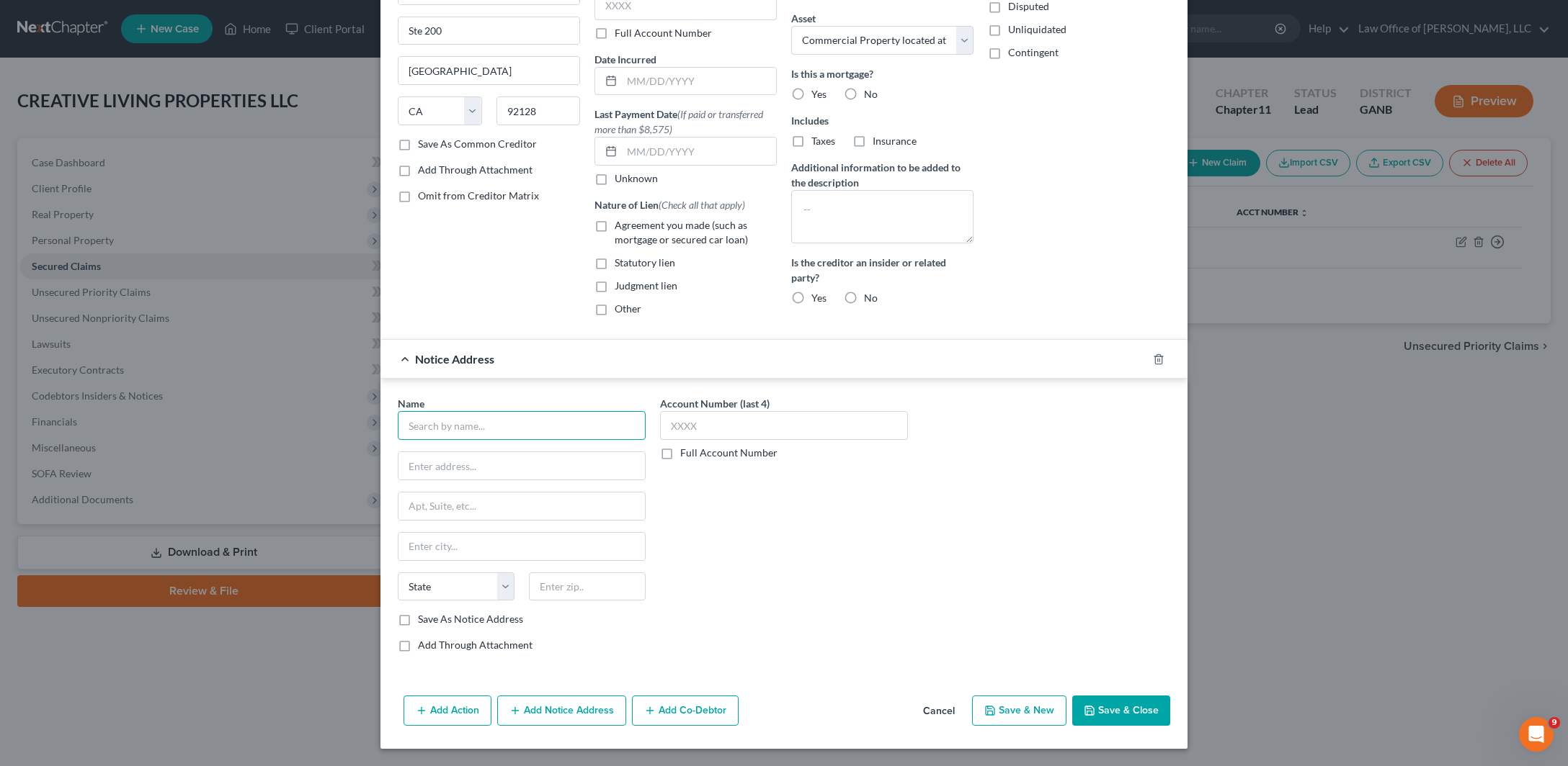
click at [400, 412] on input "text" at bounding box center [522, 425] width 248 height 29
type input "[PERSON_NAME]."
click at [399, 452] on input "text" at bounding box center [522, 466] width 246 height 28
paste input "[STREET_ADDRESS]"
type input "[STREET_ADDRESS]"
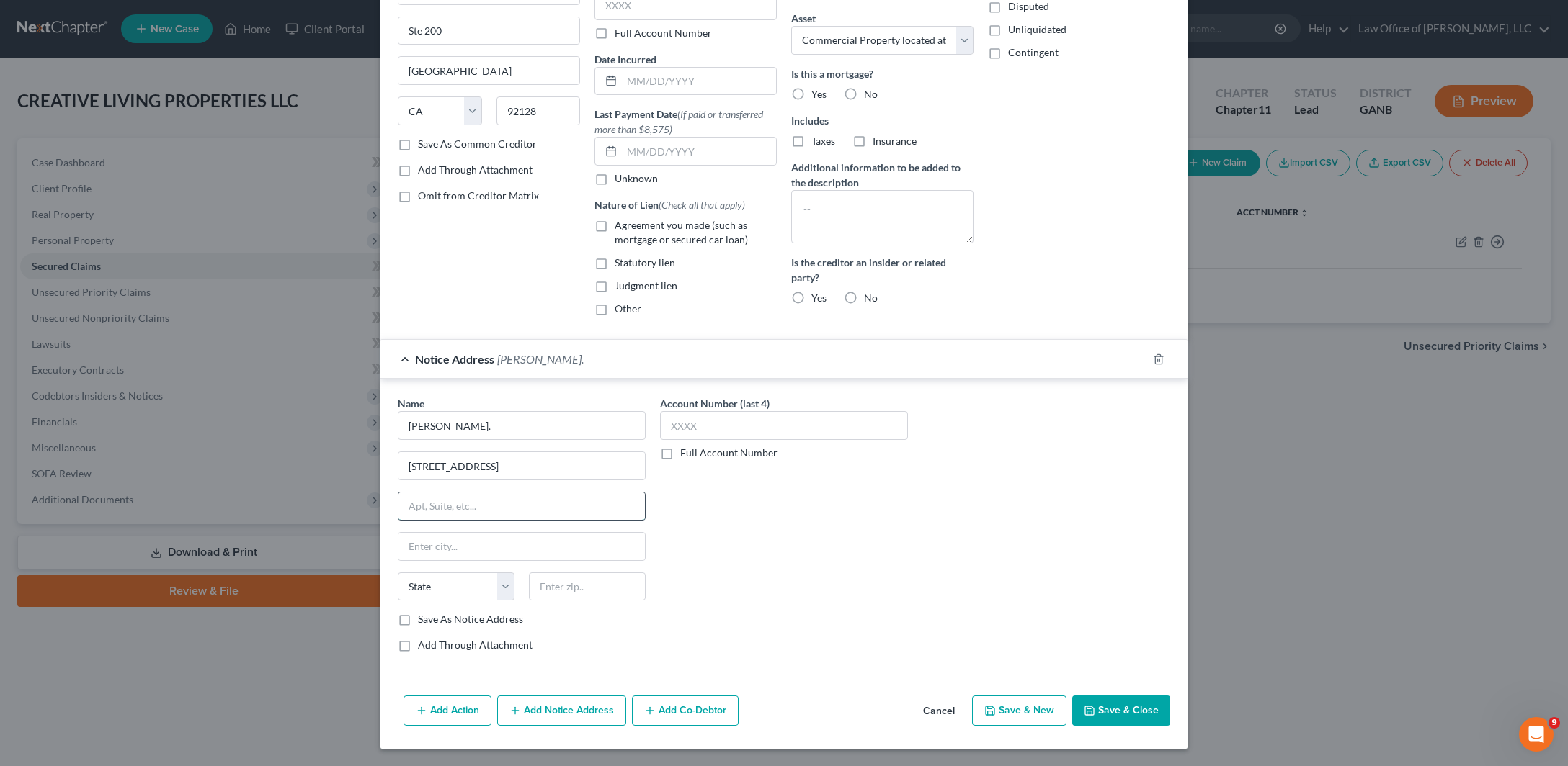
click at [464, 492] on input "text" at bounding box center [522, 506] width 246 height 28
paste input "[GEOGRAPHIC_DATA]"
type input "[GEOGRAPHIC_DATA]"
click at [399, 533] on input "text" at bounding box center [522, 547] width 246 height 28
type input "[GEOGRAPHIC_DATA]"
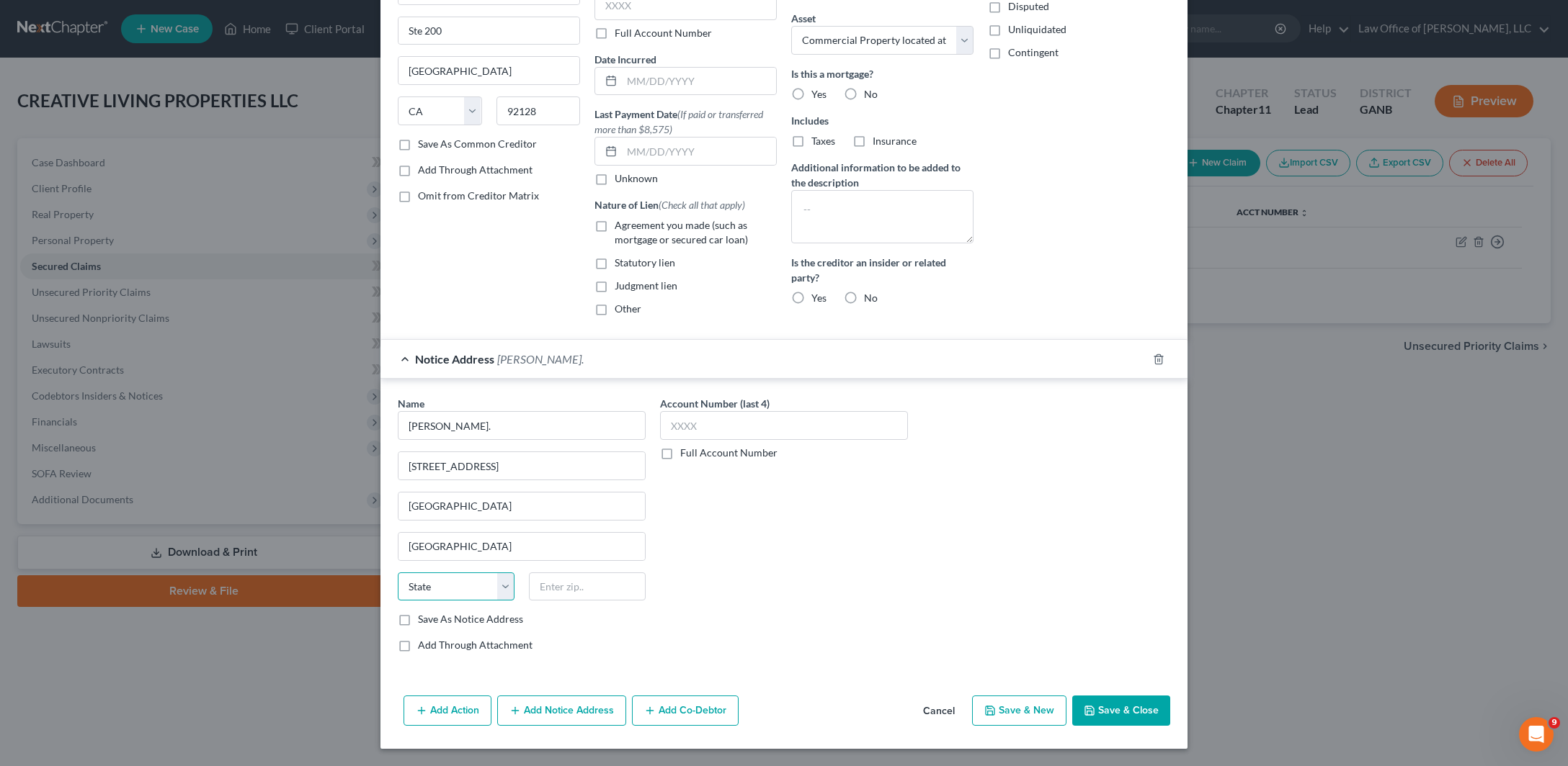
click at [398, 572] on select "State [US_STATE] AK AR AZ CA CO CT DE DC [GEOGRAPHIC_DATA] [GEOGRAPHIC_DATA] GU…" at bounding box center [456, 586] width 117 height 29
select select "10"
click option "GA" at bounding box center [0, 0] width 0 height 0
click at [530, 572] on input "text" at bounding box center [587, 586] width 117 height 29
type input "30326"
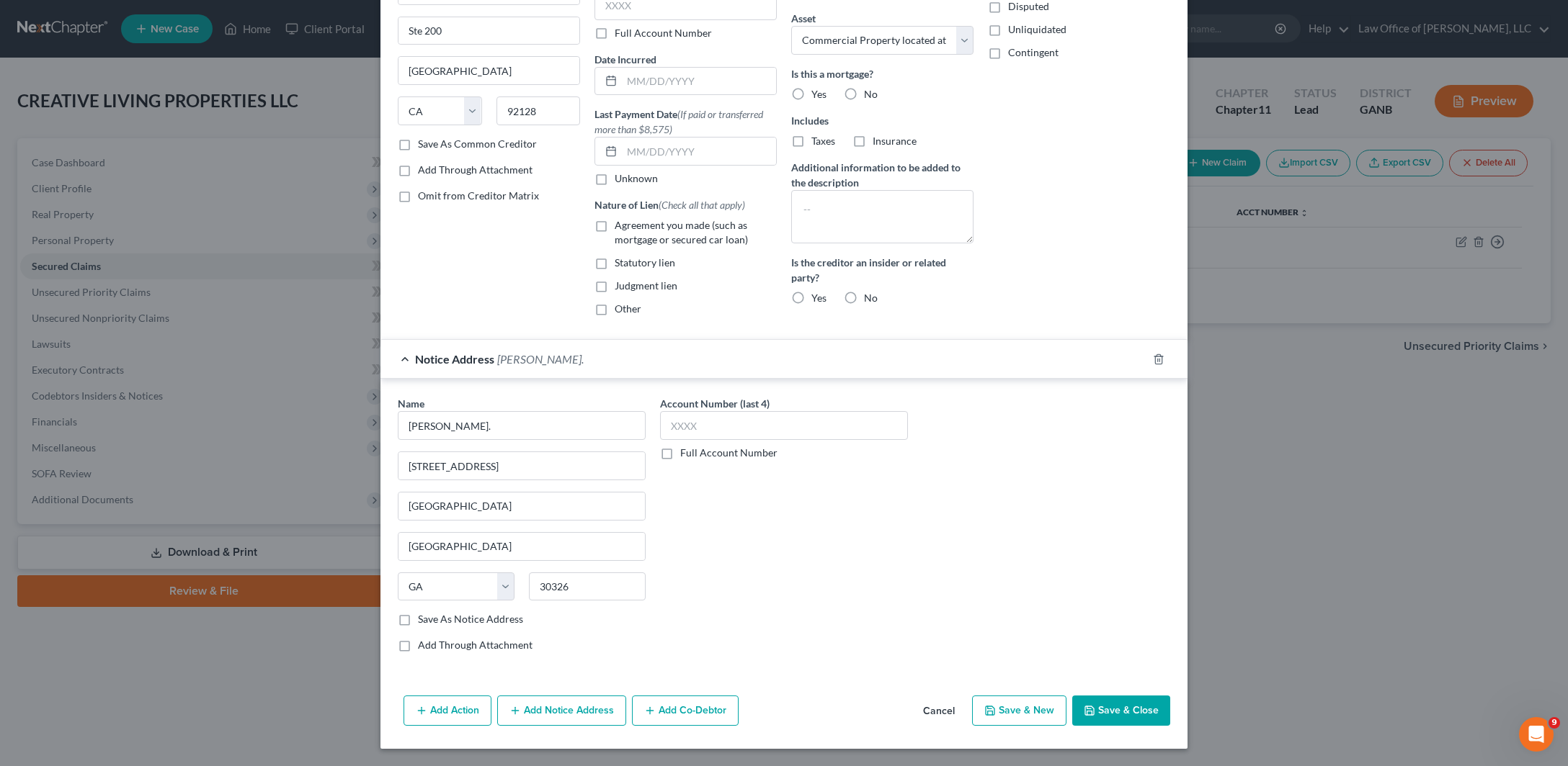
click at [744, 512] on div "Account Number (last 4) Full Account Number" at bounding box center [784, 530] width 263 height 268
click at [417, 612] on label "Save As Notice Address" at bounding box center [470, 619] width 105 height 15
click at [424, 612] on input "Save As Notice Address" at bounding box center [428, 616] width 9 height 9
checkbox input "true"
click at [1170, 696] on button "Save & Close" at bounding box center [1121, 711] width 98 height 30
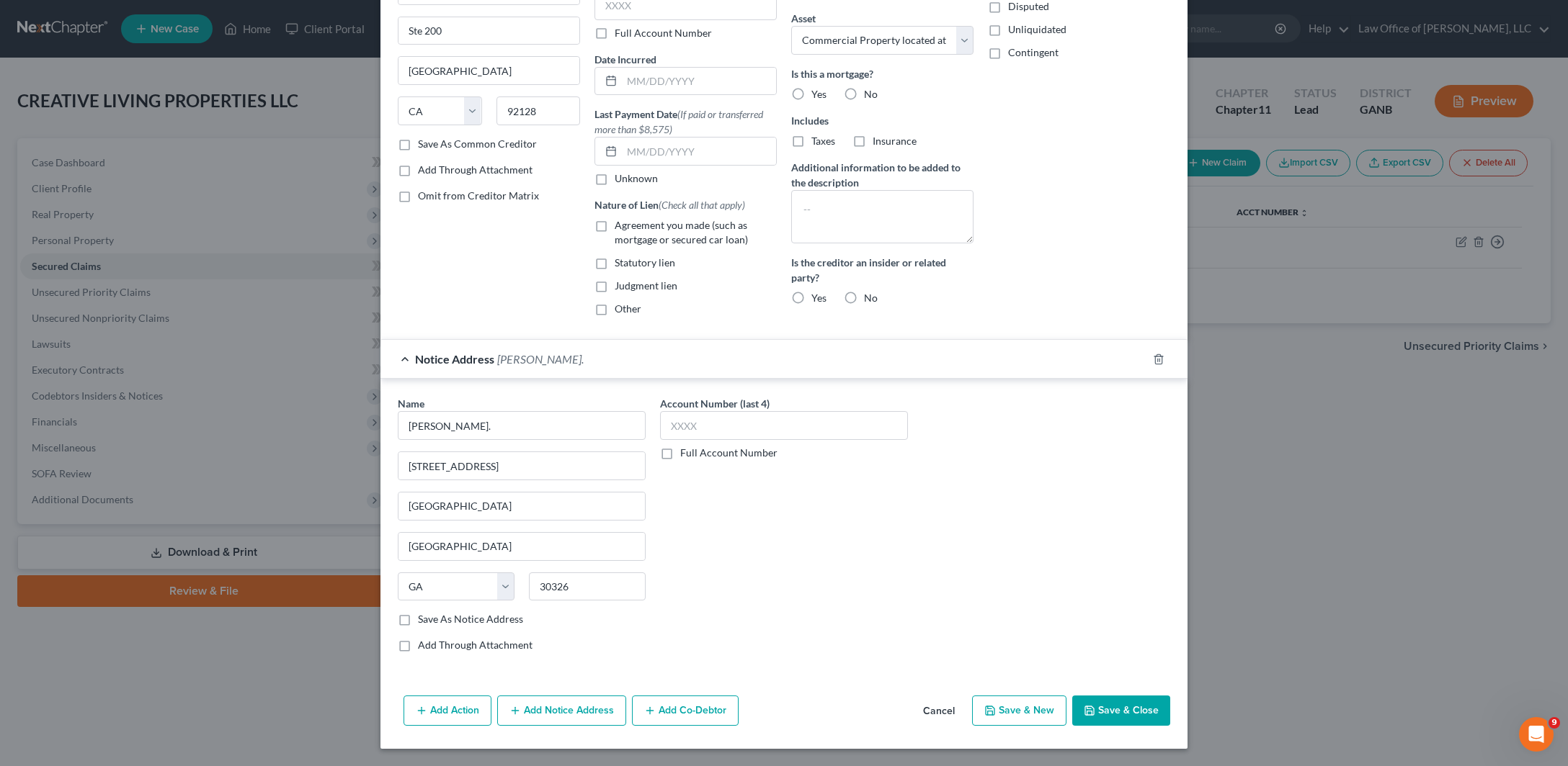
select select
checkbox input "false"
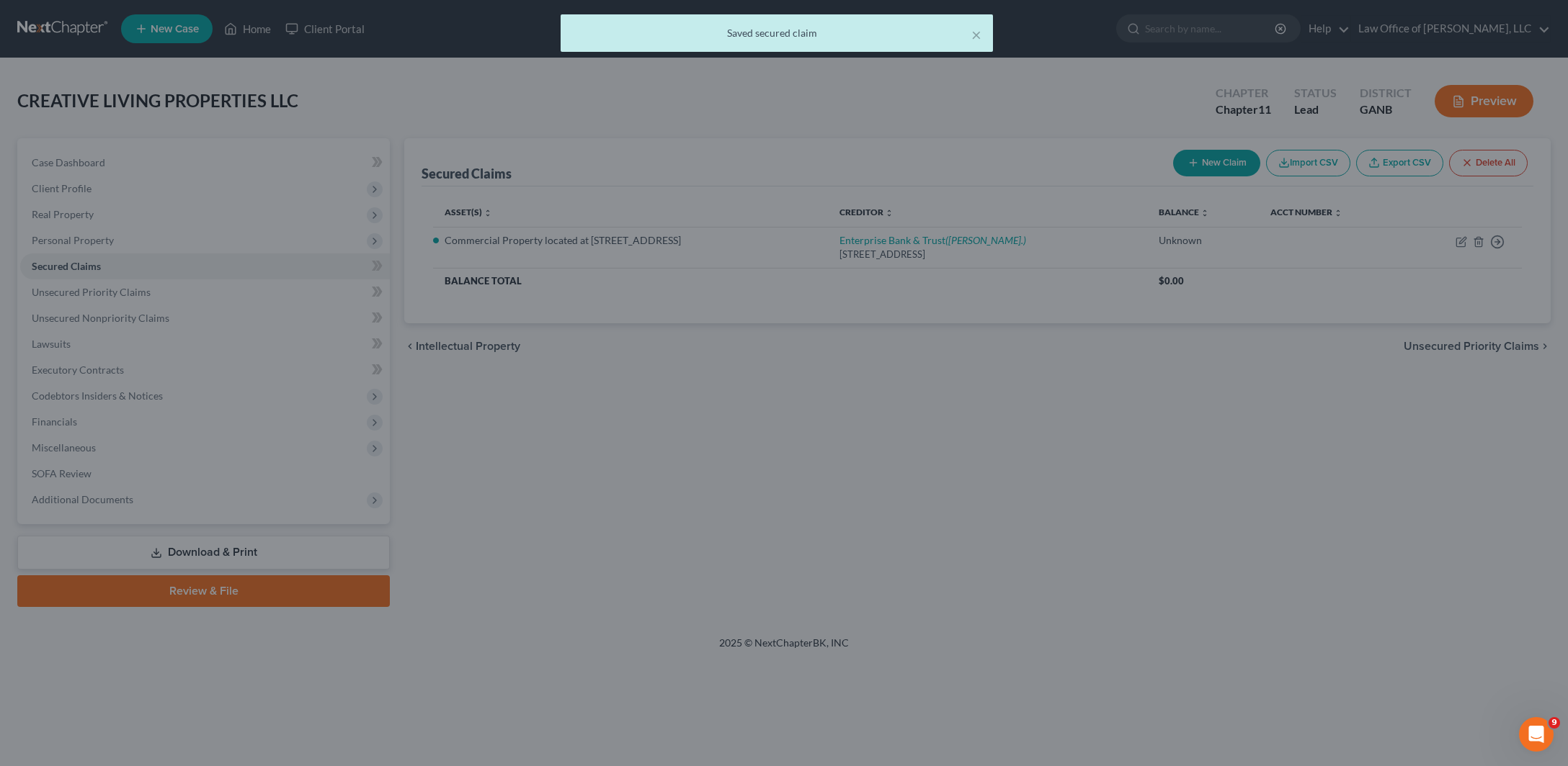
scroll to position [0, 0]
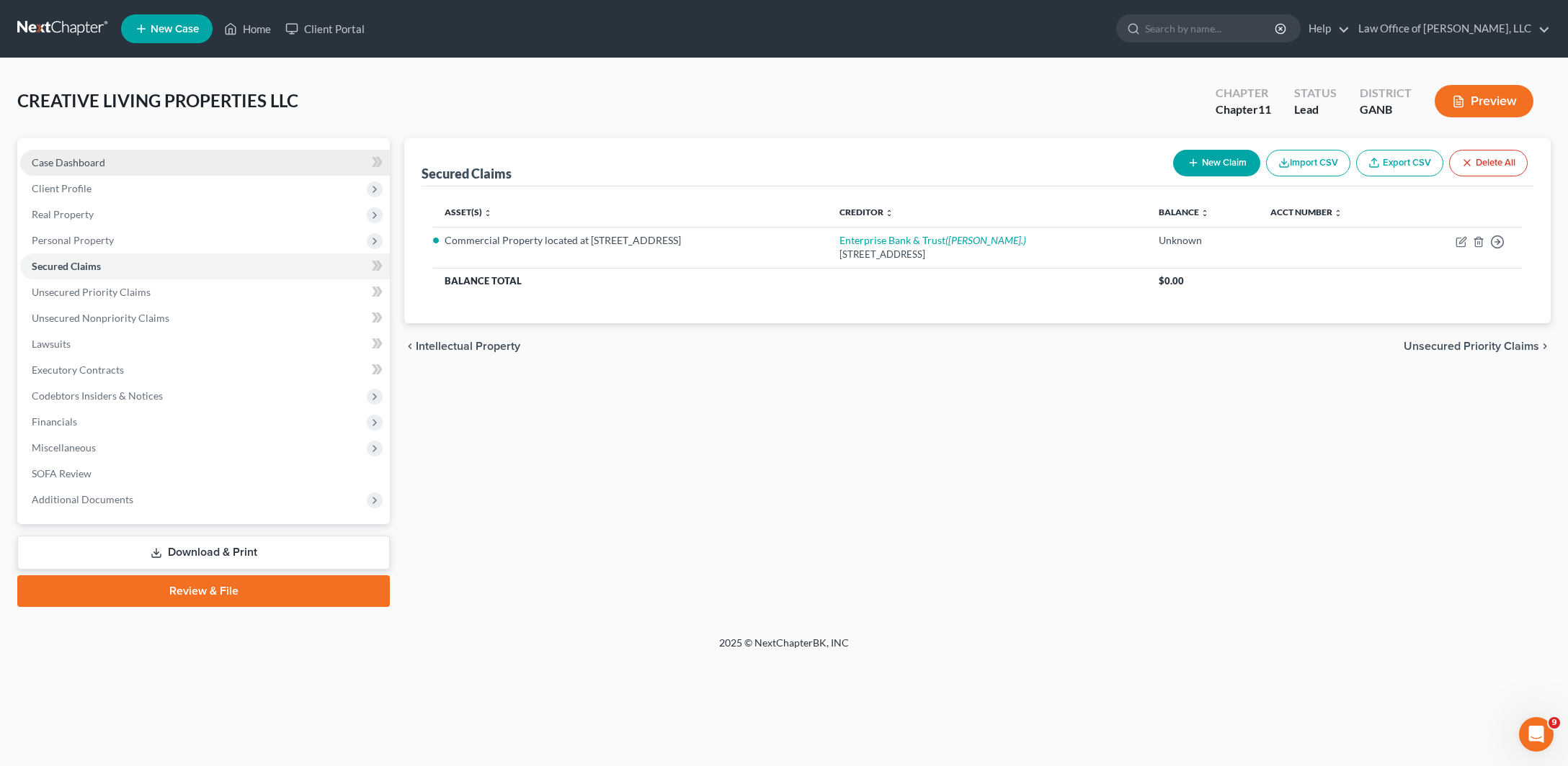
click at [97, 169] on span "Case Dashboard" at bounding box center [68, 162] width 73 height 12
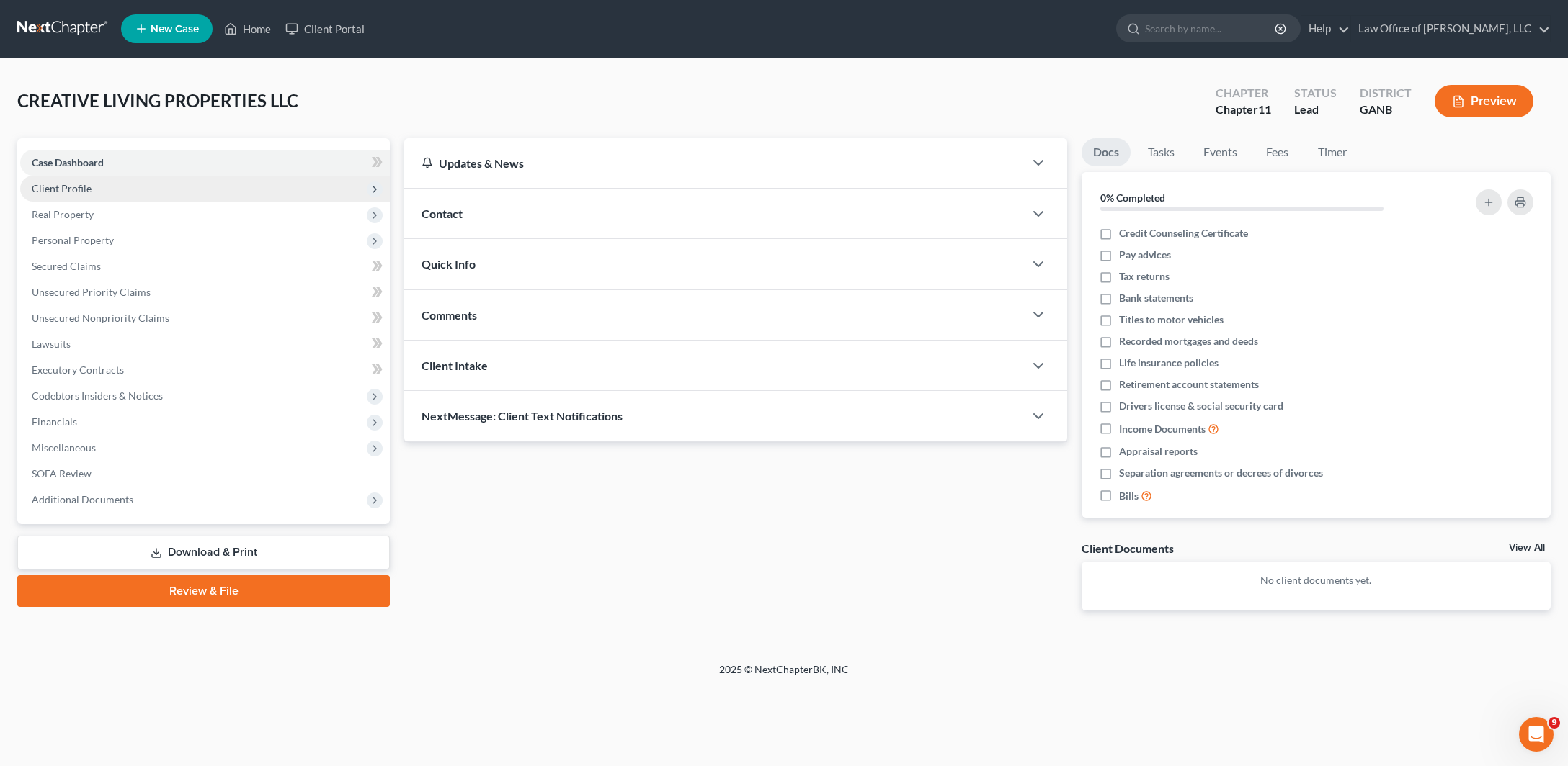
click at [117, 201] on span "Client Profile" at bounding box center [205, 189] width 369 height 26
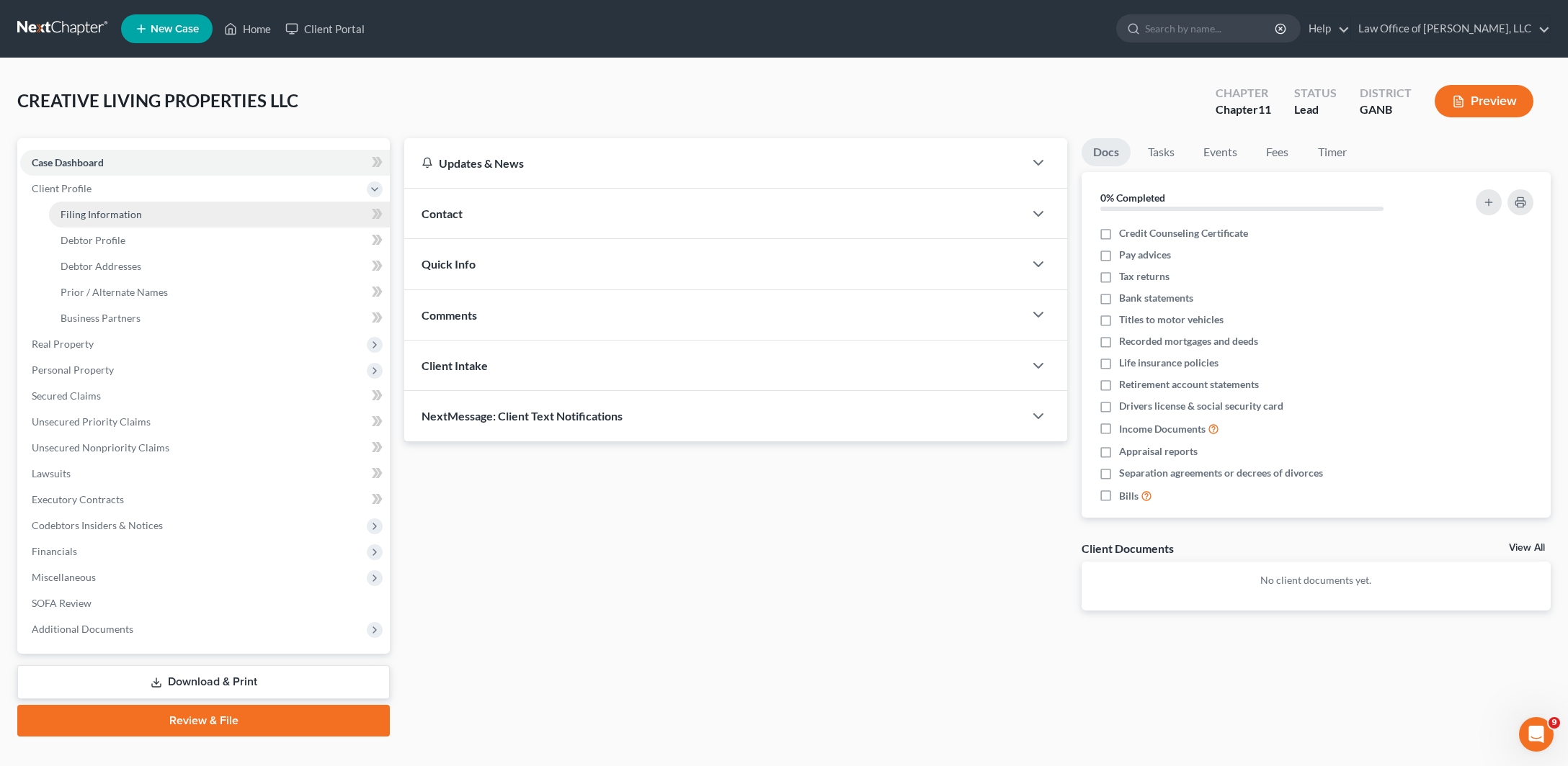
click at [114, 220] on span "Filing Information" at bounding box center [101, 214] width 82 height 12
select select "5"
select select "1"
select select "19"
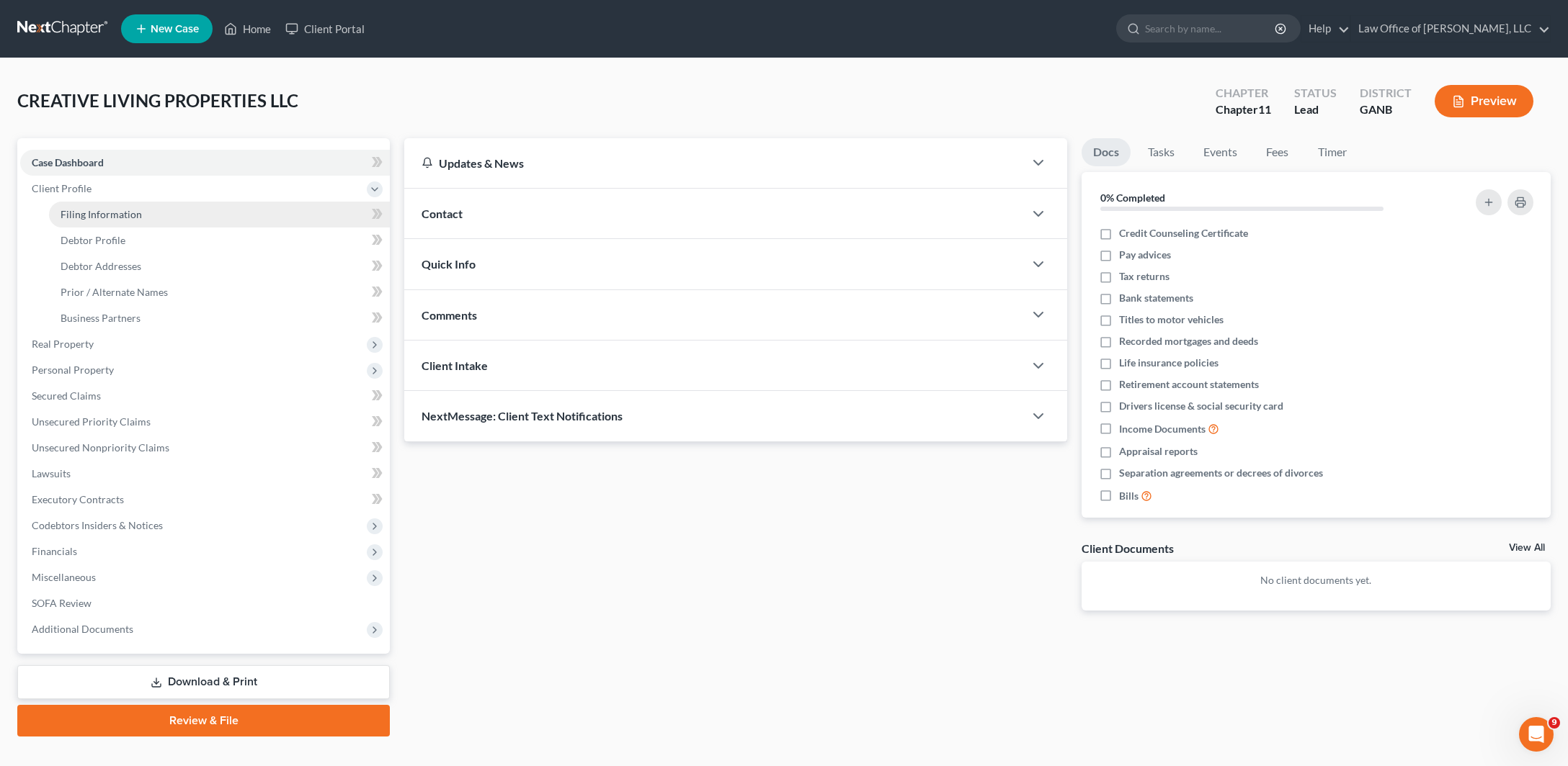
select select "0"
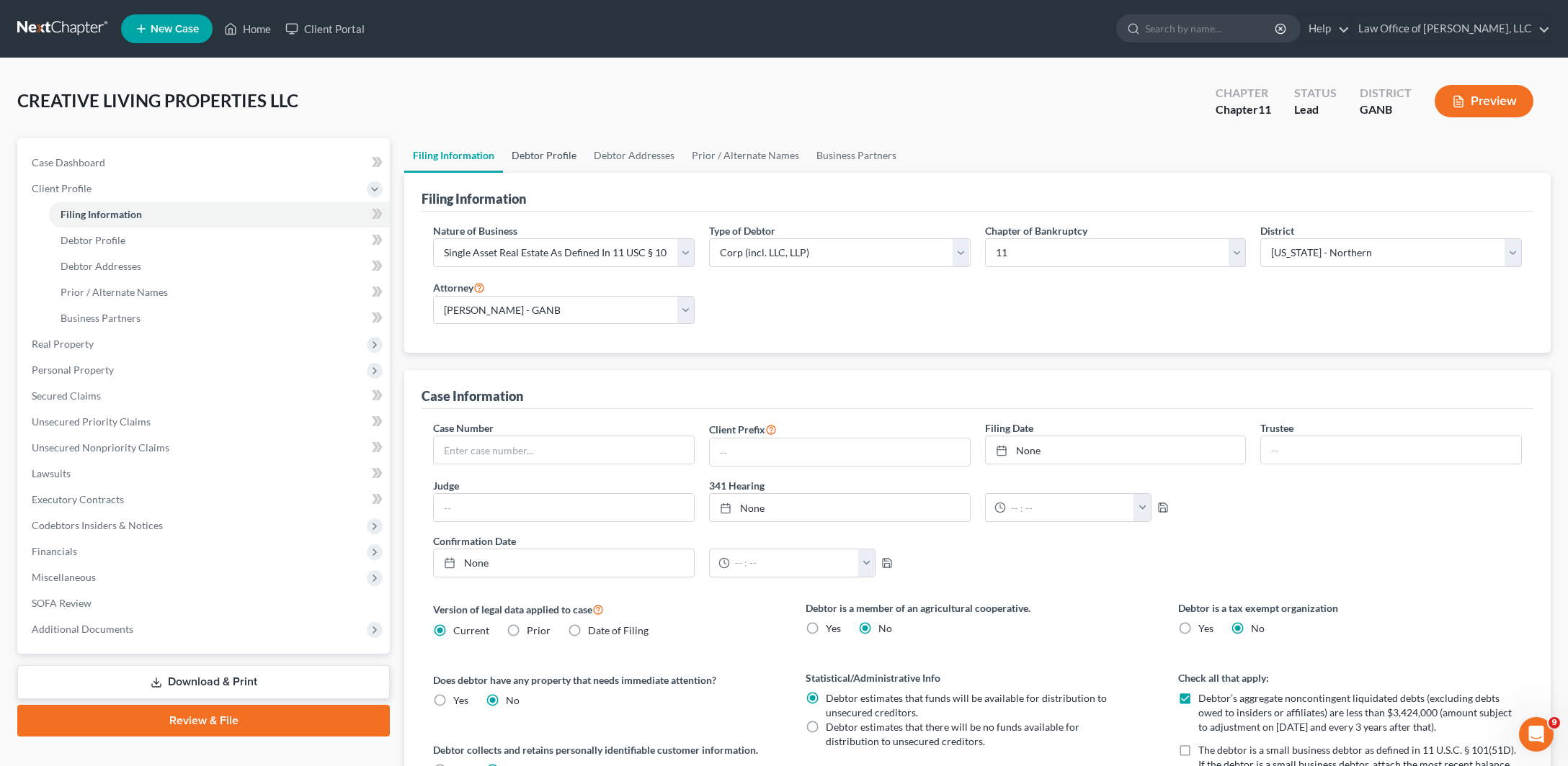
click at [585, 173] on link "Debtor Profile" at bounding box center [544, 156] width 82 height 34
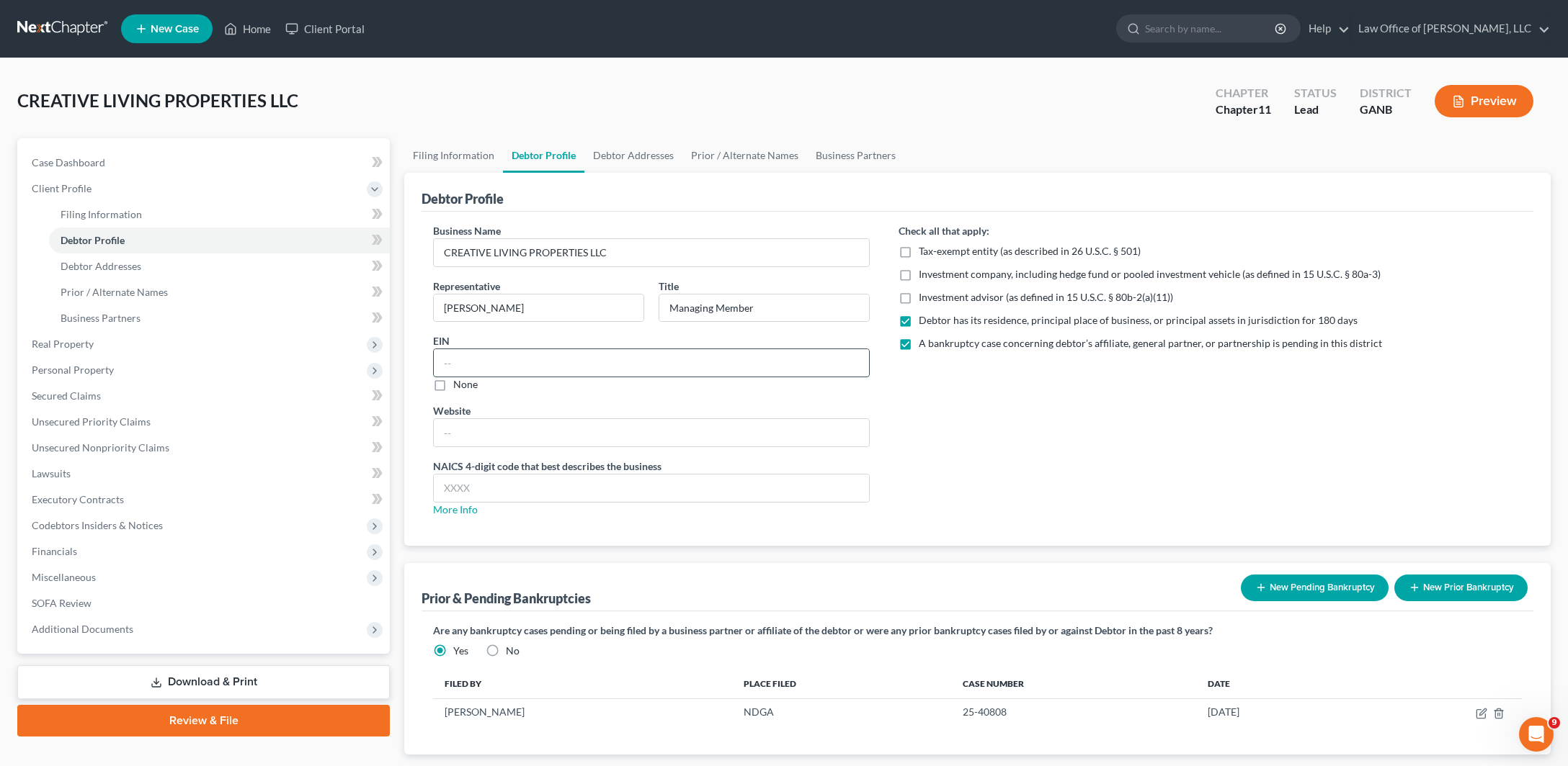
click at [500, 376] on input "text" at bounding box center [651, 363] width 435 height 28
paste input "[US_EMPLOYER_IDENTIFICATION_NUMBER]"
type input "[US_EMPLOYER_IDENTIFICATION_NUMBER]"
click at [590, 392] on div "EIN [US_EMPLOYER_IDENTIFICATION_NUMBER] None" at bounding box center [651, 363] width 436 height 59
click at [682, 173] on link "Debtor Addresses" at bounding box center [634, 156] width 98 height 34
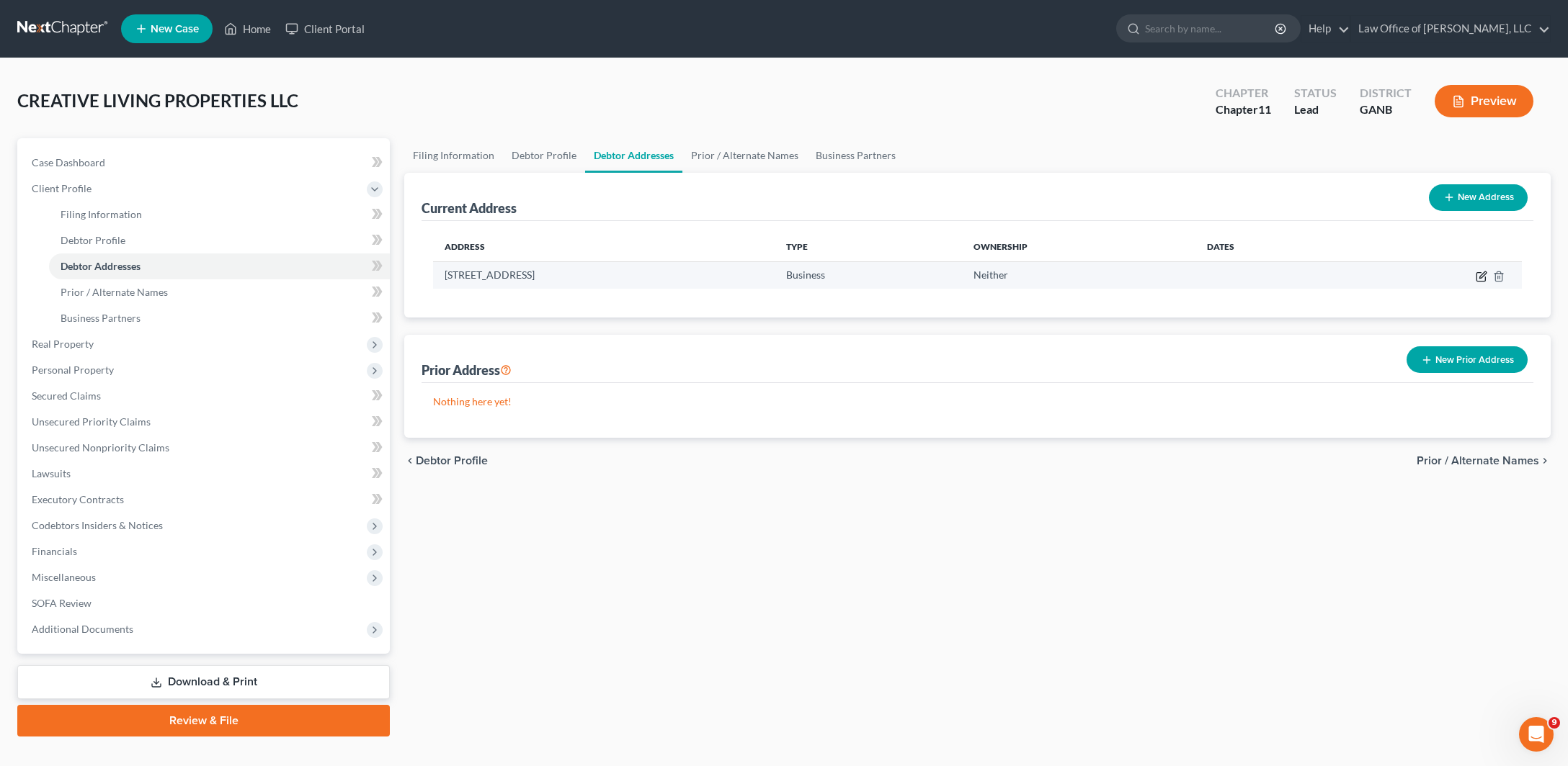
click at [1479, 278] on icon "button" at bounding box center [1482, 275] width 7 height 7
select select "10"
select select "7"
select select "0"
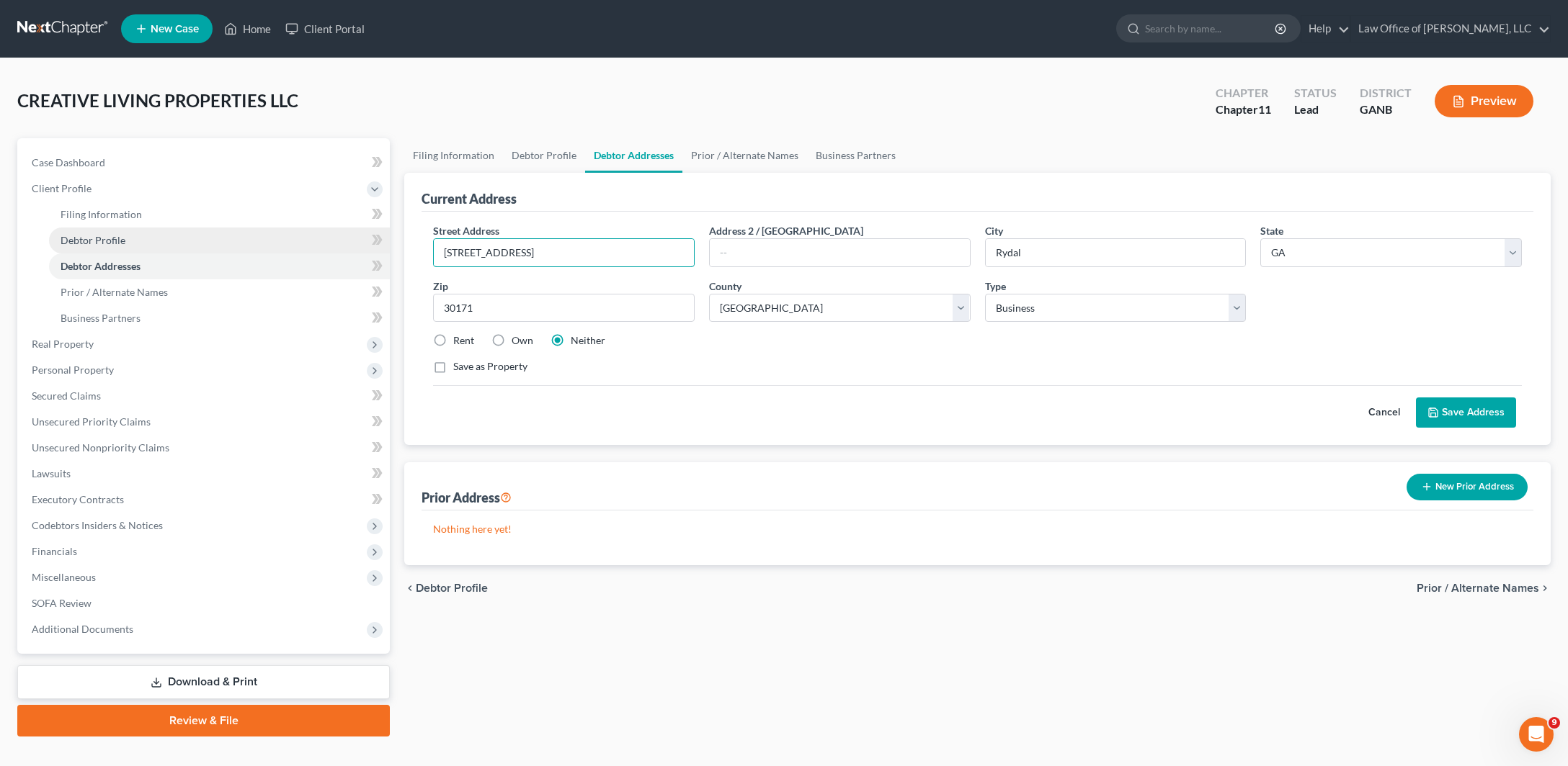
drag, startPoint x: 584, startPoint y: 304, endPoint x: 339, endPoint y: 302, distance: 245.0
click at [339, 303] on div "Petition Navigation Case Dashboard Payments Invoices Payments Payments Credit R…" at bounding box center [784, 438] width 1548 height 598
drag, startPoint x: 555, startPoint y: 316, endPoint x: 300, endPoint y: 297, distance: 255.7
click at [434, 266] on input "[STREET_ADDRESS]" at bounding box center [563, 253] width 260 height 28
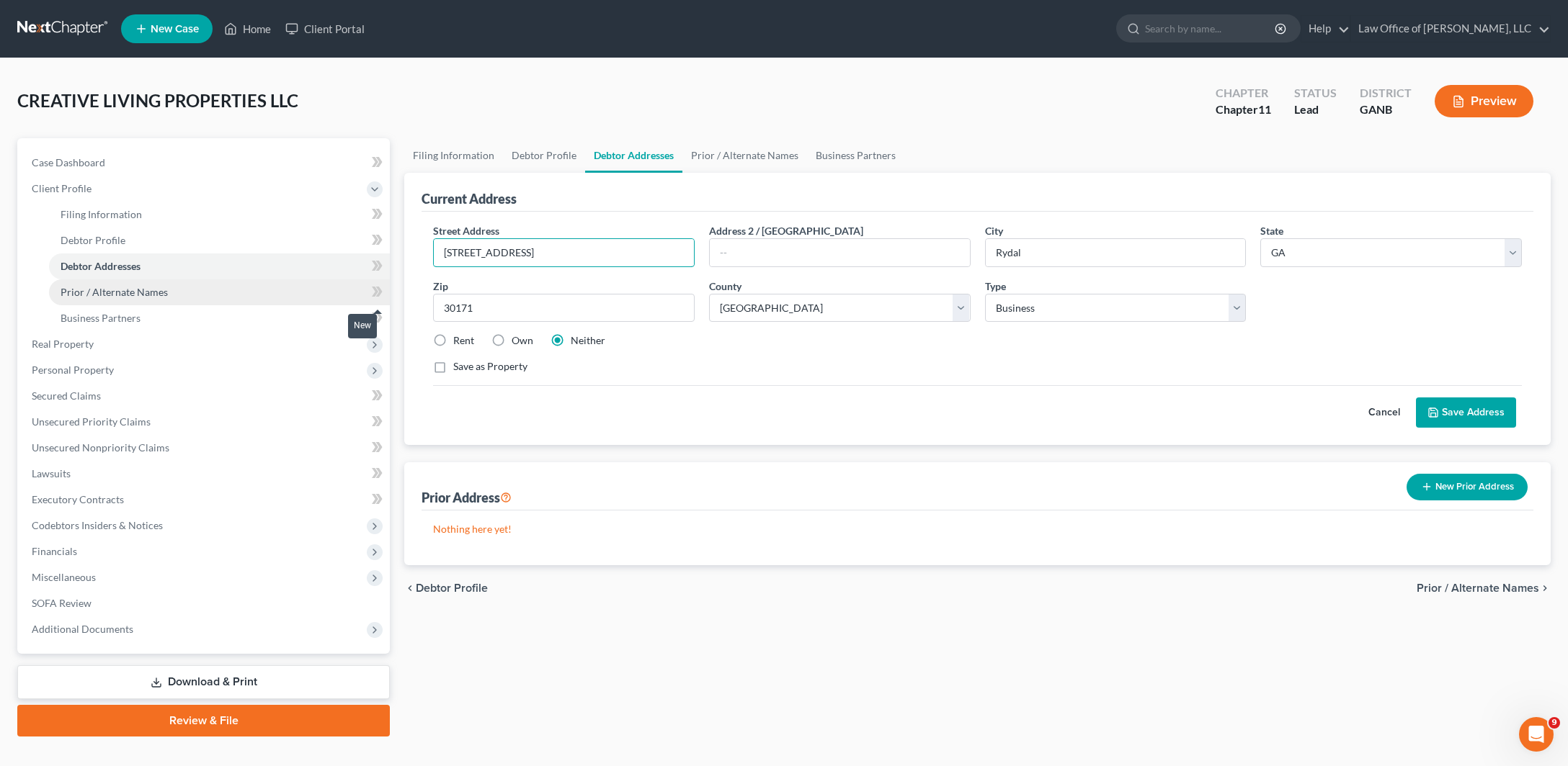
type input "E"
click at [555, 266] on input "text" at bounding box center [563, 253] width 260 height 28
paste input "[STREET_ADDRESS]"
type input "[STREET_ADDRESS]"
click at [810, 266] on input "text" at bounding box center [839, 253] width 260 height 28
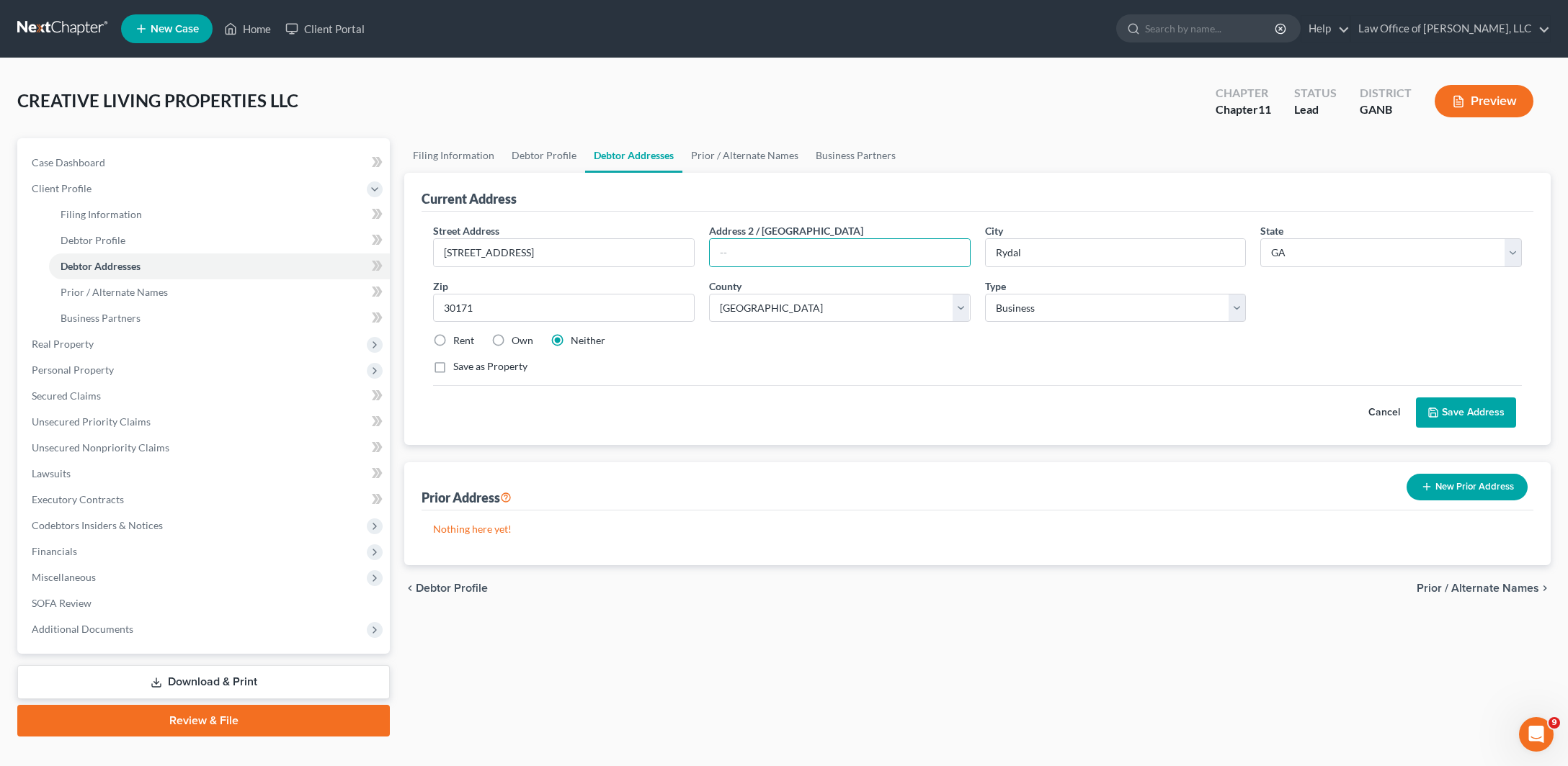
click at [857, 212] on div "Current Address" at bounding box center [977, 192] width 1111 height 39
click at [877, 386] on div "Street Address * [STREET_ADDRESS] Address 2 / [GEOGRAPHIC_DATA] * Rydal State *…" at bounding box center [977, 305] width 1103 height 163
